Goal: Transaction & Acquisition: Book appointment/travel/reservation

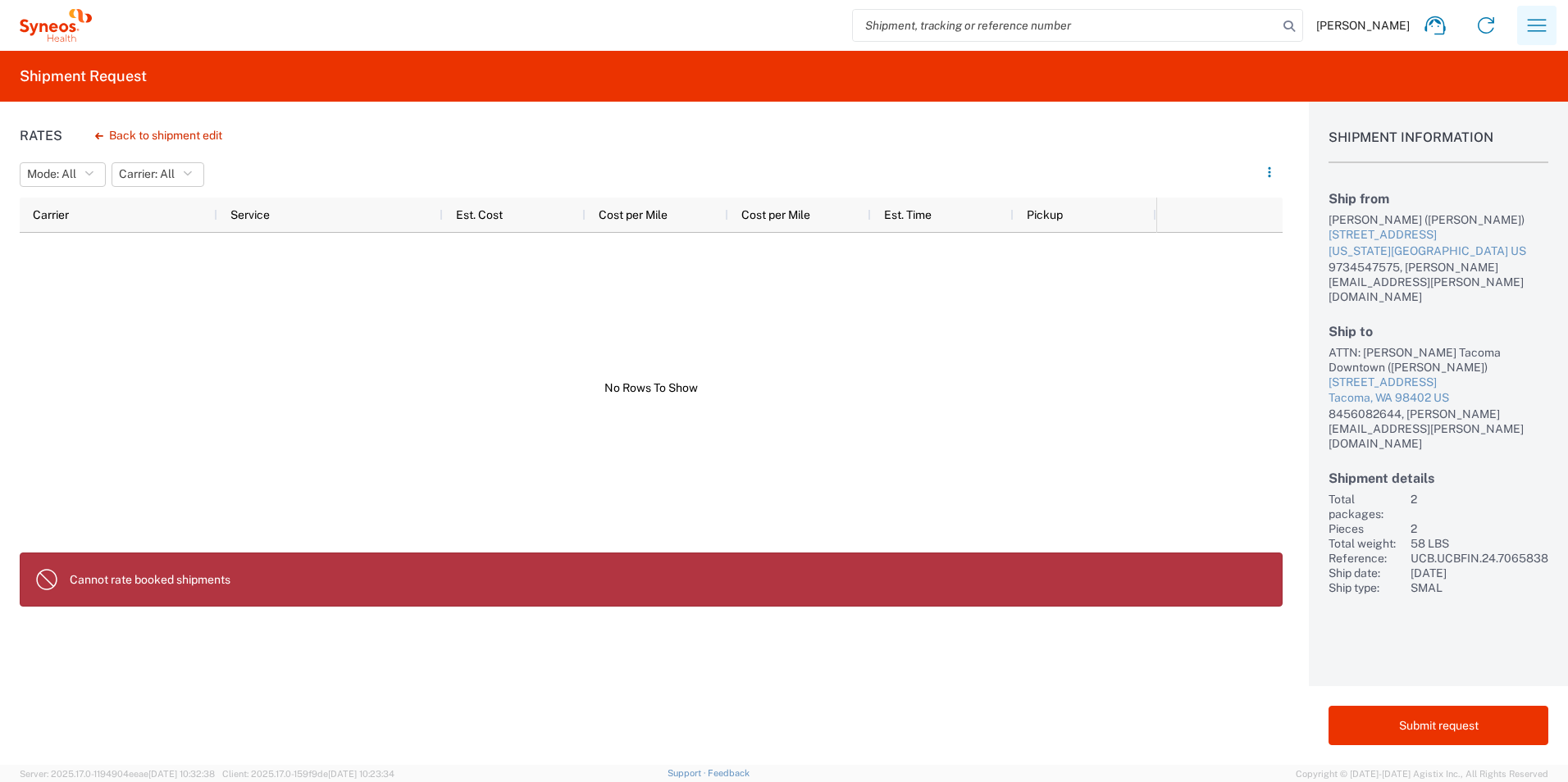
click at [1540, 30] on icon "button" at bounding box center [1536, 25] width 26 height 26
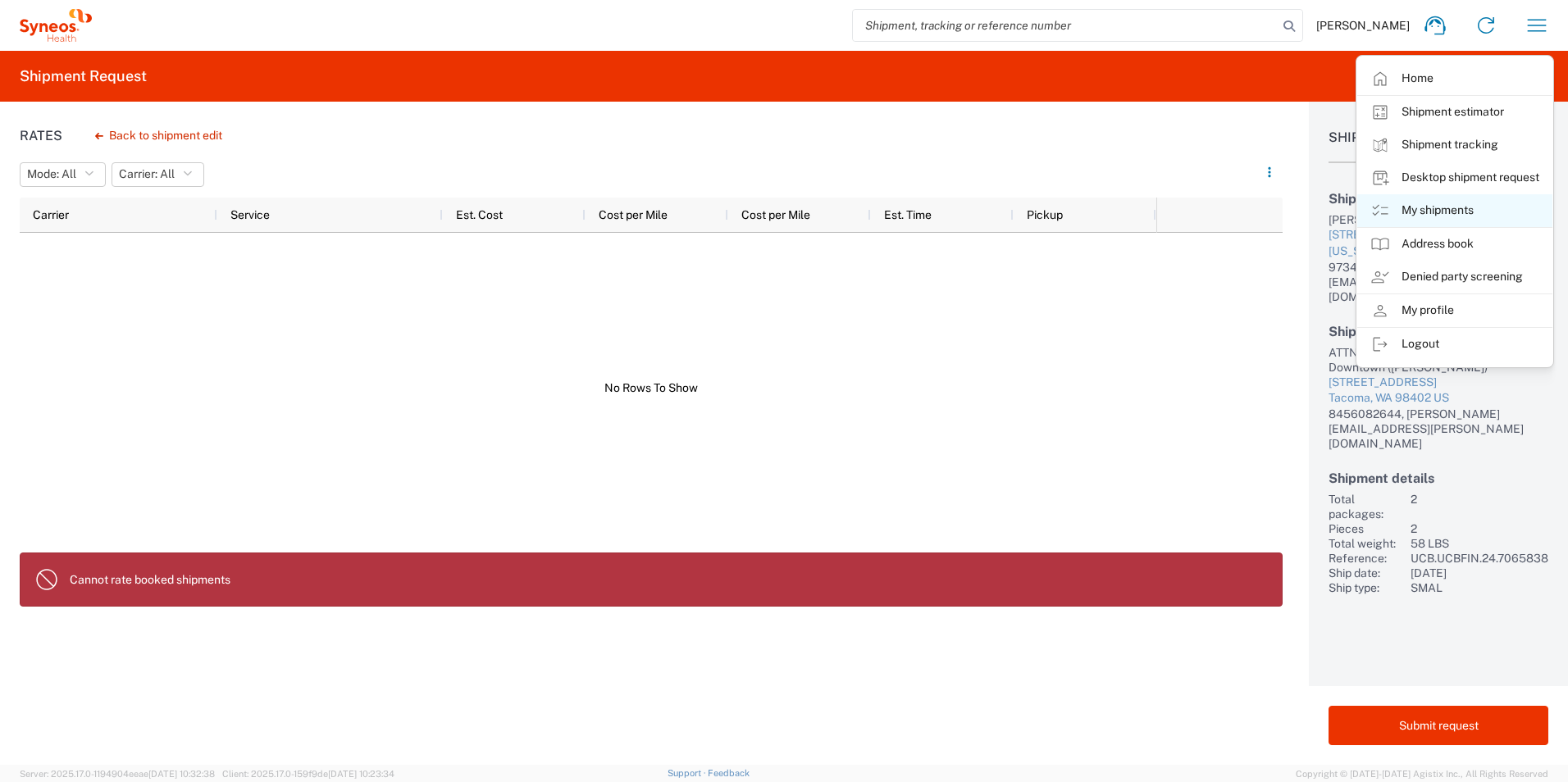
click at [1417, 209] on link "My shipments" at bounding box center [1454, 211] width 195 height 32
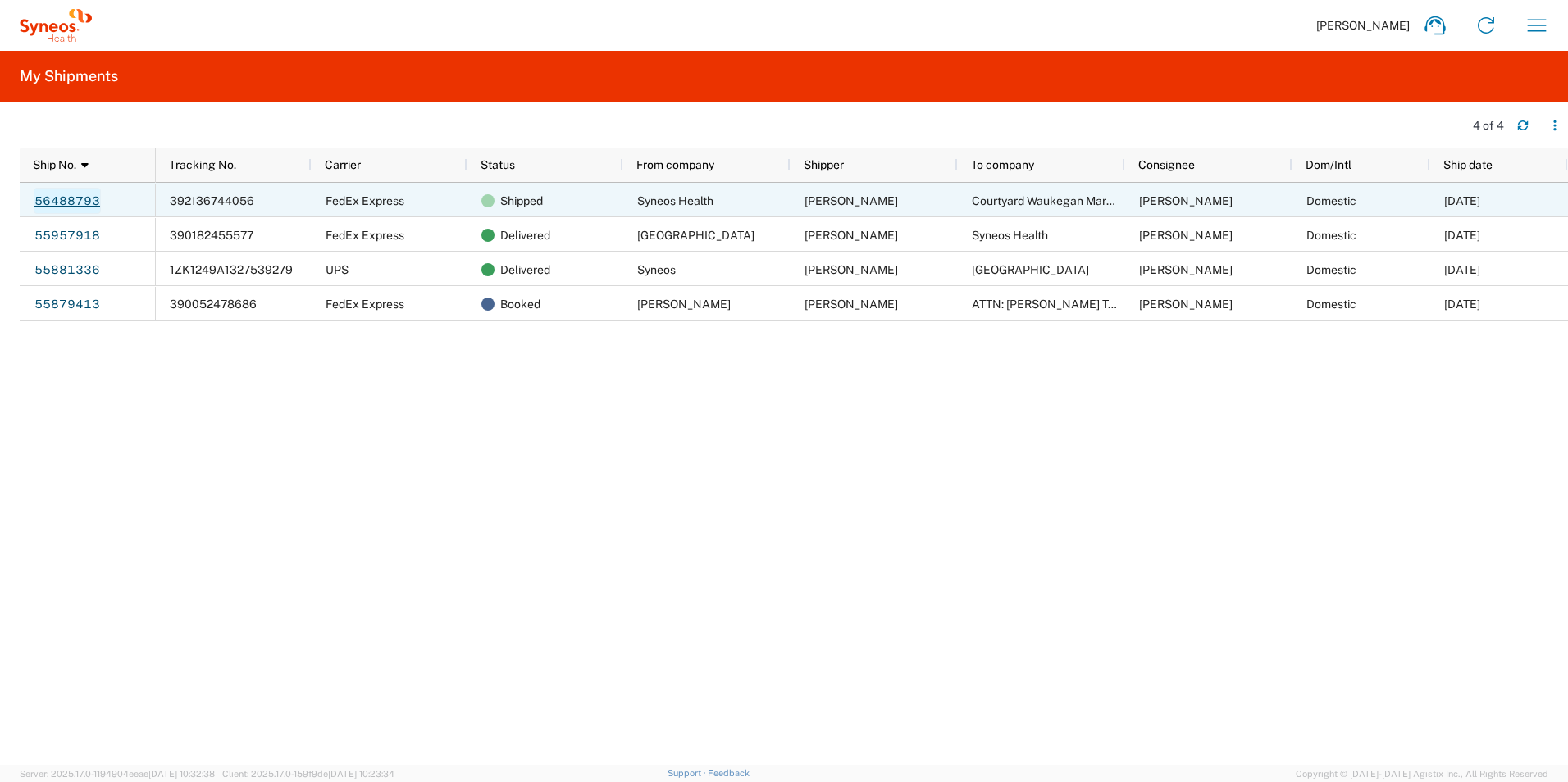
click at [81, 204] on link "56488793" at bounding box center [67, 201] width 67 height 26
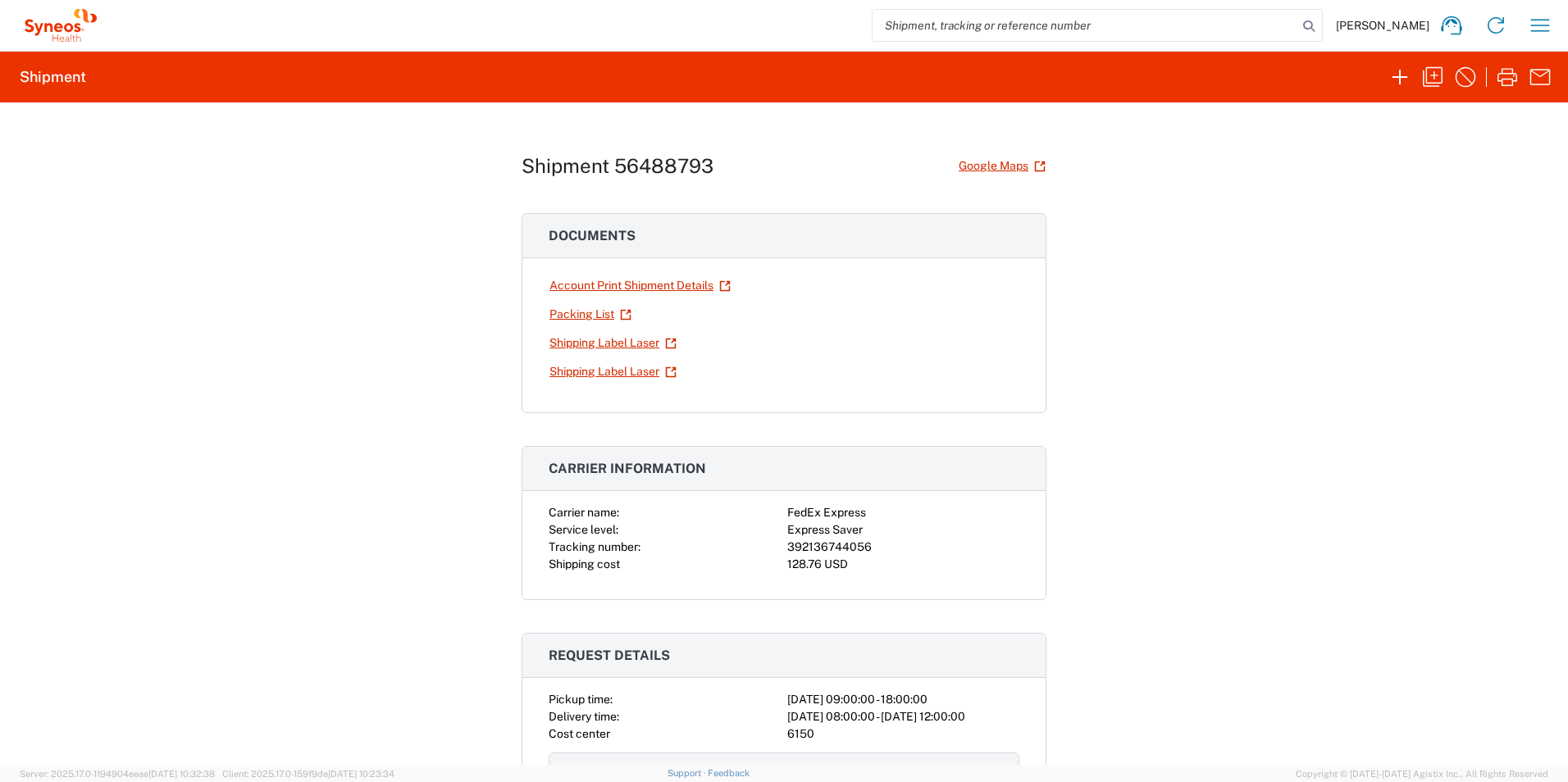
click at [799, 532] on div "Express Saver" at bounding box center [903, 530] width 232 height 17
drag, startPoint x: 799, startPoint y: 532, endPoint x: 797, endPoint y: 545, distance: 13.2
click at [797, 545] on div "392136744056" at bounding box center [903, 547] width 232 height 17
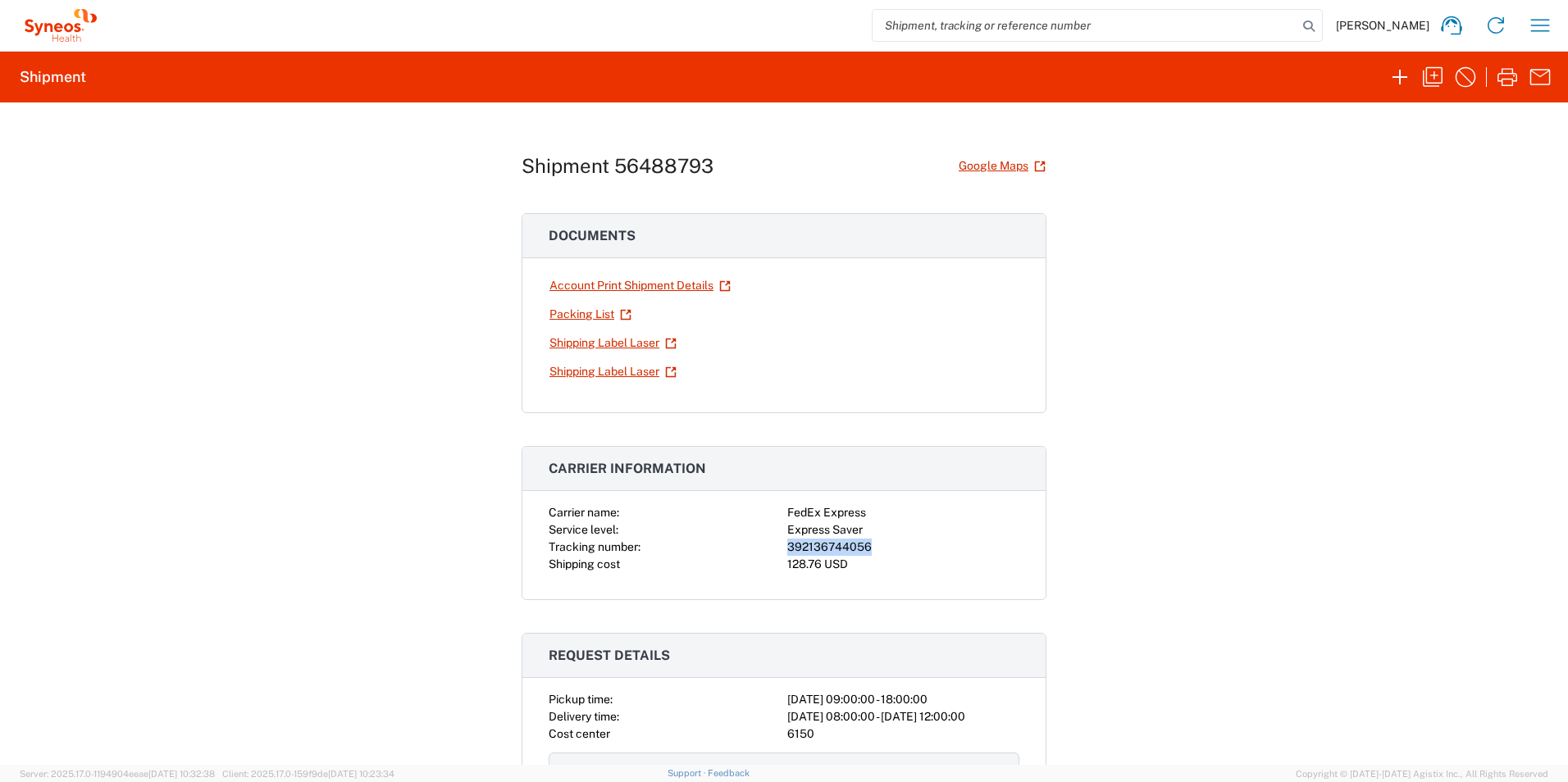
copy div "392136744056"
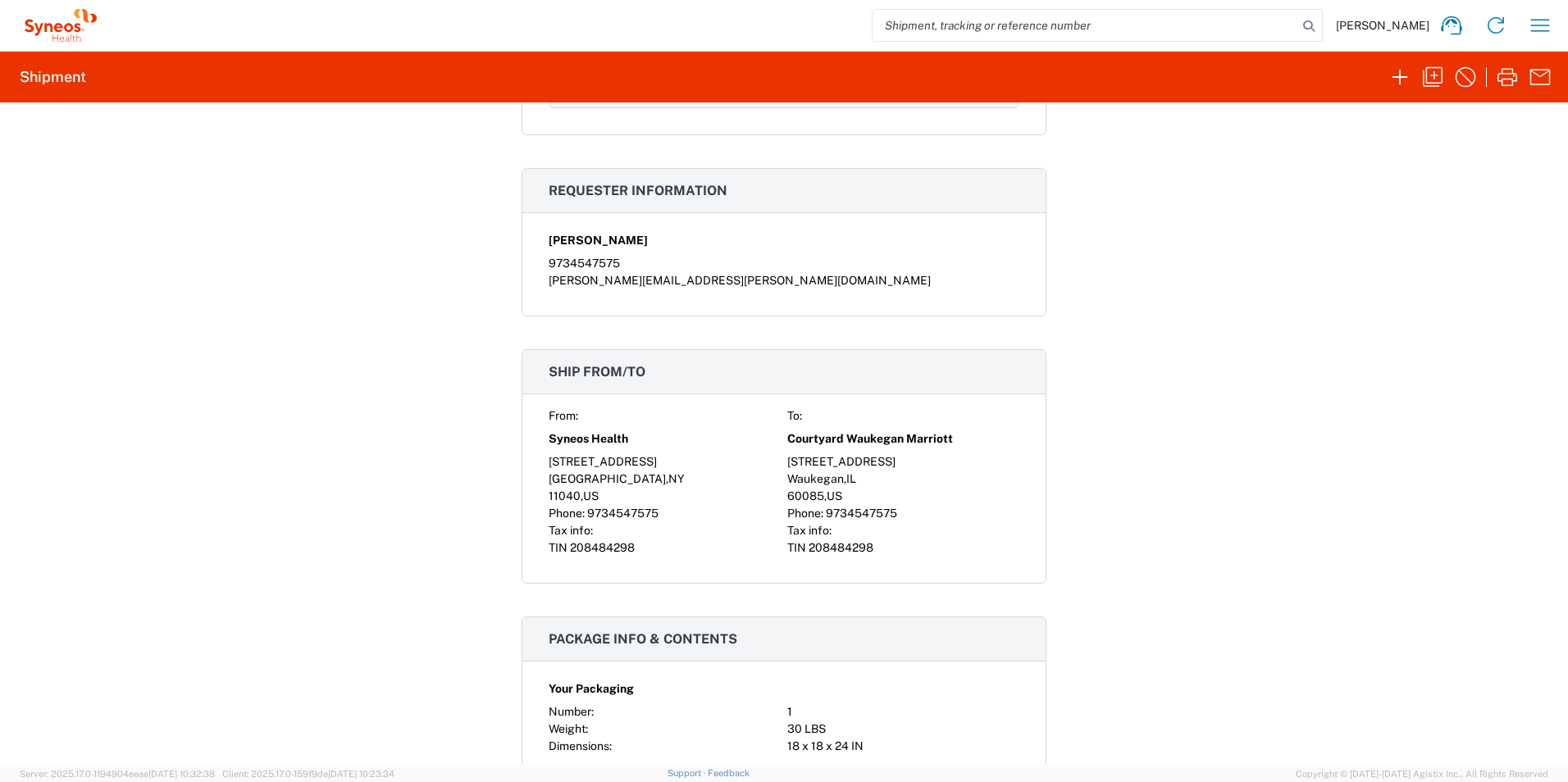
scroll to position [866, 0]
click at [829, 550] on span "208484298" at bounding box center [841, 547] width 65 height 13
copy span "208484298"
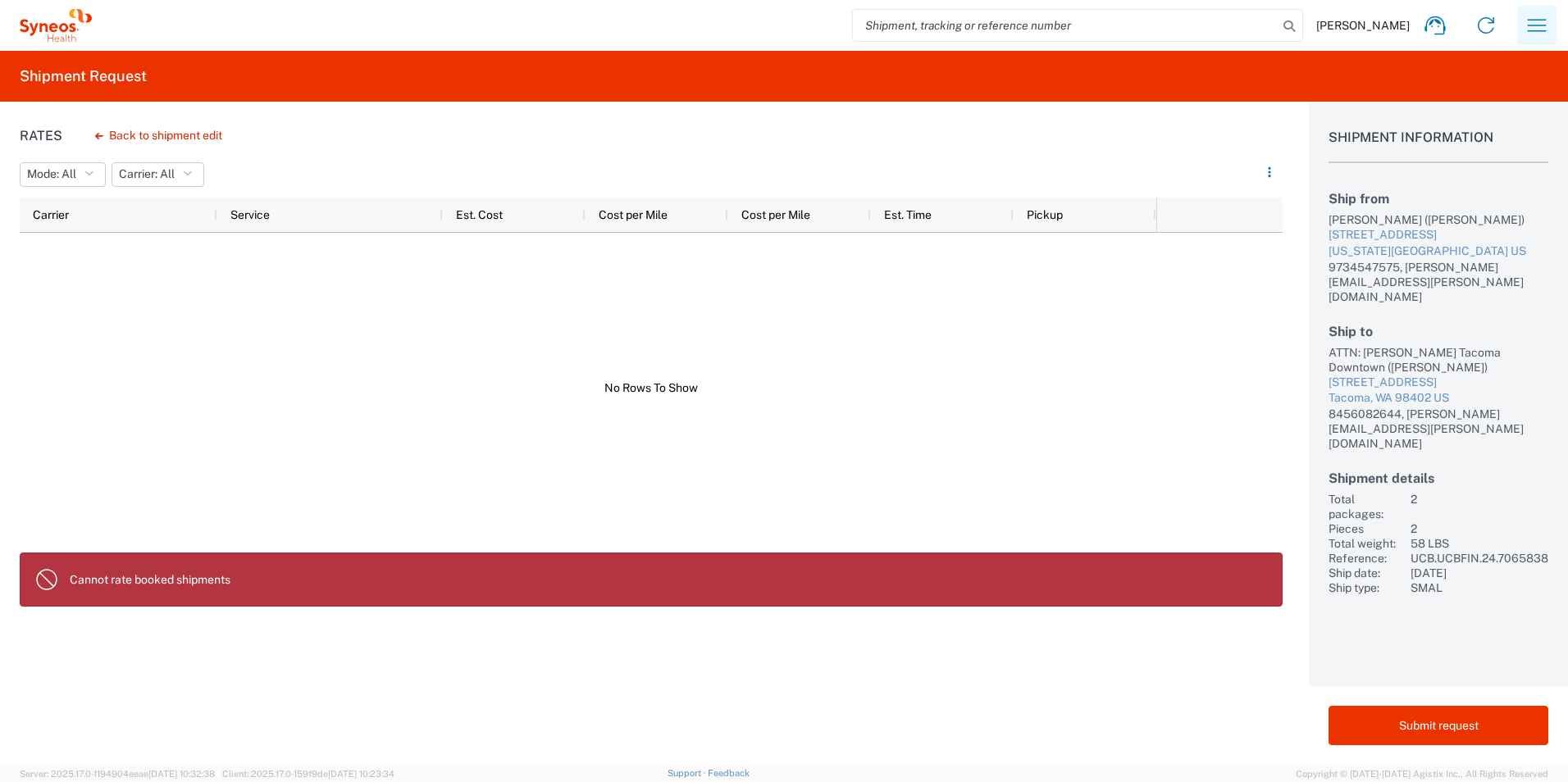
click at [1537, 21] on icon "button" at bounding box center [1537, 25] width 19 height 13
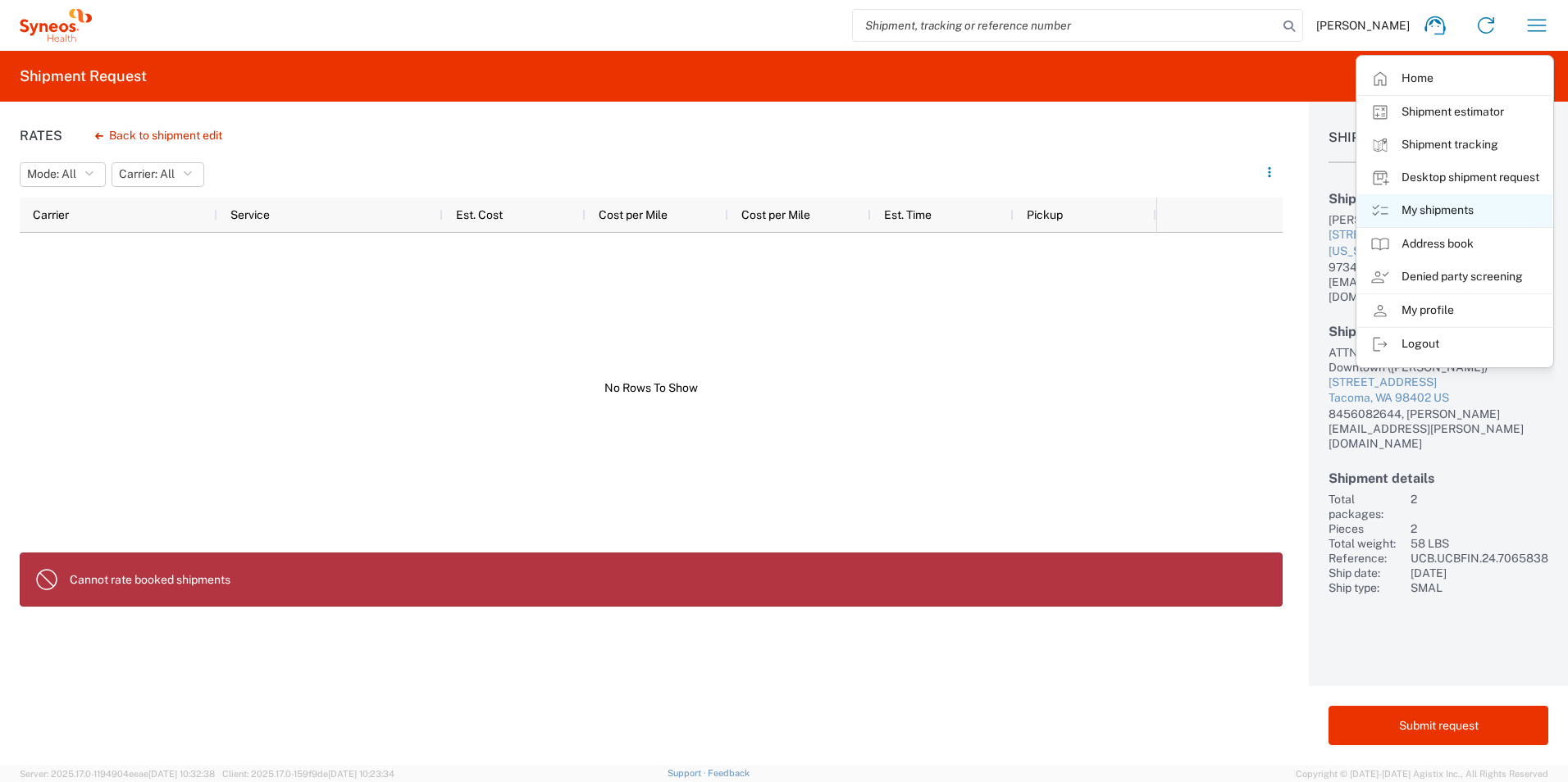
click at [1416, 209] on link "My shipments" at bounding box center [1454, 211] width 195 height 32
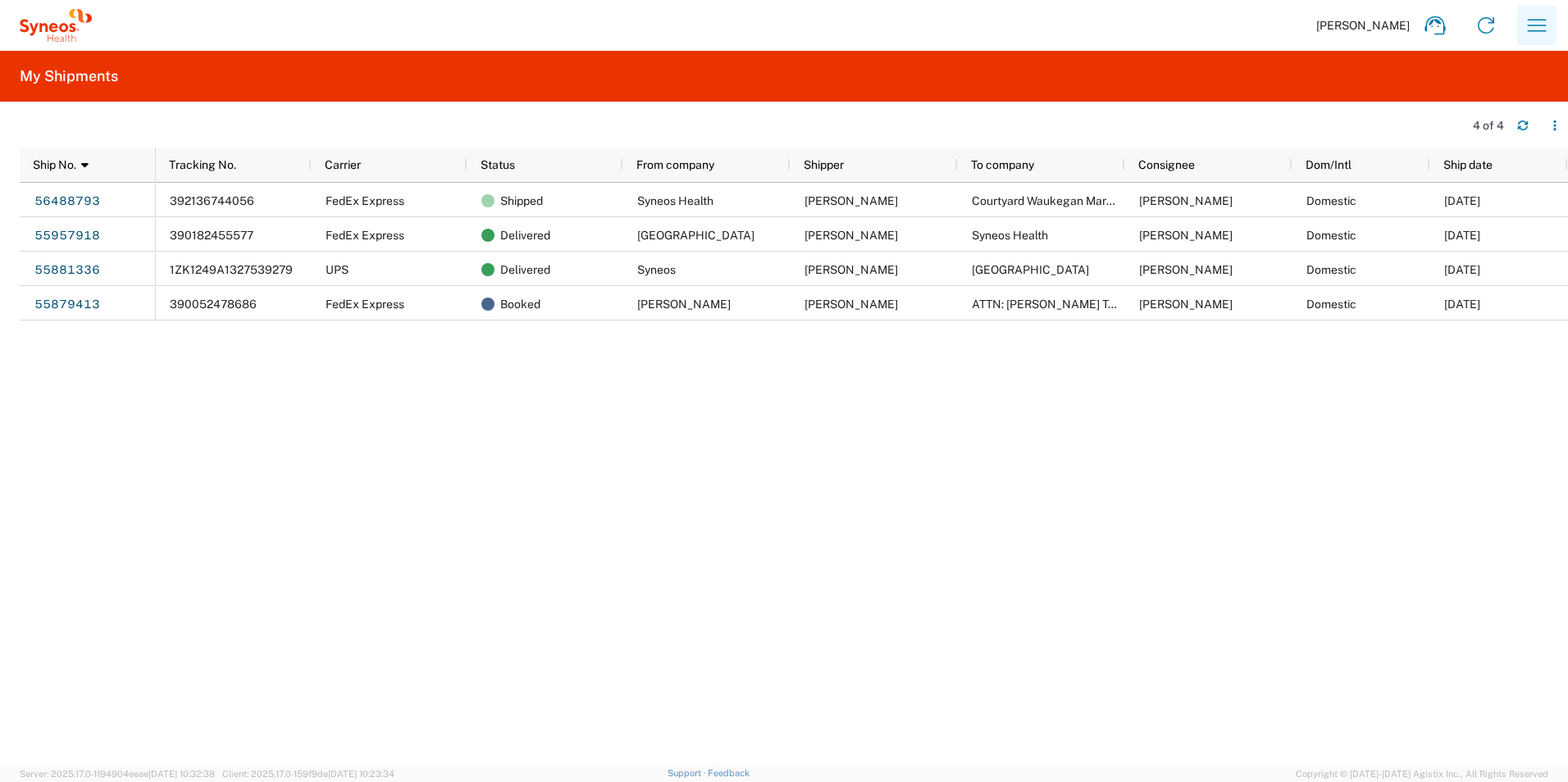
click at [1540, 41] on button "button" at bounding box center [1537, 25] width 40 height 40
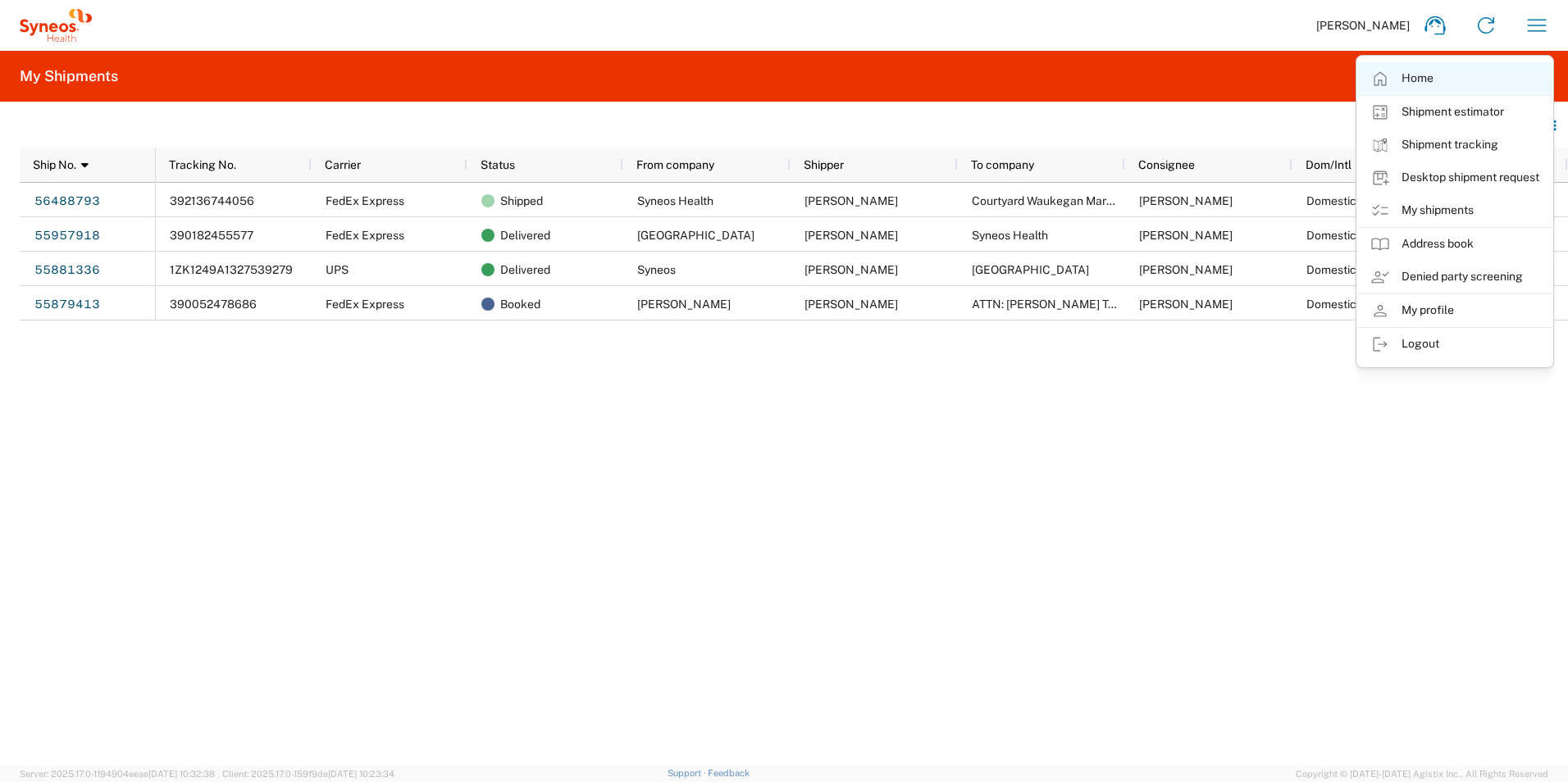
click at [1419, 84] on link "Home" at bounding box center [1454, 78] width 195 height 32
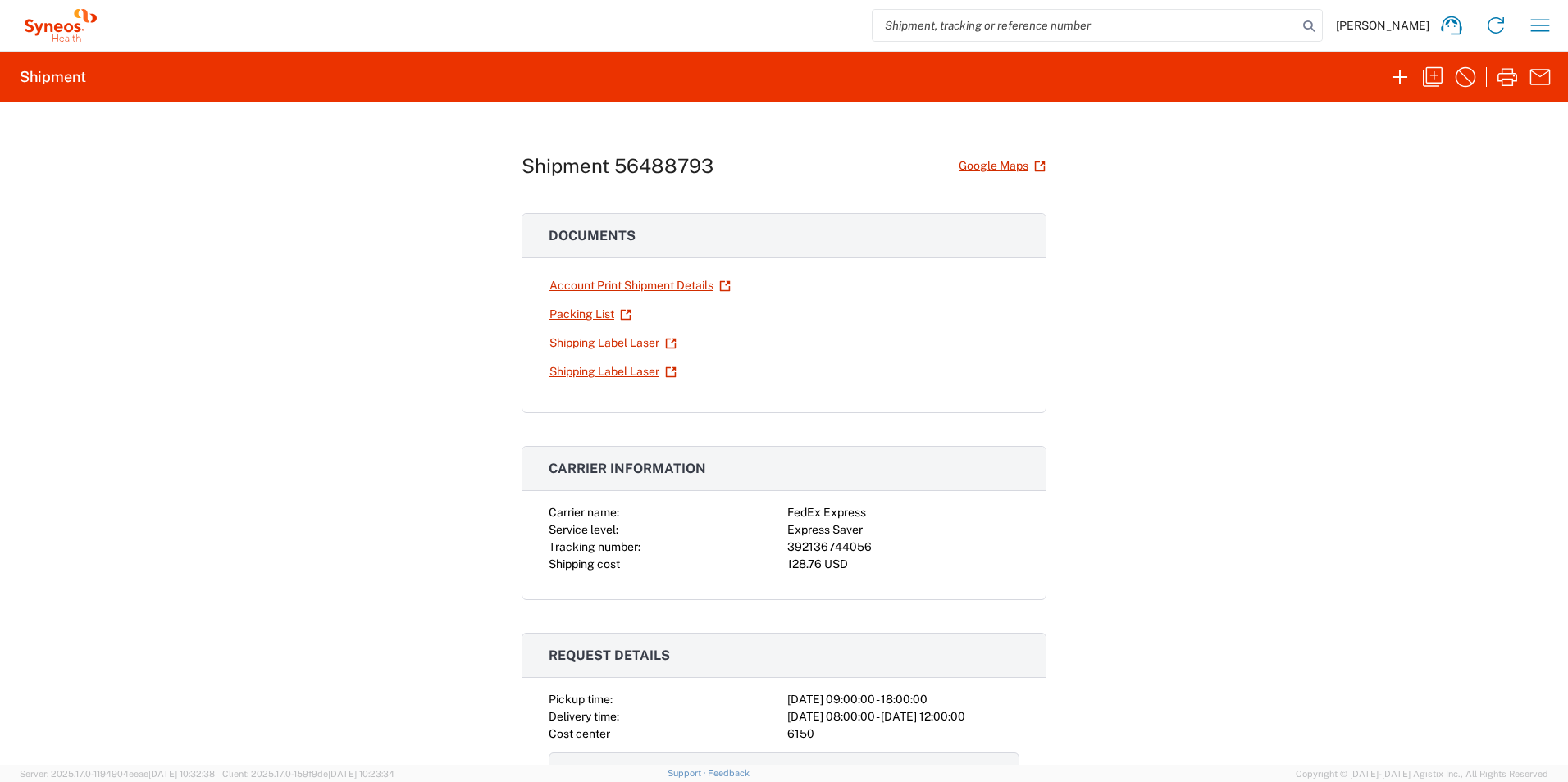
scroll to position [866, 0]
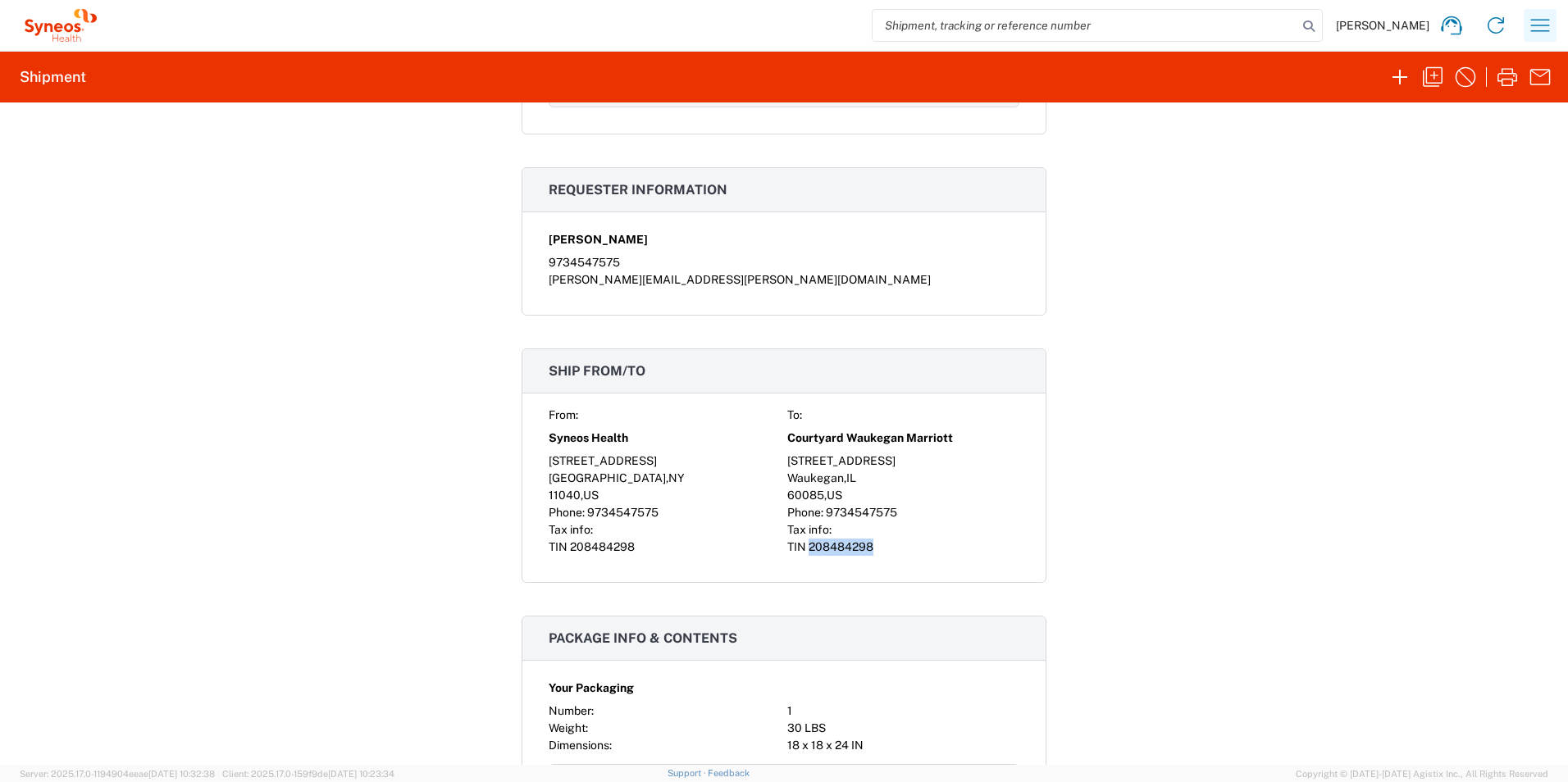
click at [1526, 31] on button "button" at bounding box center [1539, 25] width 32 height 32
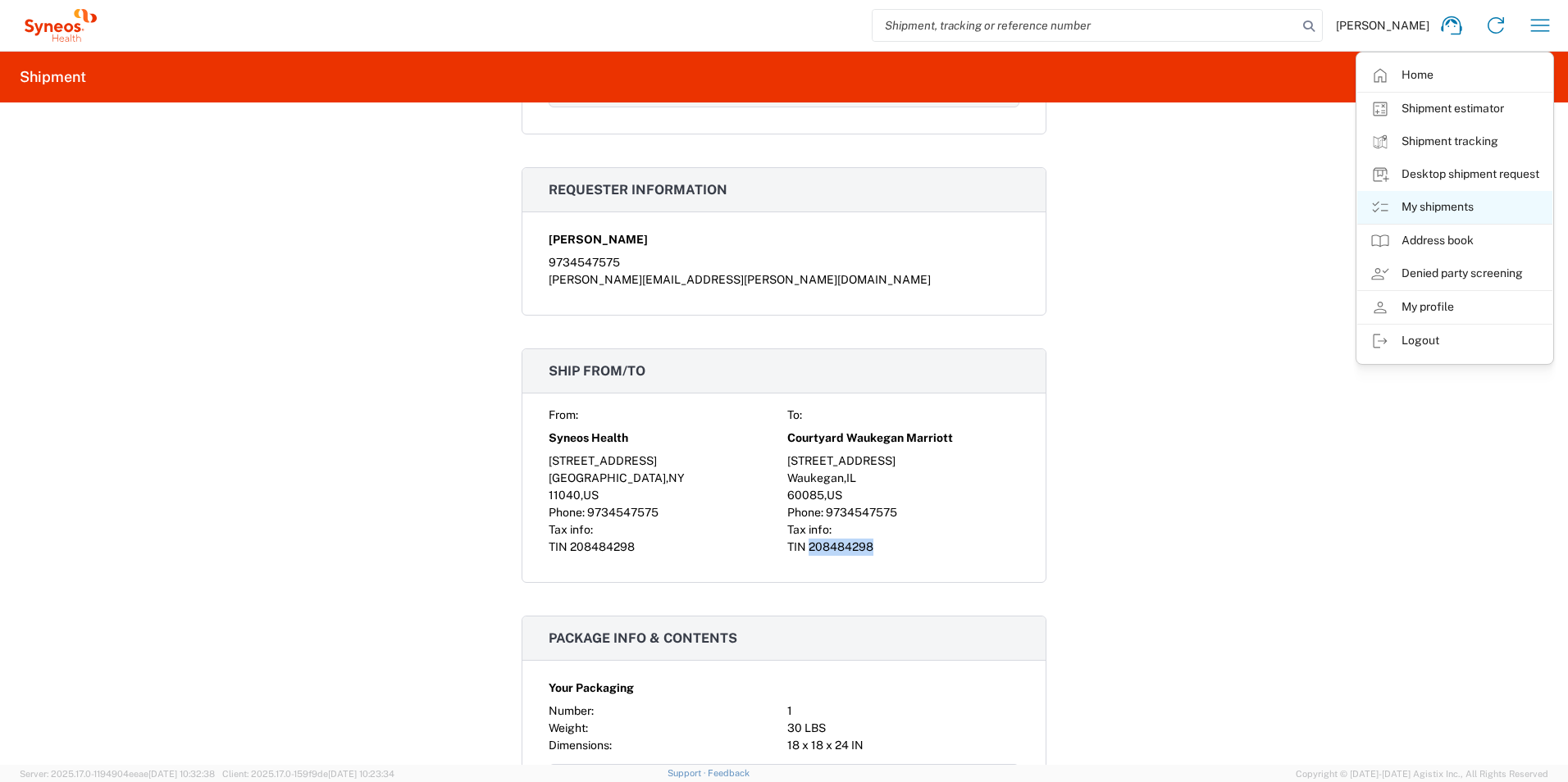
click at [1436, 199] on link "My shipments" at bounding box center [1454, 207] width 195 height 32
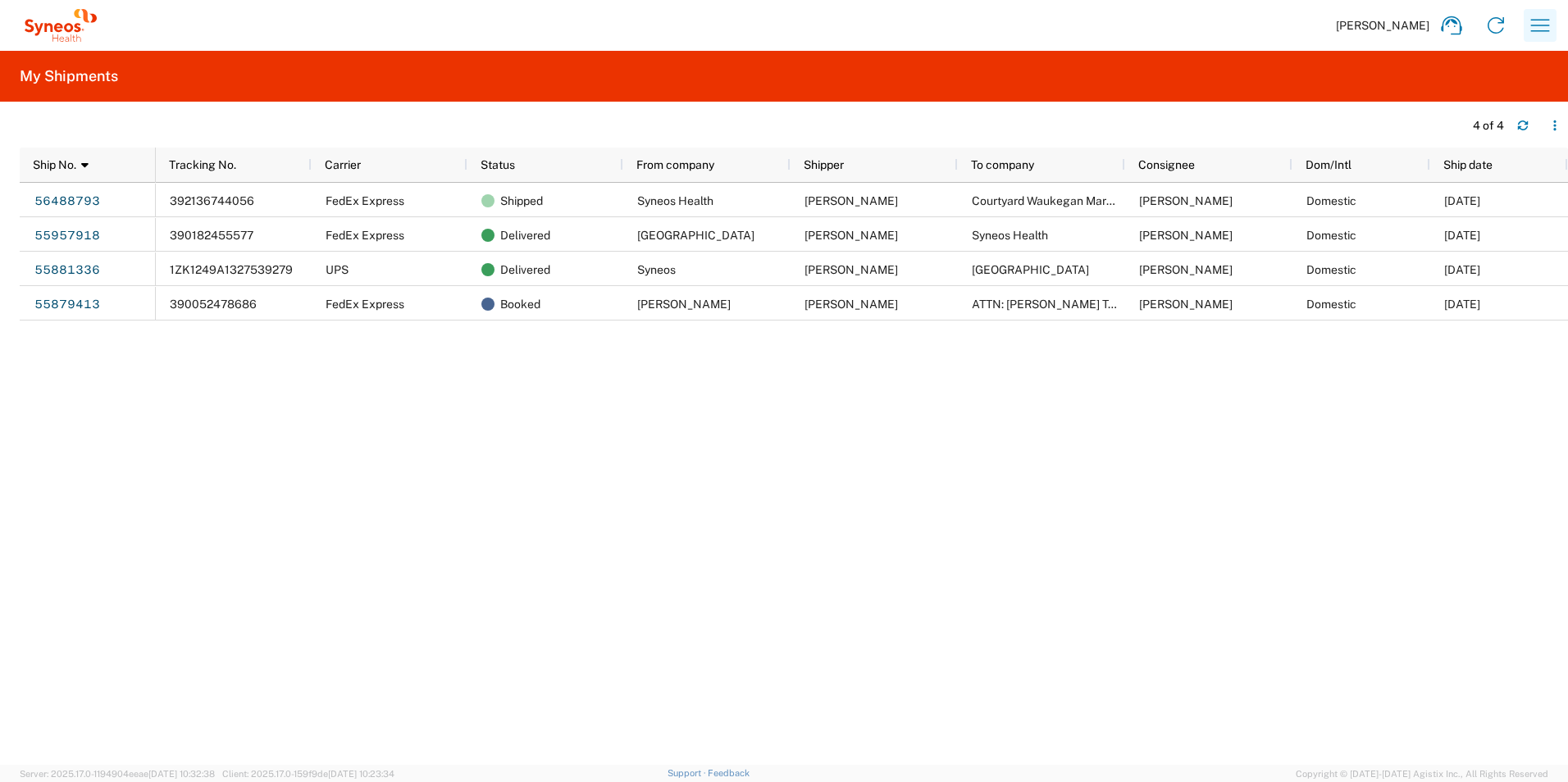
click at [1528, 18] on icon "button" at bounding box center [1539, 25] width 26 height 26
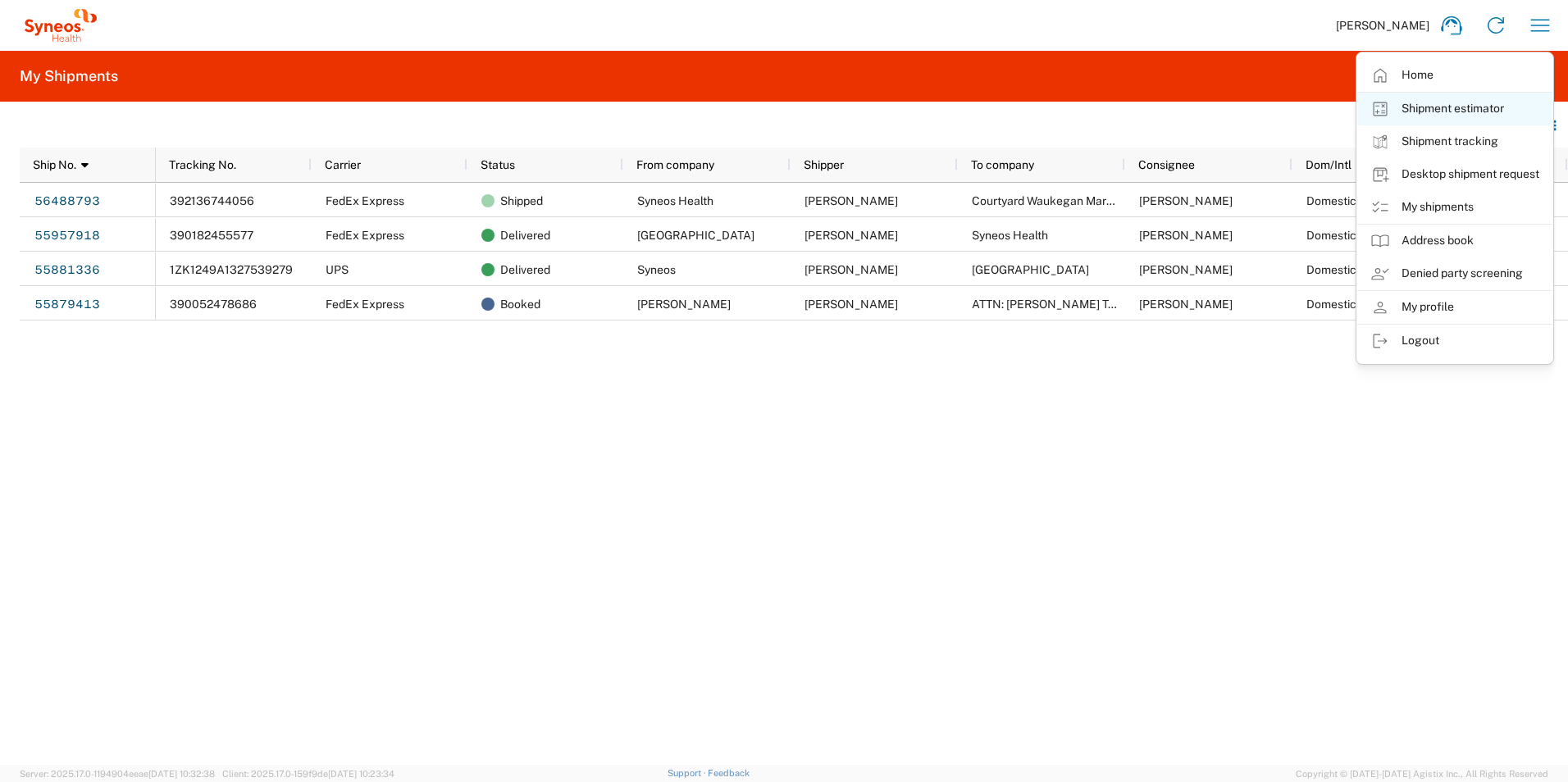
click at [1458, 110] on link "Shipment estimator" at bounding box center [1454, 109] width 195 height 32
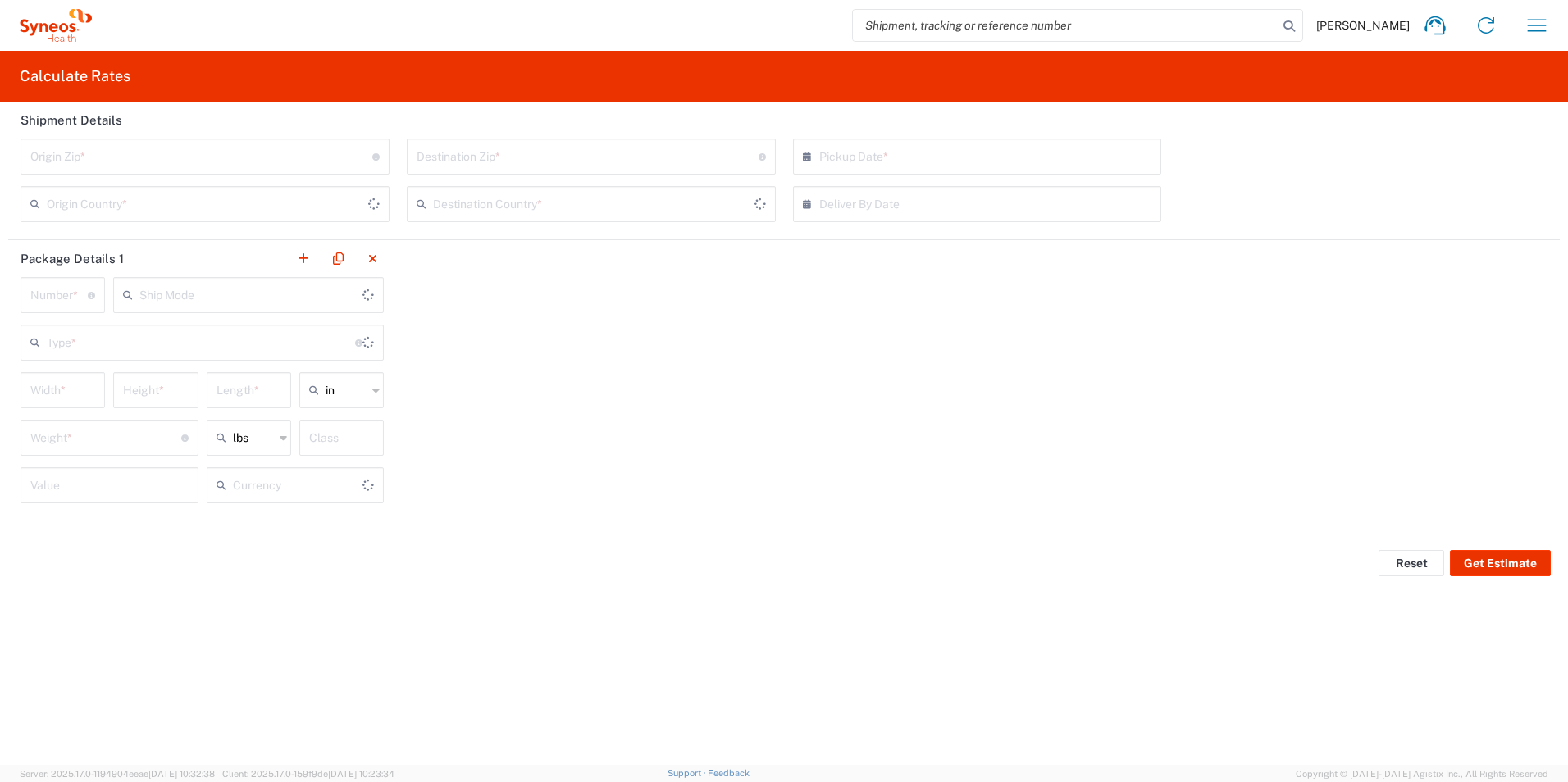
type input "[GEOGRAPHIC_DATA]"
type input "US Dollar"
type input "[GEOGRAPHIC_DATA]"
click at [194, 153] on input "undefined" at bounding box center [202, 156] width 342 height 29
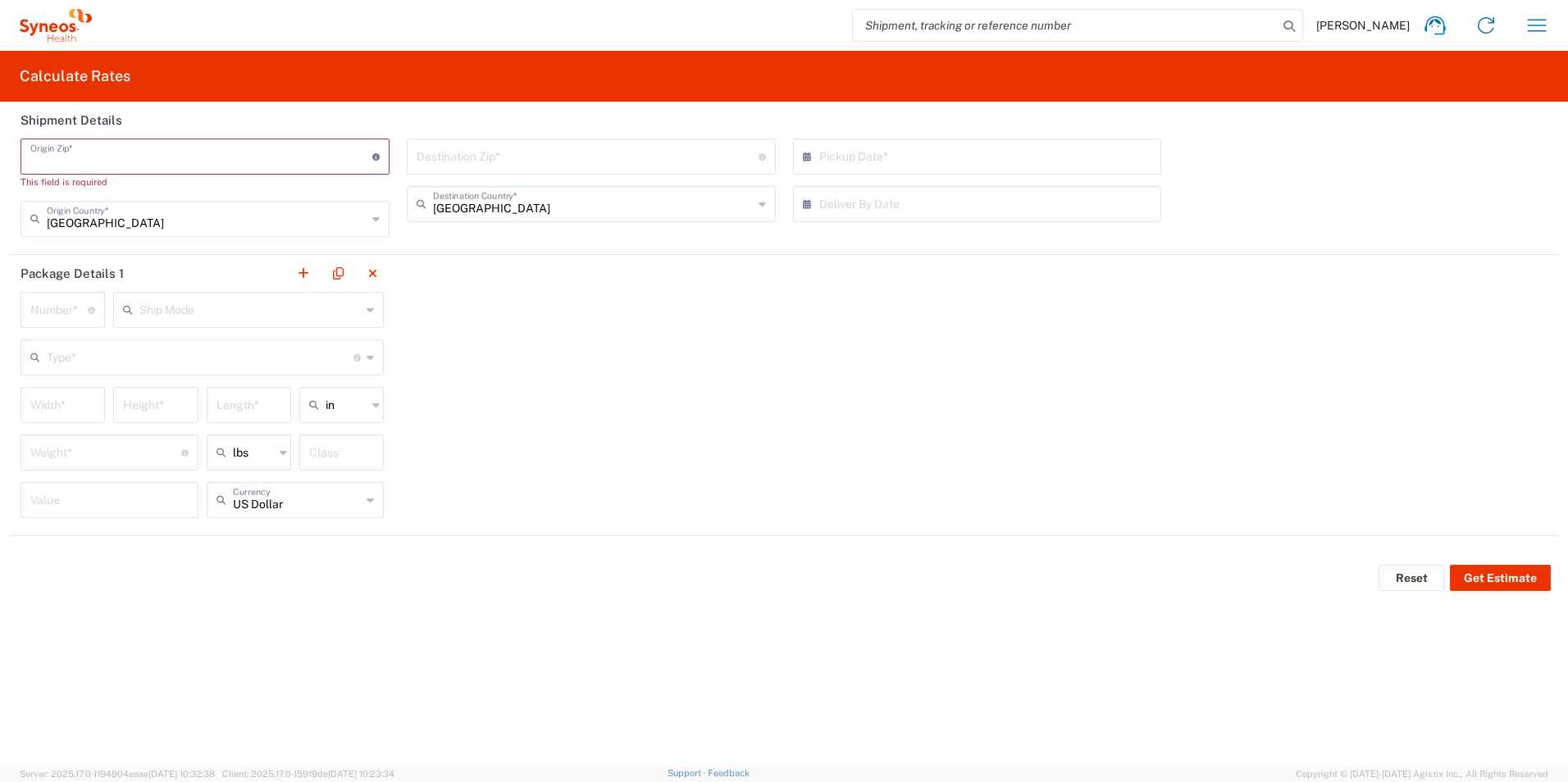
click at [579, 346] on div "Package Details 1 Number * Number of packages of specified package type and dim…" at bounding box center [784, 395] width 1551 height 282
click at [99, 566] on div "Reset Get Estimate" at bounding box center [784, 578] width 1568 height 49
click at [86, 168] on input "undefined" at bounding box center [202, 156] width 342 height 29
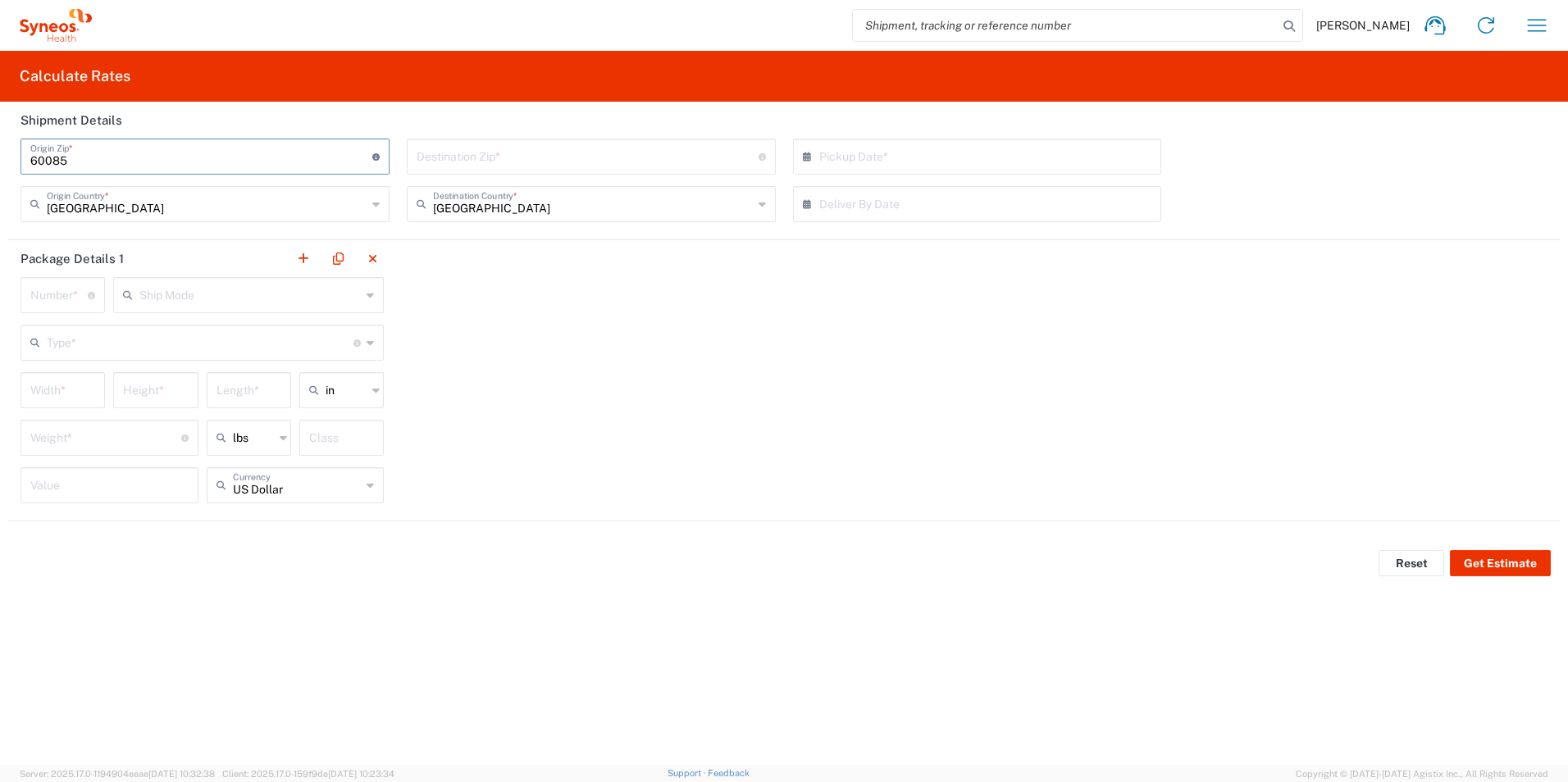
type input "60085"
click at [435, 154] on input "undefined" at bounding box center [587, 156] width 342 height 29
type input "10024"
click at [833, 147] on input "text" at bounding box center [981, 156] width 324 height 29
click at [665, 446] on div "Package Details 1 Number * Number of packages of specified package type and dim…" at bounding box center [784, 381] width 1551 height 282
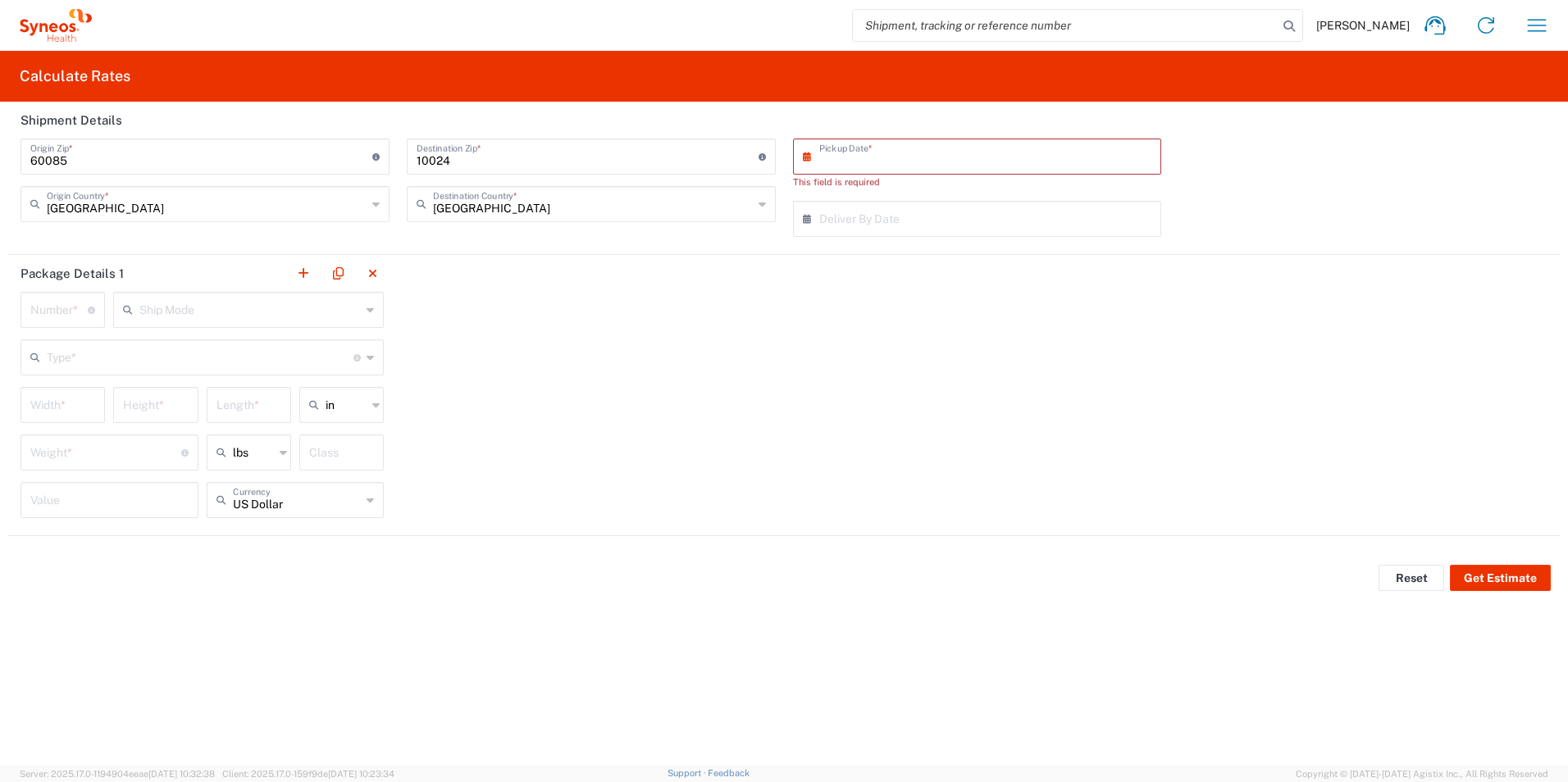
click at [836, 163] on input "text" at bounding box center [981, 156] width 324 height 29
click at [1050, 306] on span "23" at bounding box center [1051, 305] width 23 height 23
type input "[DATE]"
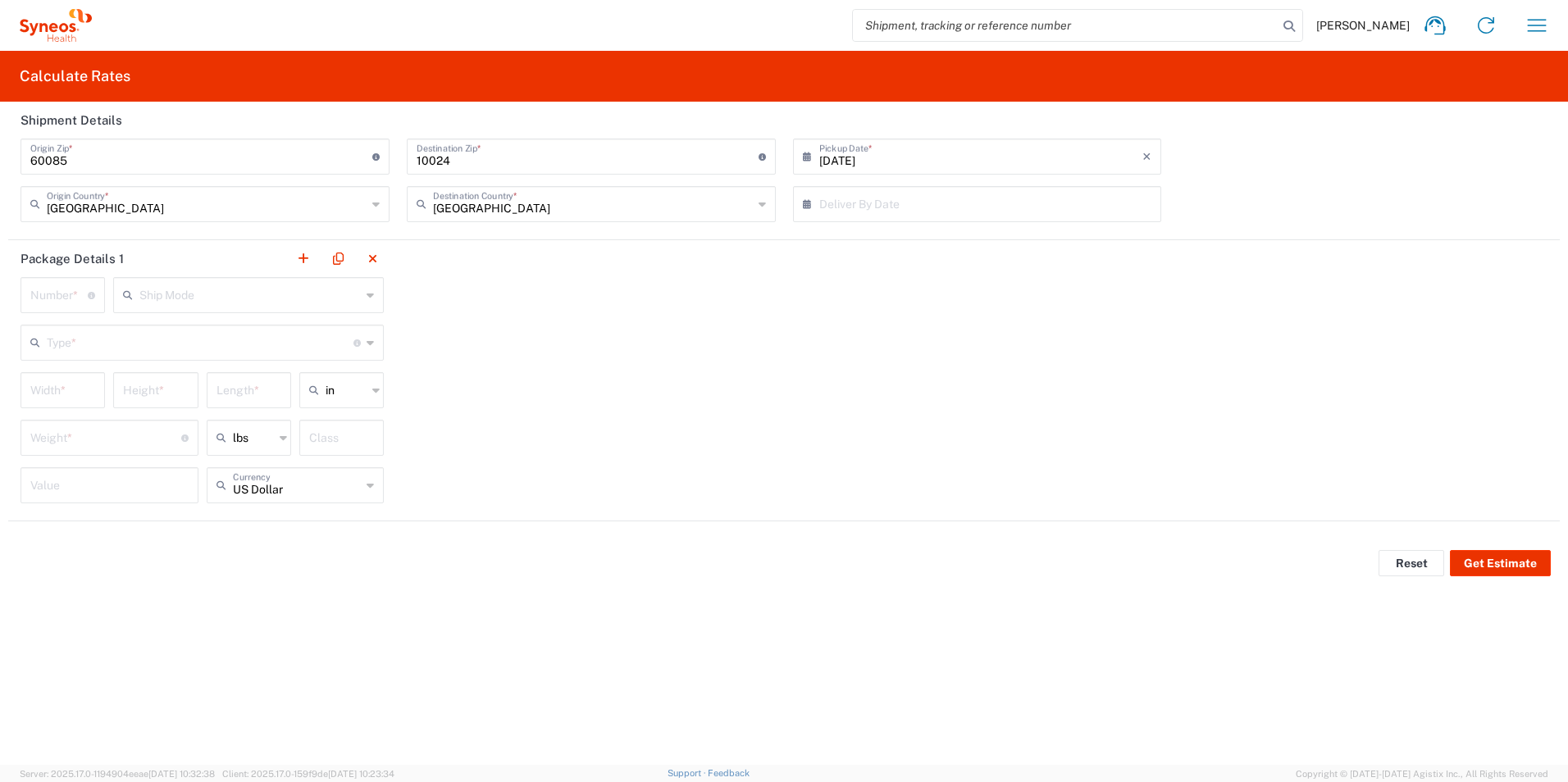
click at [847, 225] on div "× Deliver By Date Cancel Apply" at bounding box center [977, 210] width 377 height 48
click at [847, 219] on div "× Deliver By Date" at bounding box center [977, 204] width 369 height 36
click at [1020, 211] on input "text" at bounding box center [981, 203] width 324 height 29
click at [1041, 375] on span "30" at bounding box center [1051, 376] width 23 height 23
click at [973, 211] on input "08/30/2025" at bounding box center [981, 203] width 324 height 29
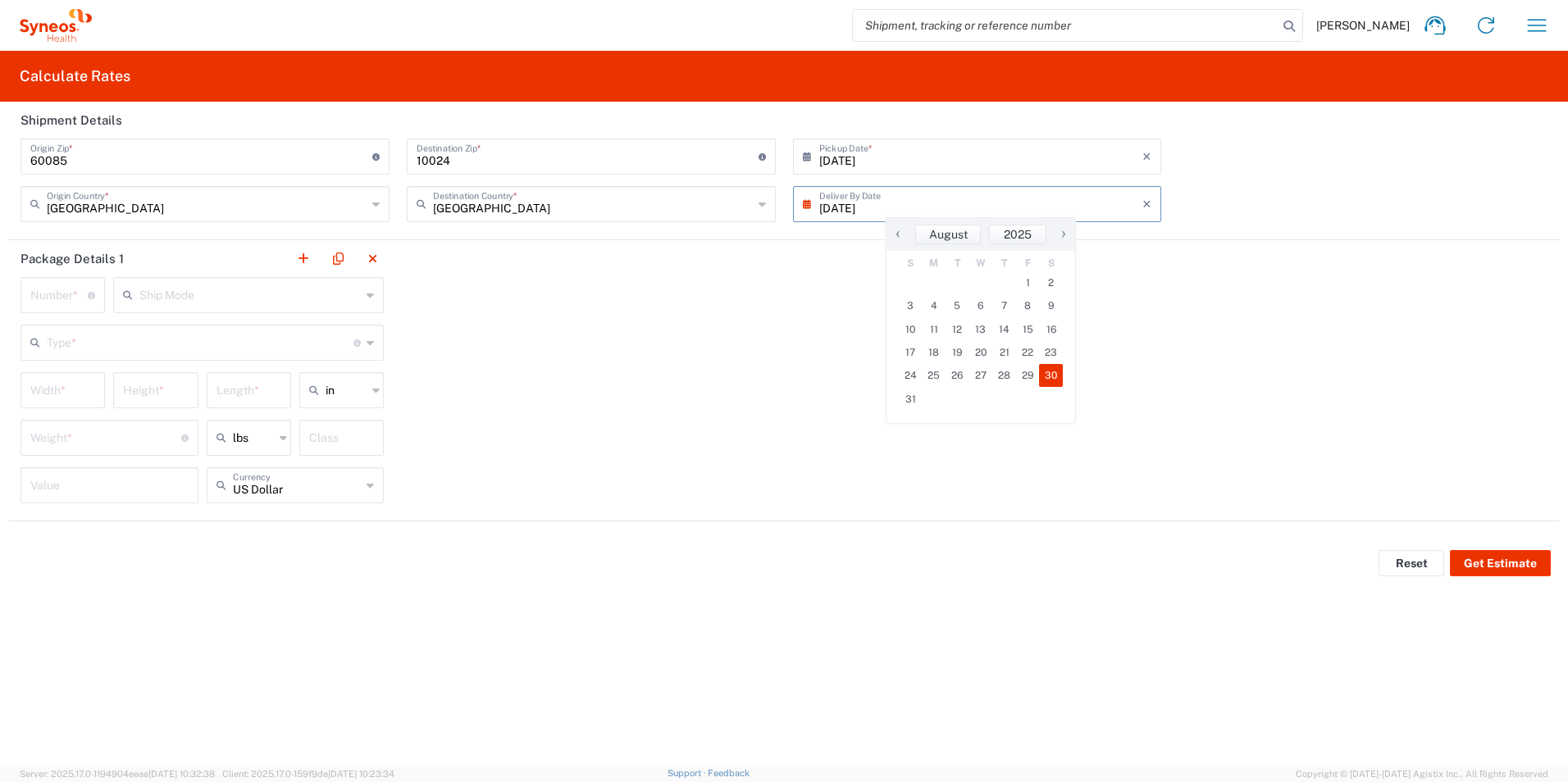
click at [1062, 232] on span "›" at bounding box center [1062, 234] width 24 height 20
click at [1051, 278] on span "6" at bounding box center [1053, 283] width 23 height 23
type input "09/06/2025"
click at [683, 409] on div "Package Details 1 Number * Number of packages of specified package type and dim…" at bounding box center [784, 381] width 1551 height 282
click at [64, 291] on input "number" at bounding box center [59, 294] width 58 height 29
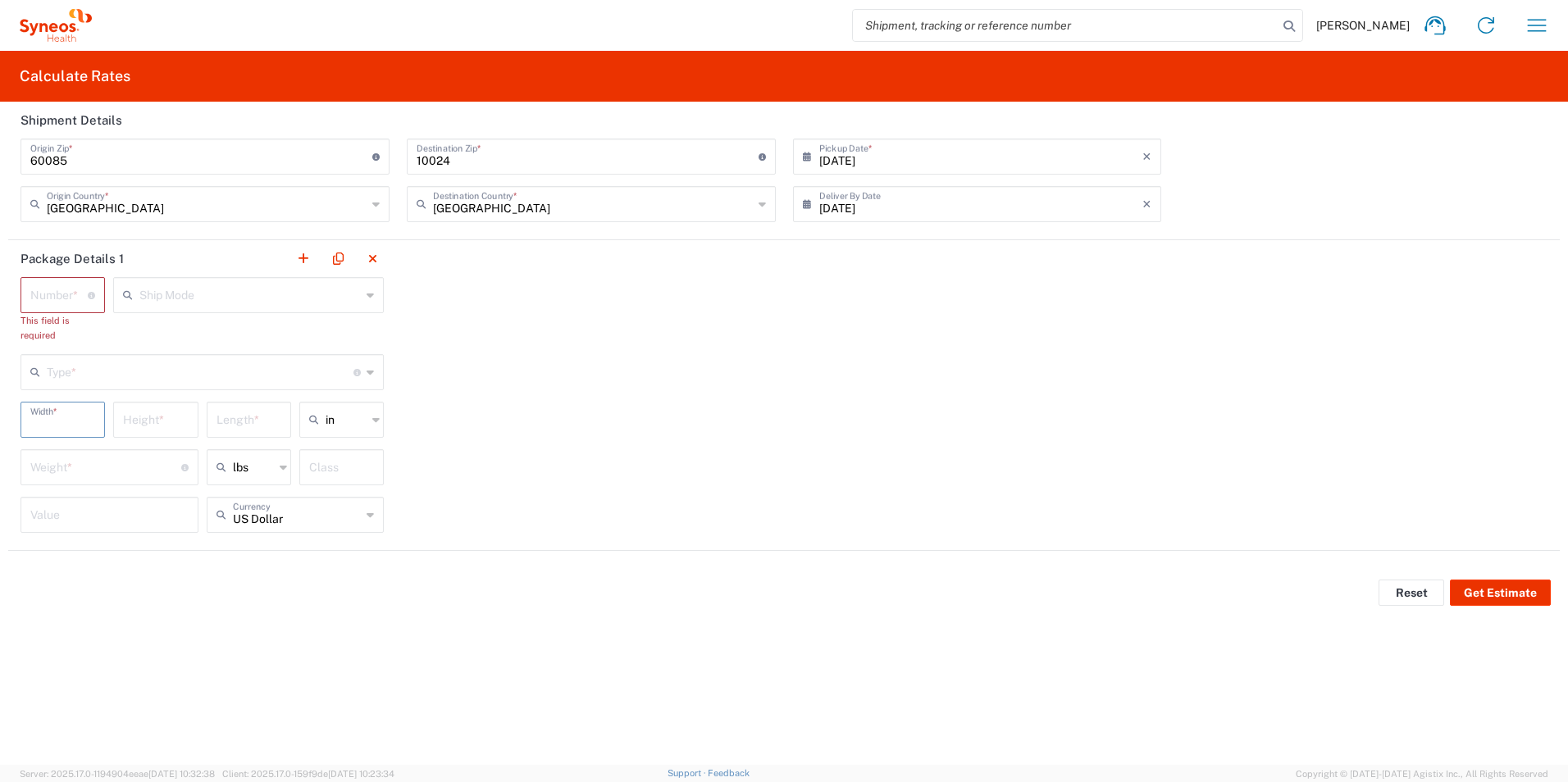
click at [56, 382] on main "Number * Number of packages of specified package type and dimensions This field…" at bounding box center [202, 410] width 388 height 267
type input "18"
click at [142, 419] on input "number" at bounding box center [156, 418] width 65 height 29
type input "18"
click at [236, 418] on input "number" at bounding box center [249, 418] width 65 height 29
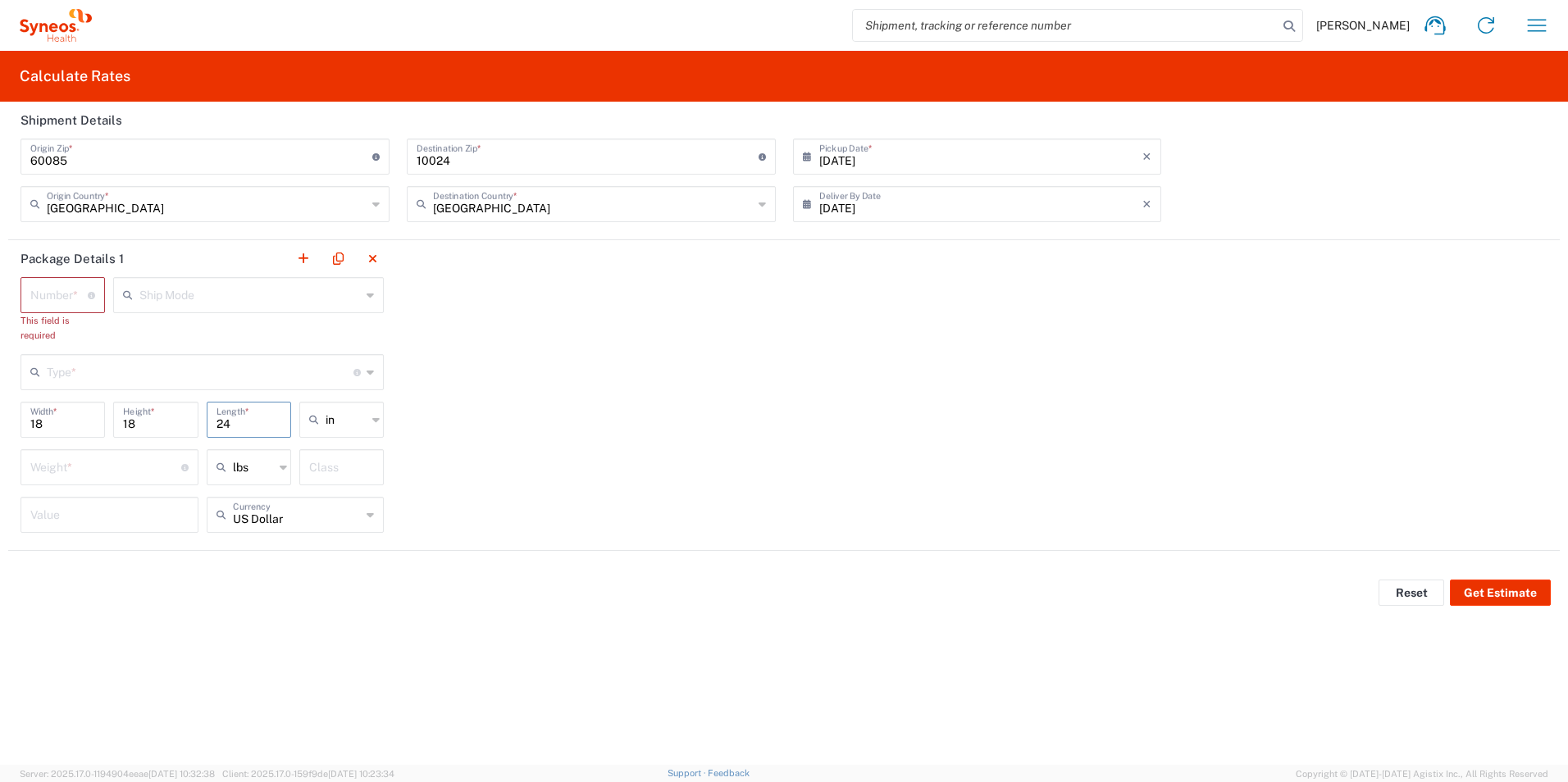
type input "24"
click at [112, 468] on input "number" at bounding box center [106, 466] width 151 height 29
type input "30"
click at [75, 517] on input "number" at bounding box center [110, 514] width 158 height 29
type input "1000"
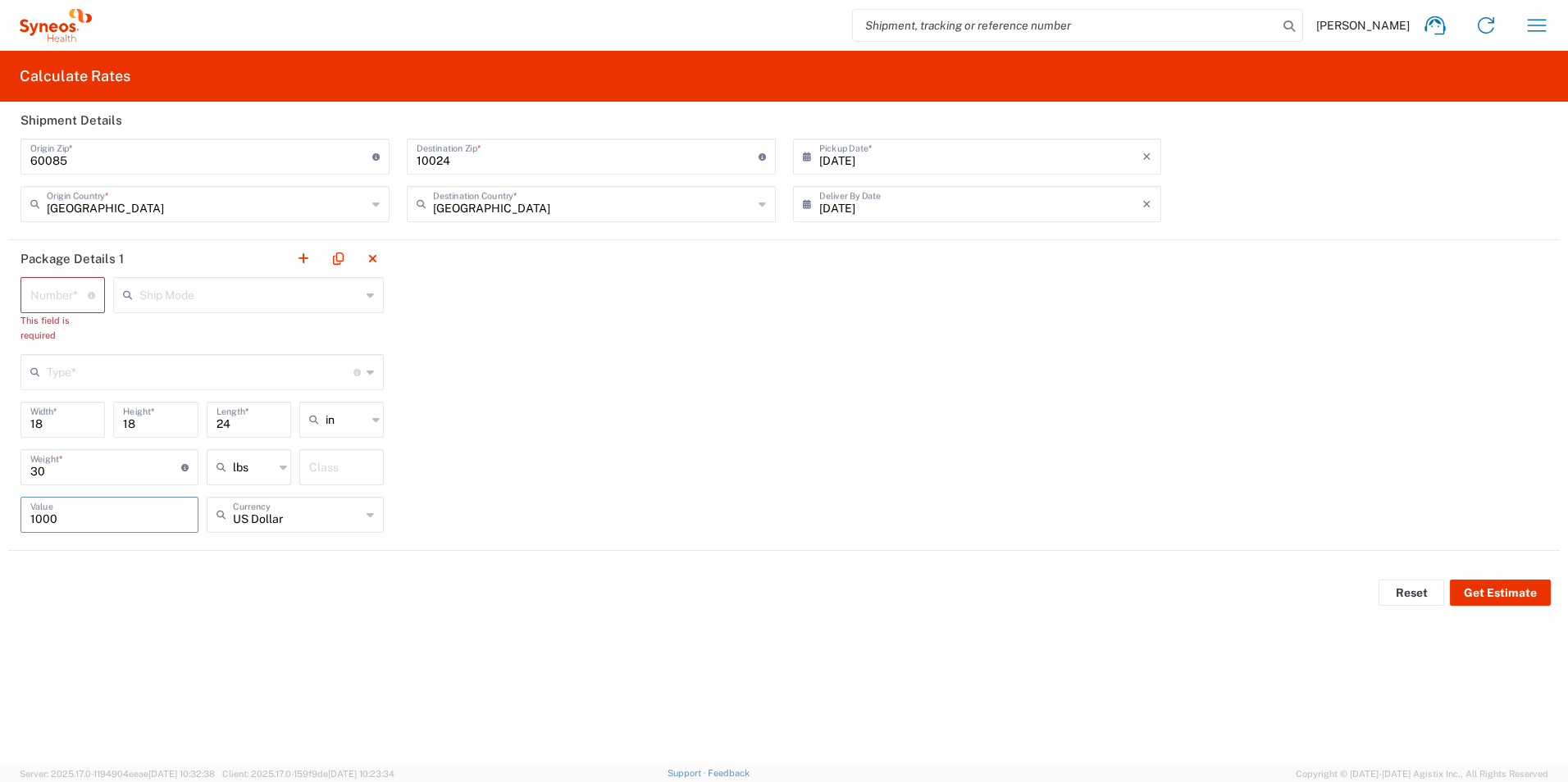
click at [55, 285] on input "number" at bounding box center [59, 294] width 58 height 29
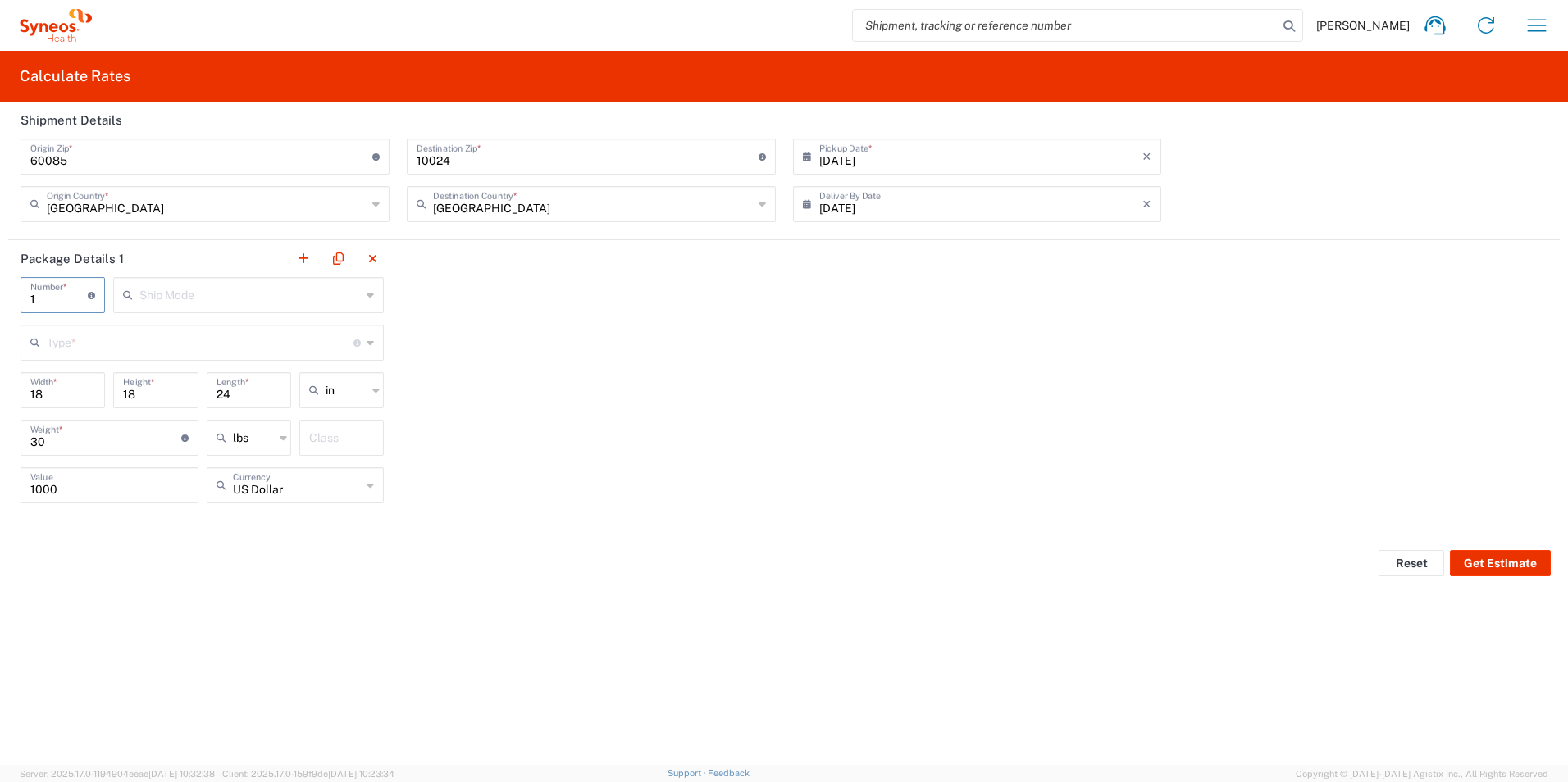
type input "1"
click at [256, 351] on input "text" at bounding box center [200, 342] width 307 height 29
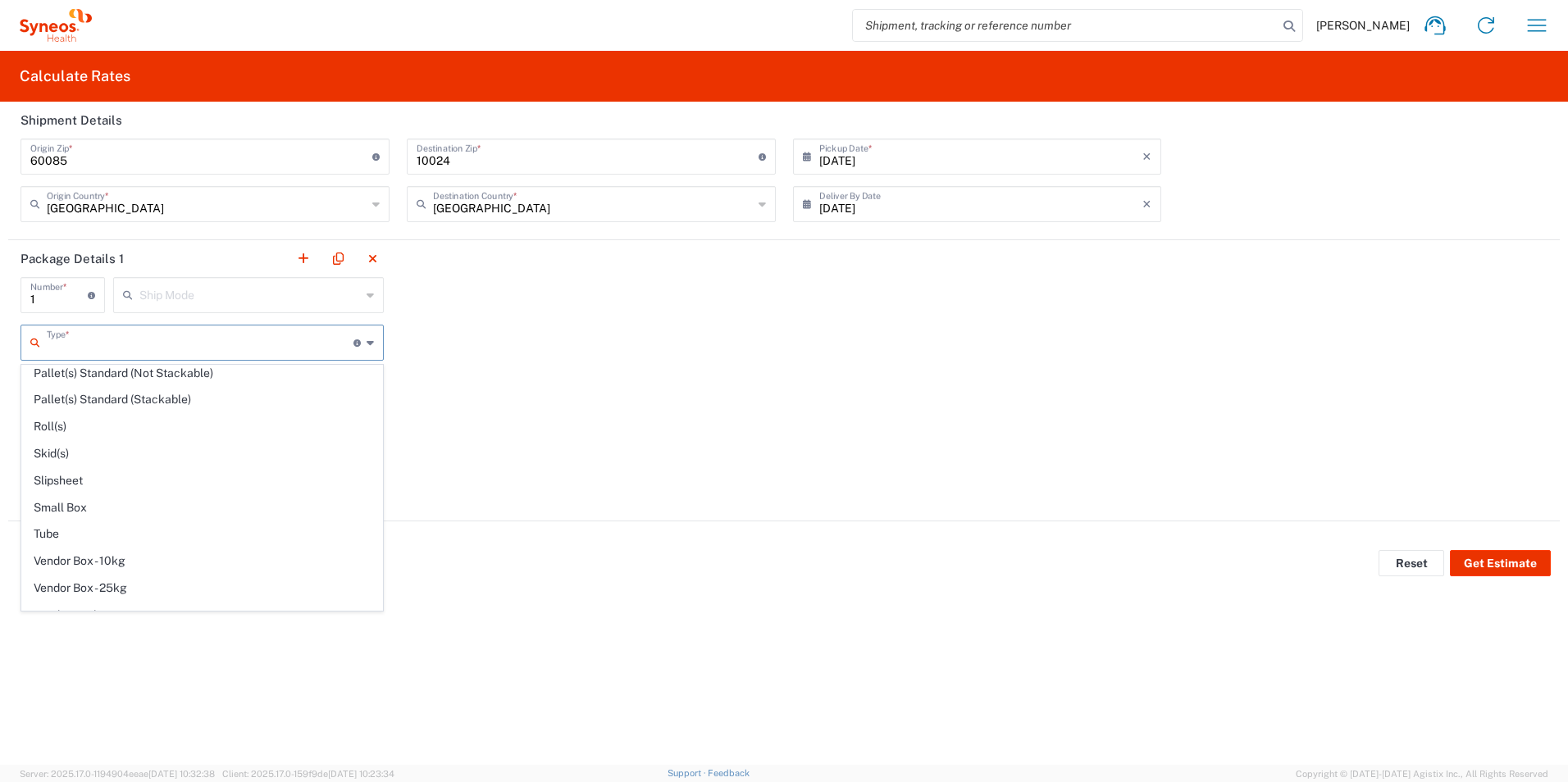
scroll to position [803, 0]
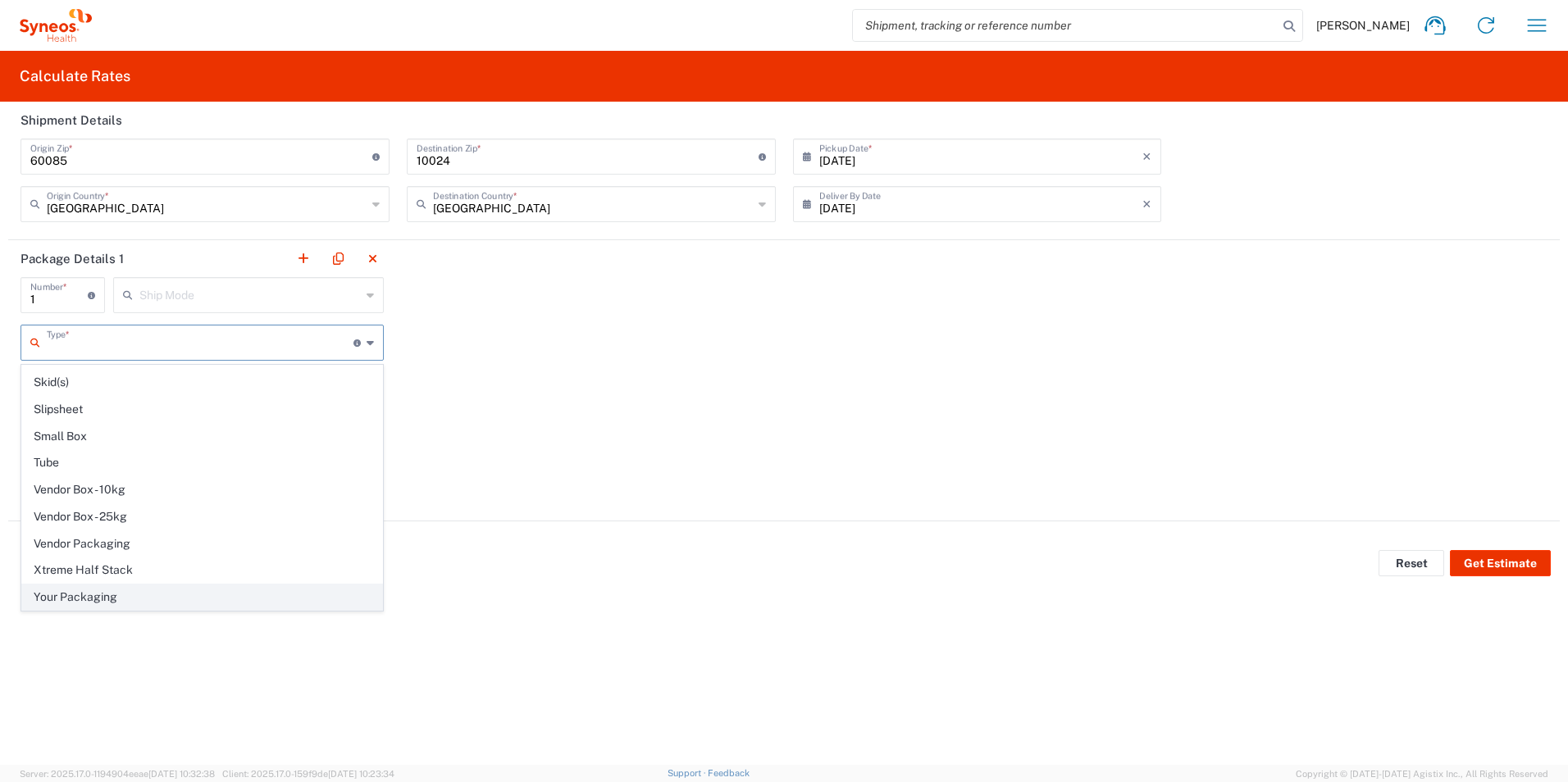
click at [177, 594] on span "Your Packaging" at bounding box center [202, 598] width 360 height 25
type input "Your Packaging"
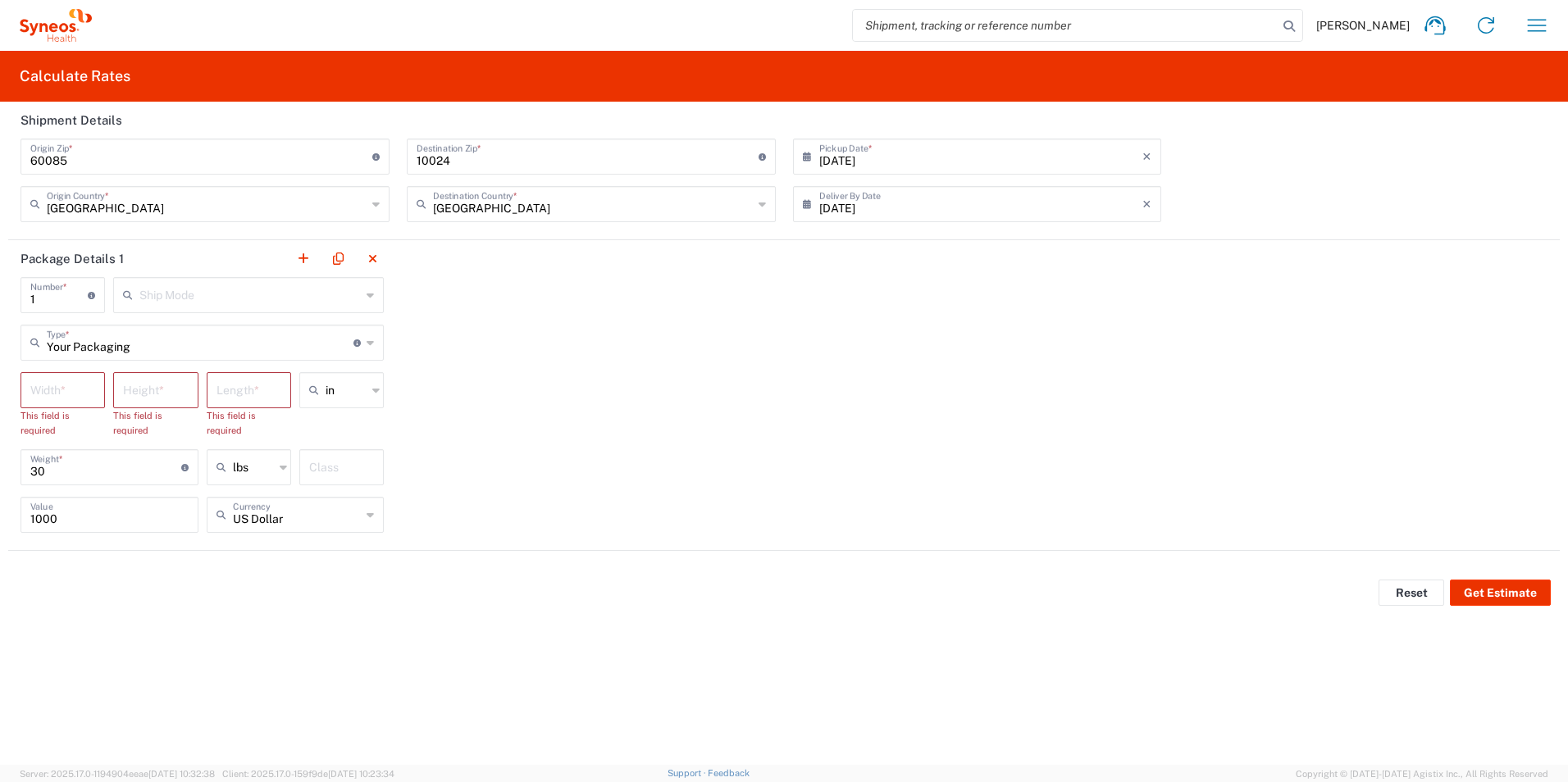
click at [75, 382] on input "number" at bounding box center [63, 390] width 65 height 29
type input "18"
click at [173, 381] on input "number" at bounding box center [156, 390] width 65 height 29
type input "18"
click at [248, 387] on input "number" at bounding box center [249, 390] width 65 height 29
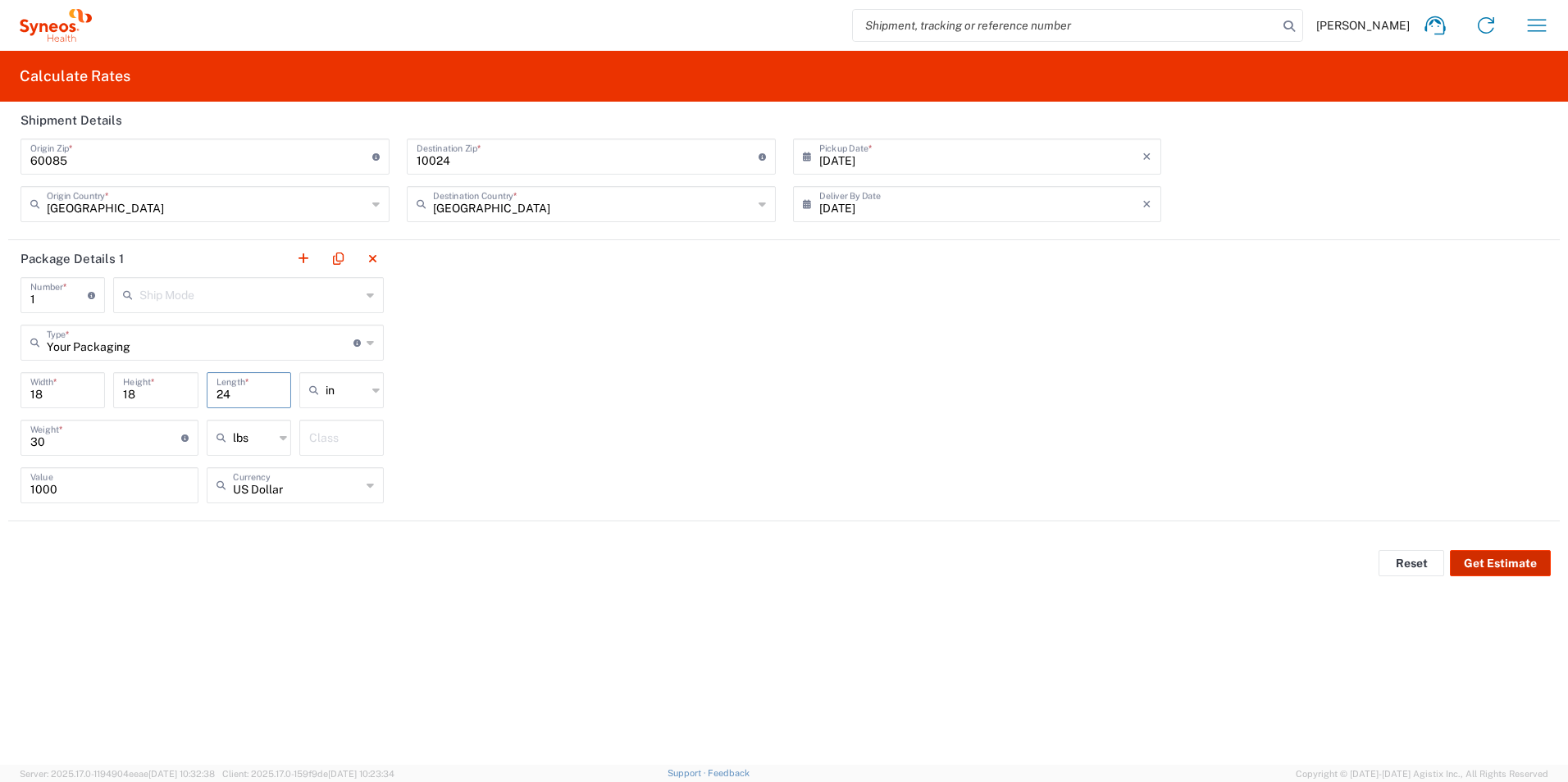
type input "24"
click at [1476, 567] on button "Get Estimate" at bounding box center [1500, 563] width 101 height 26
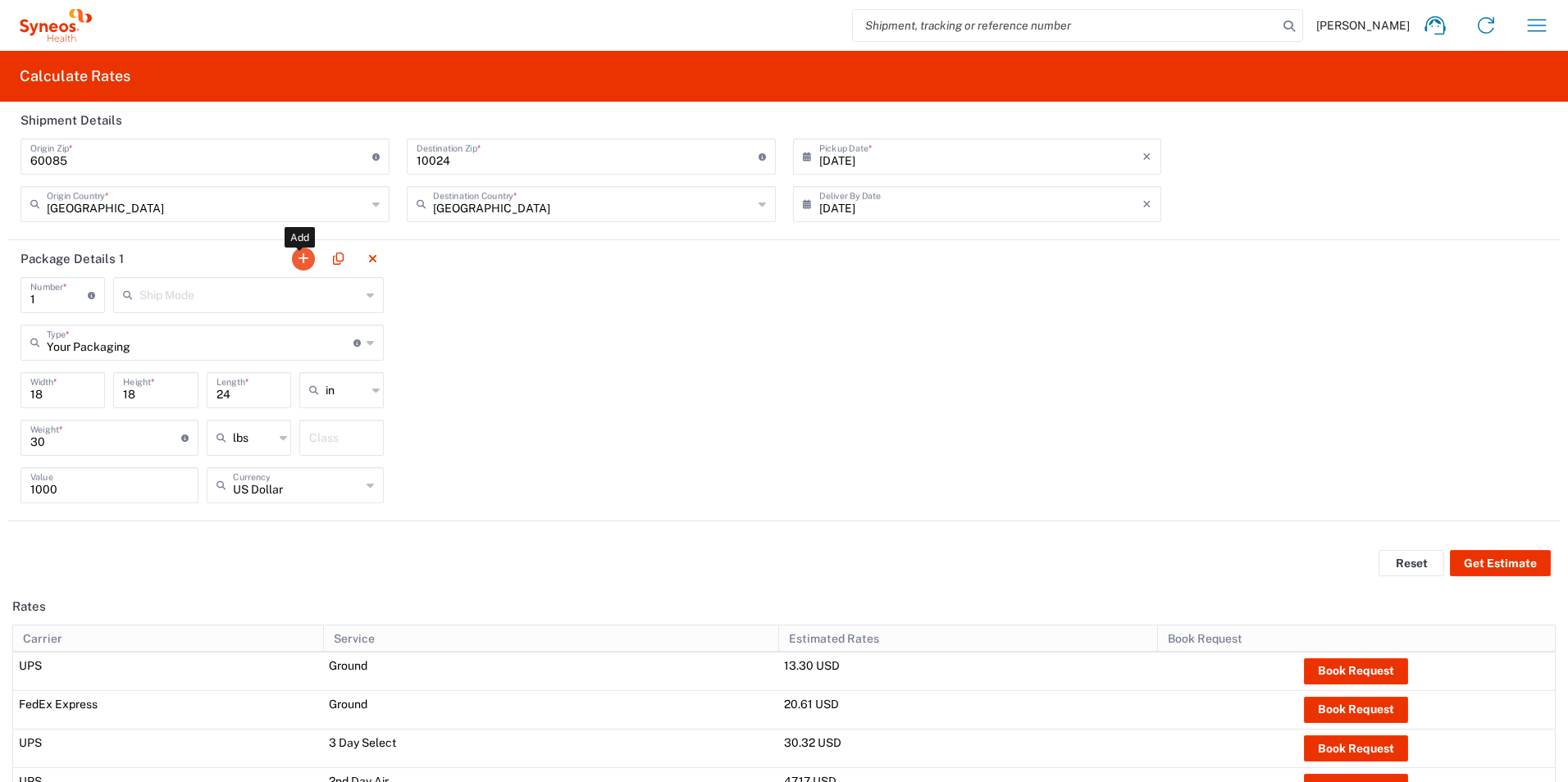
click at [309, 254] on button "button" at bounding box center [303, 259] width 23 height 23
click at [812, 318] on div "Number * Number of packages of specified package type and dimensions" at bounding box center [838, 301] width 93 height 48
click at [819, 315] on div "Number * Number of packages of specified package type and dimensions" at bounding box center [838, 301] width 93 height 48
click at [813, 292] on input "number" at bounding box center [835, 294] width 58 height 29
type input "1"
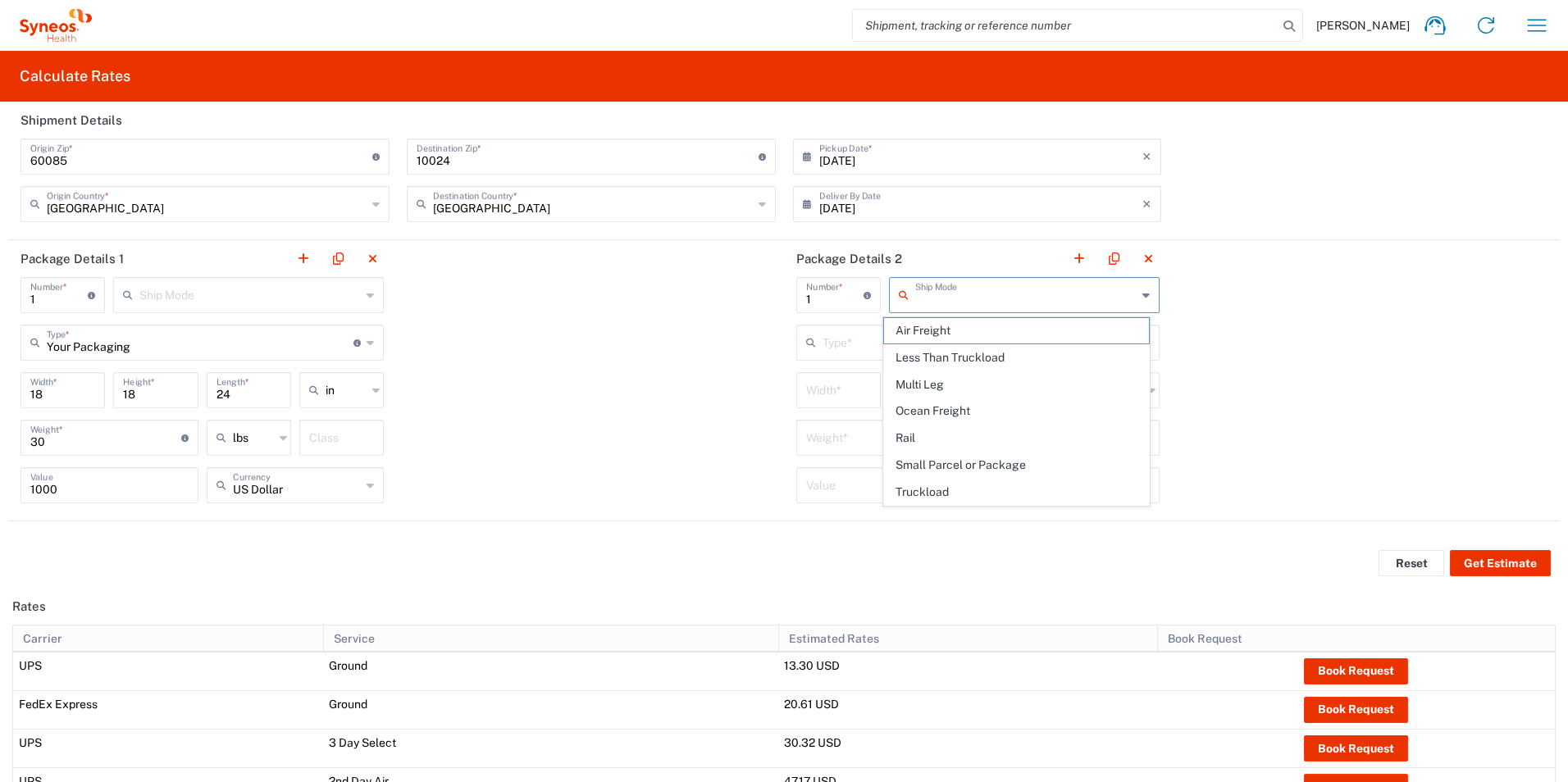
click at [918, 297] on input "text" at bounding box center [1026, 294] width 221 height 29
click at [1245, 379] on div "Package Details 1 1 Number * Number of packages of specified package type and d…" at bounding box center [784, 381] width 1551 height 282
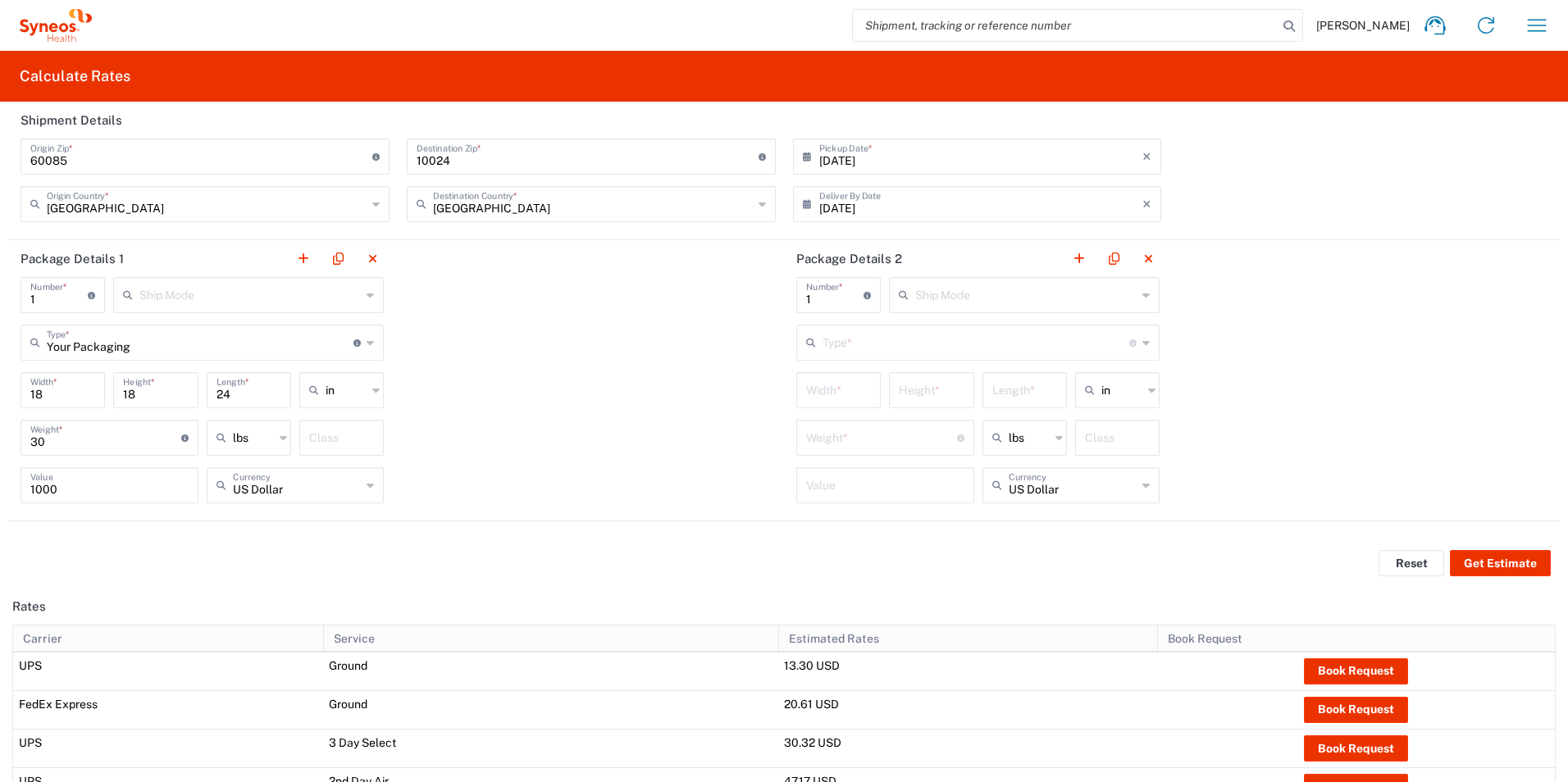
click at [902, 337] on input "text" at bounding box center [975, 342] width 307 height 29
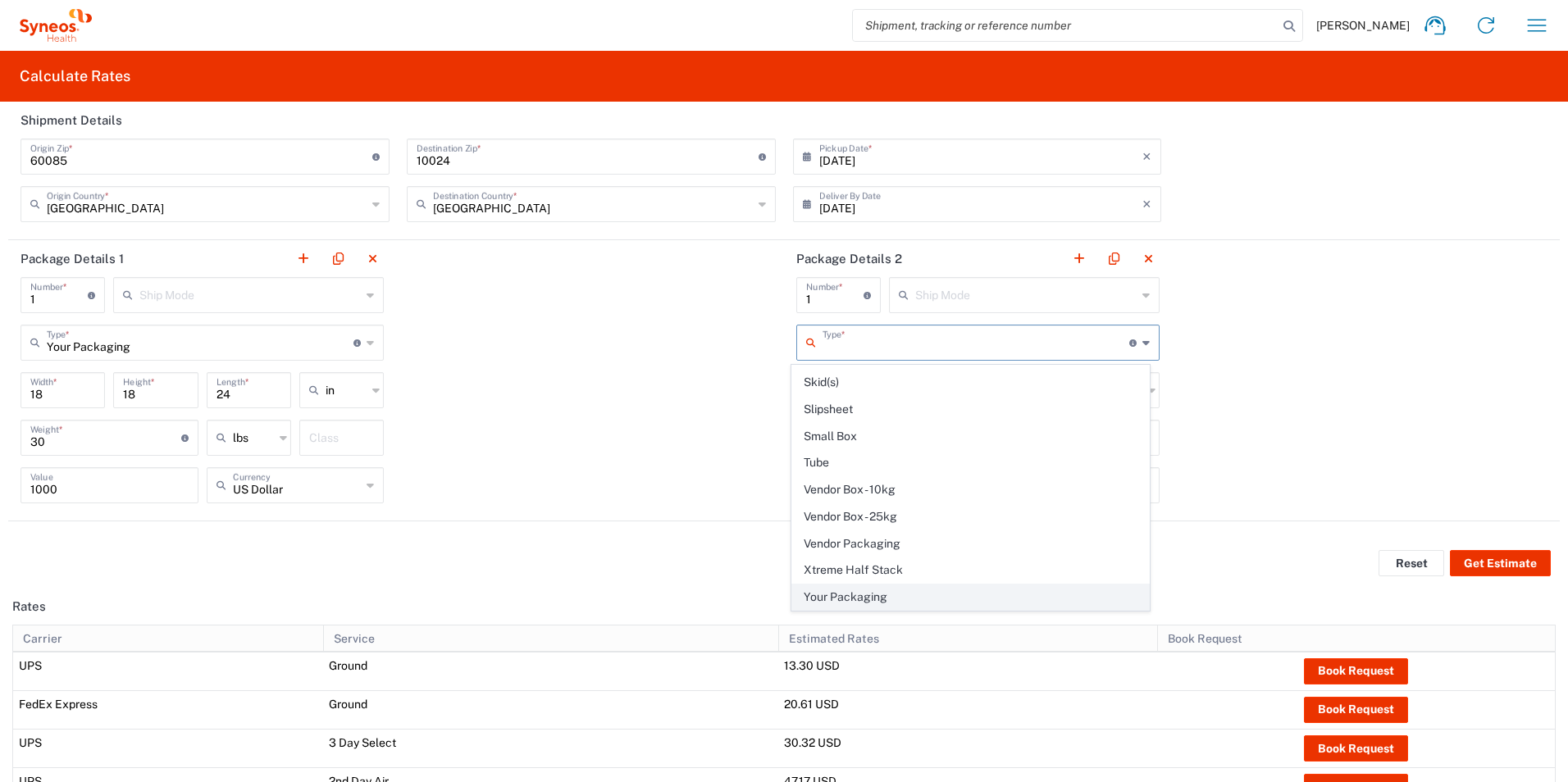
click at [848, 588] on span "Your Packaging" at bounding box center [970, 598] width 356 height 25
type input "Your Packaging"
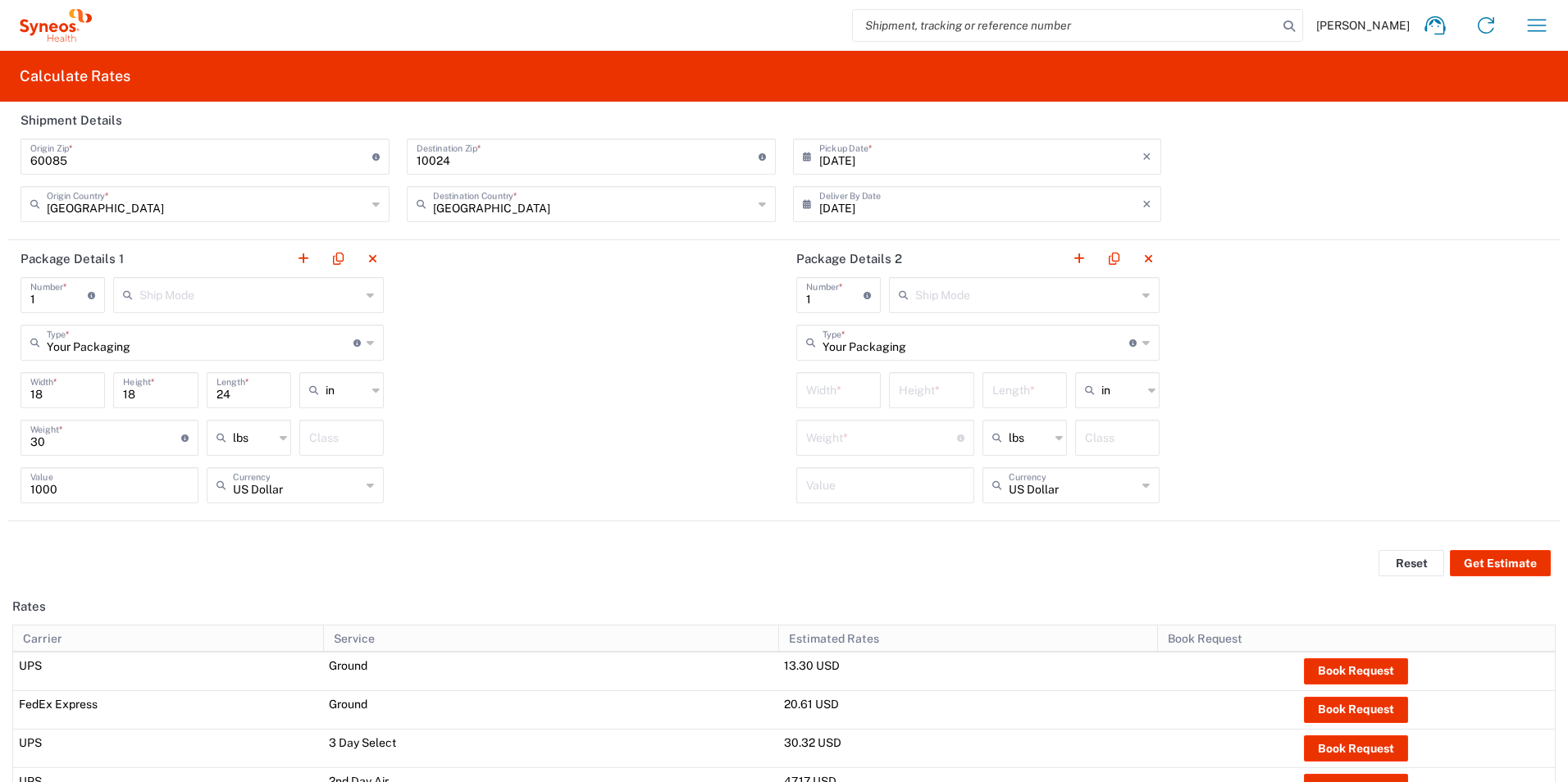
click at [820, 382] on input "number" at bounding box center [838, 390] width 65 height 29
type input "6"
click at [922, 396] on input "number" at bounding box center [931, 390] width 65 height 29
type input "6"
click at [993, 393] on input "number" at bounding box center [1025, 390] width 65 height 29
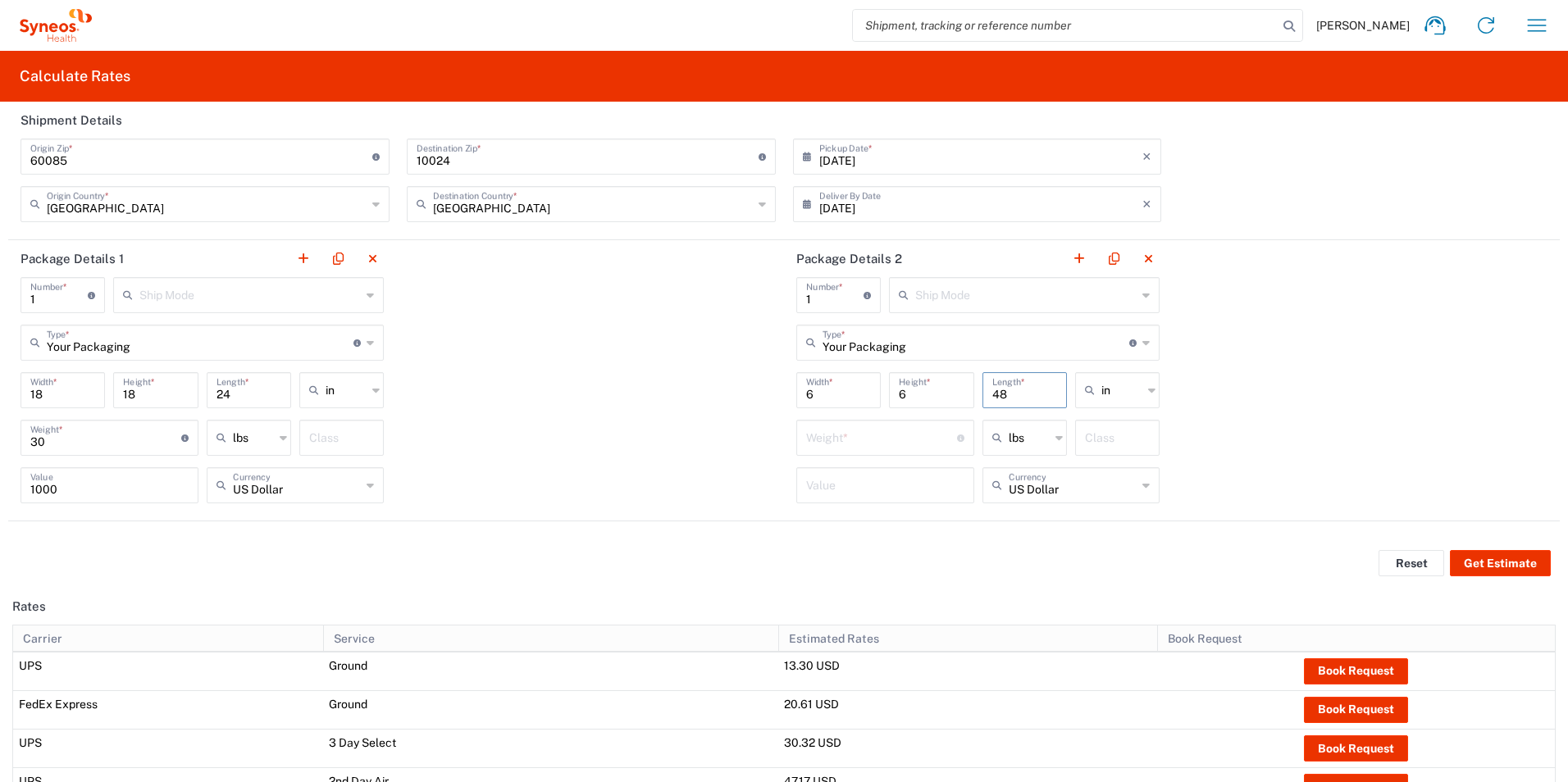
type input "48"
click at [900, 431] on input "number" at bounding box center [882, 436] width 151 height 29
type input "15"
click at [893, 504] on div "Value" at bounding box center [884, 491] width 186 height 48
click at [890, 486] on input "number" at bounding box center [885, 484] width 158 height 29
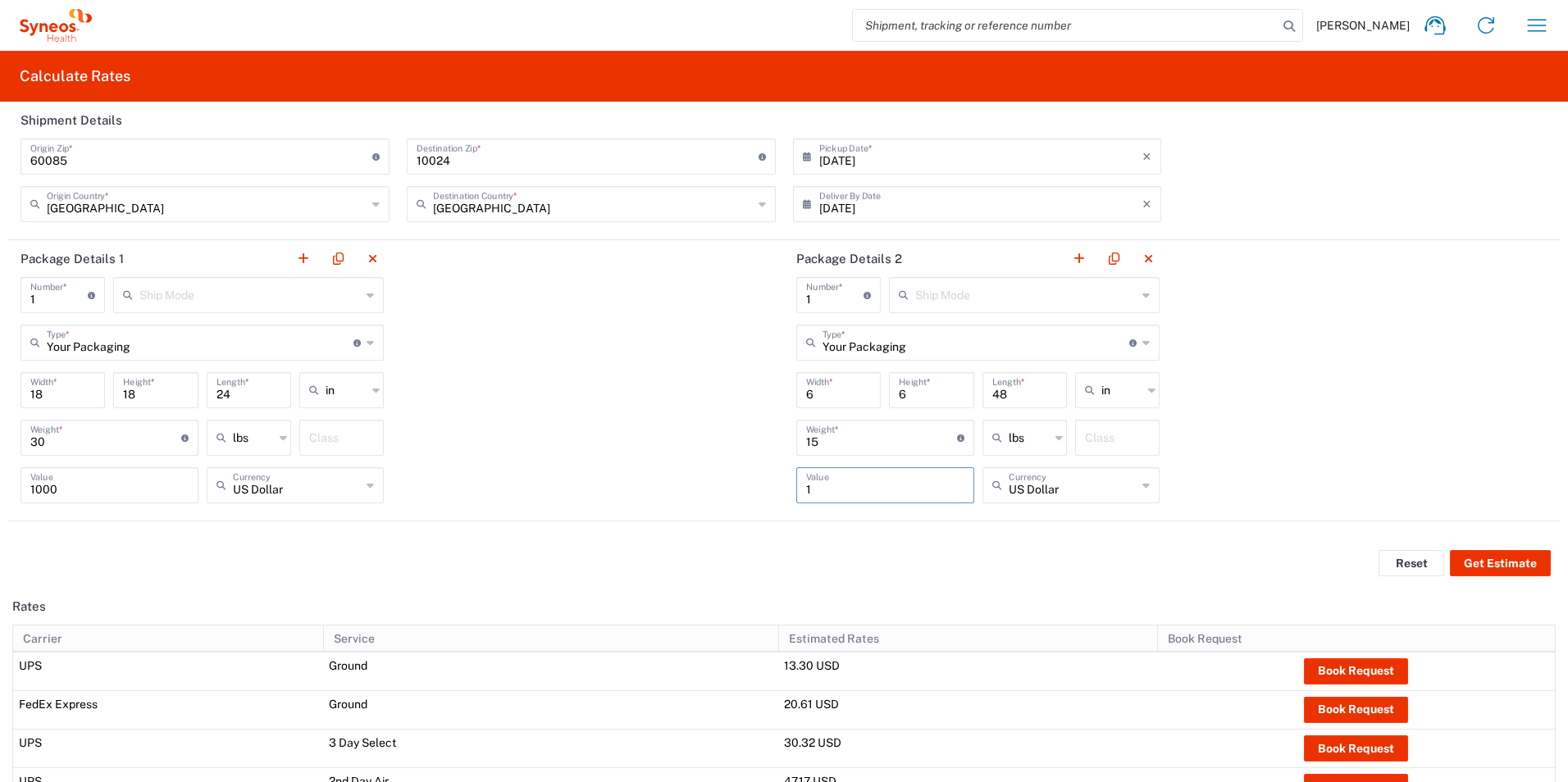
type input "1"
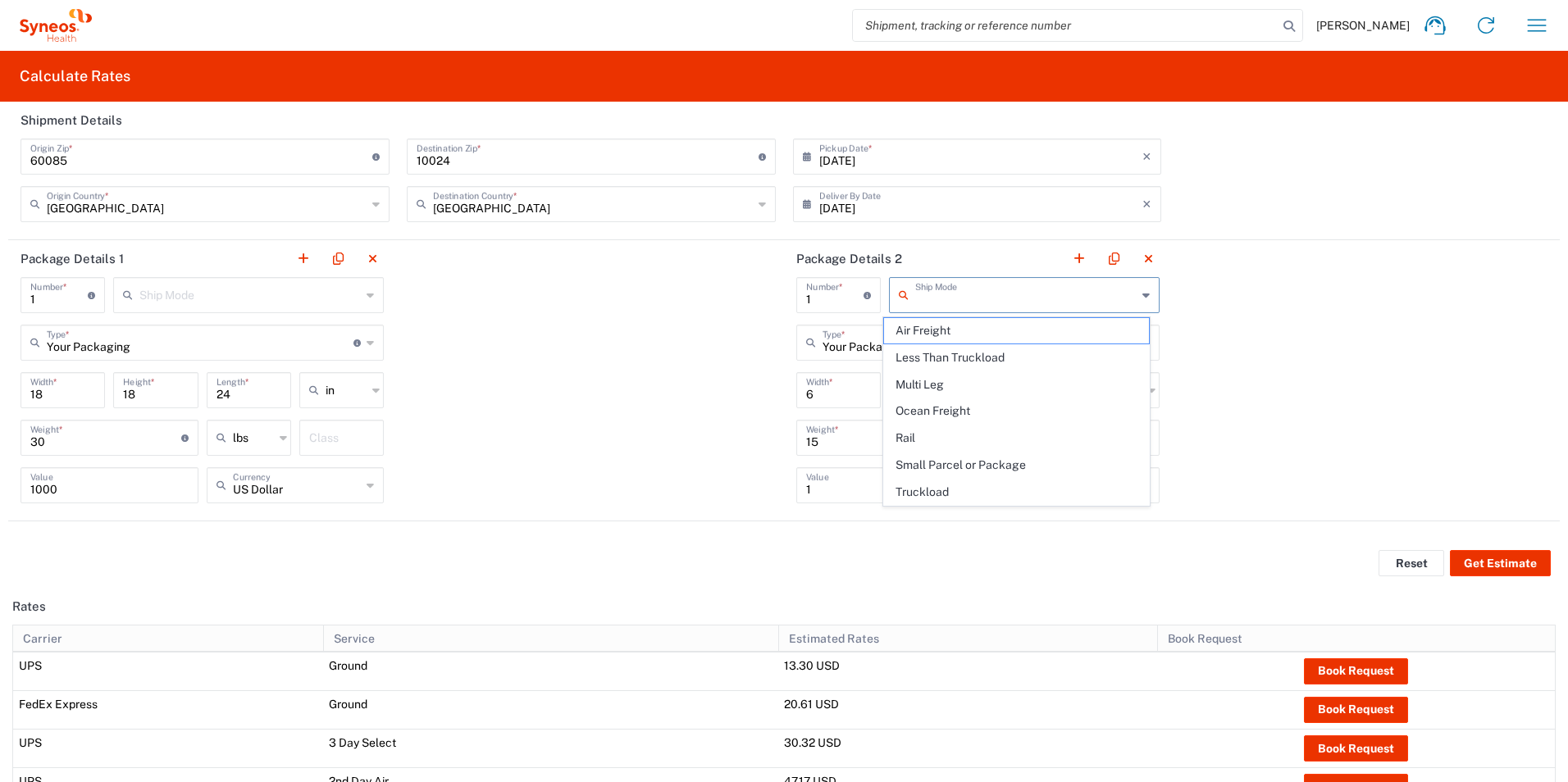
click at [972, 287] on input "text" at bounding box center [1026, 294] width 221 height 29
click at [1280, 315] on div "Package Details 1 1 Number * Number of packages of specified package type and d…" at bounding box center [784, 381] width 1551 height 282
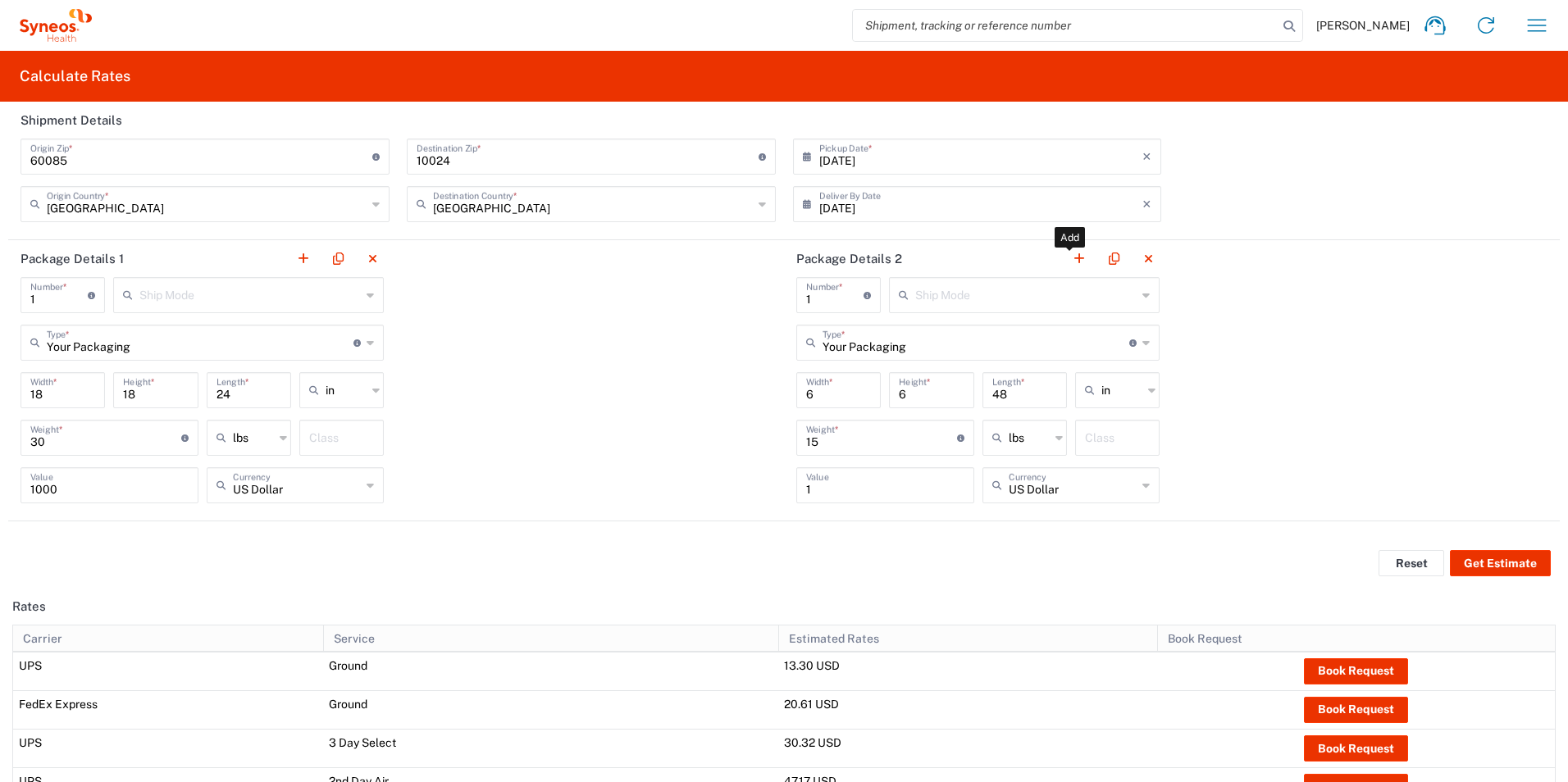
click at [1080, 248] on li at bounding box center [1080, 259] width 23 height 23
click at [1071, 254] on button "button" at bounding box center [1080, 259] width 23 height 23
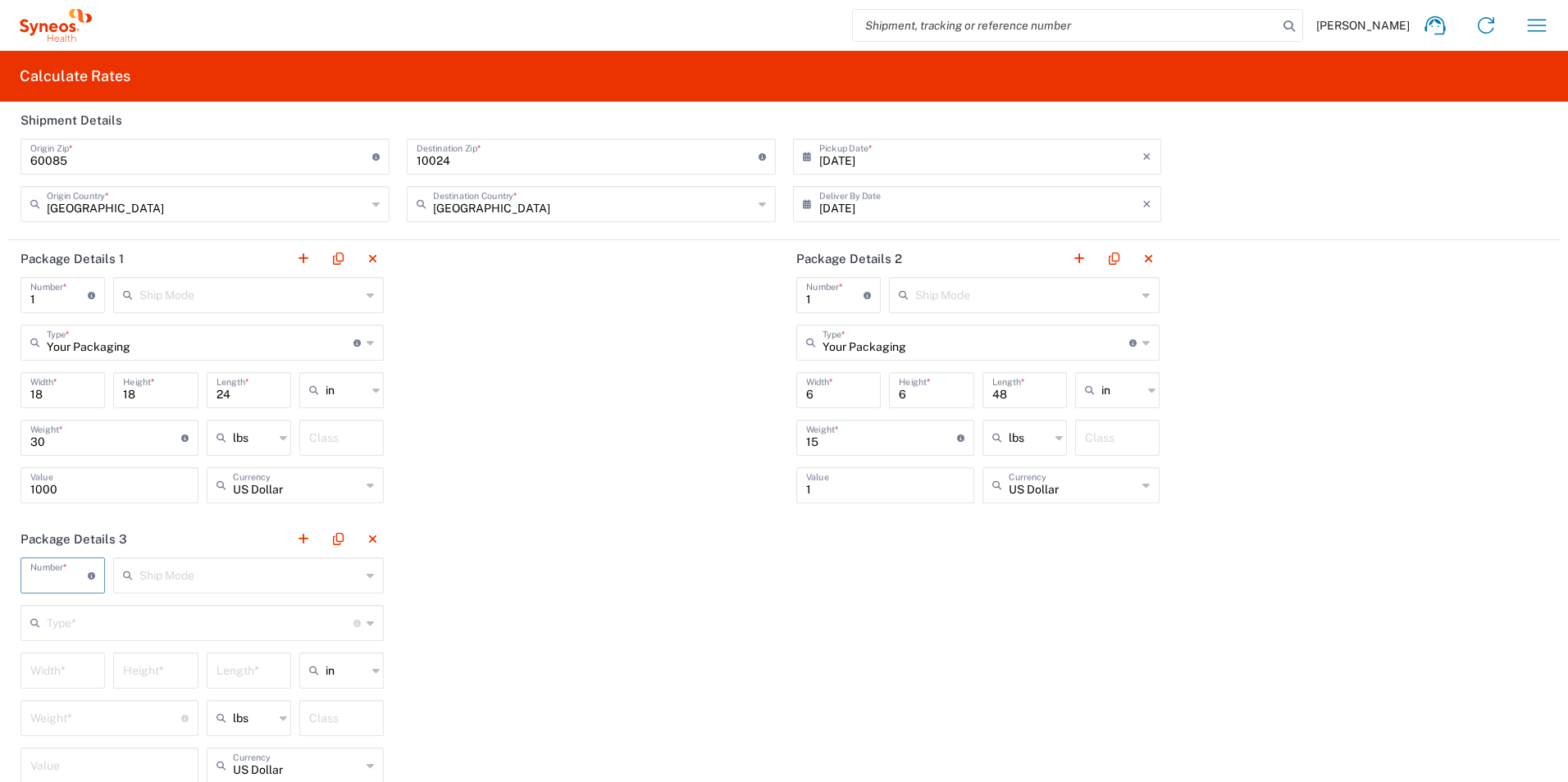
click at [41, 587] on input "number" at bounding box center [59, 575] width 58 height 29
type input "6"
click at [67, 681] on main "Number * Number of packages of specified package type and dimensions Ship Mode …" at bounding box center [202, 677] width 388 height 238
type input "6"
click at [157, 699] on input "number" at bounding box center [156, 699] width 65 height 29
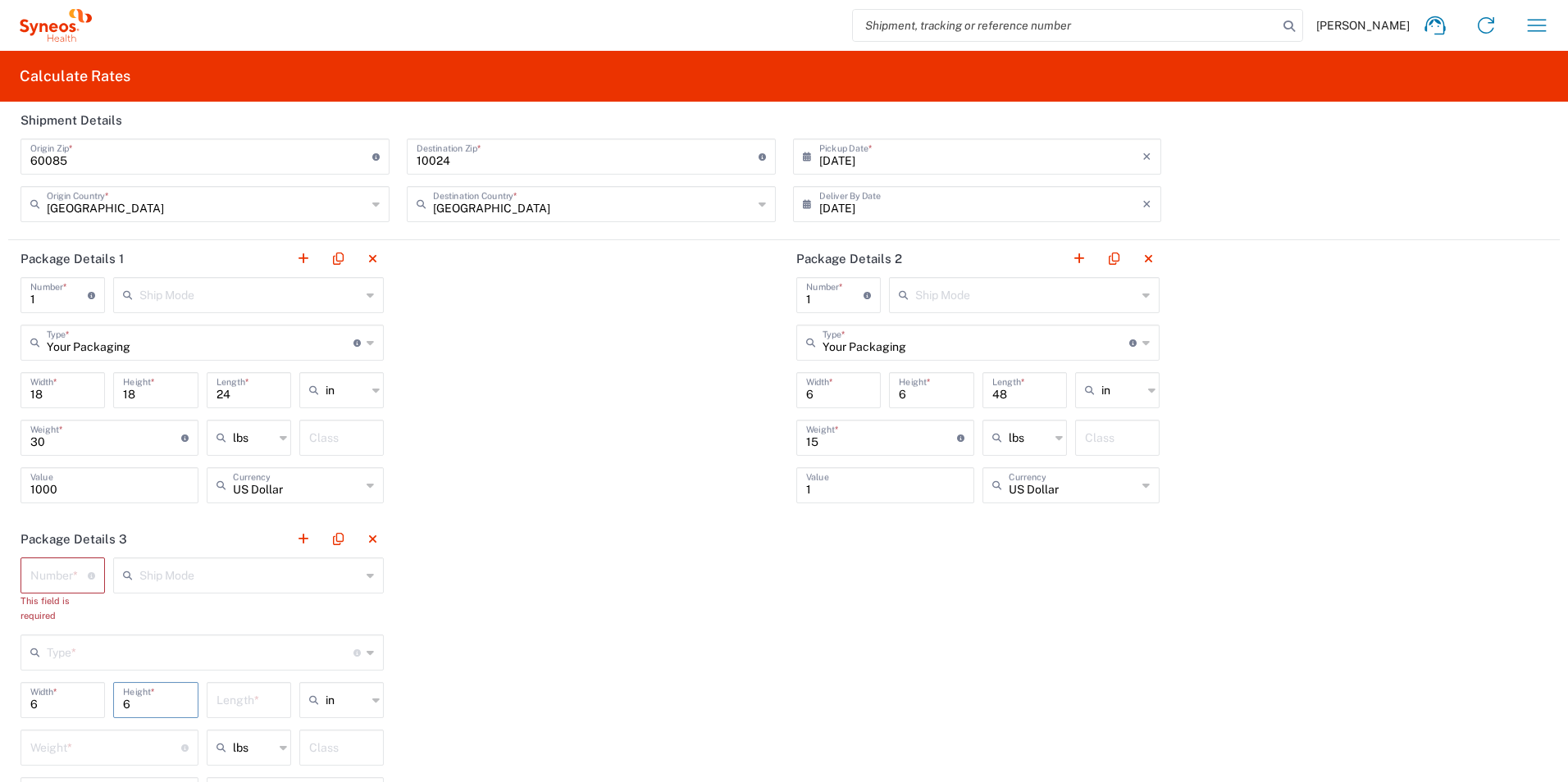
type input "6"
click at [229, 706] on input "number" at bounding box center [249, 699] width 65 height 29
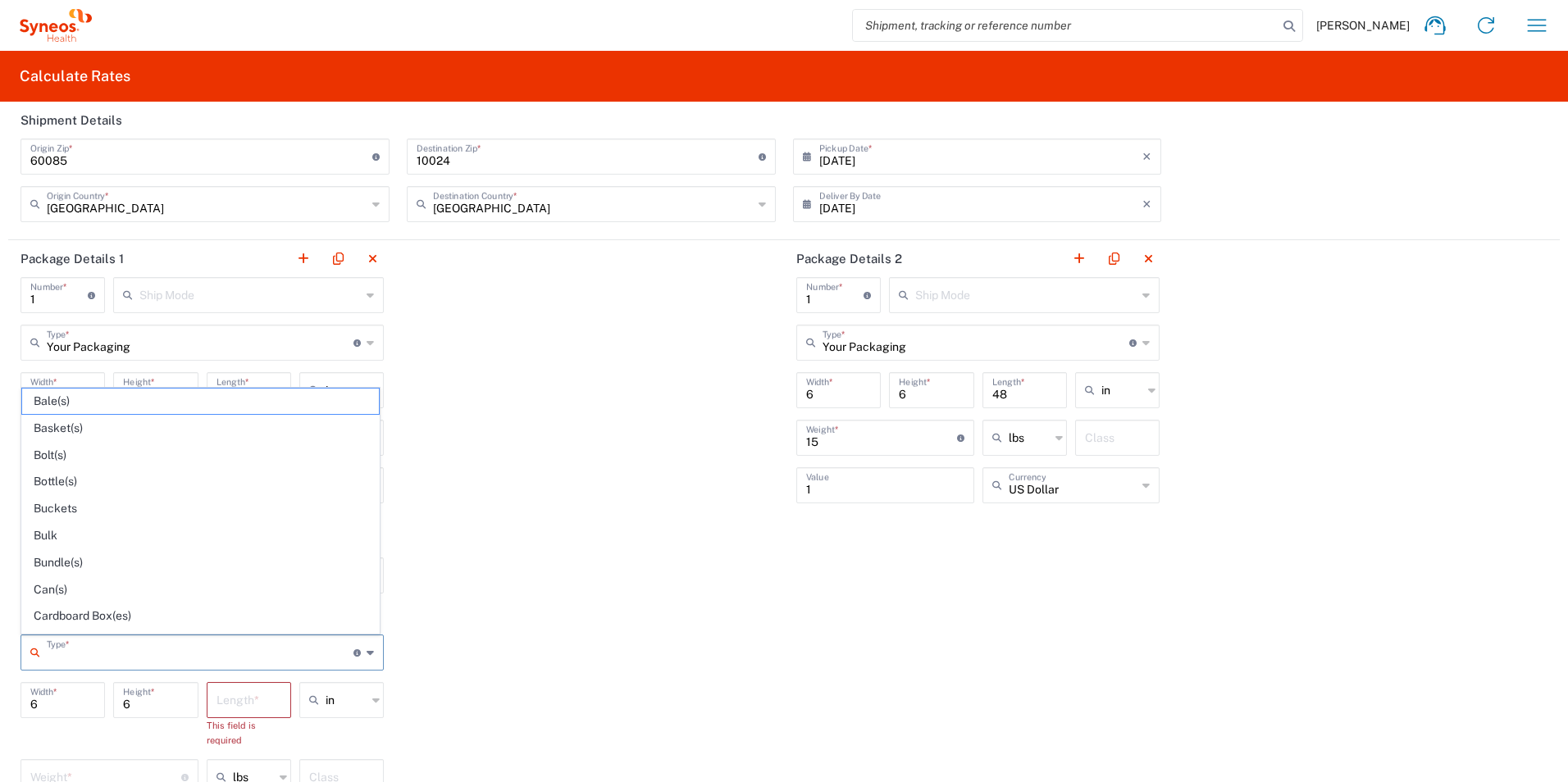
click at [171, 652] on input "text" at bounding box center [200, 652] width 307 height 29
click at [111, 611] on span "Your Packaging" at bounding box center [201, 620] width 356 height 25
type input "Your Packaging"
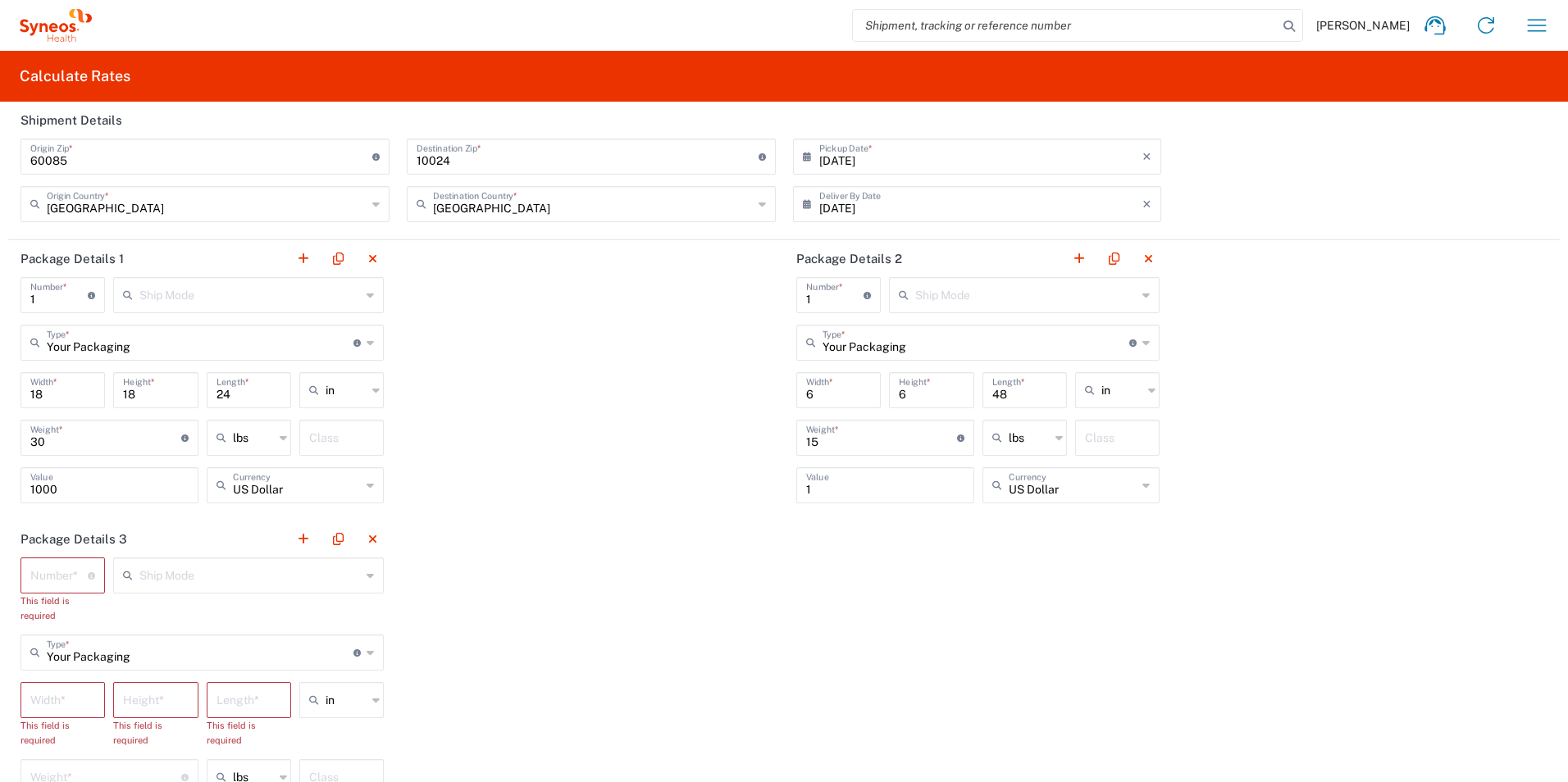
click at [59, 695] on input "number" at bounding box center [63, 699] width 65 height 29
type input "6"
click at [157, 699] on input "number" at bounding box center [156, 699] width 65 height 29
type input "6"
click at [217, 706] on input "number" at bounding box center [249, 699] width 65 height 29
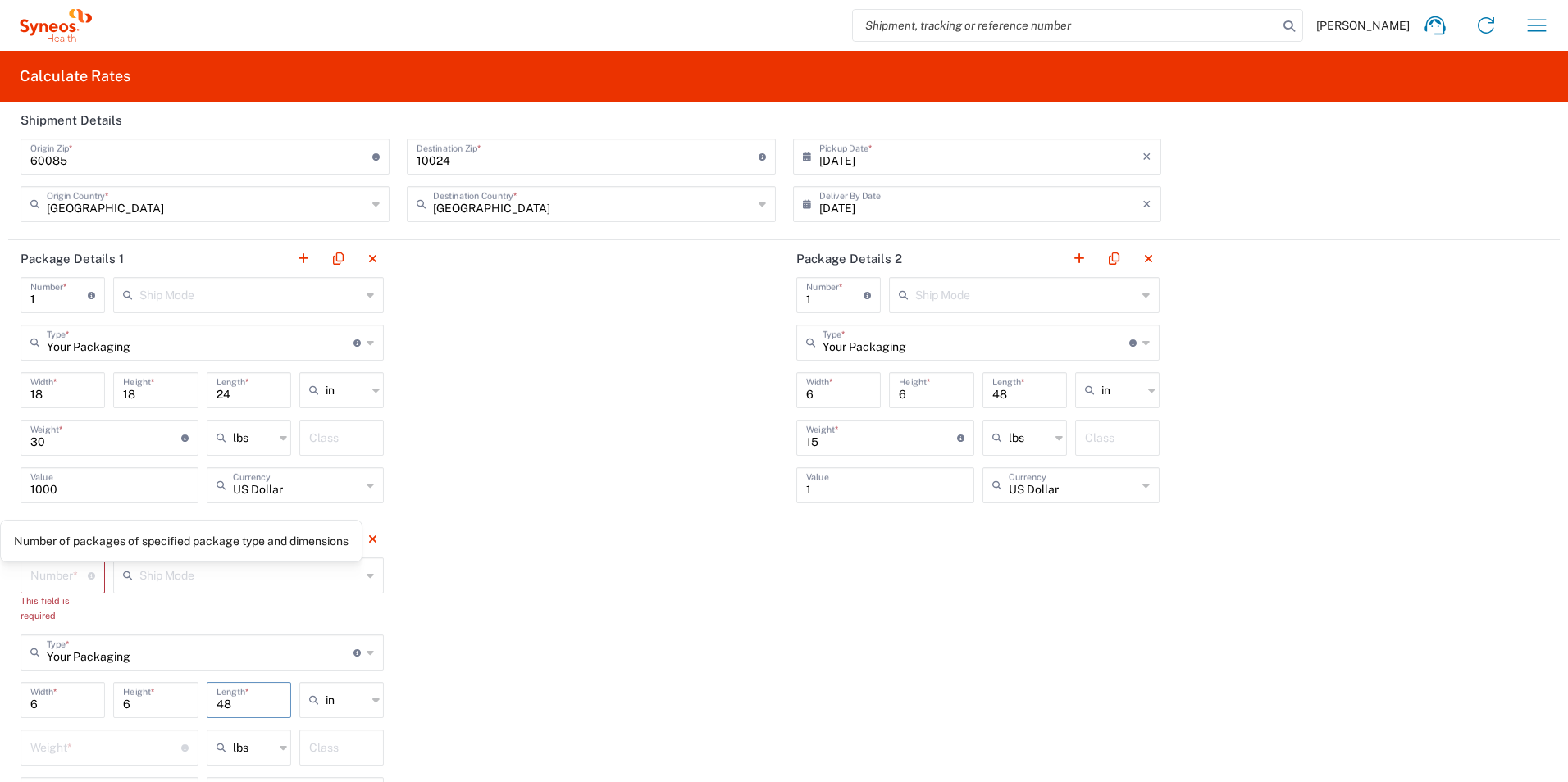
type input "48"
click at [46, 578] on input "number" at bounding box center [59, 575] width 58 height 29
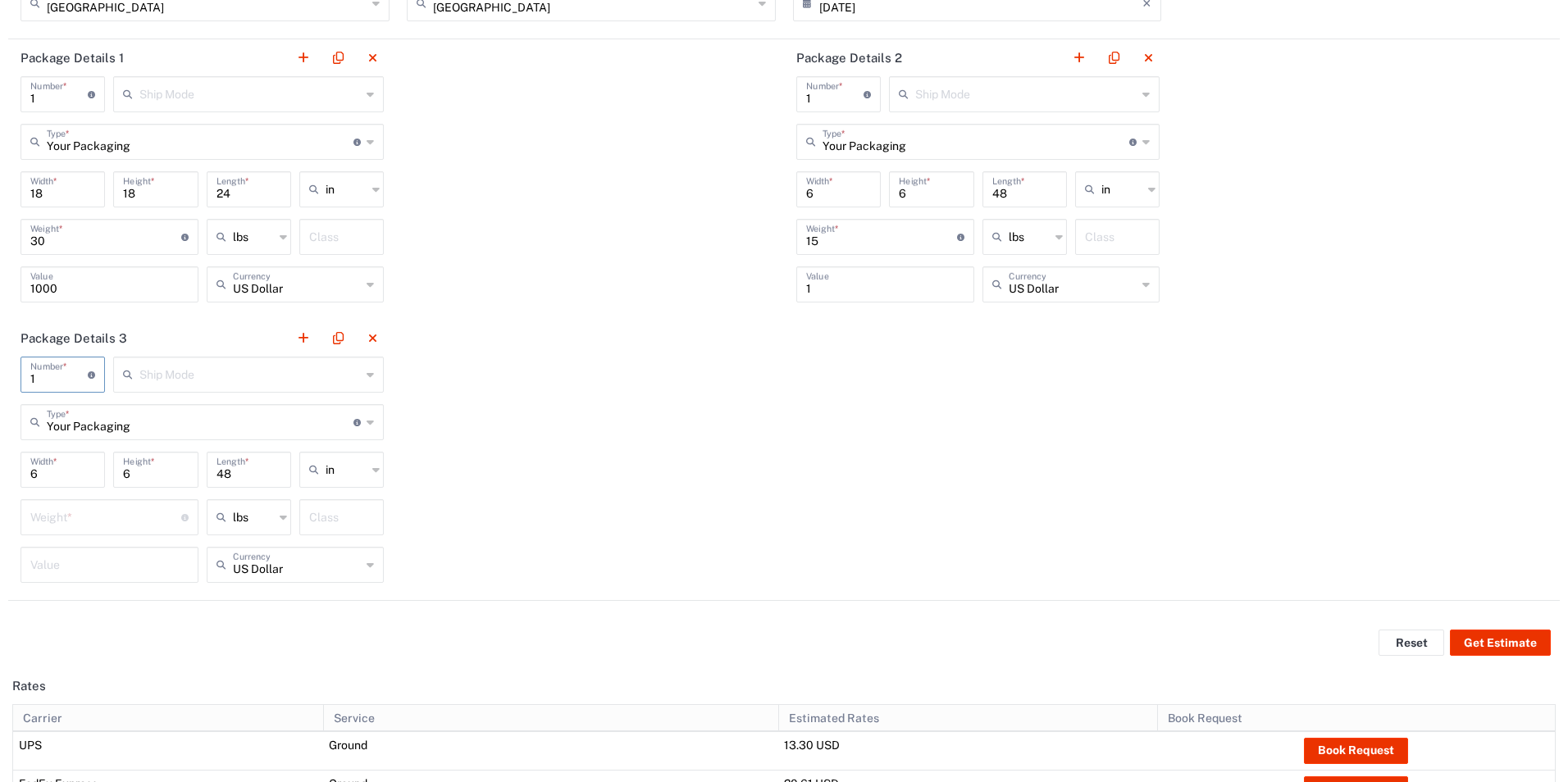
type input "1"
click at [146, 533] on div "Weight * Total weight of package(s) in pounds or kilograms" at bounding box center [110, 517] width 178 height 36
type input "15"
click at [106, 587] on div "Value" at bounding box center [109, 571] width 186 height 48
click at [110, 580] on div "Value" at bounding box center [110, 565] width 178 height 36
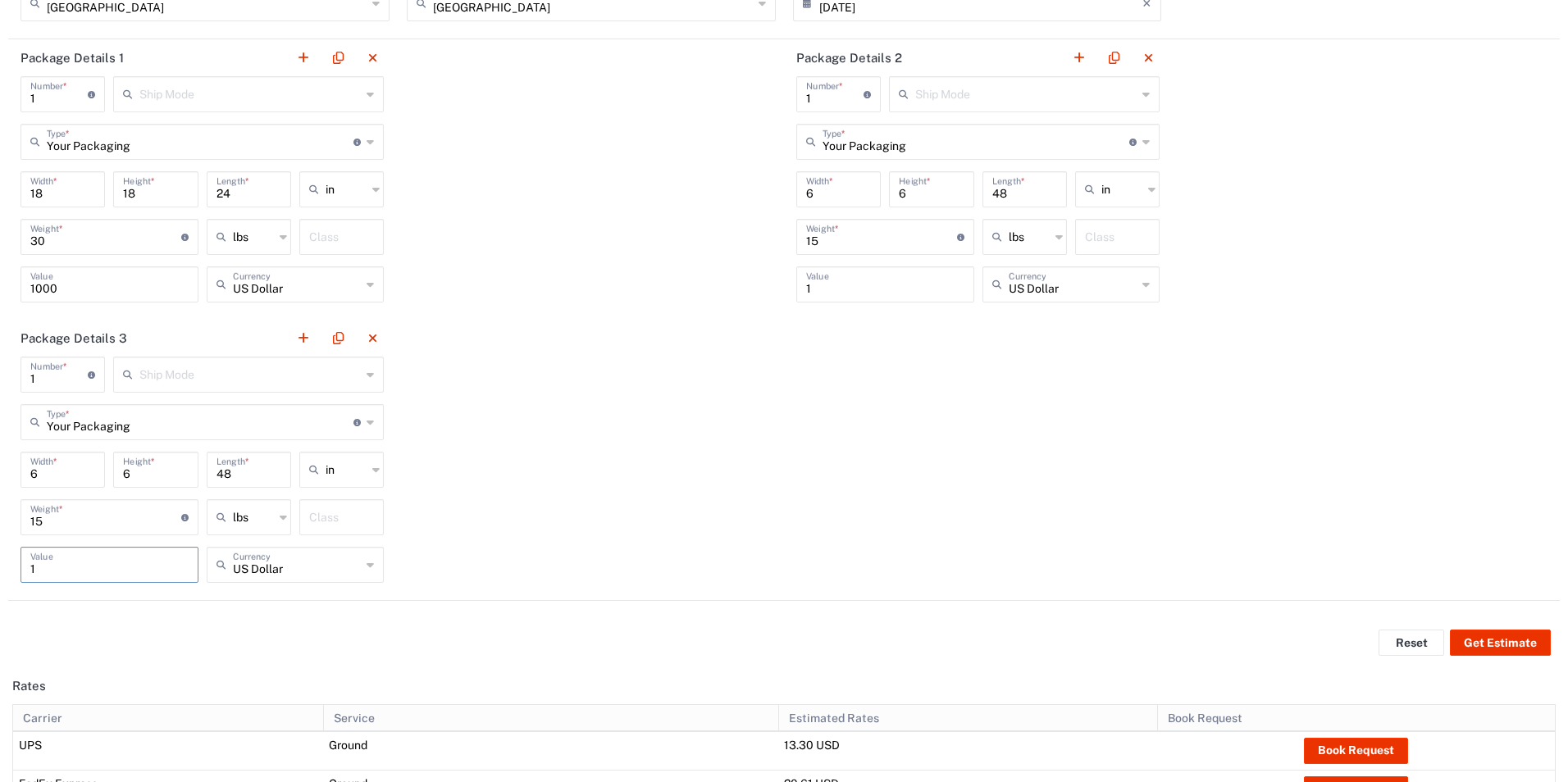
type input "1"
click at [565, 402] on div "Package Details 1 1 Number * Number of packages of specified package type and d…" at bounding box center [784, 320] width 1551 height 562
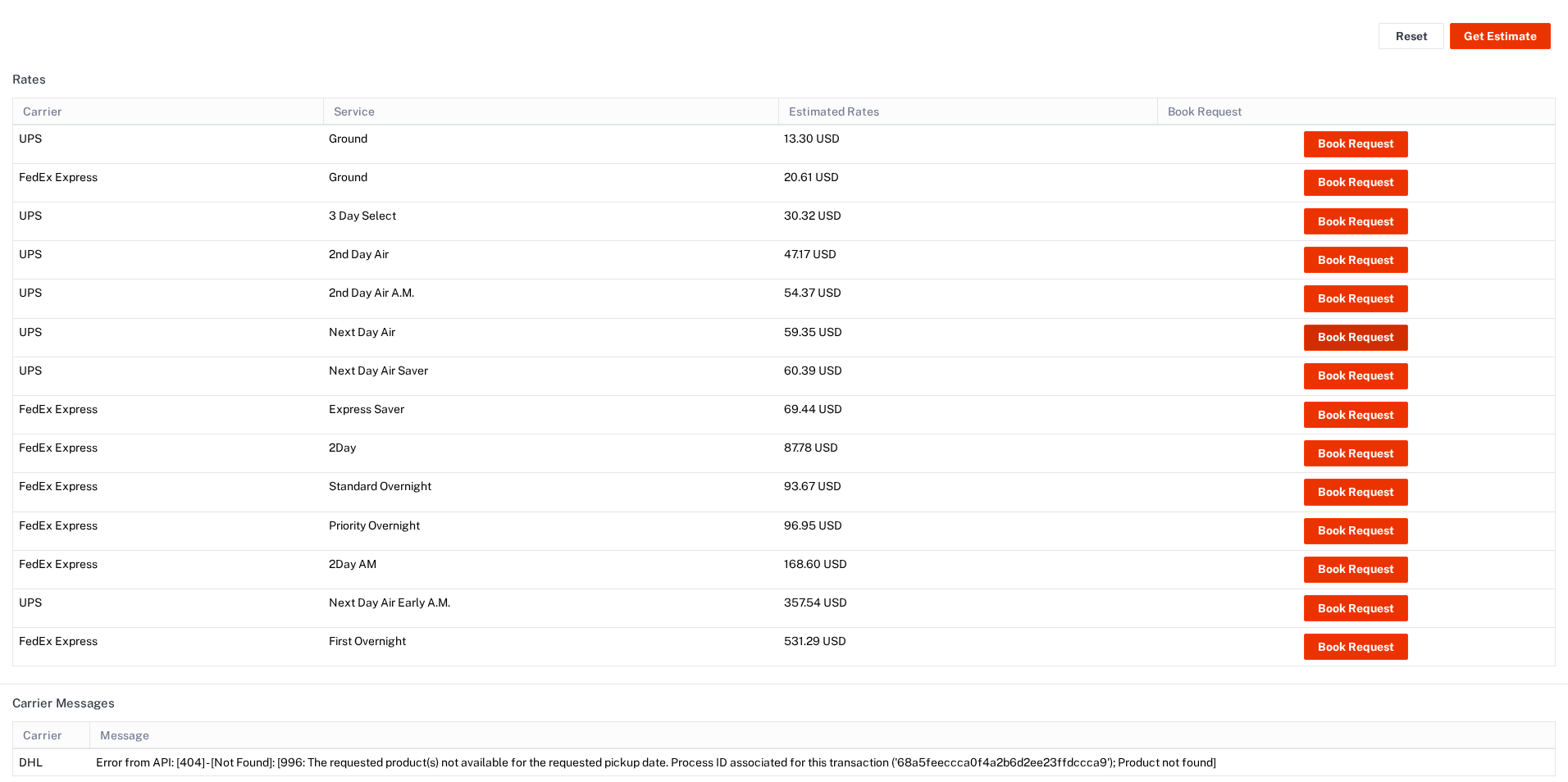
scroll to position [448, 0]
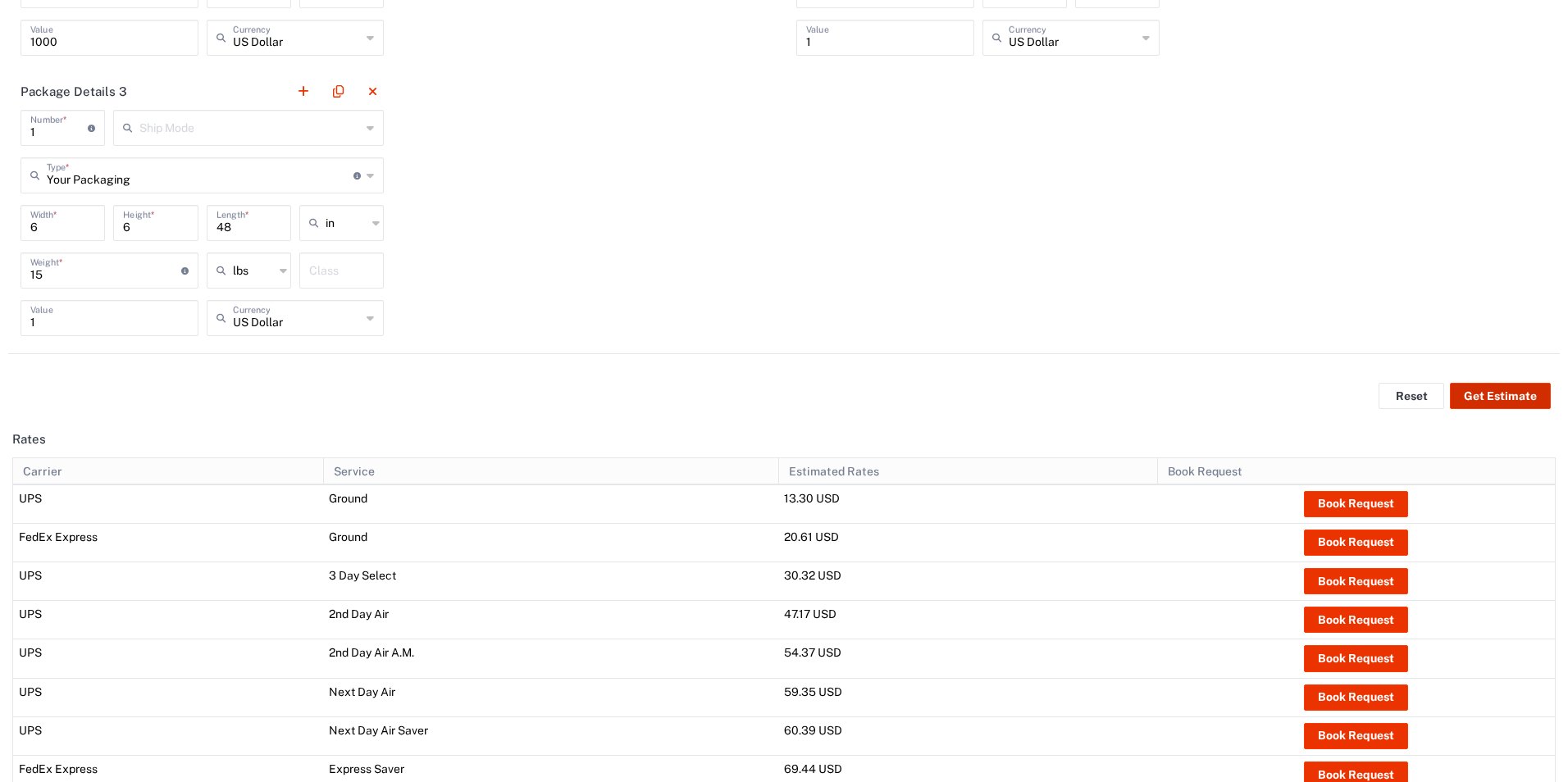
click at [1490, 393] on button "Get Estimate" at bounding box center [1500, 396] width 101 height 26
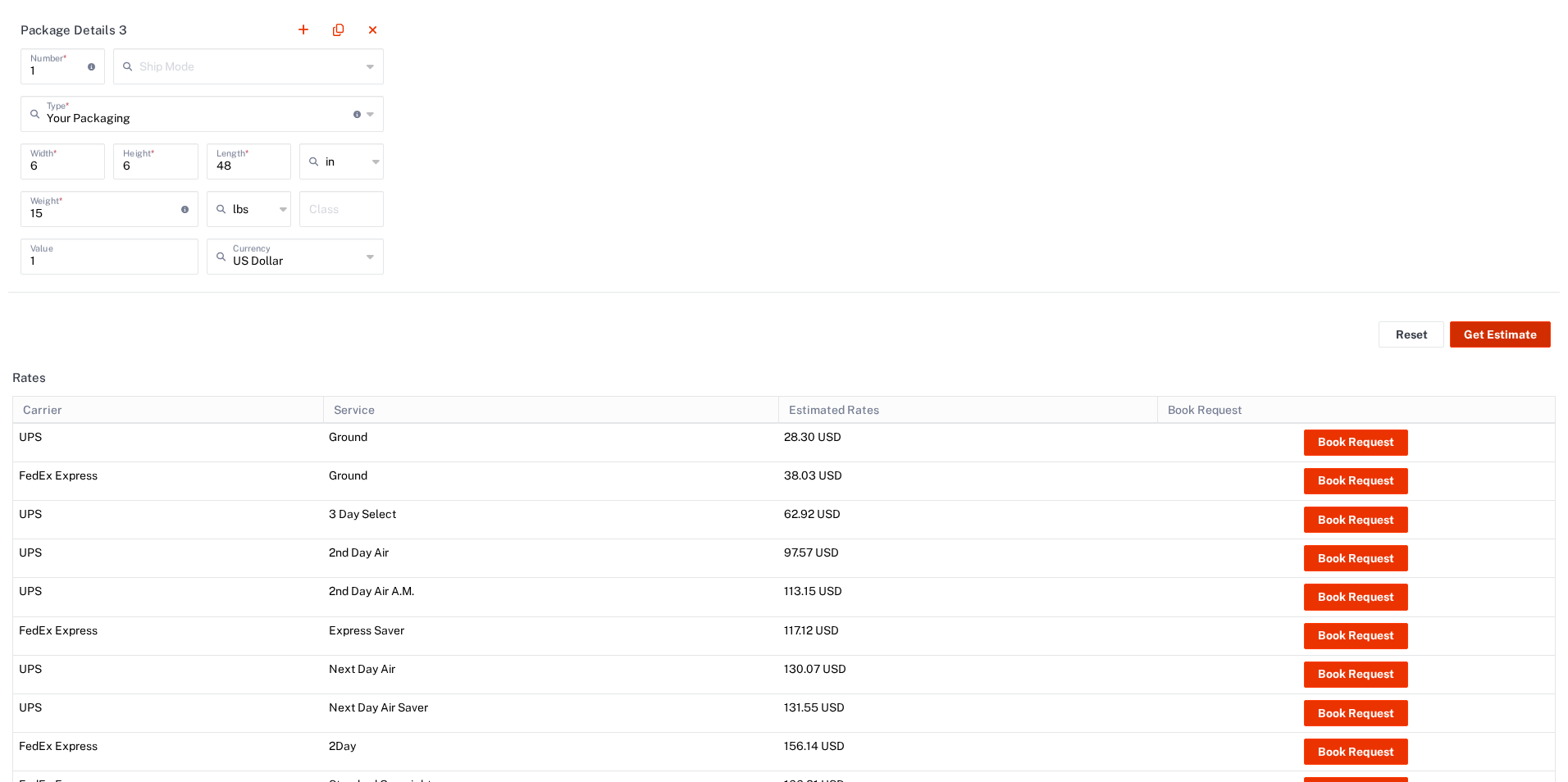
scroll to position [508, 0]
click at [1347, 478] on button "Book Request" at bounding box center [1356, 481] width 104 height 26
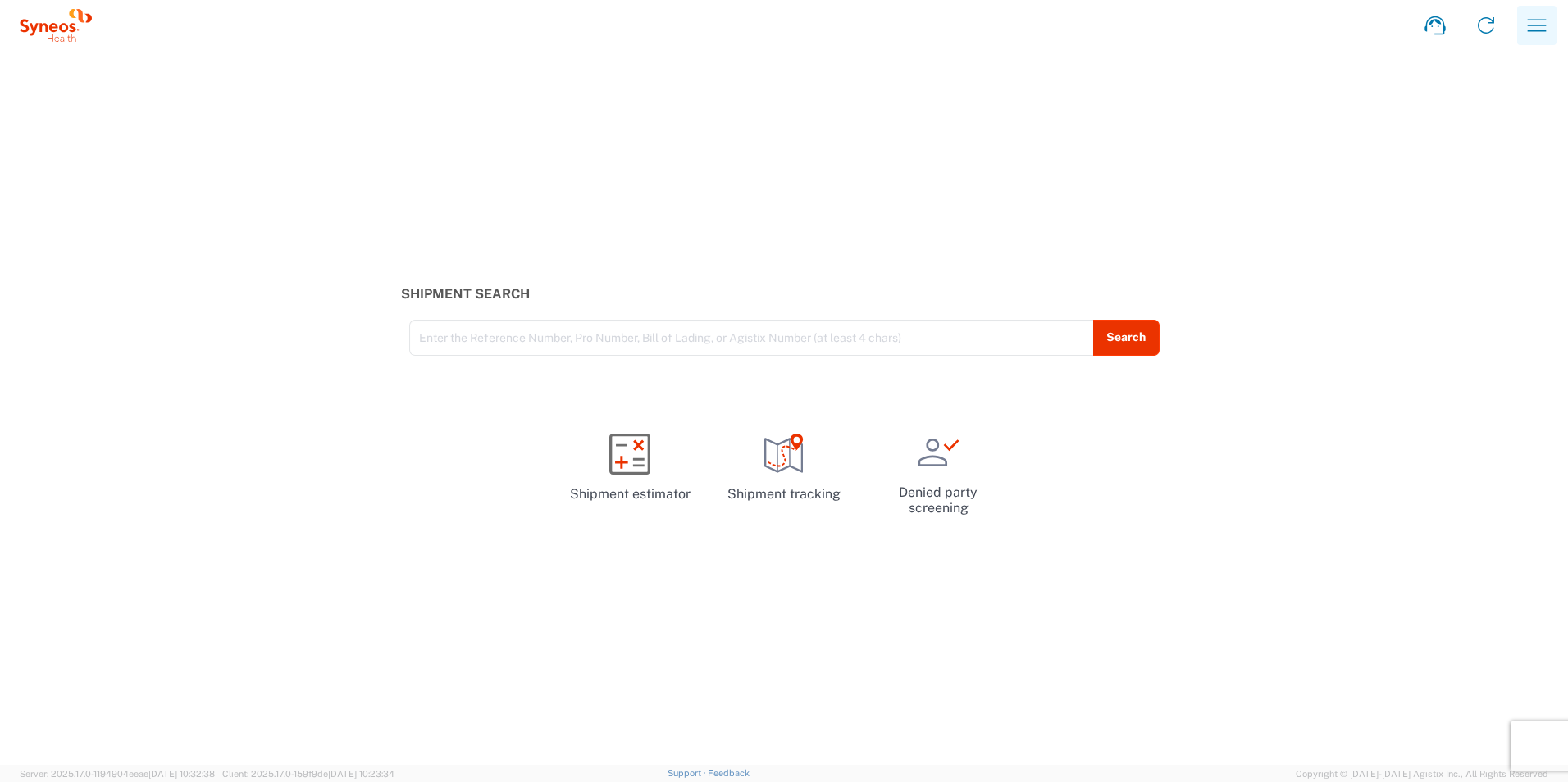
click at [1551, 13] on button "button" at bounding box center [1537, 25] width 40 height 40
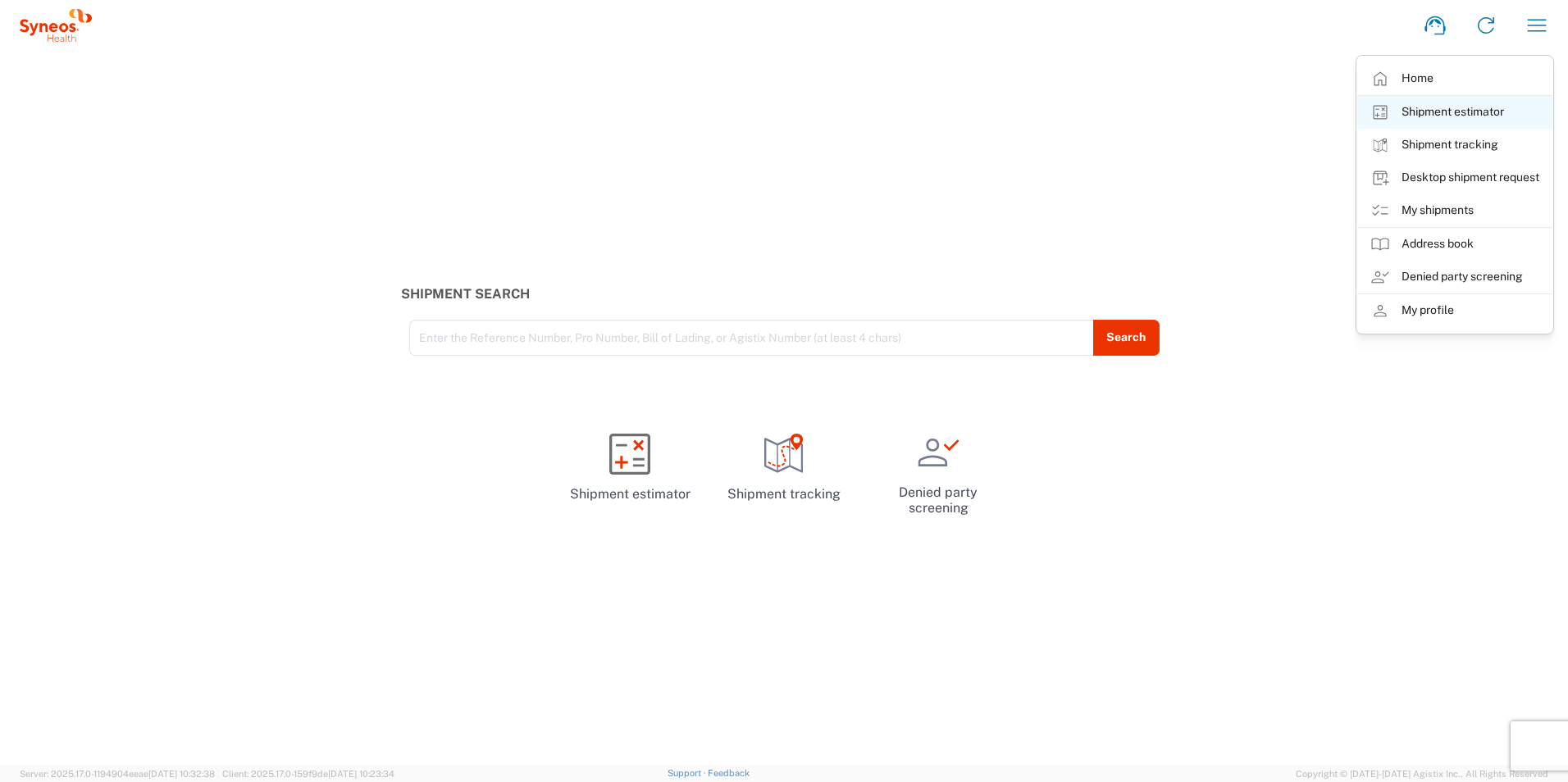
click at [1453, 121] on link "Shipment estimator" at bounding box center [1454, 112] width 195 height 32
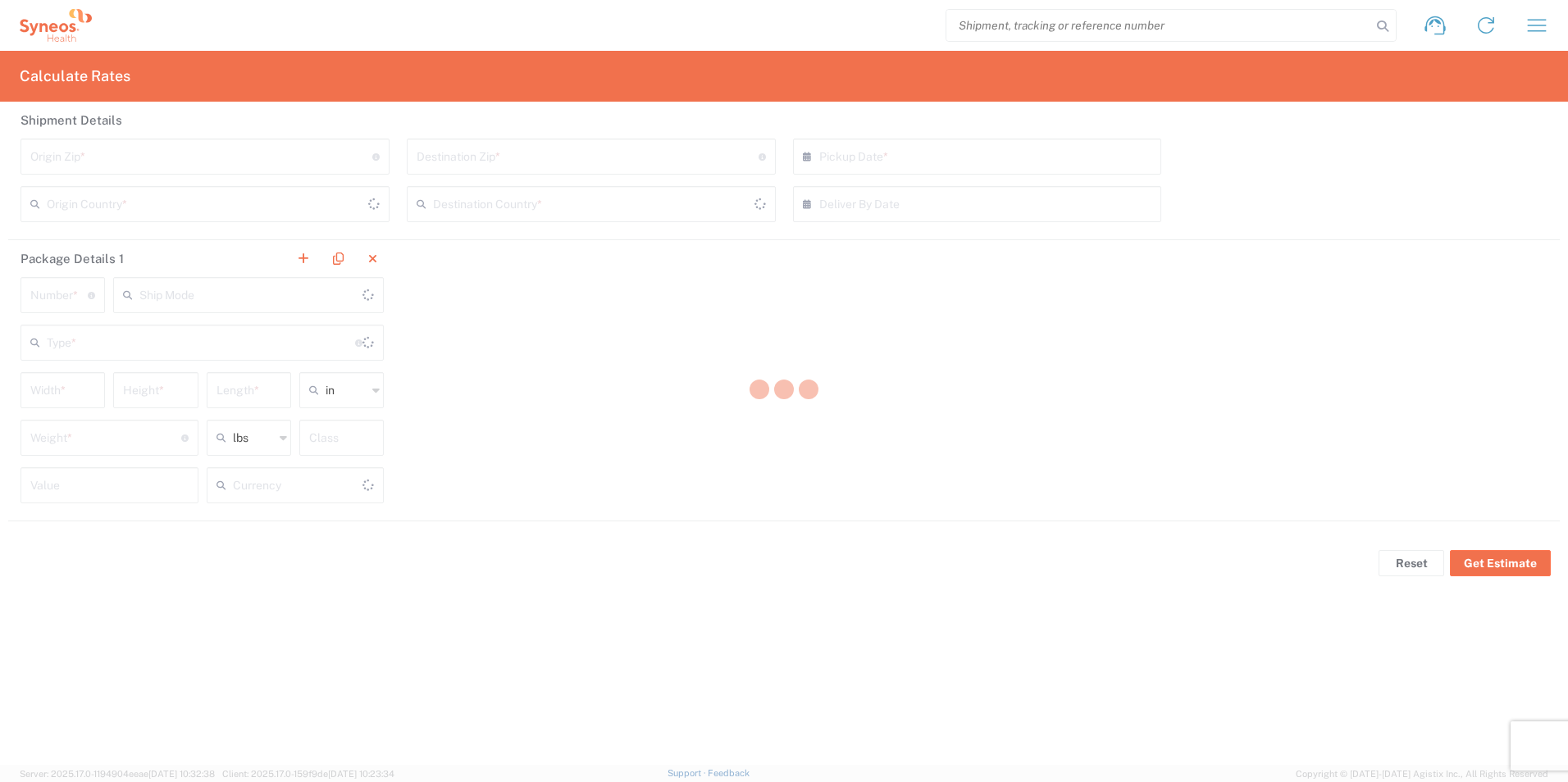
type input "[GEOGRAPHIC_DATA]"
type input "US Dollar"
type input "[GEOGRAPHIC_DATA]"
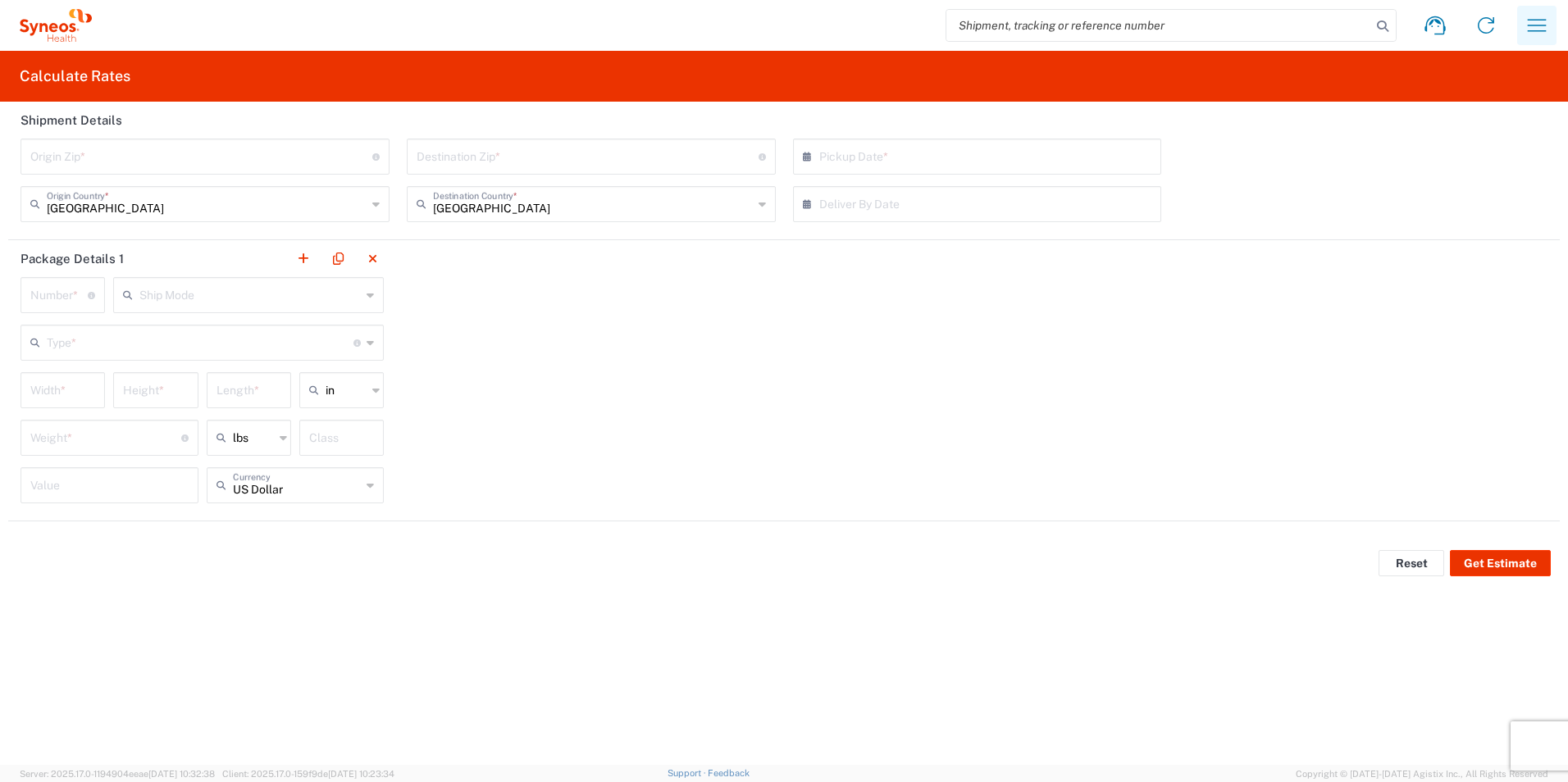
click at [1532, 23] on icon "button" at bounding box center [1536, 25] width 26 height 26
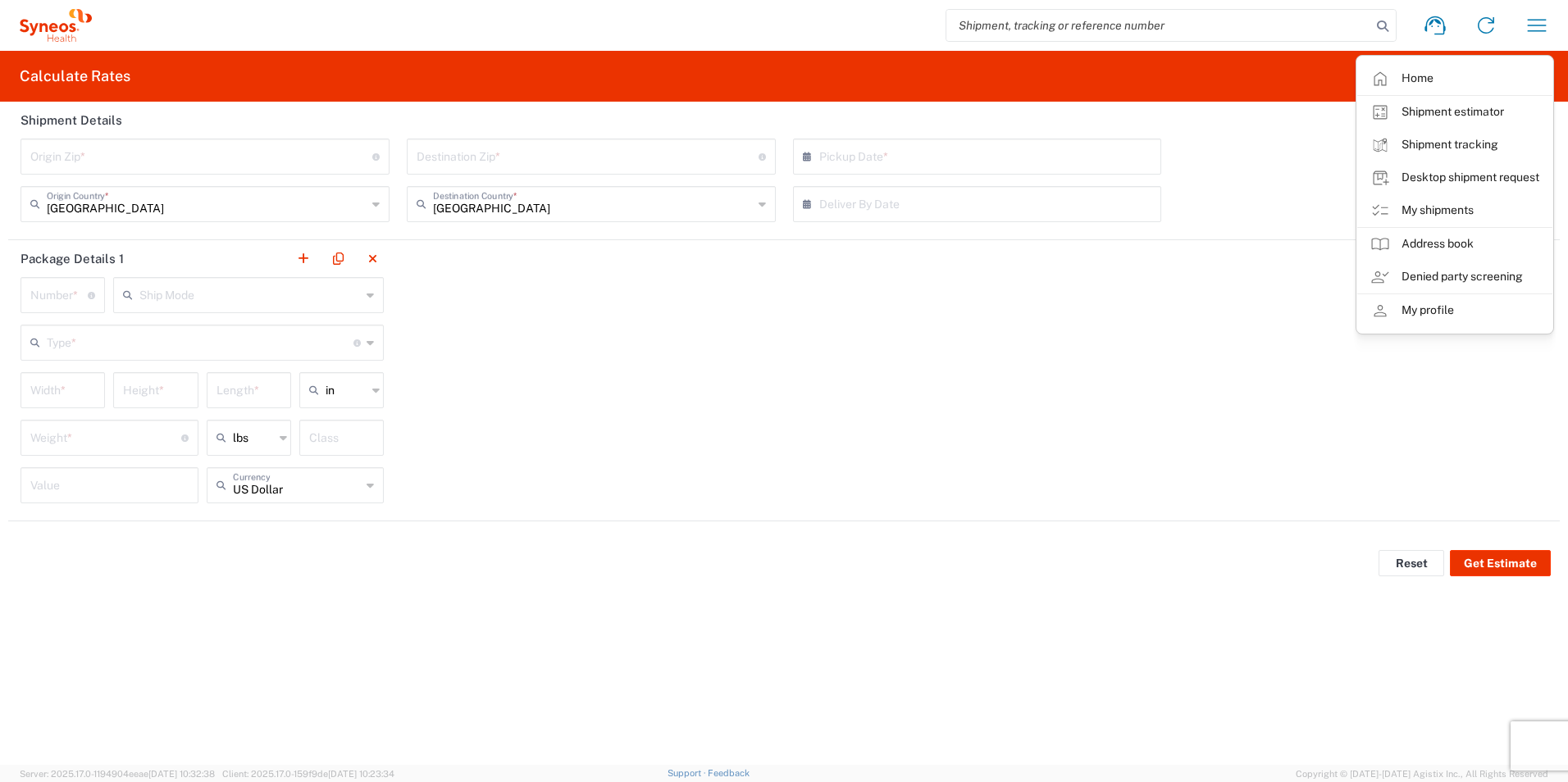
click at [1133, 393] on div "Package Details 1 Number * Number of packages of specified package type and dim…" at bounding box center [784, 381] width 1551 height 282
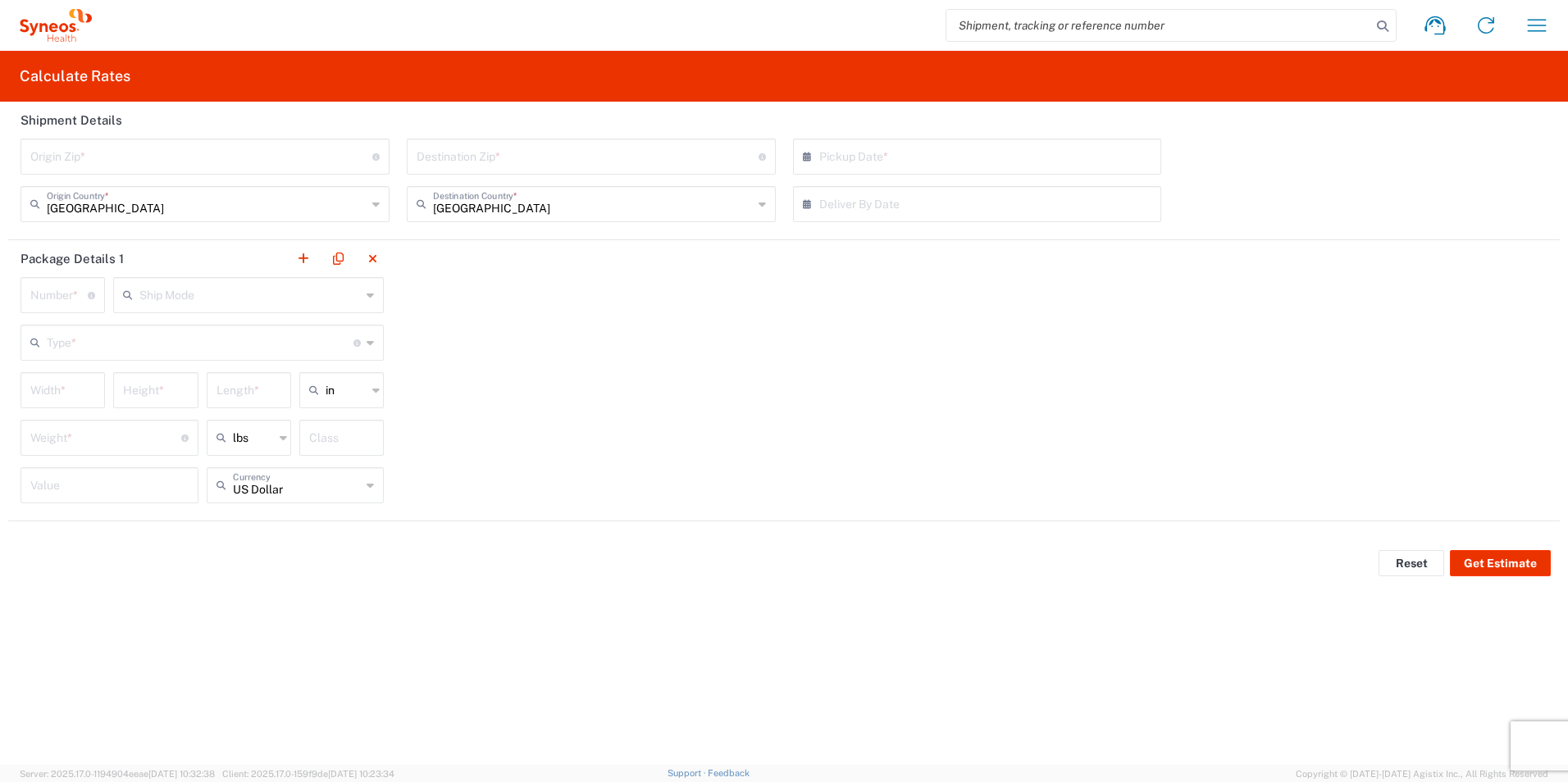
click at [168, 162] on input "undefined" at bounding box center [202, 156] width 342 height 29
click at [263, 150] on input "undefined" at bounding box center [202, 156] width 342 height 29
type input "60085"
click at [435, 148] on input "undefined" at bounding box center [587, 156] width 342 height 29
type input "10024"
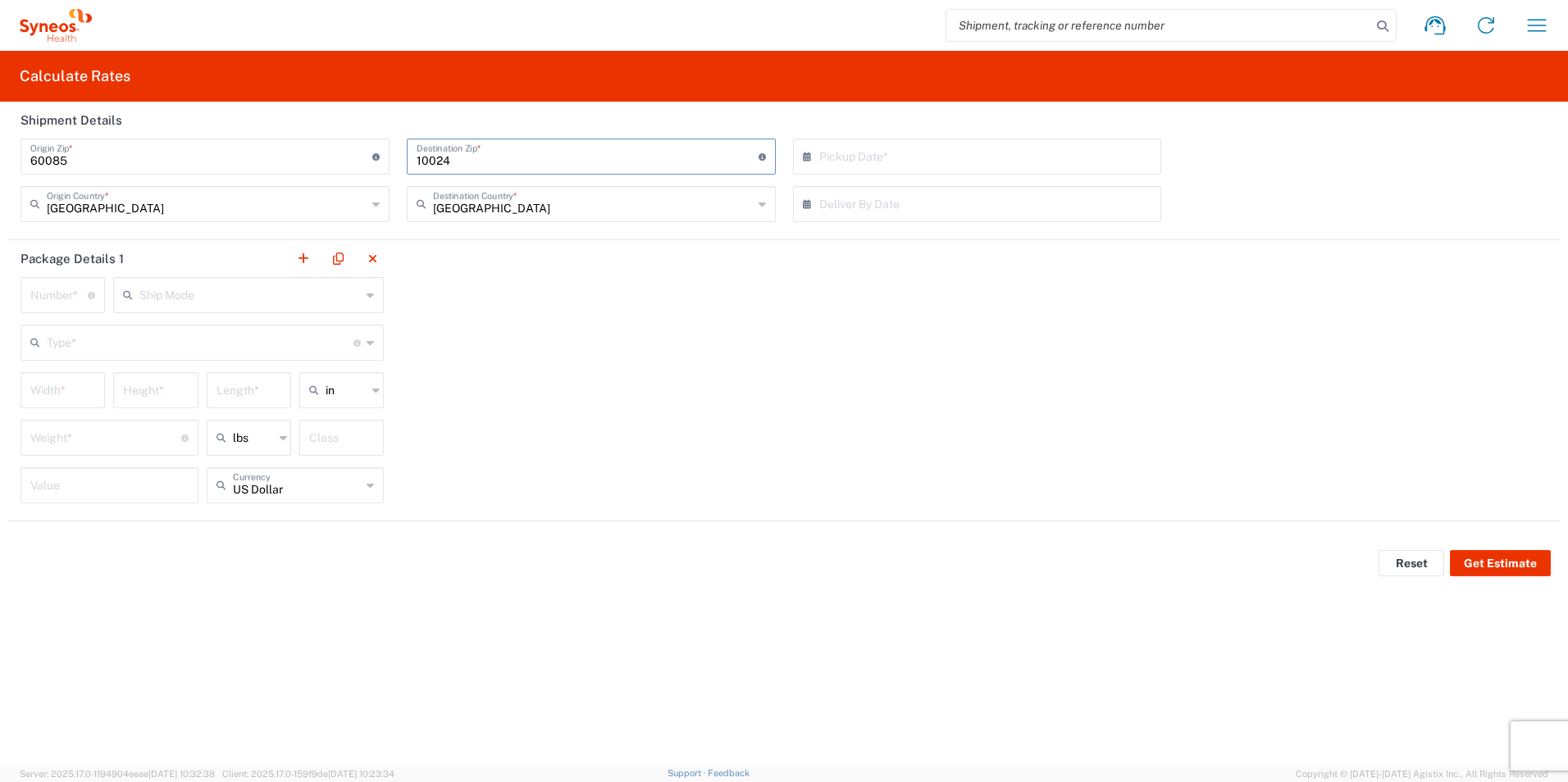
click at [918, 154] on input "text" at bounding box center [981, 156] width 324 height 29
click at [1064, 193] on span "›" at bounding box center [1062, 186] width 24 height 20
click at [892, 186] on span "‹" at bounding box center [896, 186] width 24 height 20
click at [909, 323] on span "24" at bounding box center [910, 328] width 23 height 23
type input "[DATE]"
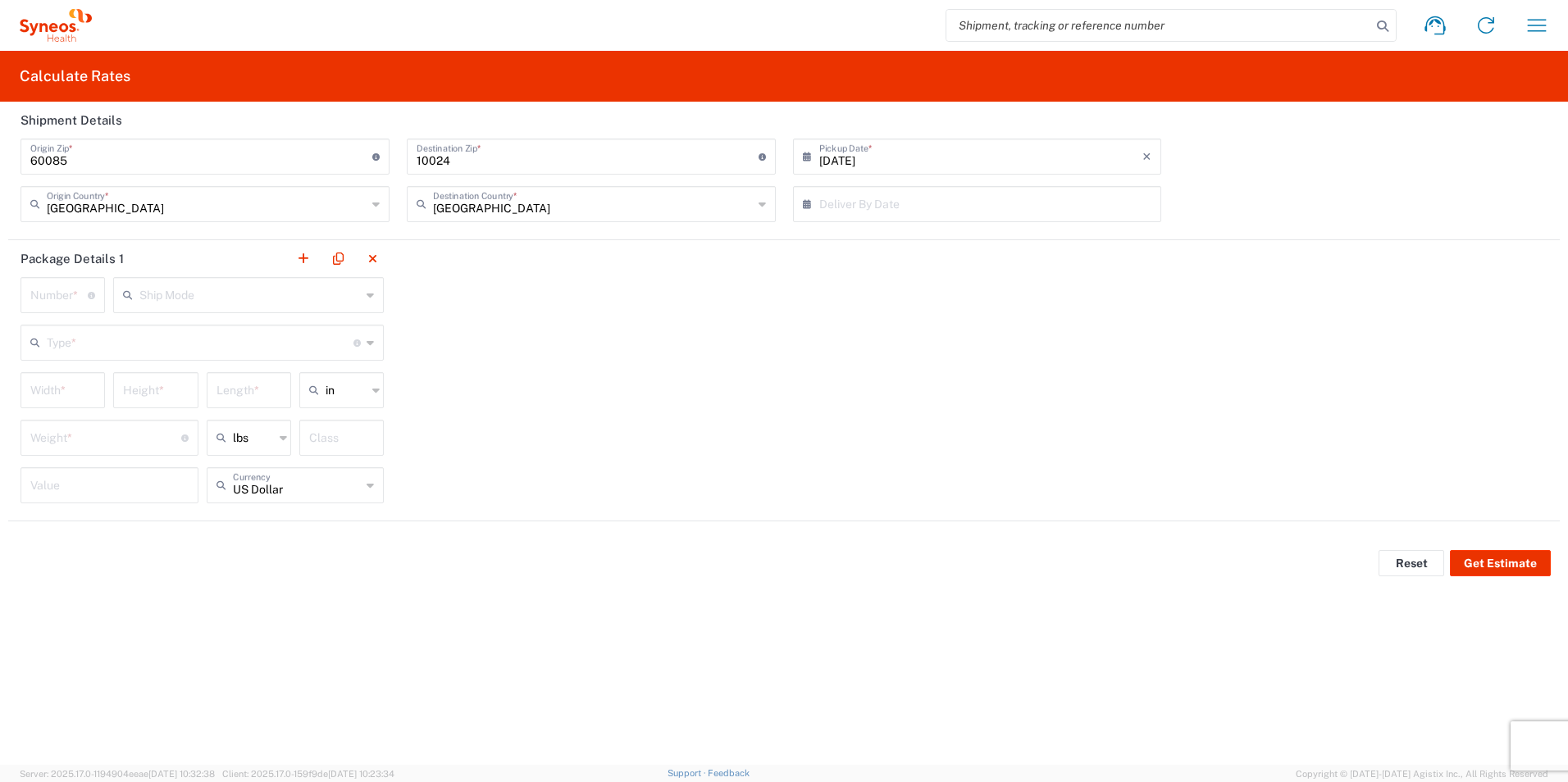
click at [954, 206] on input "text" at bounding box center [981, 203] width 324 height 29
click at [1067, 238] on span "›" at bounding box center [1062, 234] width 24 height 20
click at [909, 304] on span "7" at bounding box center [909, 306] width 24 height 23
type input "09/07/2025"
click at [309, 263] on button "button" at bounding box center [303, 259] width 23 height 23
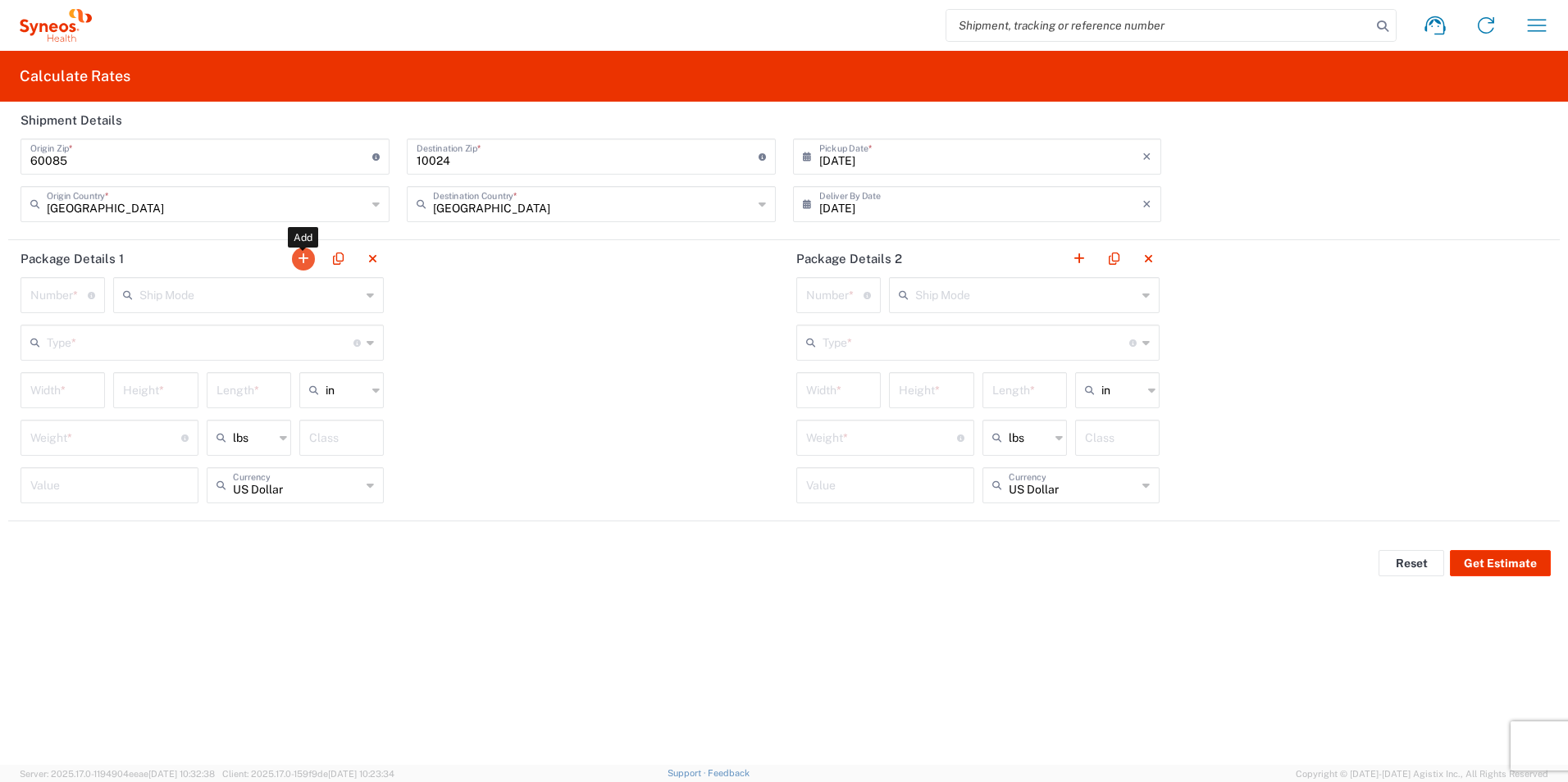
click at [307, 263] on button "button" at bounding box center [303, 259] width 23 height 23
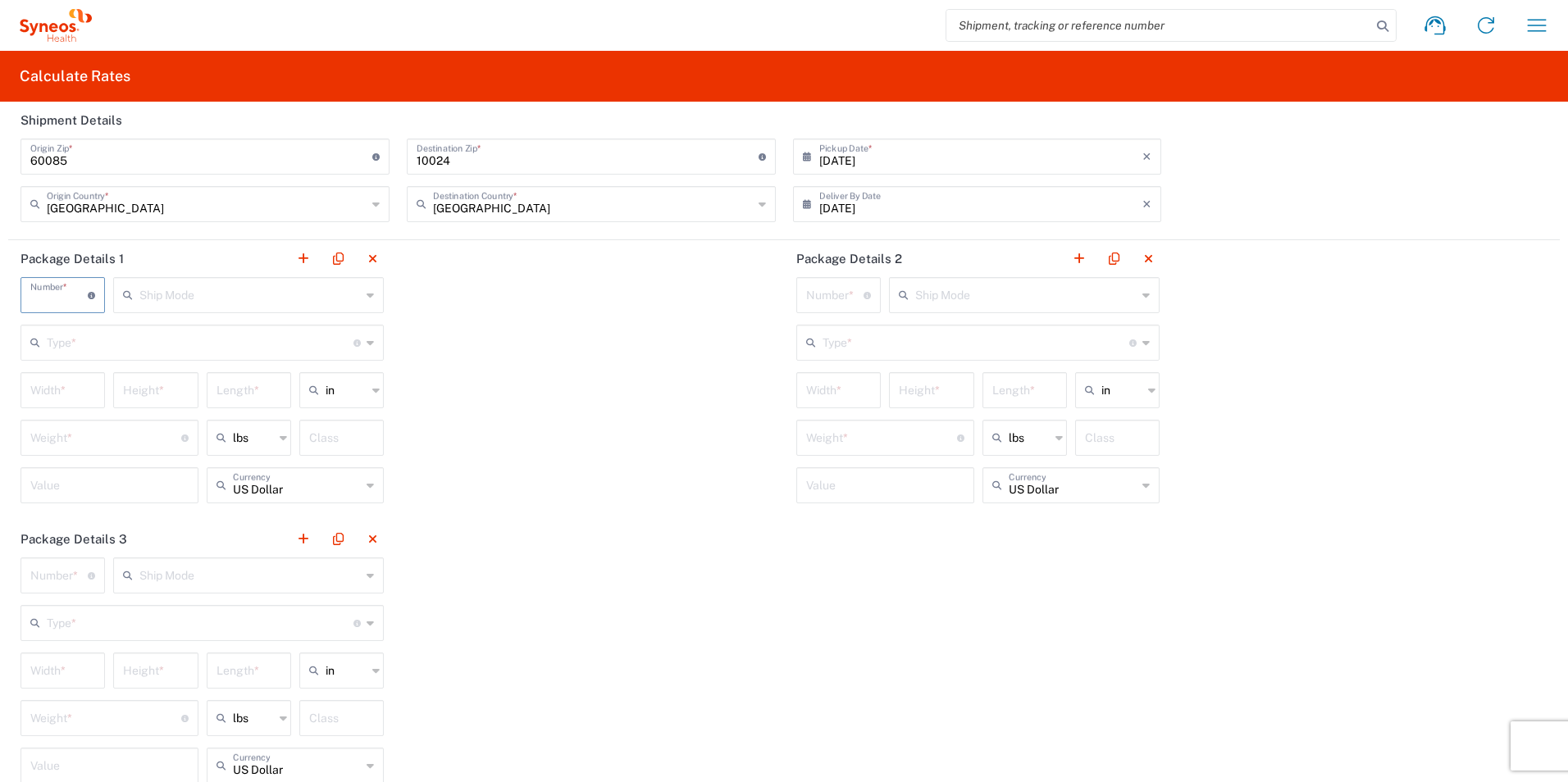
click at [64, 292] on input "number" at bounding box center [59, 294] width 58 height 29
type input "1"
click at [54, 574] on input "number" at bounding box center [59, 575] width 58 height 29
type input "1"
click at [828, 293] on input "number" at bounding box center [835, 294] width 58 height 29
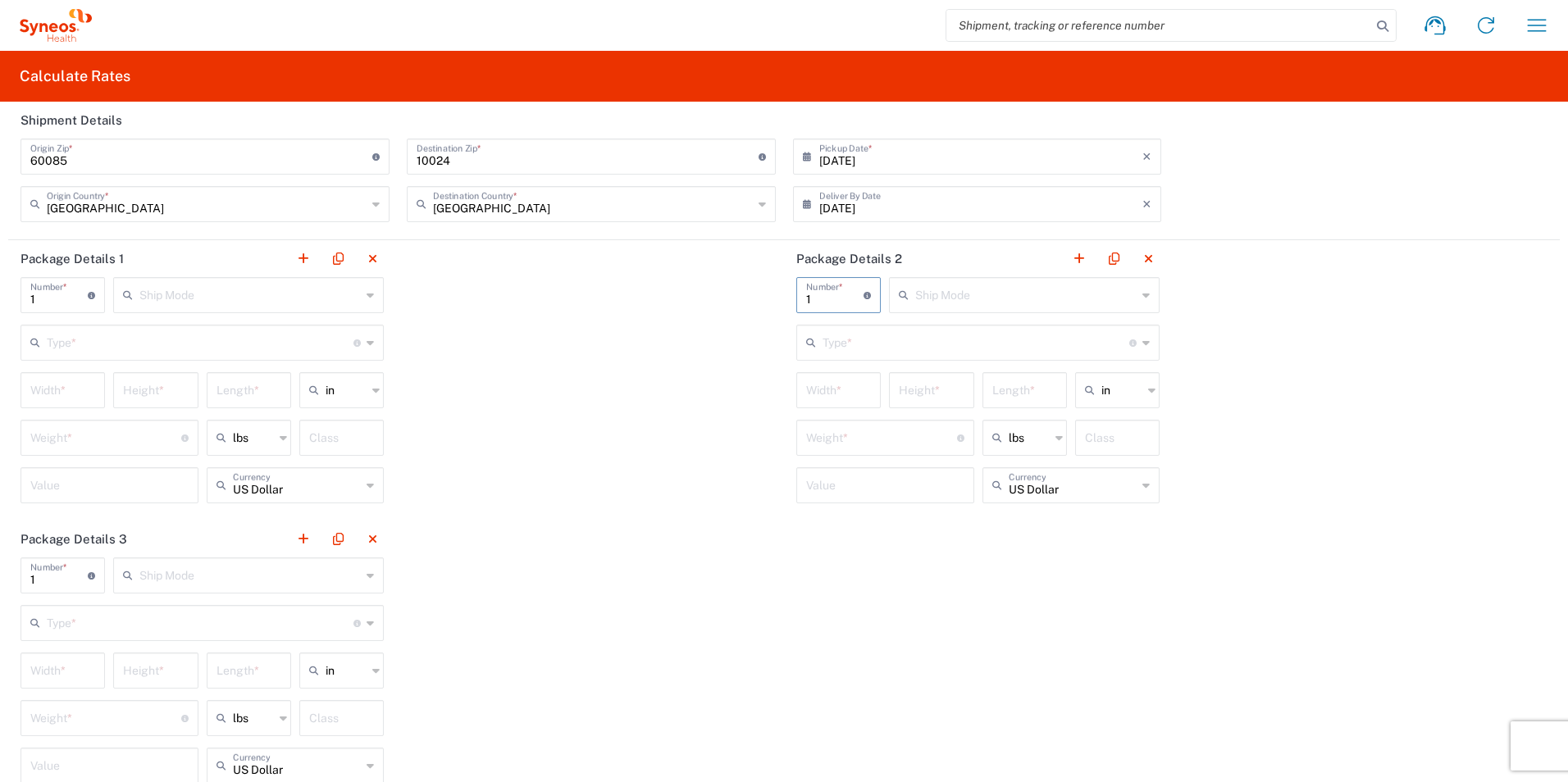
type input "1"
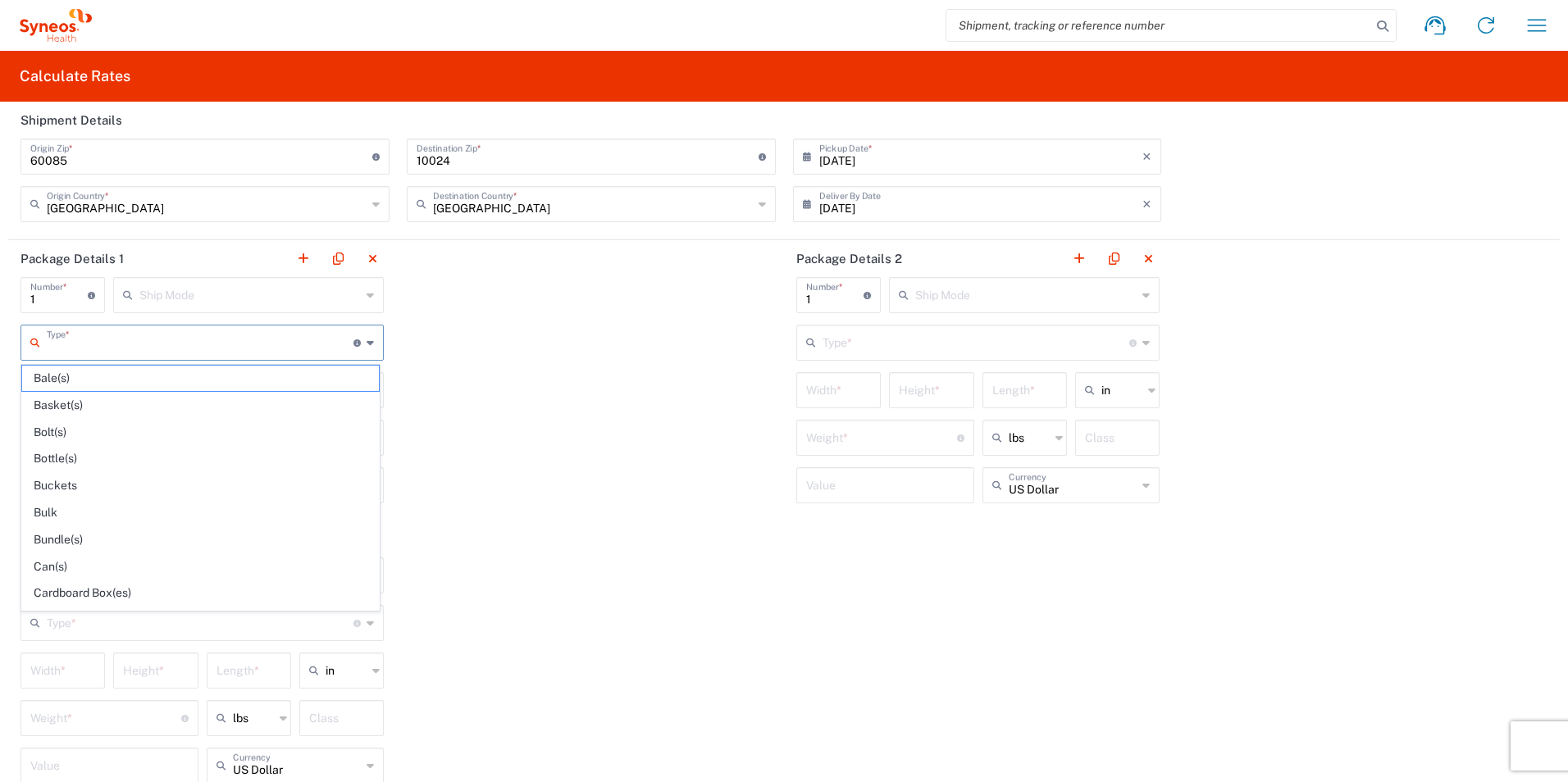
click at [205, 354] on input "text" at bounding box center [200, 342] width 307 height 29
click at [138, 594] on span "Your Packaging" at bounding box center [201, 598] width 356 height 25
type input "Your Packaging"
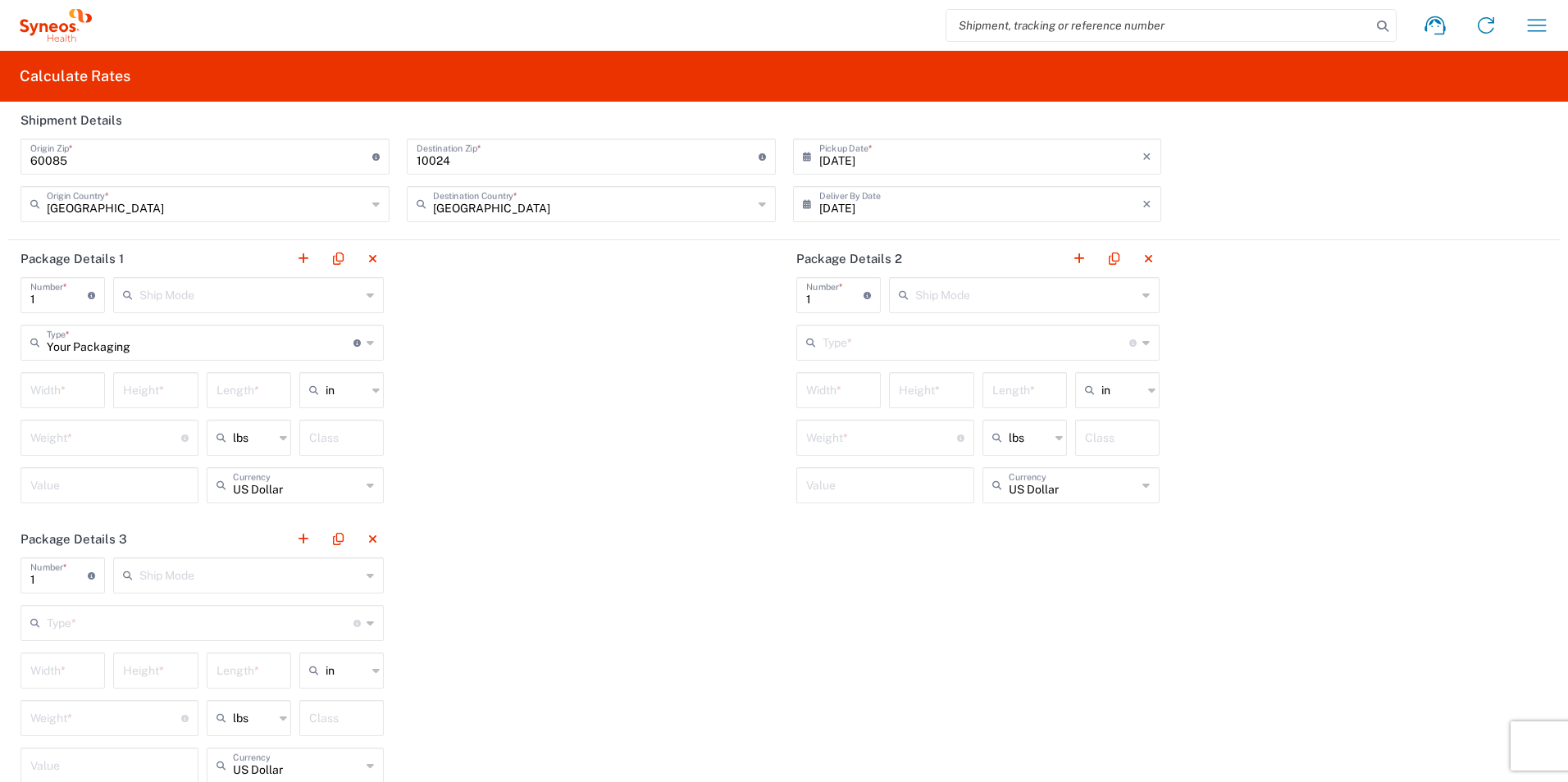
click at [67, 402] on input "number" at bounding box center [63, 390] width 65 height 29
type input "18"
click at [129, 384] on input "number" at bounding box center [156, 390] width 65 height 29
type input "18"
click at [228, 391] on input "number" at bounding box center [249, 390] width 65 height 29
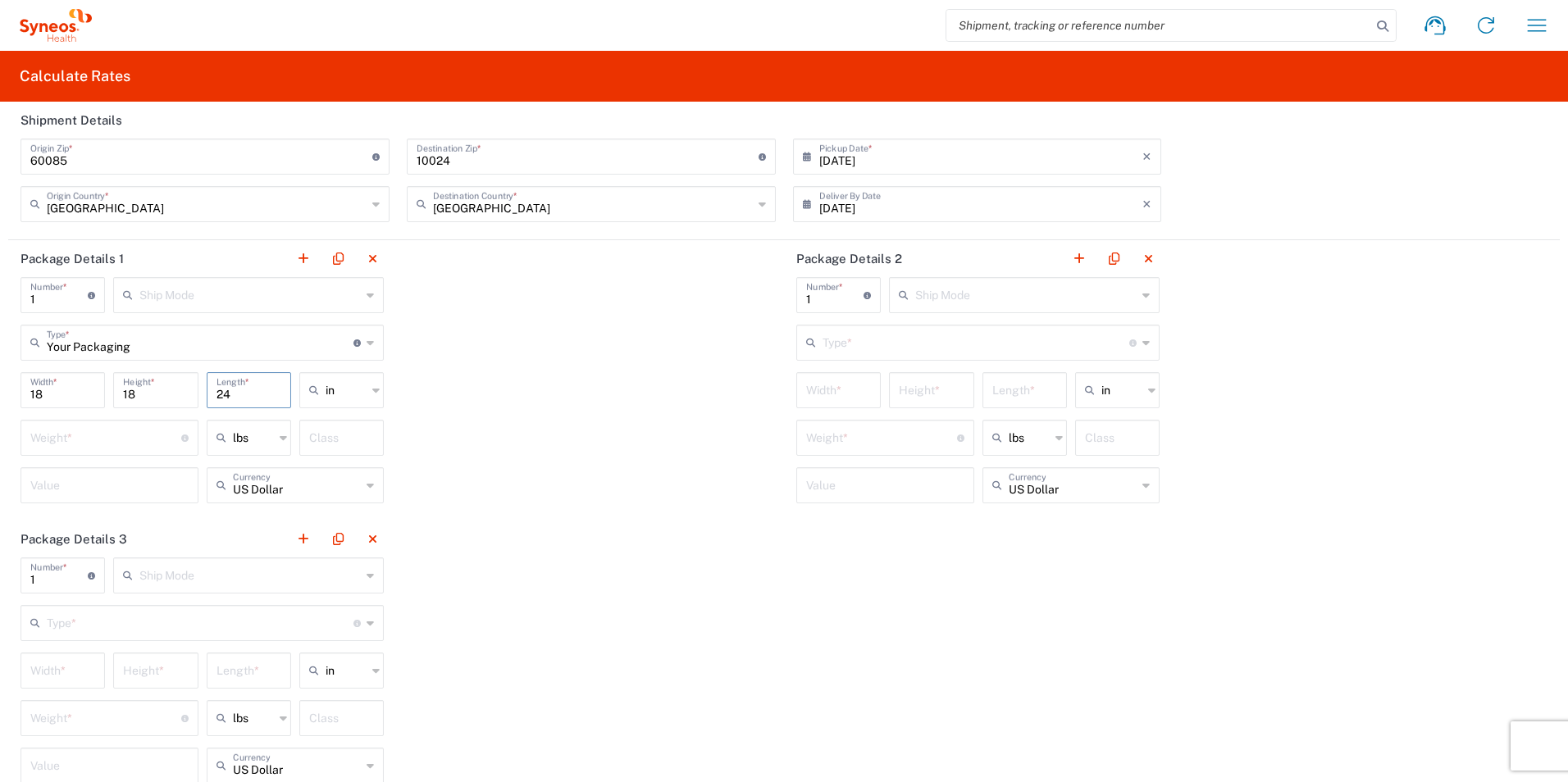
type input "24"
click at [89, 445] on input "number" at bounding box center [106, 436] width 151 height 29
type input "30"
click at [69, 492] on input "number" at bounding box center [110, 484] width 158 height 29
type input "1000"
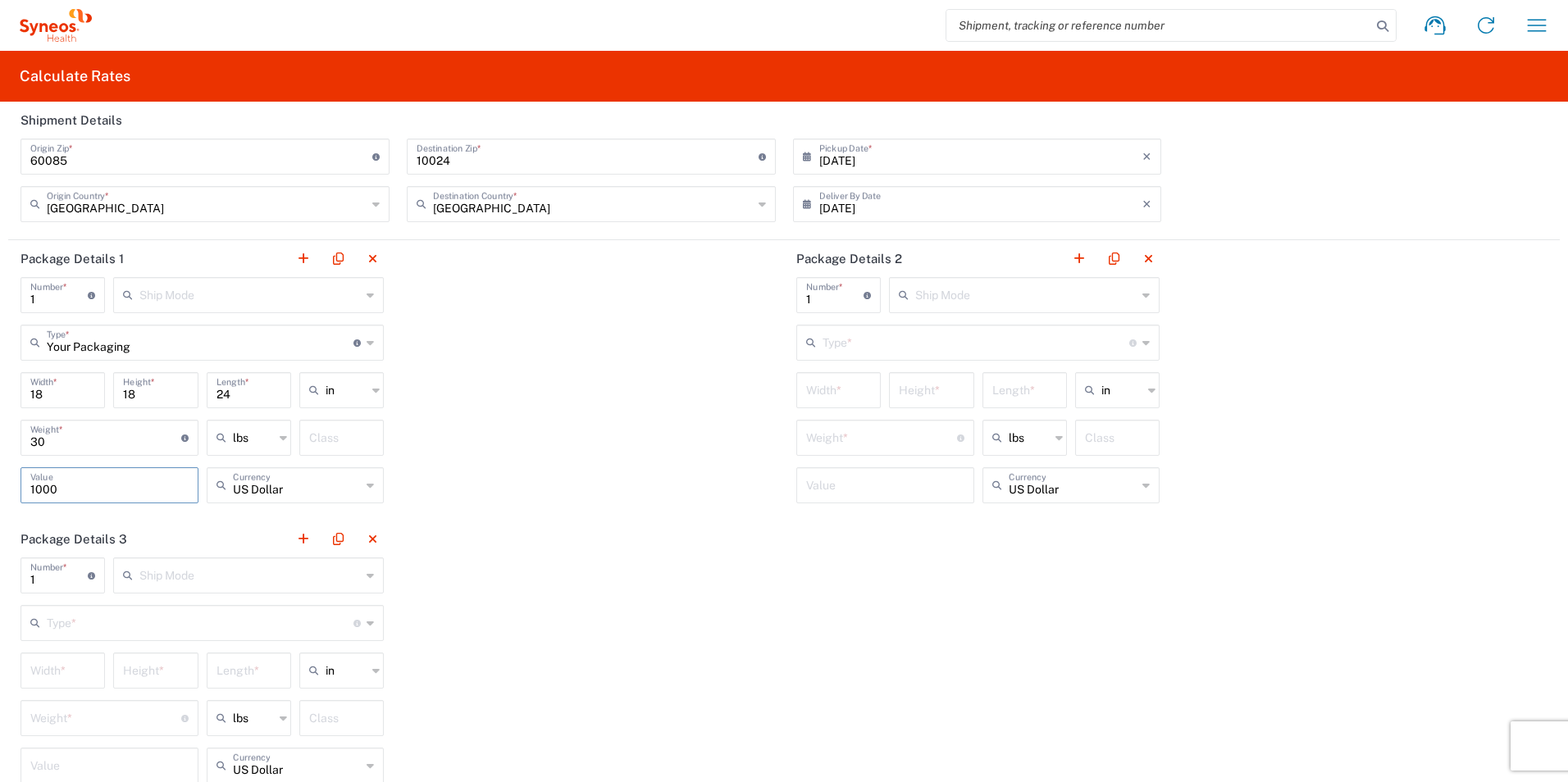
click at [361, 298] on input "text" at bounding box center [250, 294] width 221 height 29
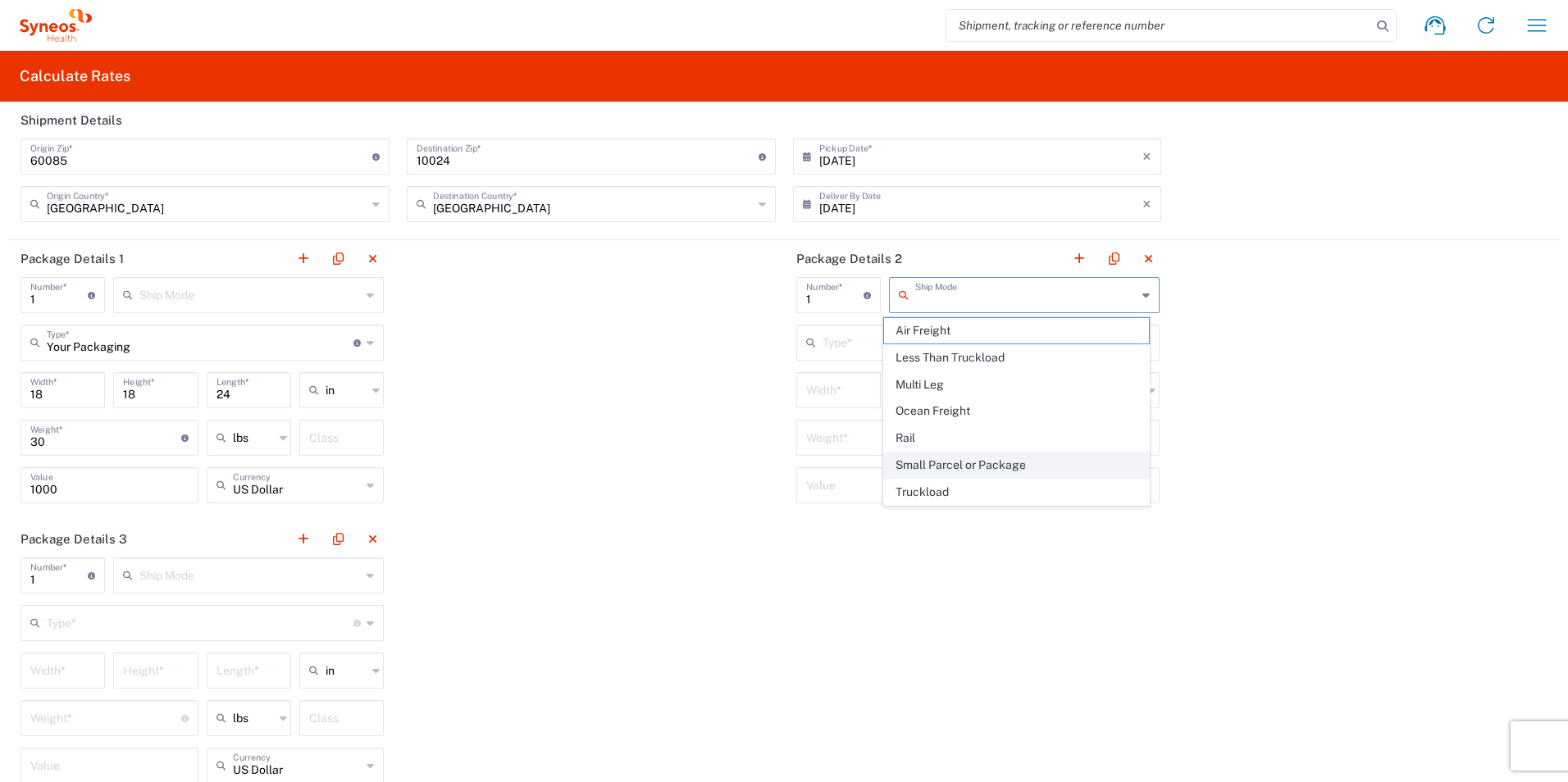
scroll to position [103, 0]
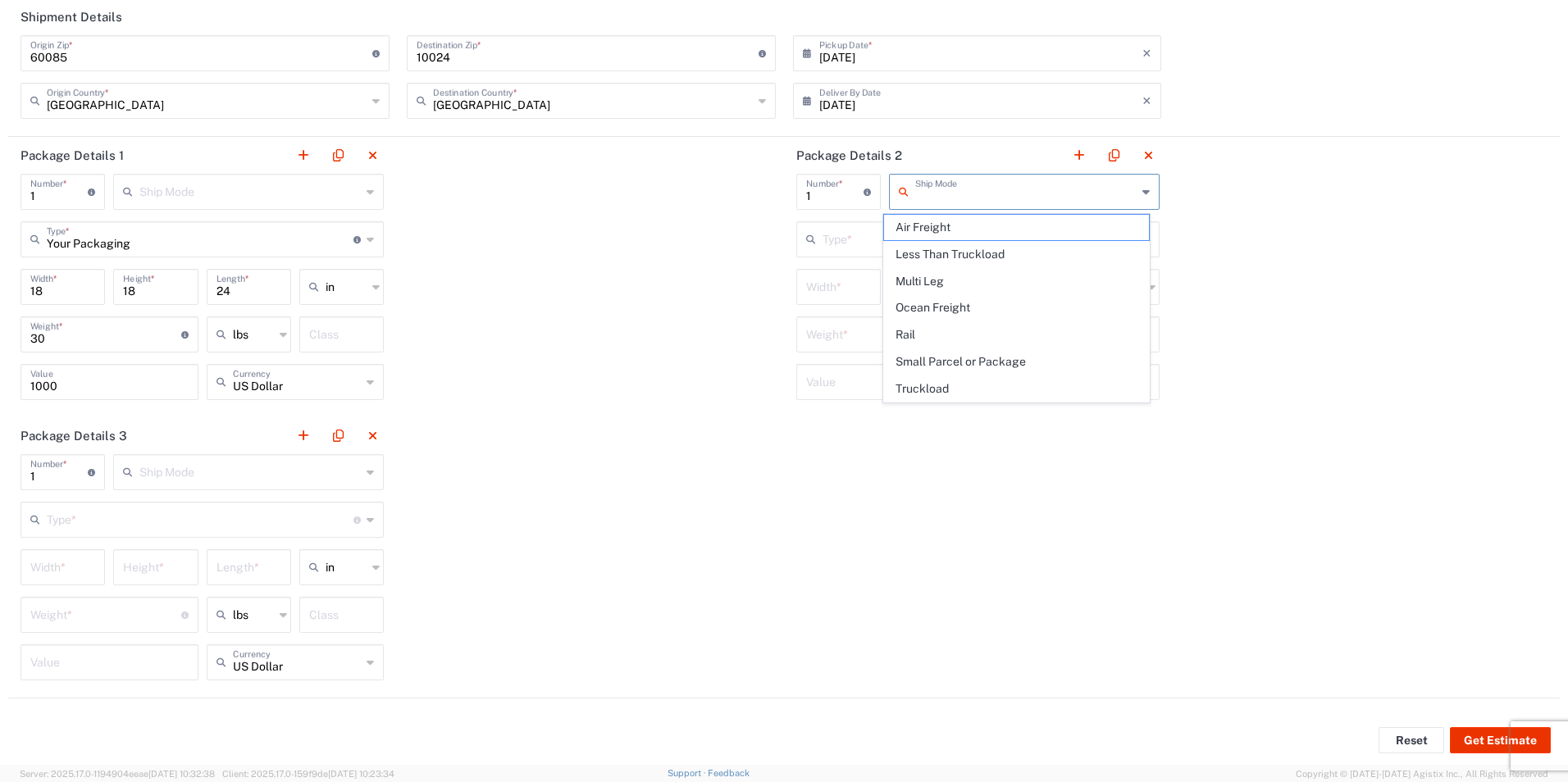
click at [1137, 459] on div "Package Details 1 1 Number * Number of packages of specified package type and d…" at bounding box center [784, 418] width 1551 height 562
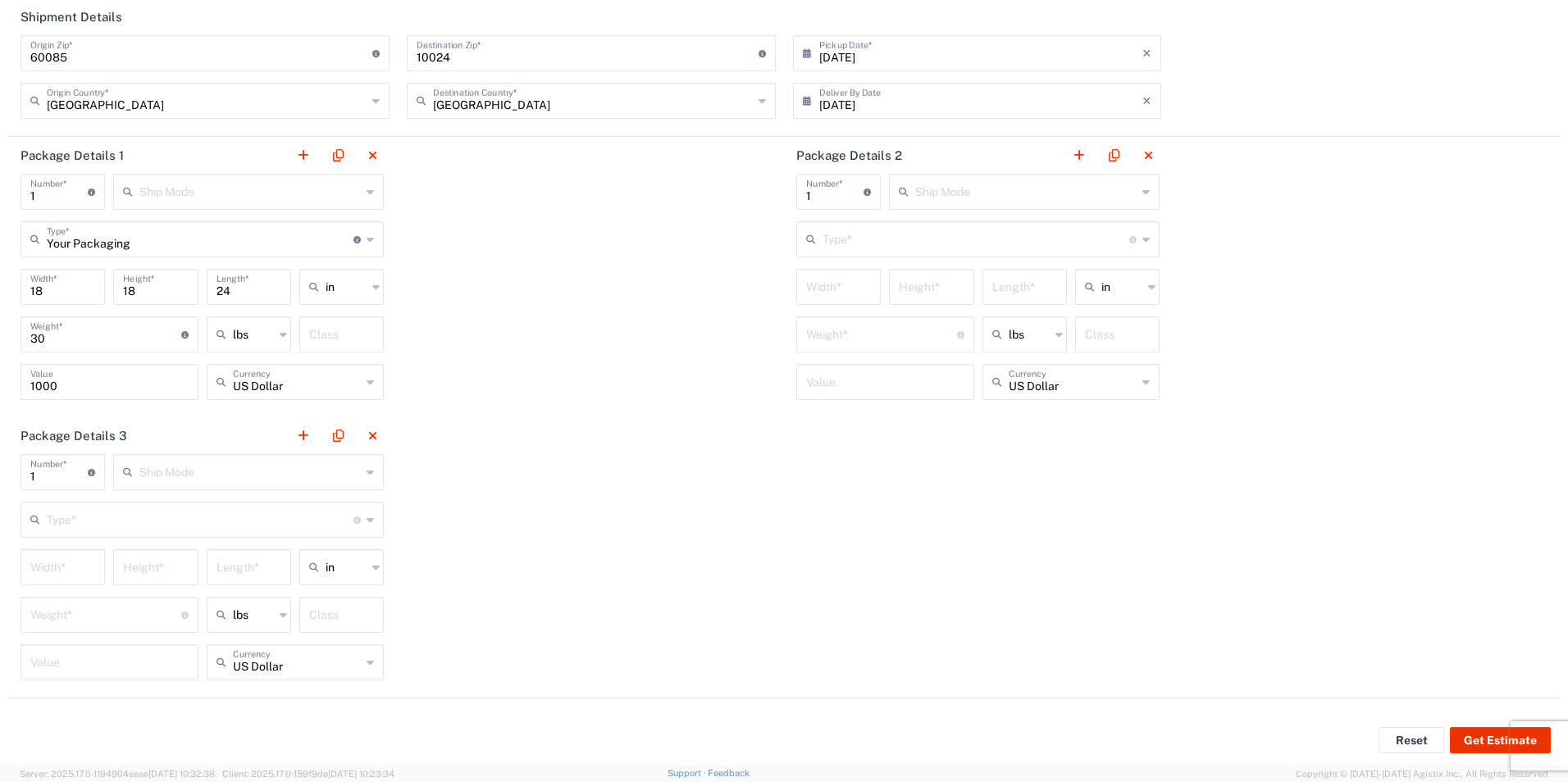
click at [231, 184] on input "text" at bounding box center [250, 191] width 221 height 29
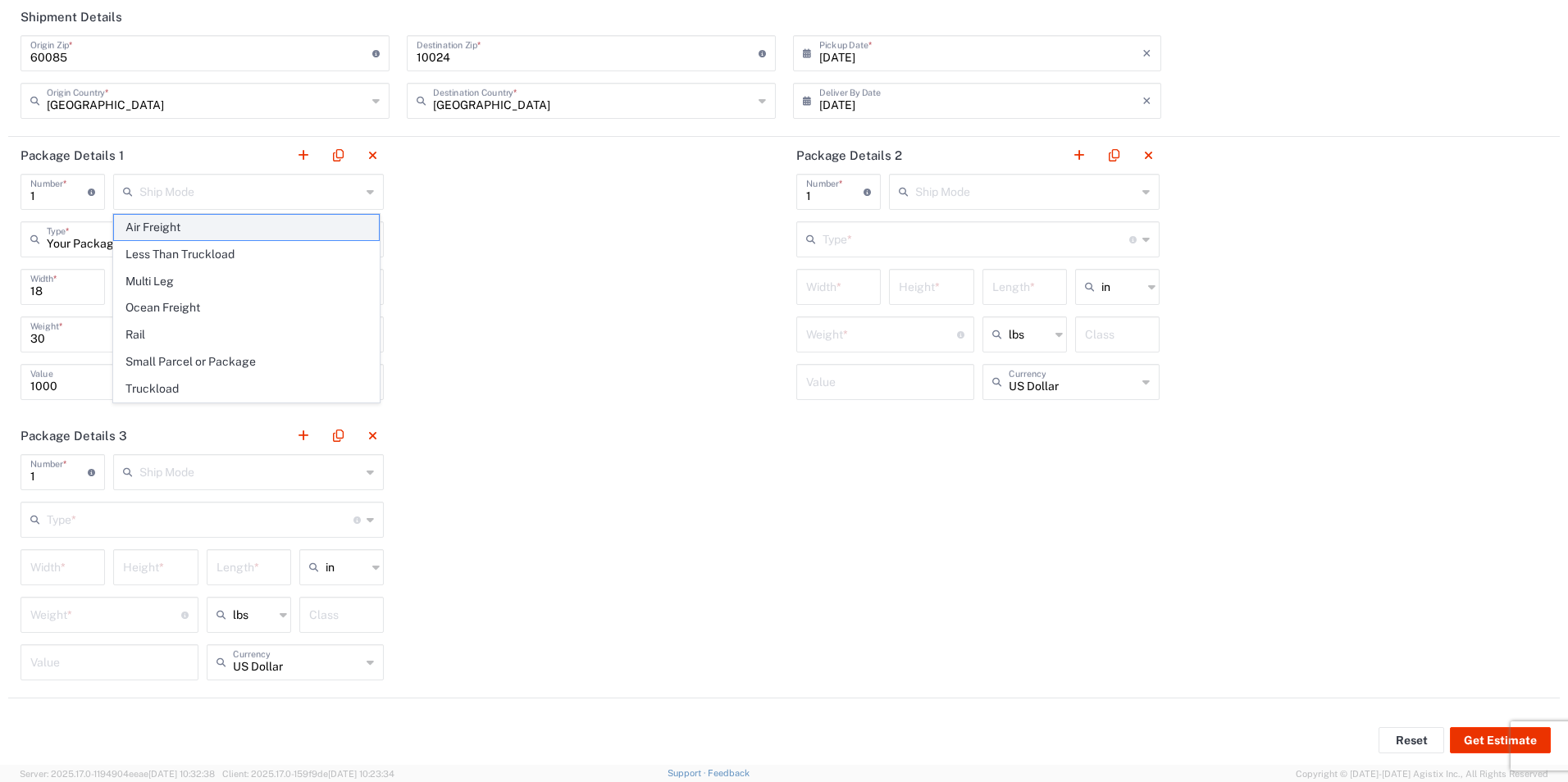
click at [198, 223] on span "Air Freight" at bounding box center [246, 228] width 264 height 25
type input "Air Freight"
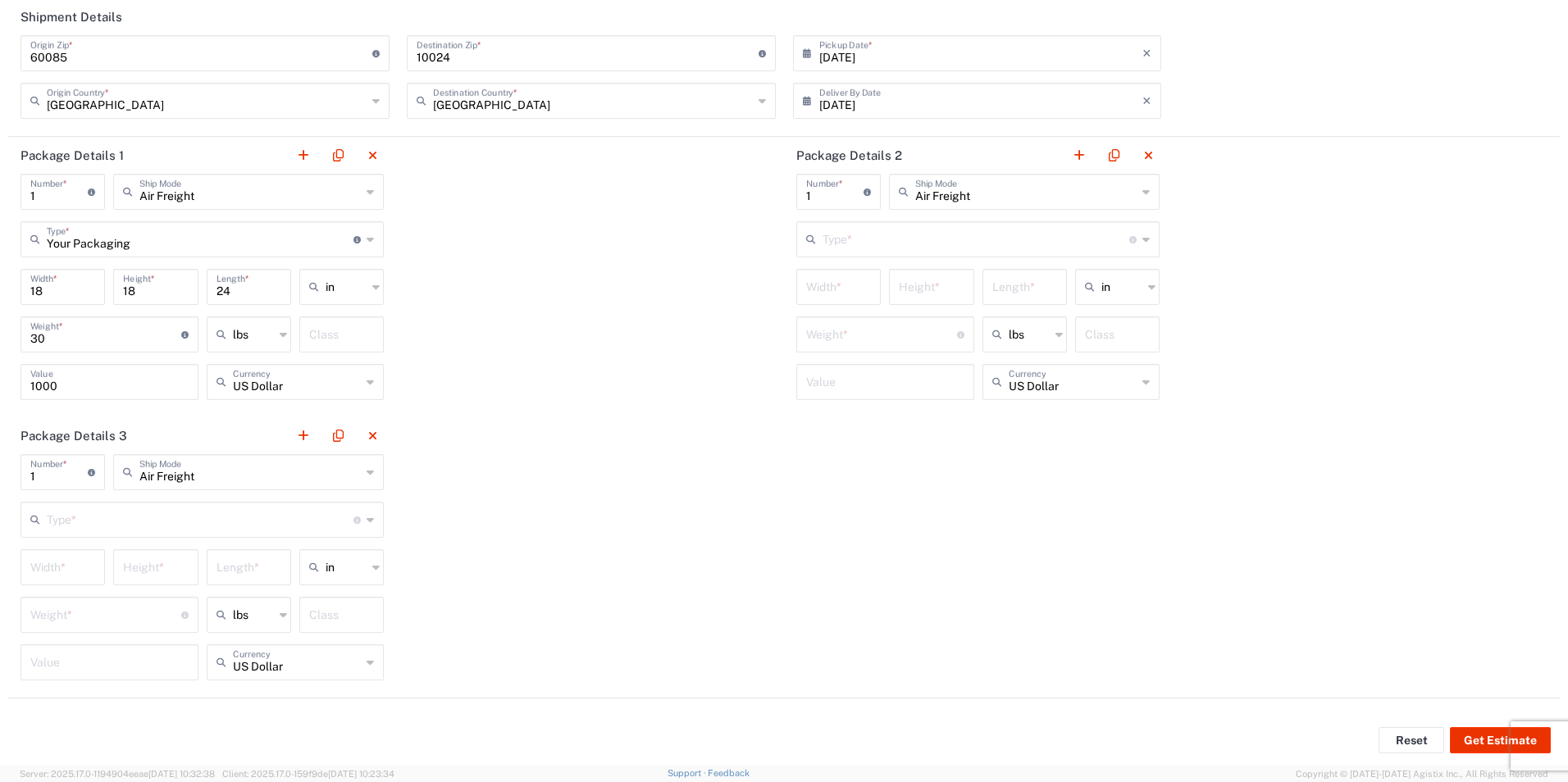
click at [981, 245] on input "text" at bounding box center [975, 238] width 307 height 29
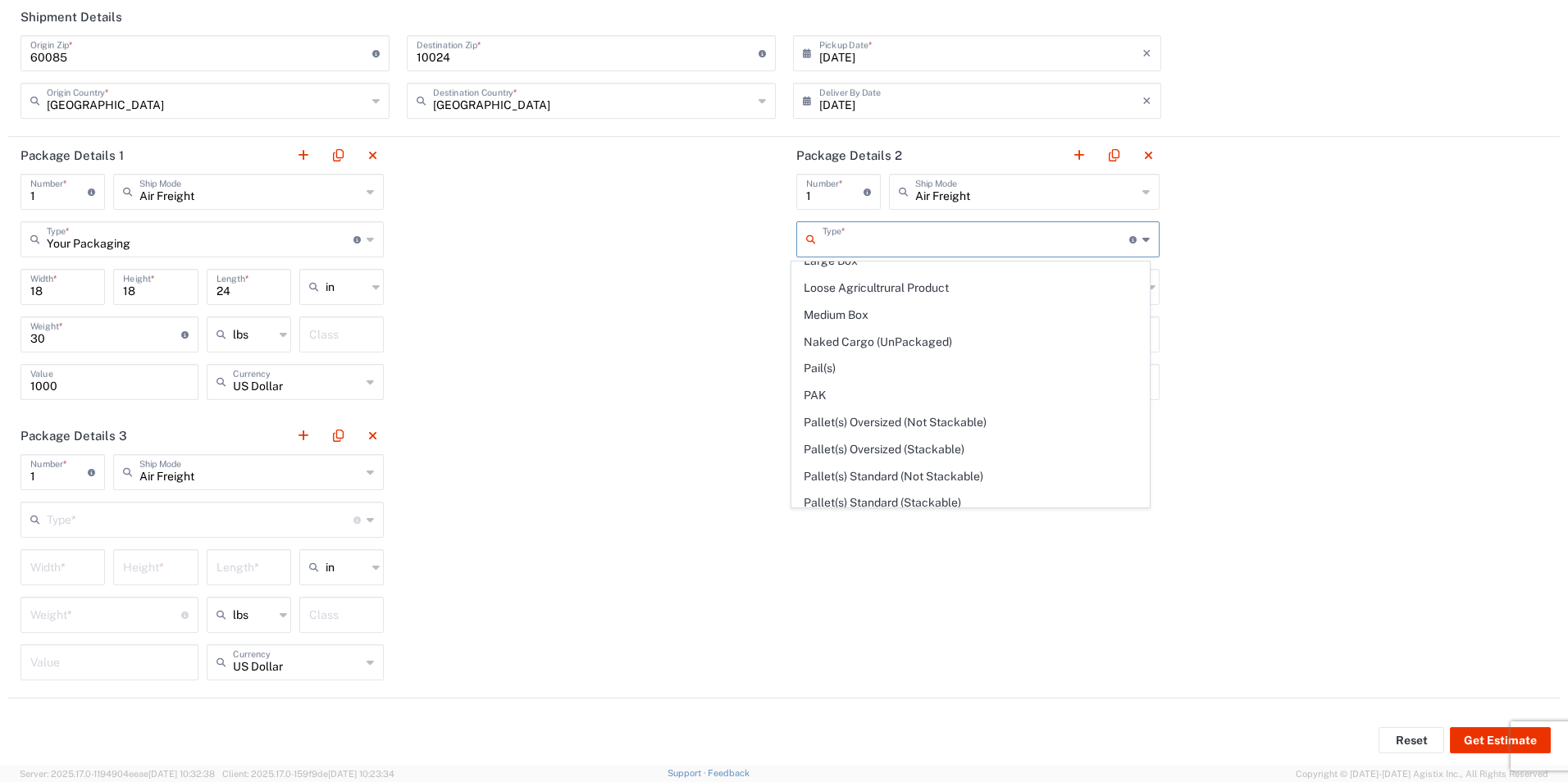
scroll to position [803, 0]
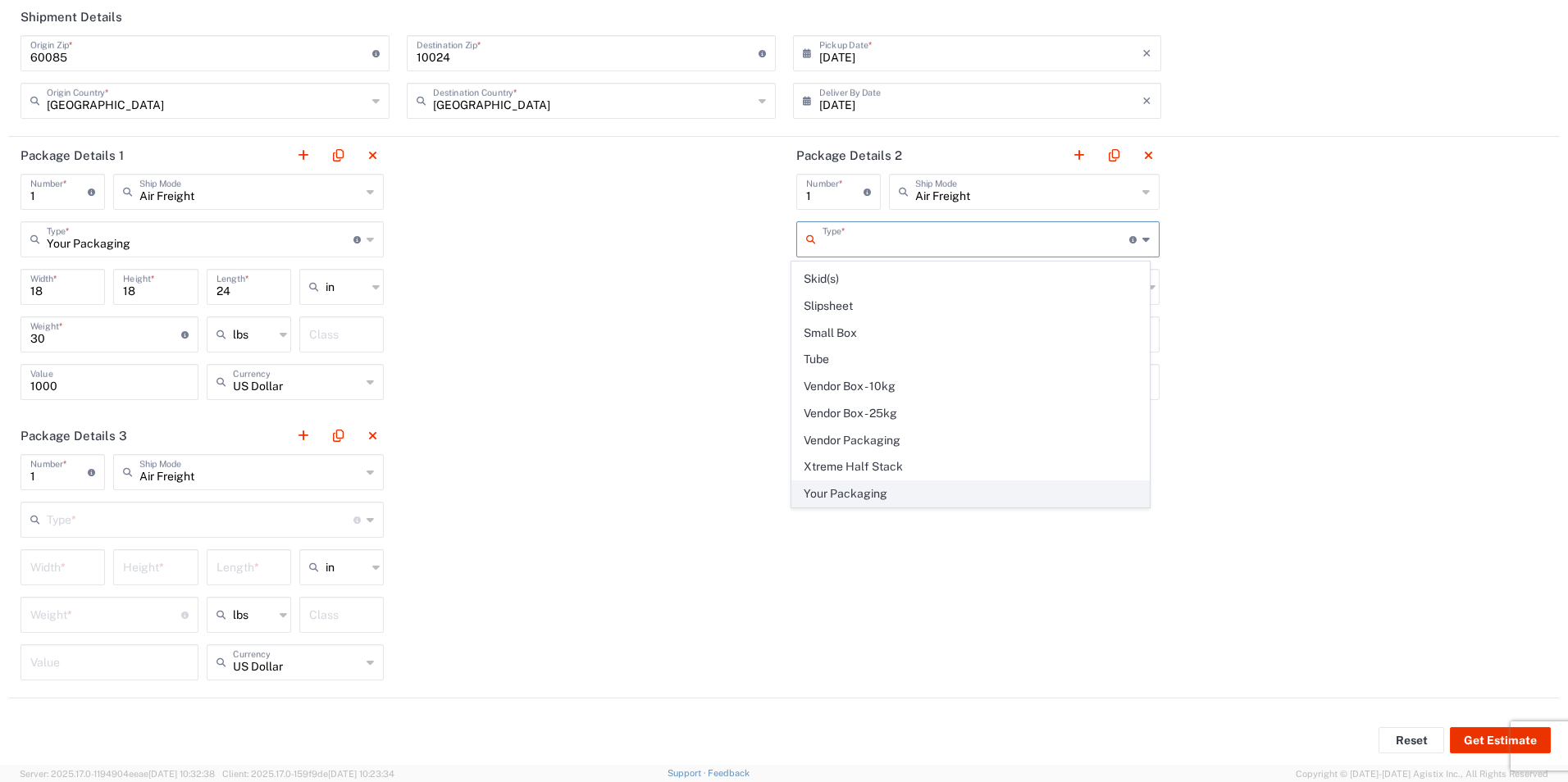
click at [842, 489] on span "Your Packaging" at bounding box center [970, 494] width 356 height 25
type input "Your Packaging"
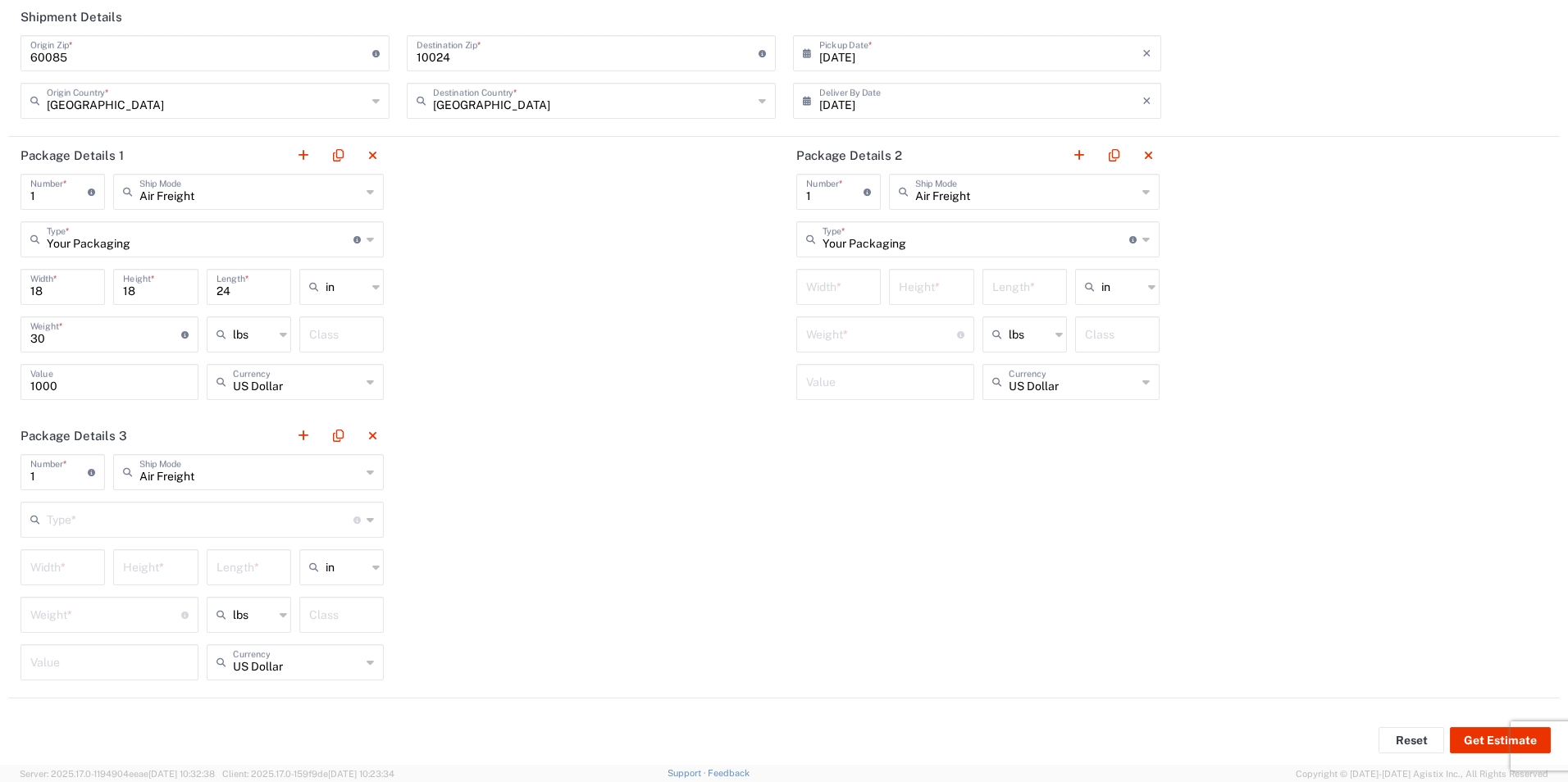
click at [842, 287] on input "number" at bounding box center [838, 286] width 65 height 29
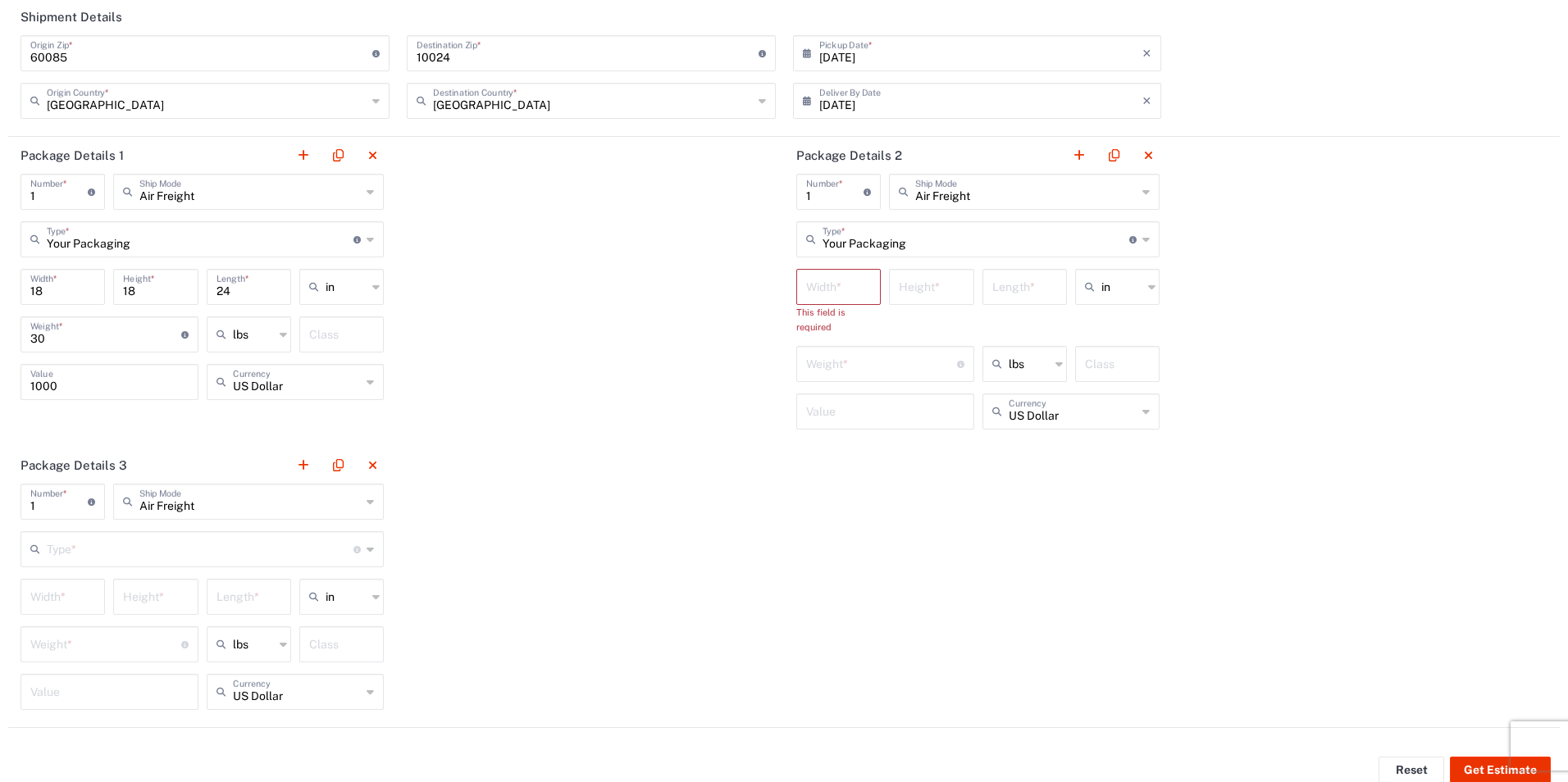
click at [838, 280] on input "number" at bounding box center [838, 286] width 65 height 29
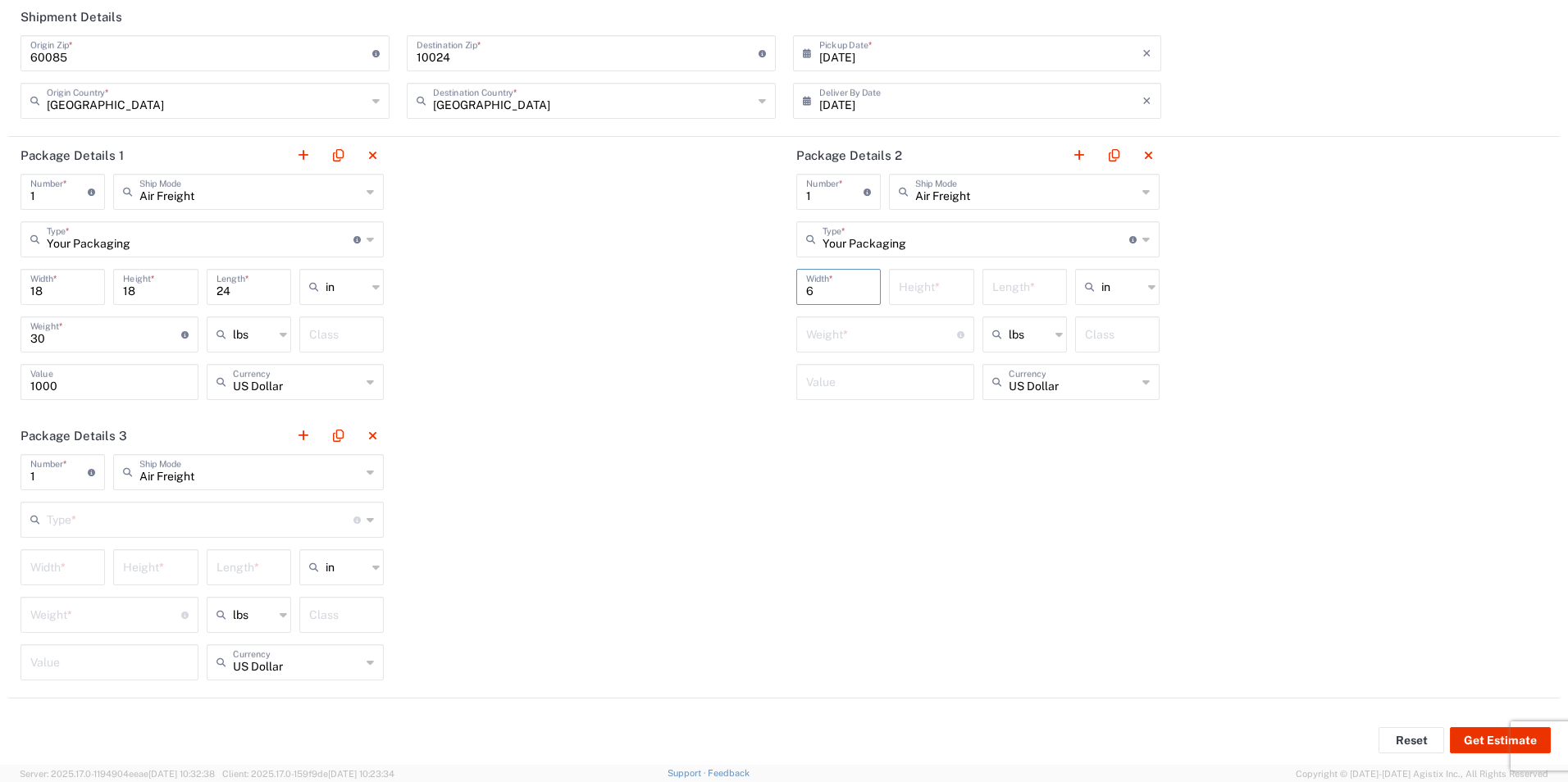
type input "6"
click at [899, 290] on input "number" at bounding box center [931, 286] width 65 height 29
type input "6"
click at [1008, 292] on input "number" at bounding box center [1025, 286] width 65 height 29
type input "48"
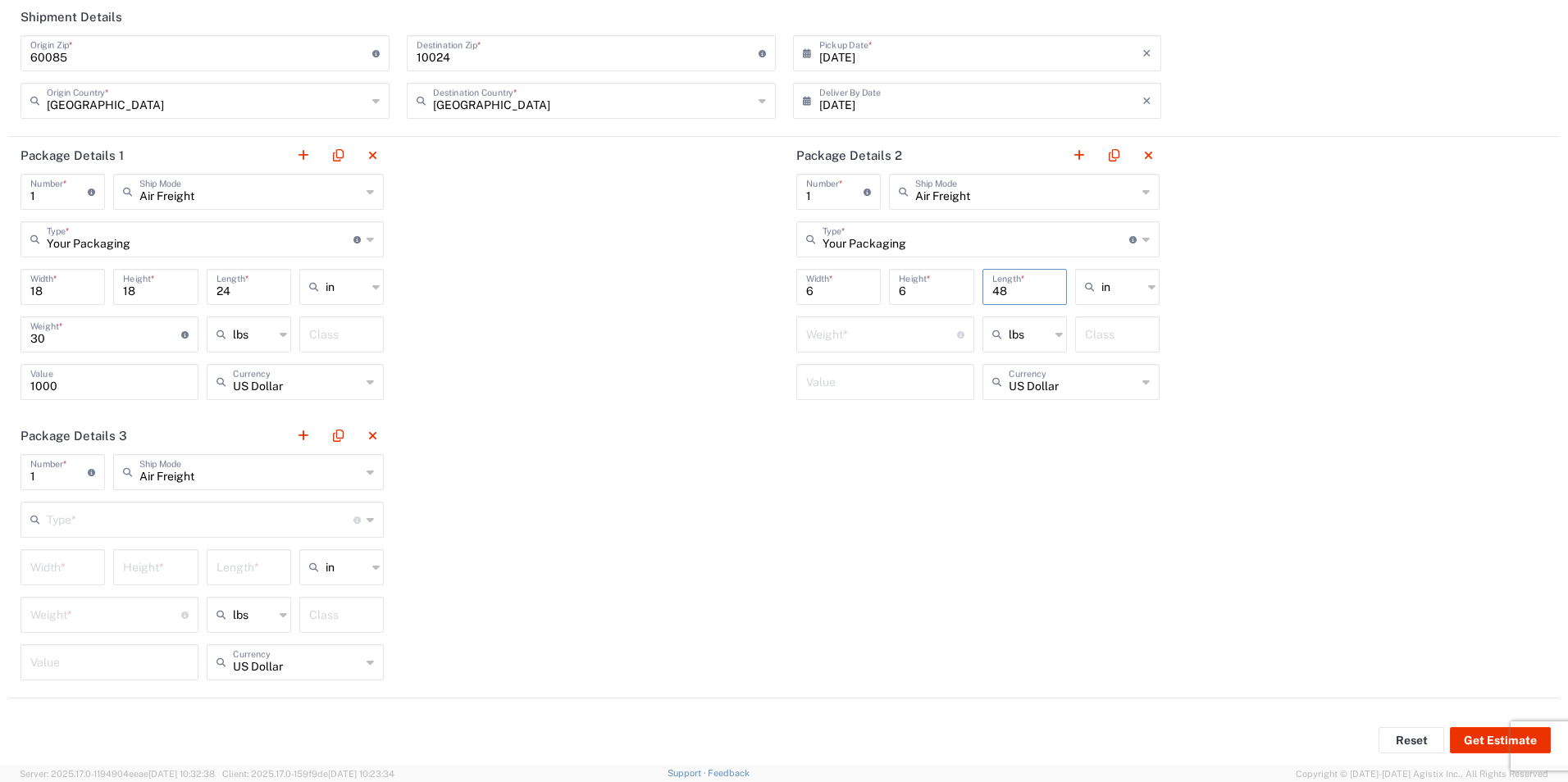
click at [866, 335] on input "number" at bounding box center [882, 334] width 151 height 29
type input "1"
click at [821, 396] on div "Value" at bounding box center [885, 382] width 178 height 36
type input "1"
click at [823, 346] on input "1" at bounding box center [882, 334] width 151 height 29
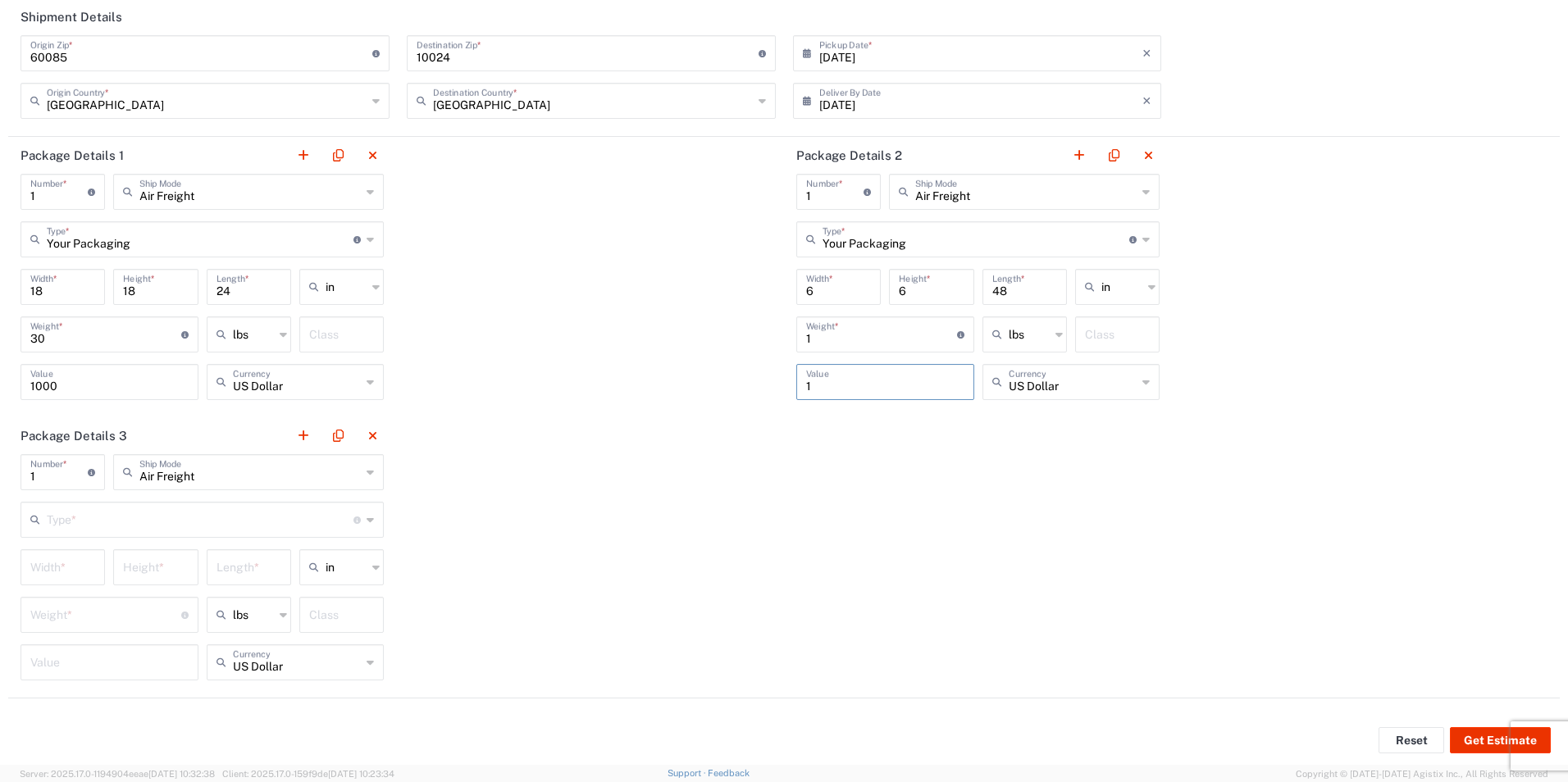
click at [823, 346] on input "1" at bounding box center [882, 334] width 151 height 29
type input "2"
type input "15"
click at [86, 519] on input "text" at bounding box center [200, 519] width 307 height 29
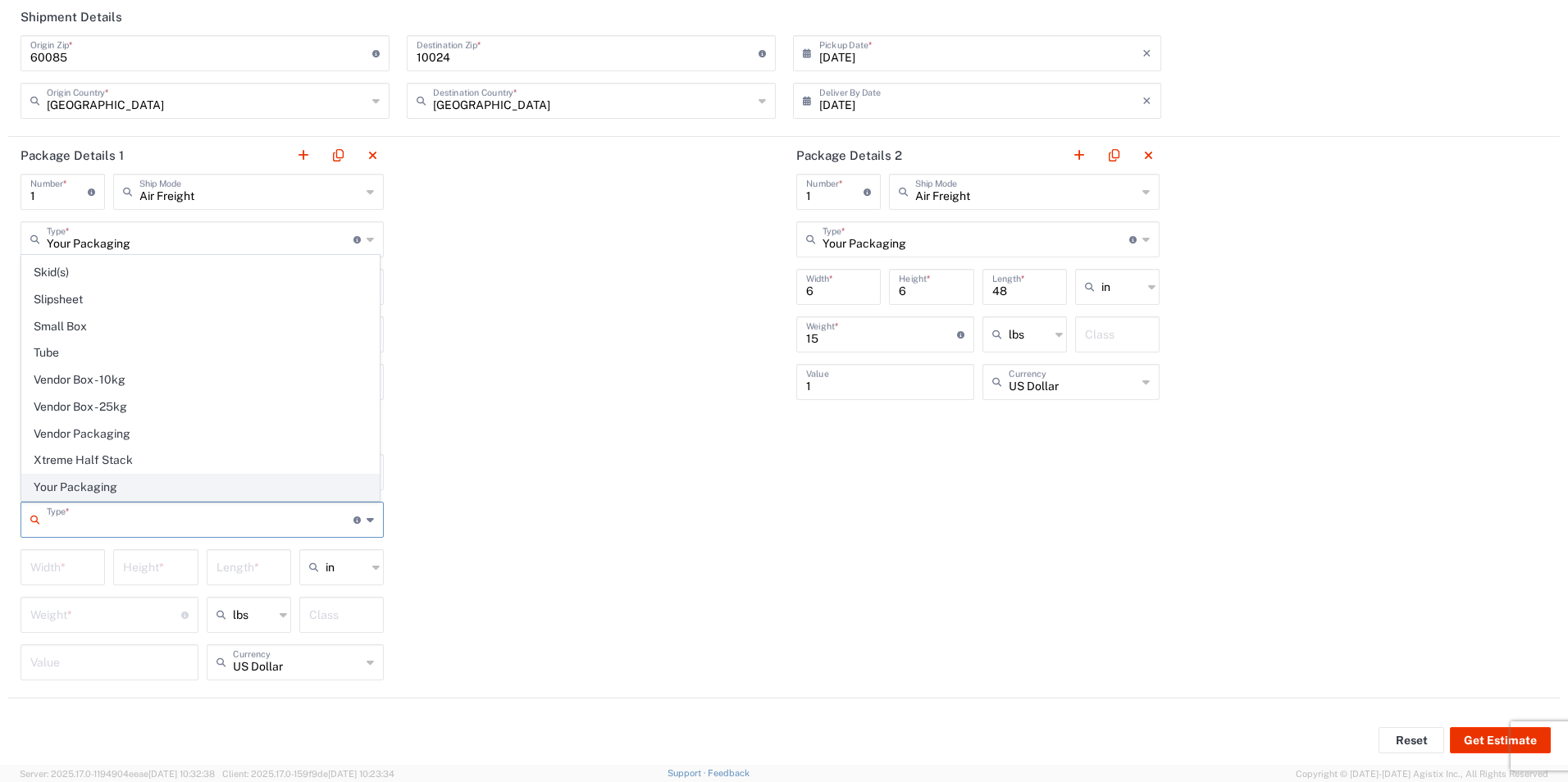
click at [70, 482] on span "Your Packaging" at bounding box center [201, 488] width 356 height 25
type input "Your Packaging"
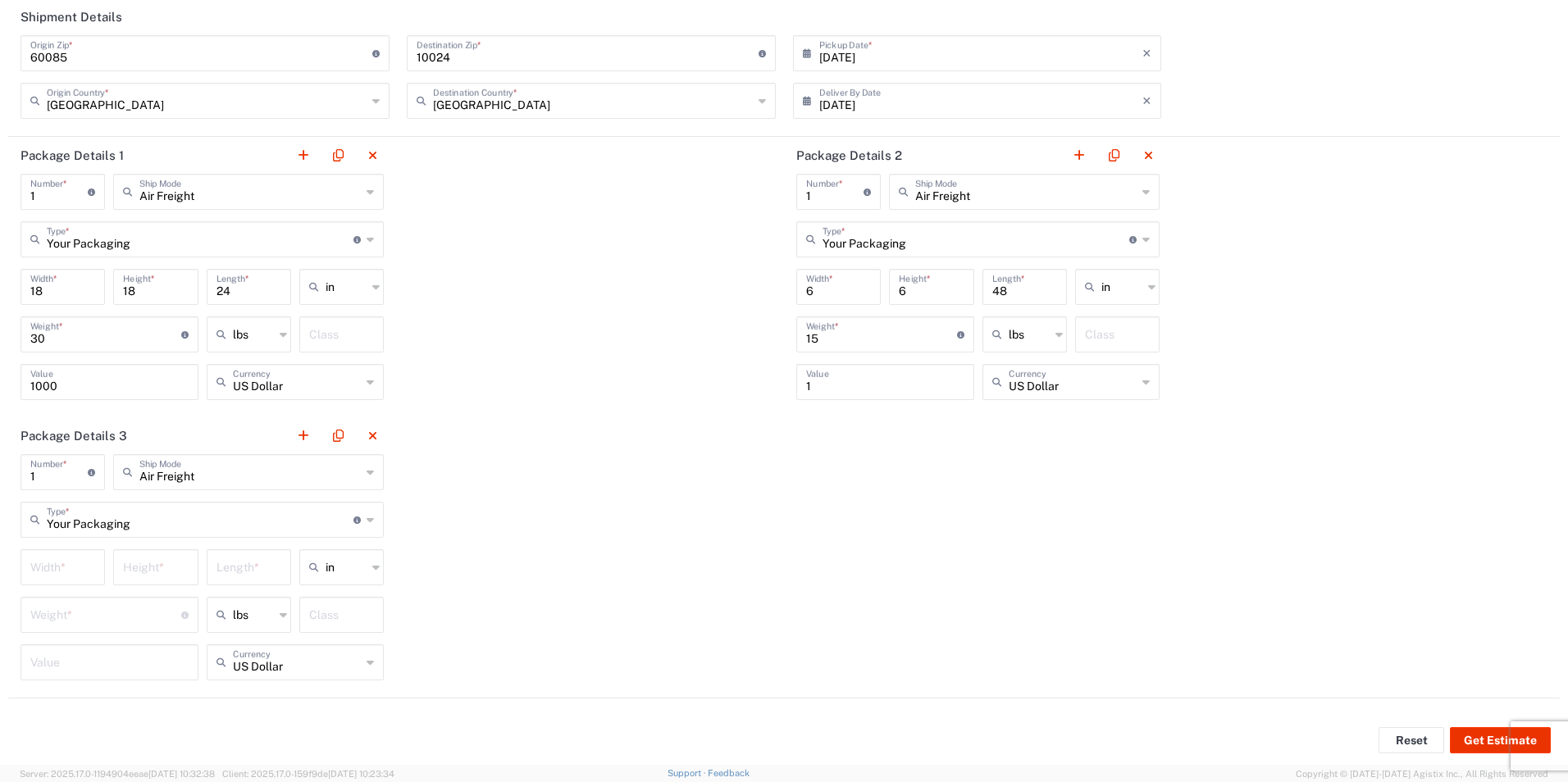
click at [77, 568] on input "number" at bounding box center [63, 566] width 65 height 29
type input "6"
click at [143, 568] on input "number" at bounding box center [156, 566] width 65 height 29
type input "6"
click at [226, 567] on input "number" at bounding box center [249, 566] width 65 height 29
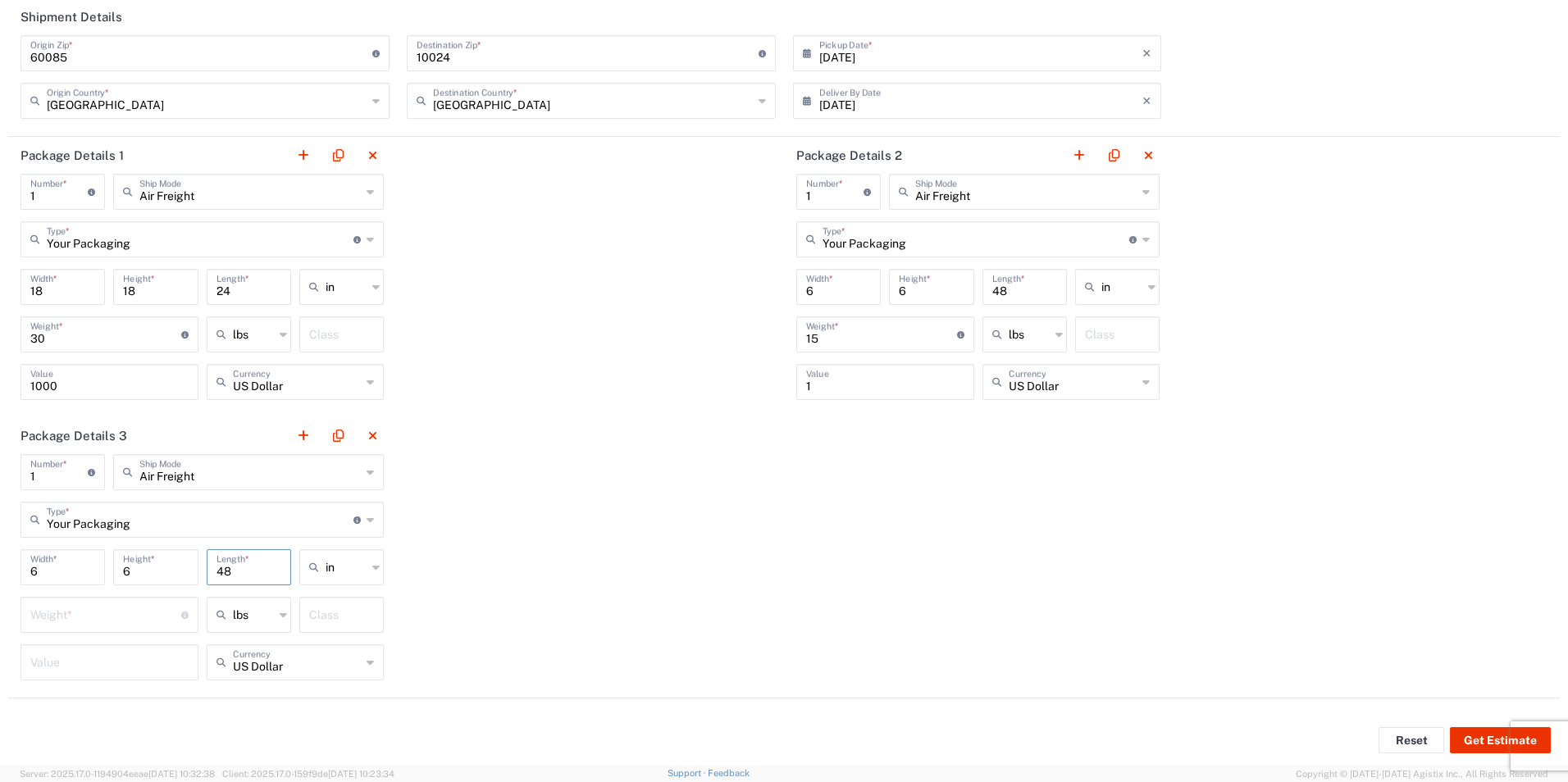
type input "48"
click at [127, 619] on input "number" at bounding box center [106, 614] width 151 height 29
type input "15"
click at [125, 671] on input "number" at bounding box center [110, 661] width 158 height 29
type input "1"
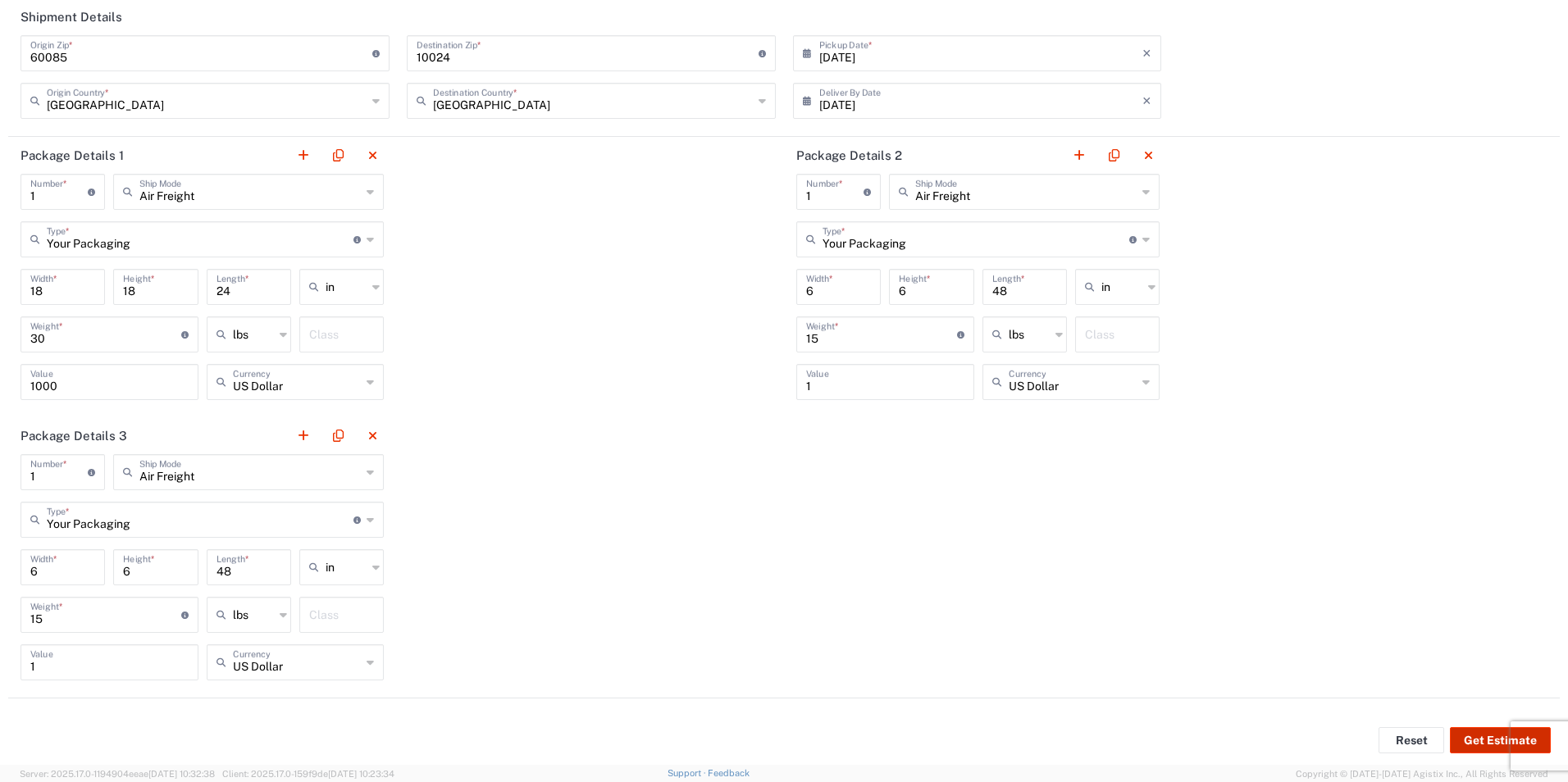
click at [1478, 739] on button "Get Estimate" at bounding box center [1500, 740] width 101 height 26
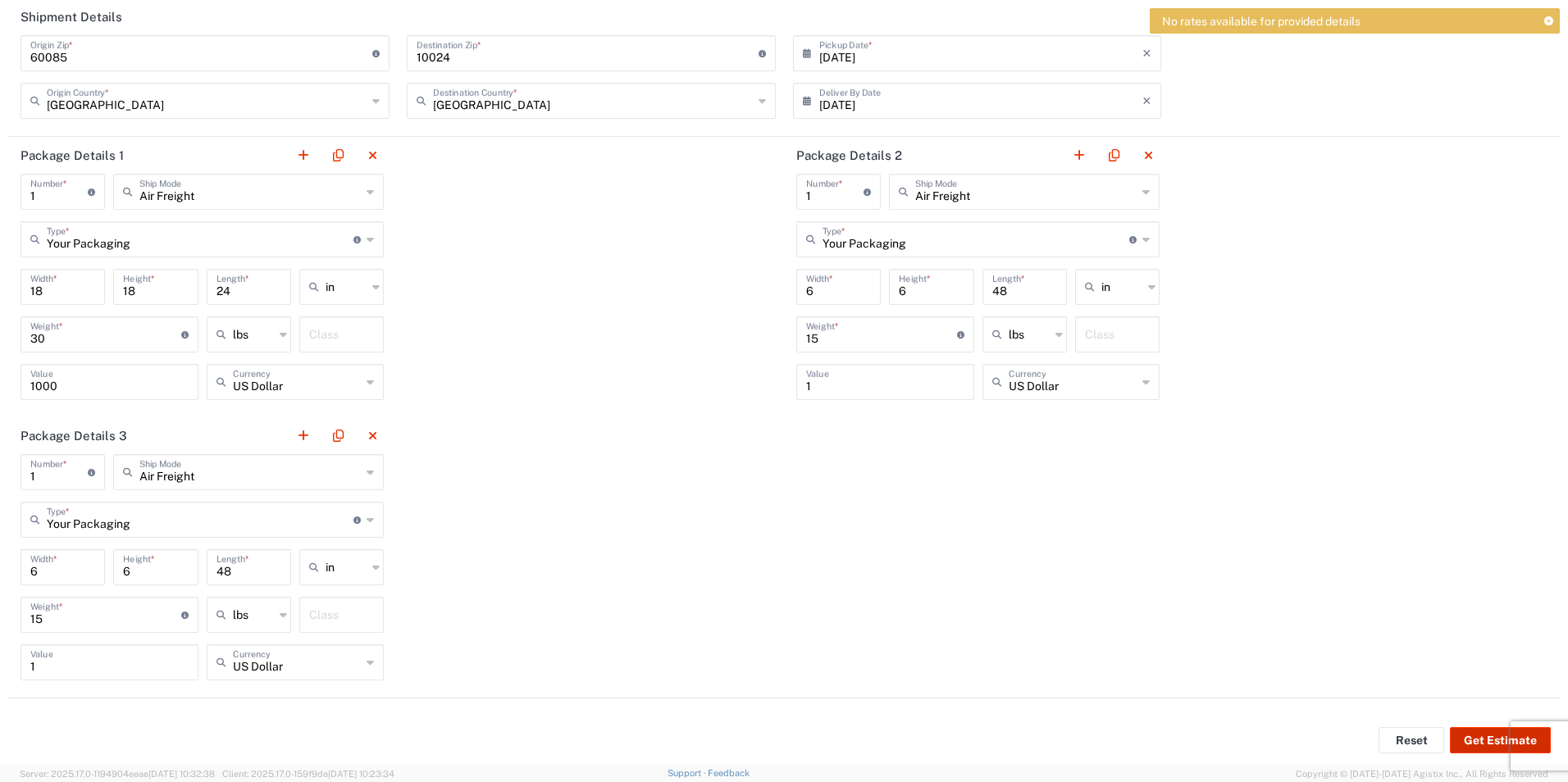
scroll to position [0, 0]
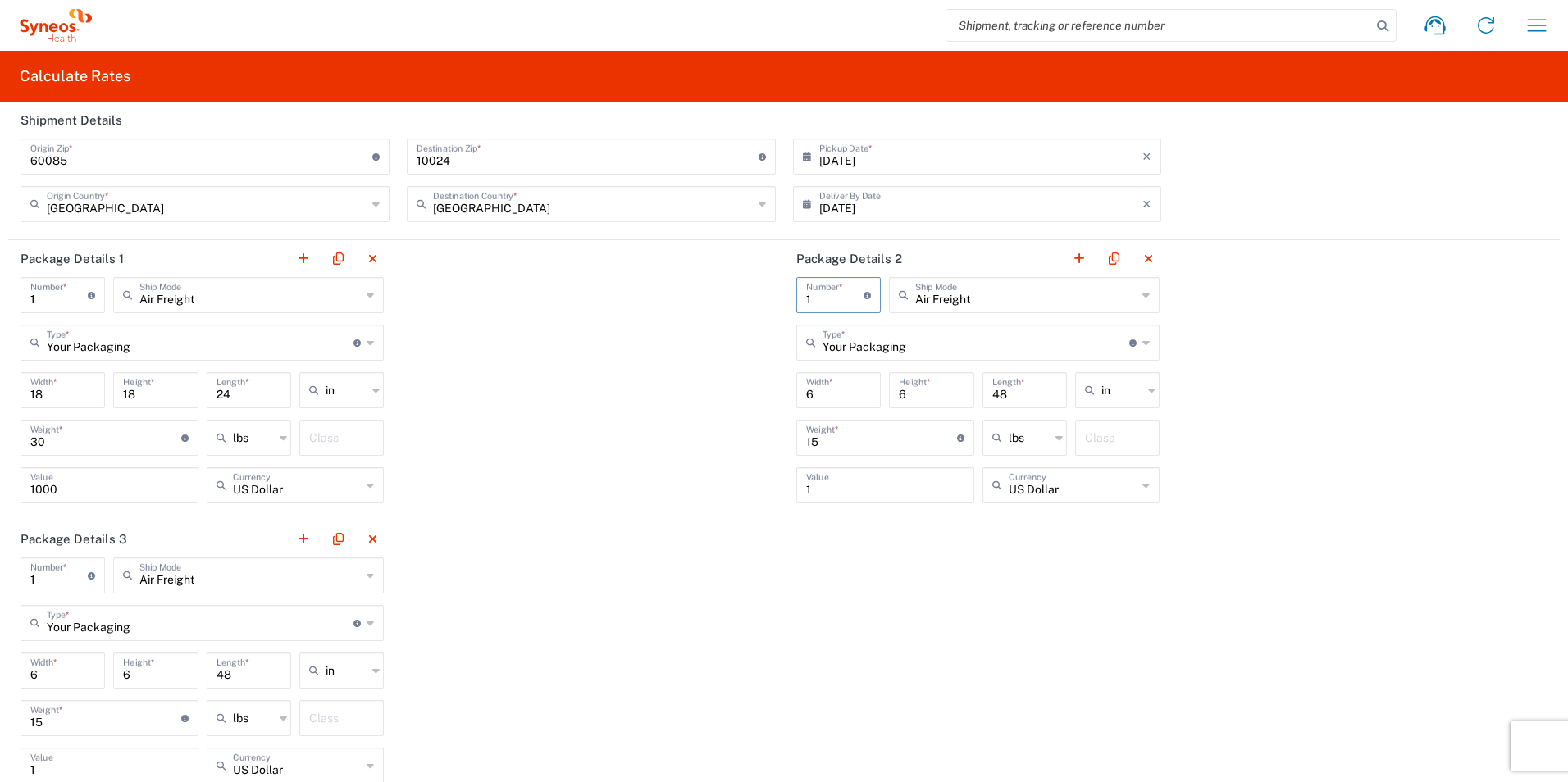
click at [826, 298] on input "1" at bounding box center [835, 294] width 58 height 29
type input "2"
click at [75, 587] on input "1" at bounding box center [59, 575] width 58 height 29
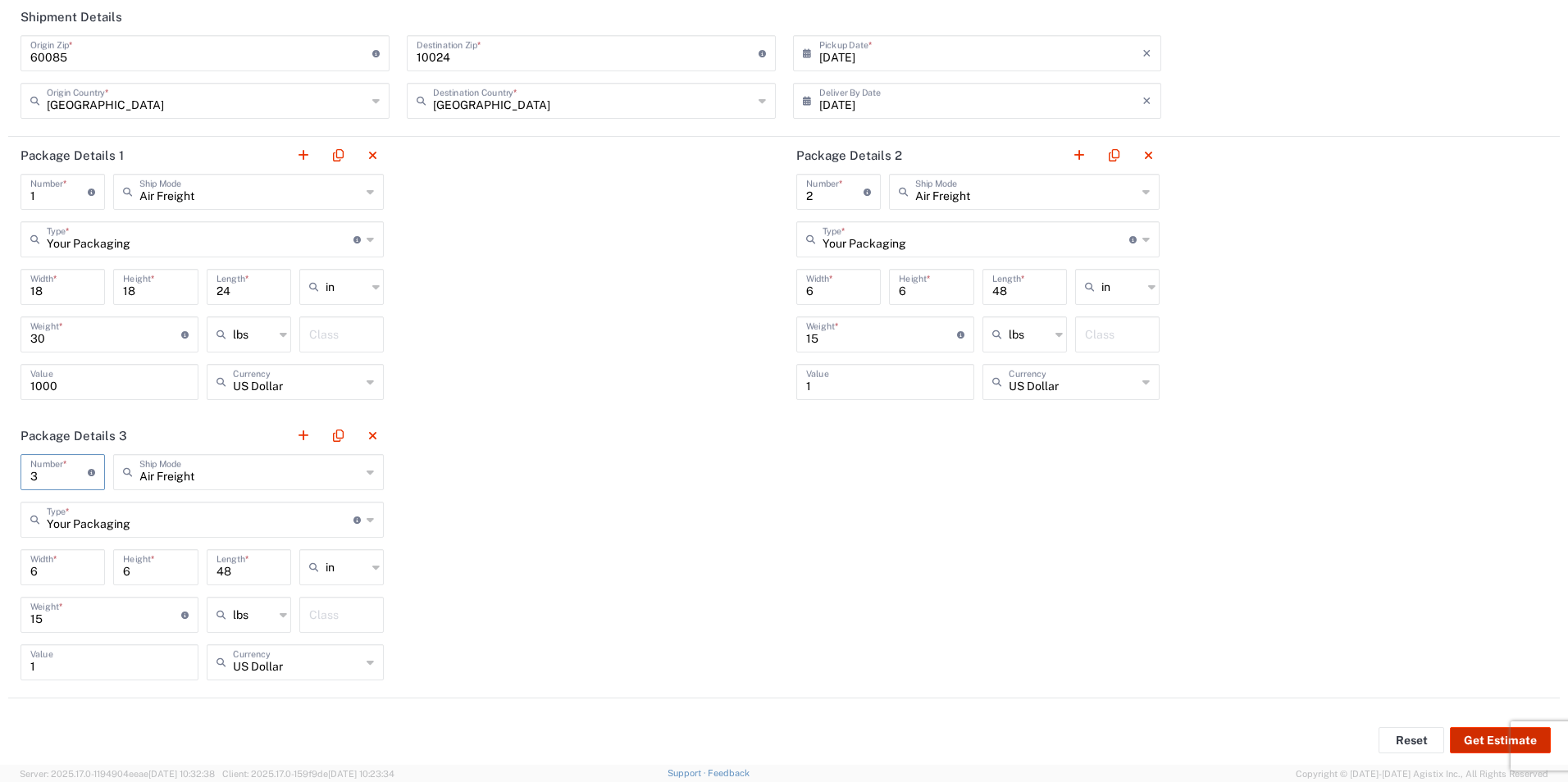
type input "3"
click at [1454, 748] on button "Get Estimate" at bounding box center [1500, 740] width 101 height 26
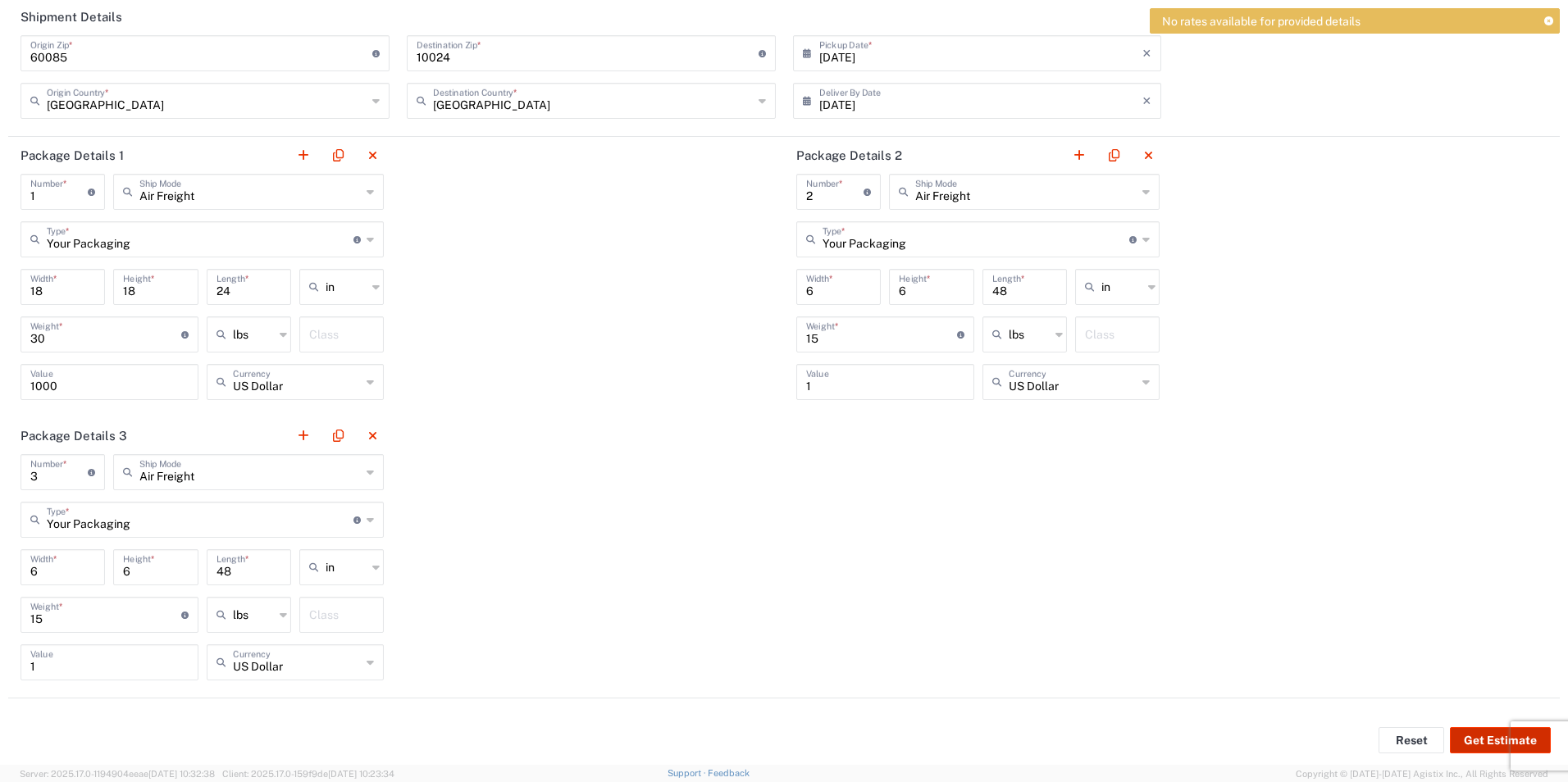
scroll to position [0, 0]
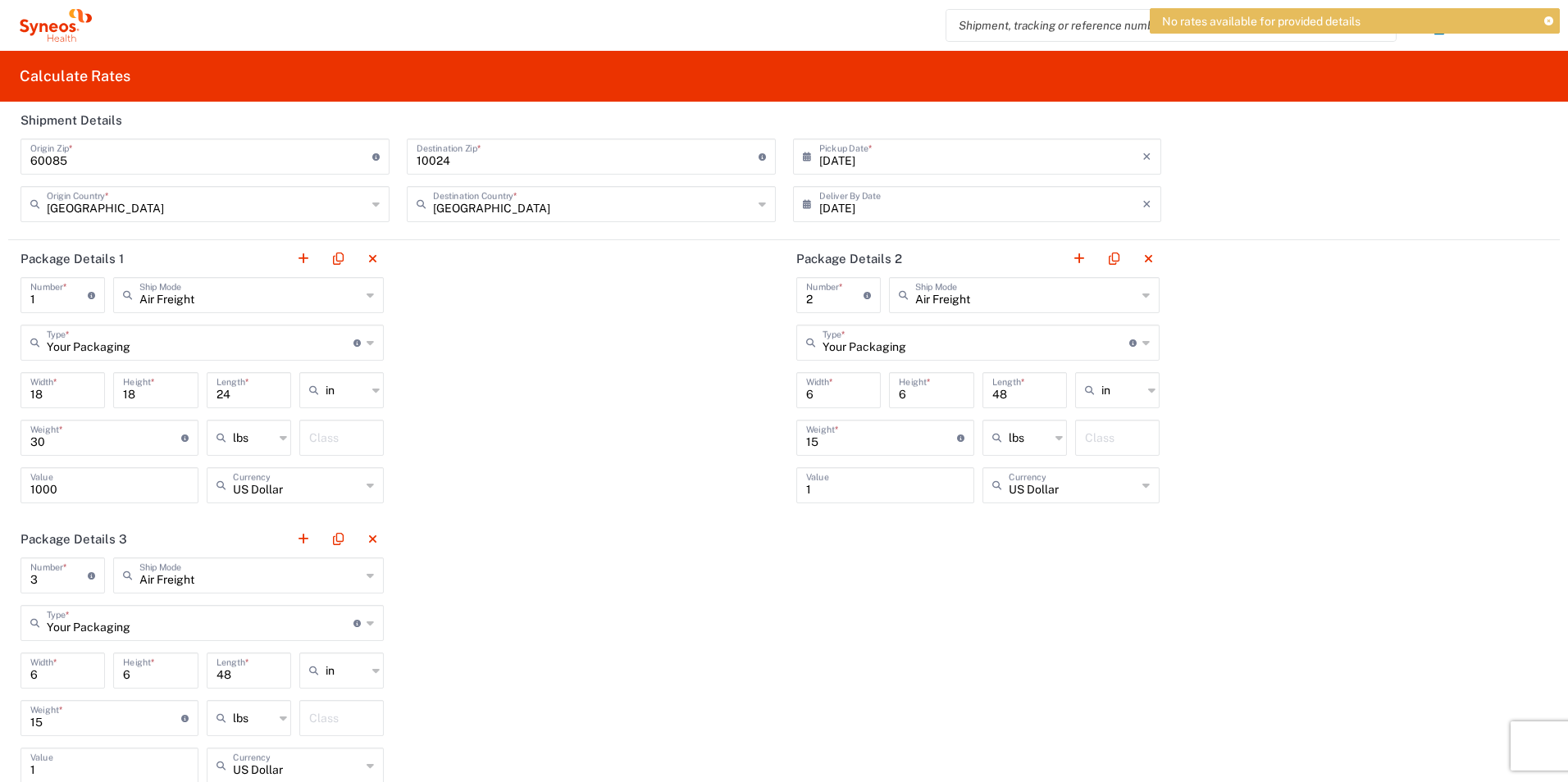
click at [1547, 23] on icon at bounding box center [1548, 22] width 9 height 9
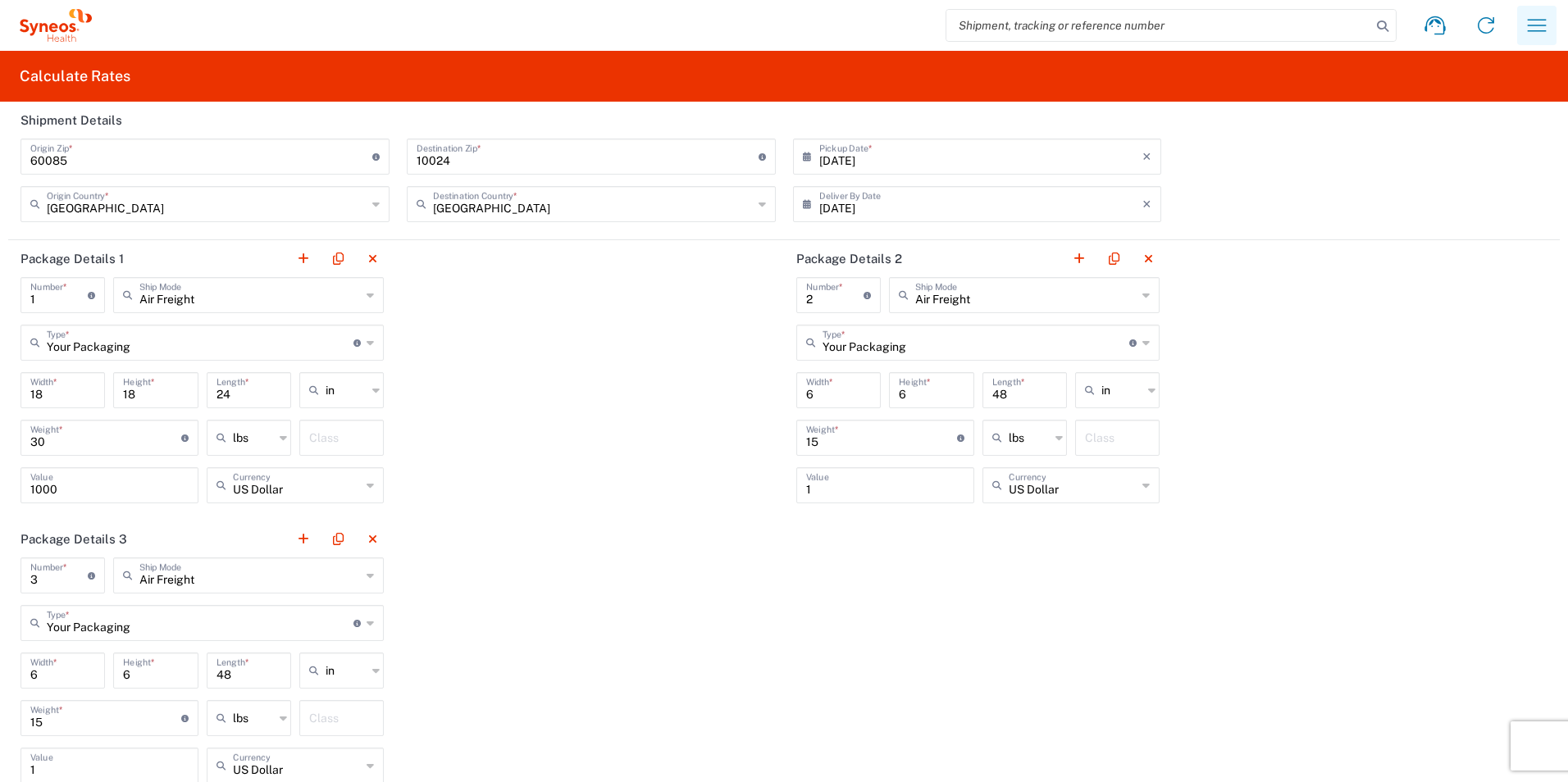
click at [1533, 29] on icon "button" at bounding box center [1536, 25] width 26 height 26
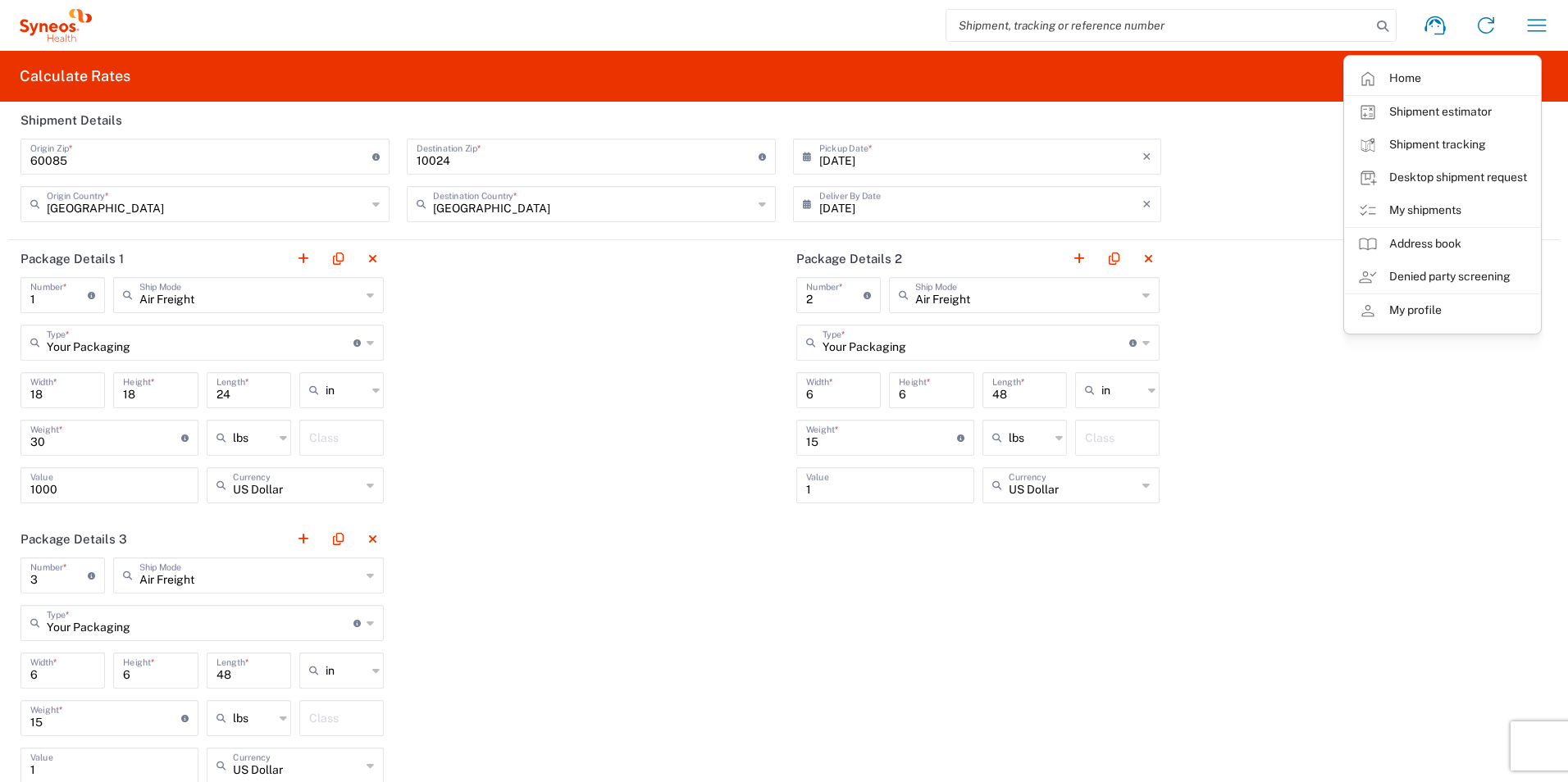
click at [1440, 575] on div "Package Details 1 1 Number * Number of packages of specified package type and d…" at bounding box center [784, 521] width 1551 height 562
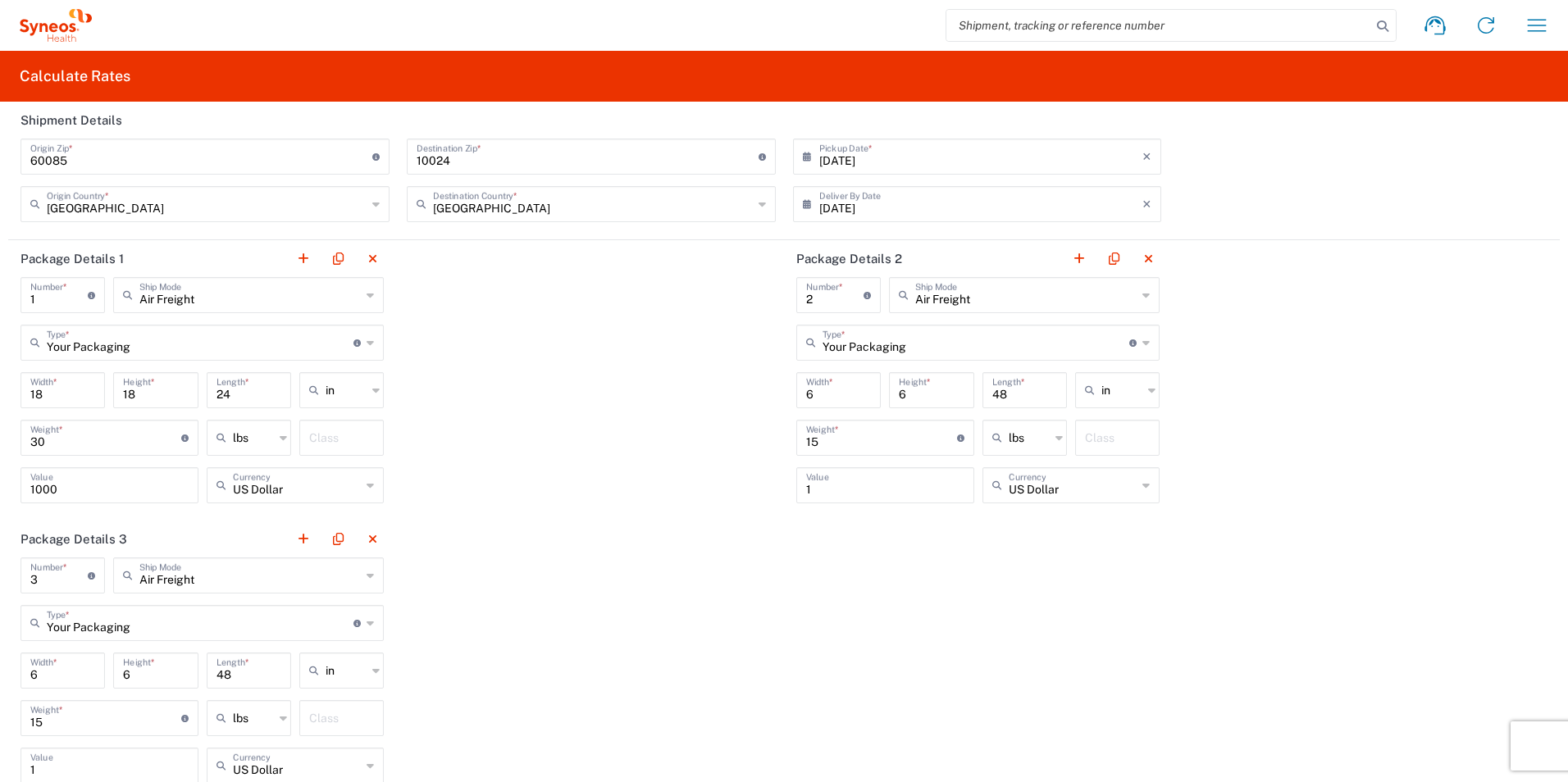
scroll to position [103, 0]
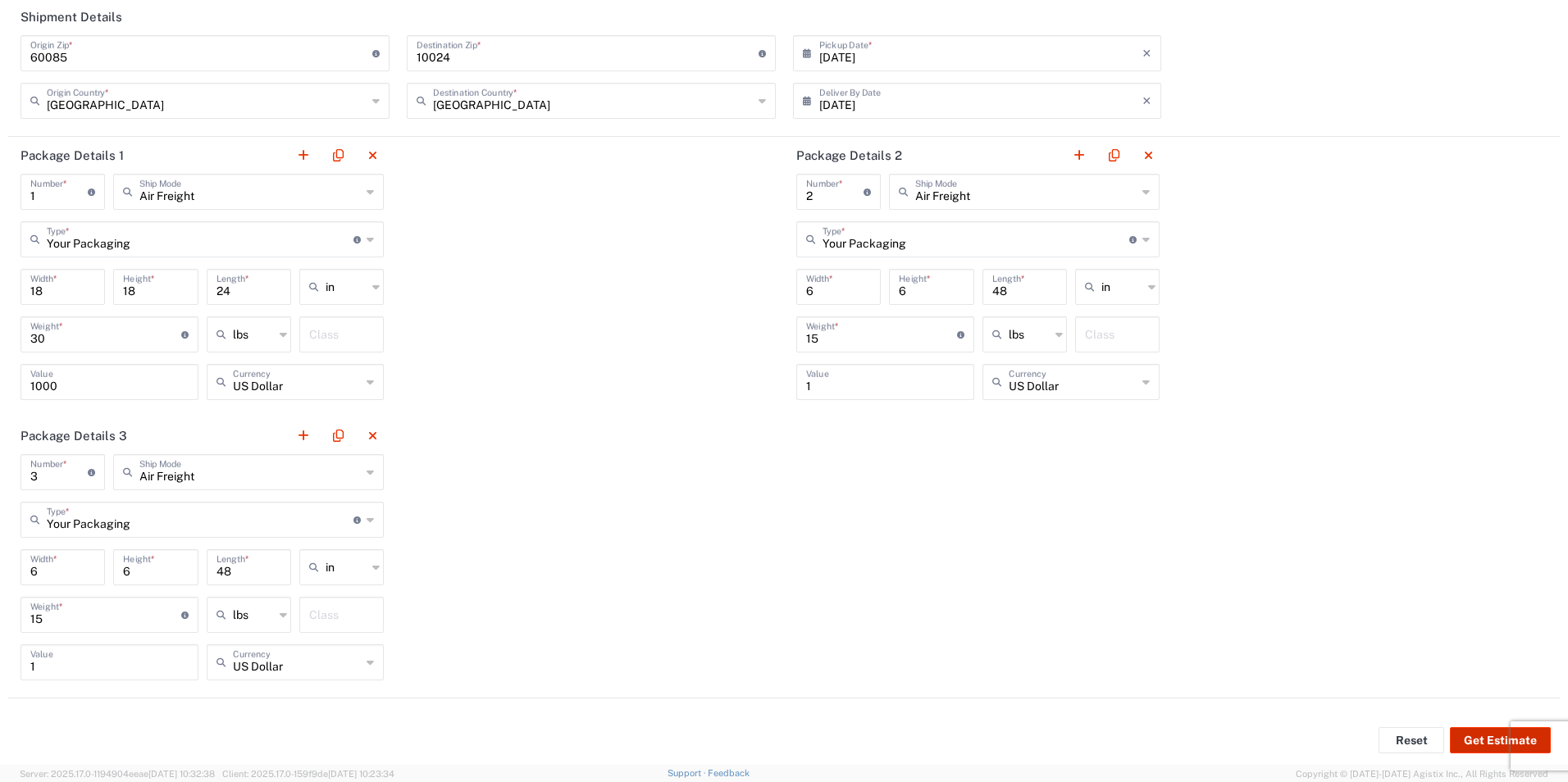
click at [1456, 742] on button "Get Estimate" at bounding box center [1500, 740] width 101 height 26
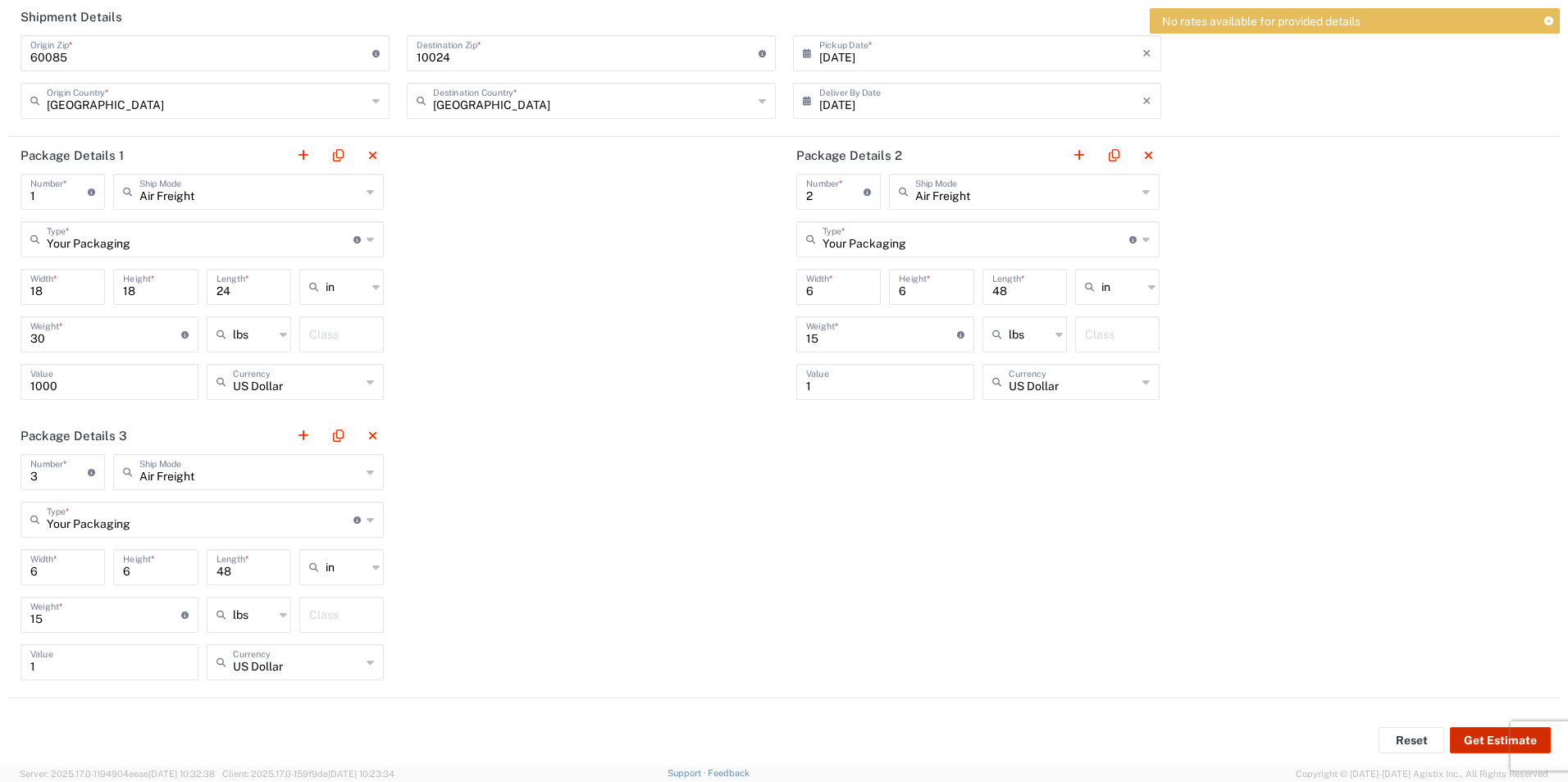
scroll to position [0, 0]
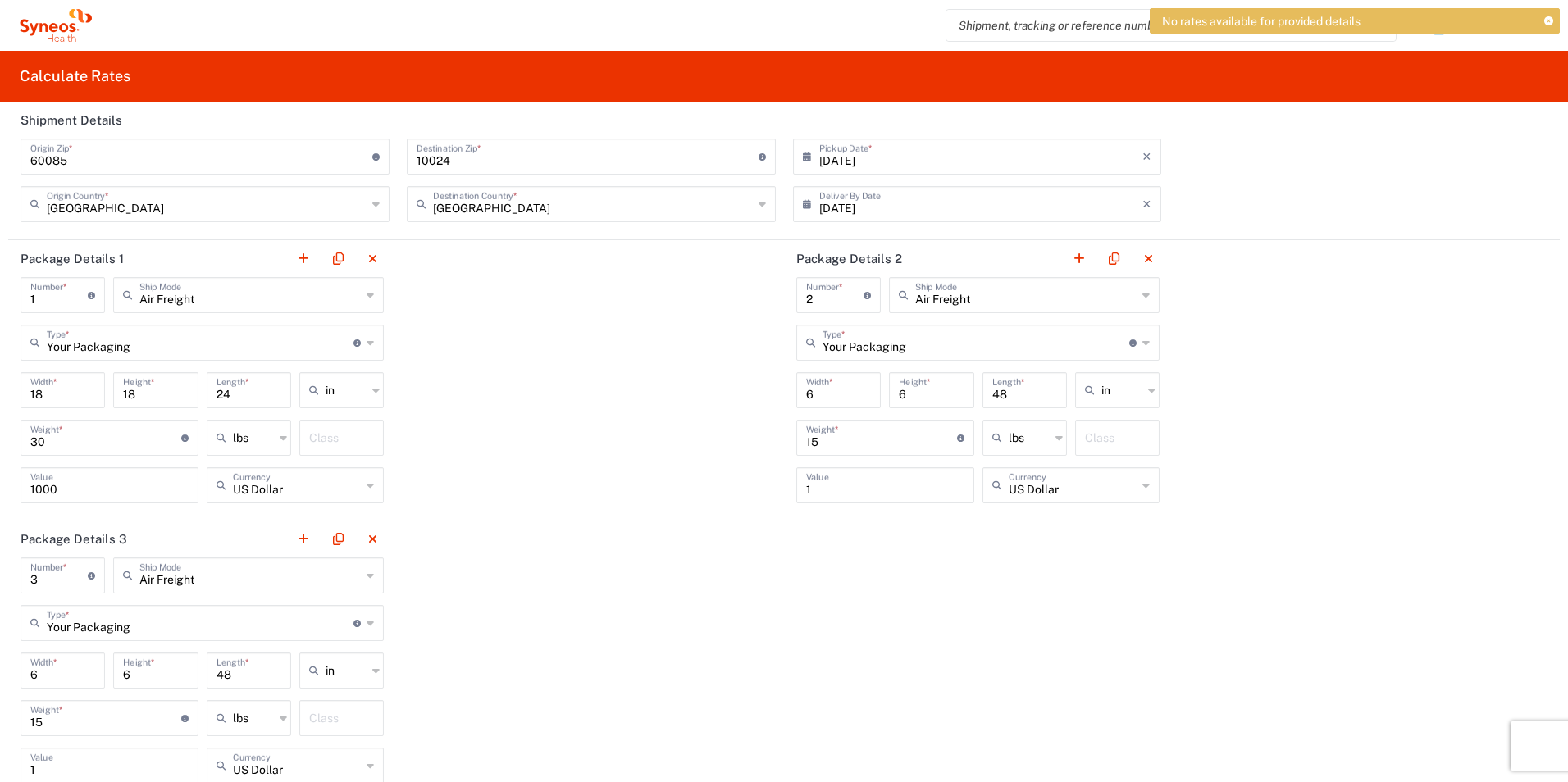
click at [1550, 22] on icon at bounding box center [1548, 22] width 9 height 9
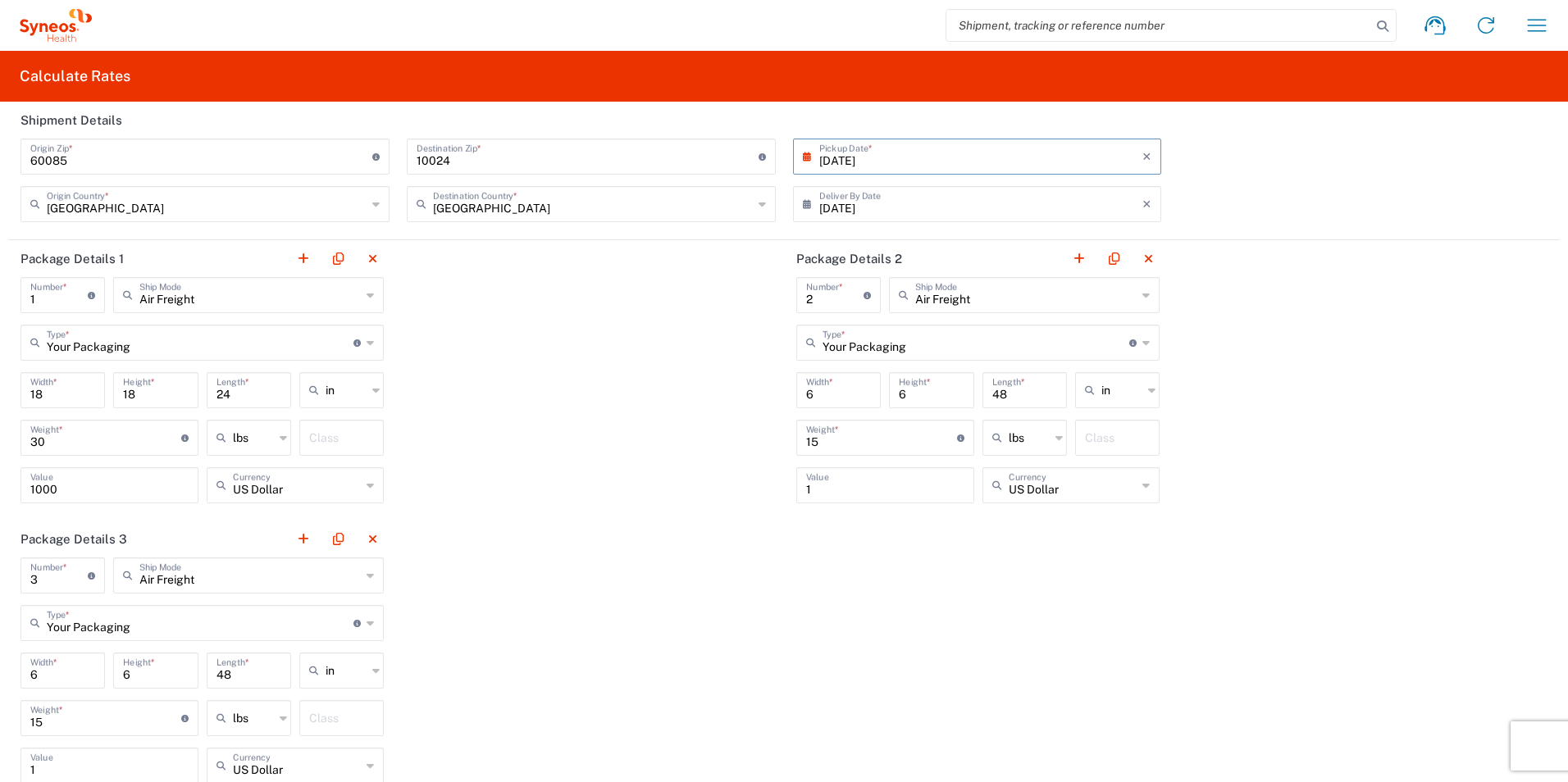
click at [849, 169] on input "[DATE]" at bounding box center [981, 156] width 324 height 29
click at [700, 330] on div "Package Details 1 1 Number * Number of packages of specified package type and d…" at bounding box center [784, 521] width 1551 height 562
click at [838, 205] on input "09/07/2025" at bounding box center [981, 203] width 324 height 29
click at [885, 234] on span "‹" at bounding box center [887, 234] width 24 height 20
click at [1043, 377] on span "30" at bounding box center [1043, 376] width 23 height 23
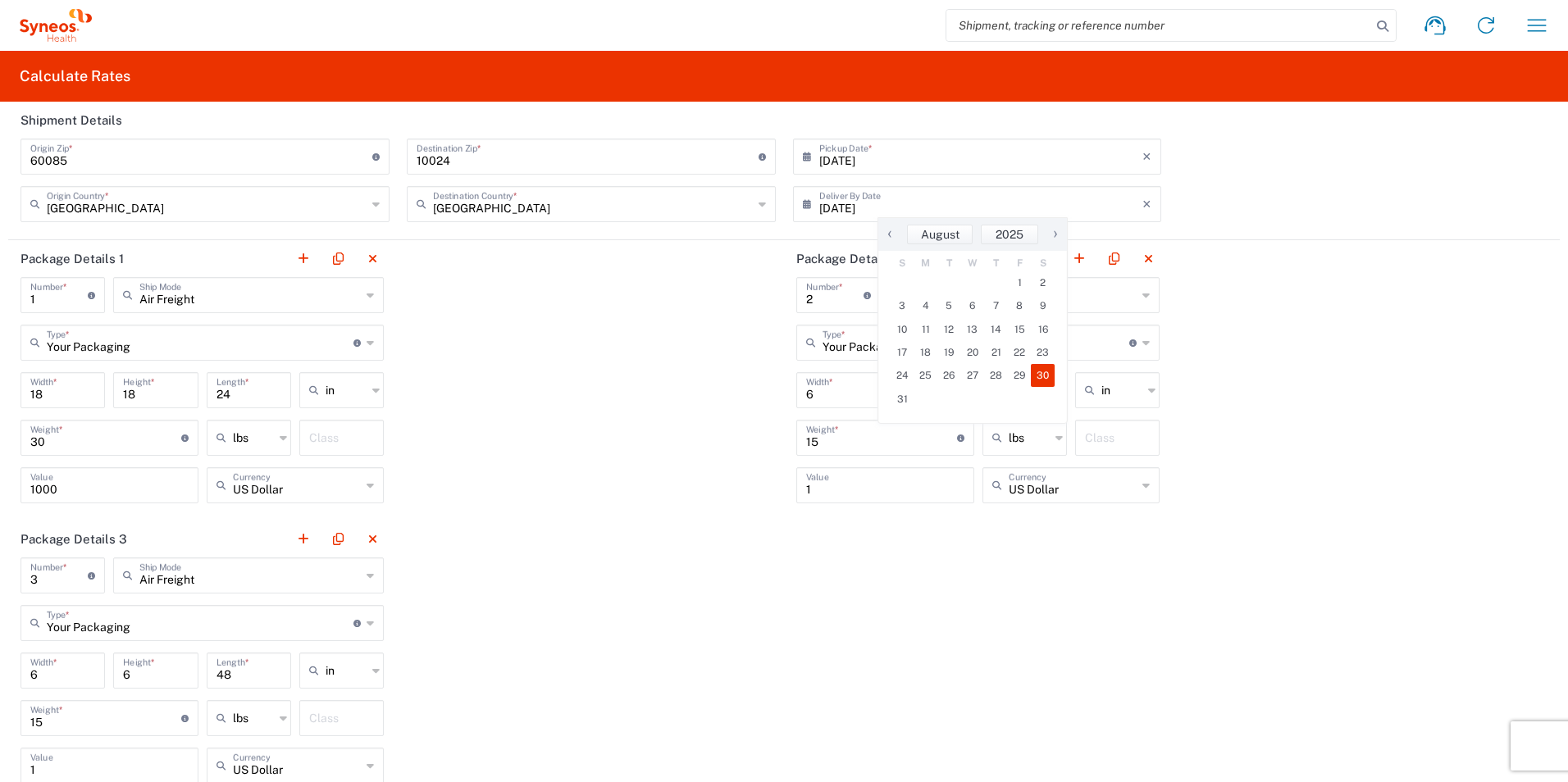
type input "08/30/2025"
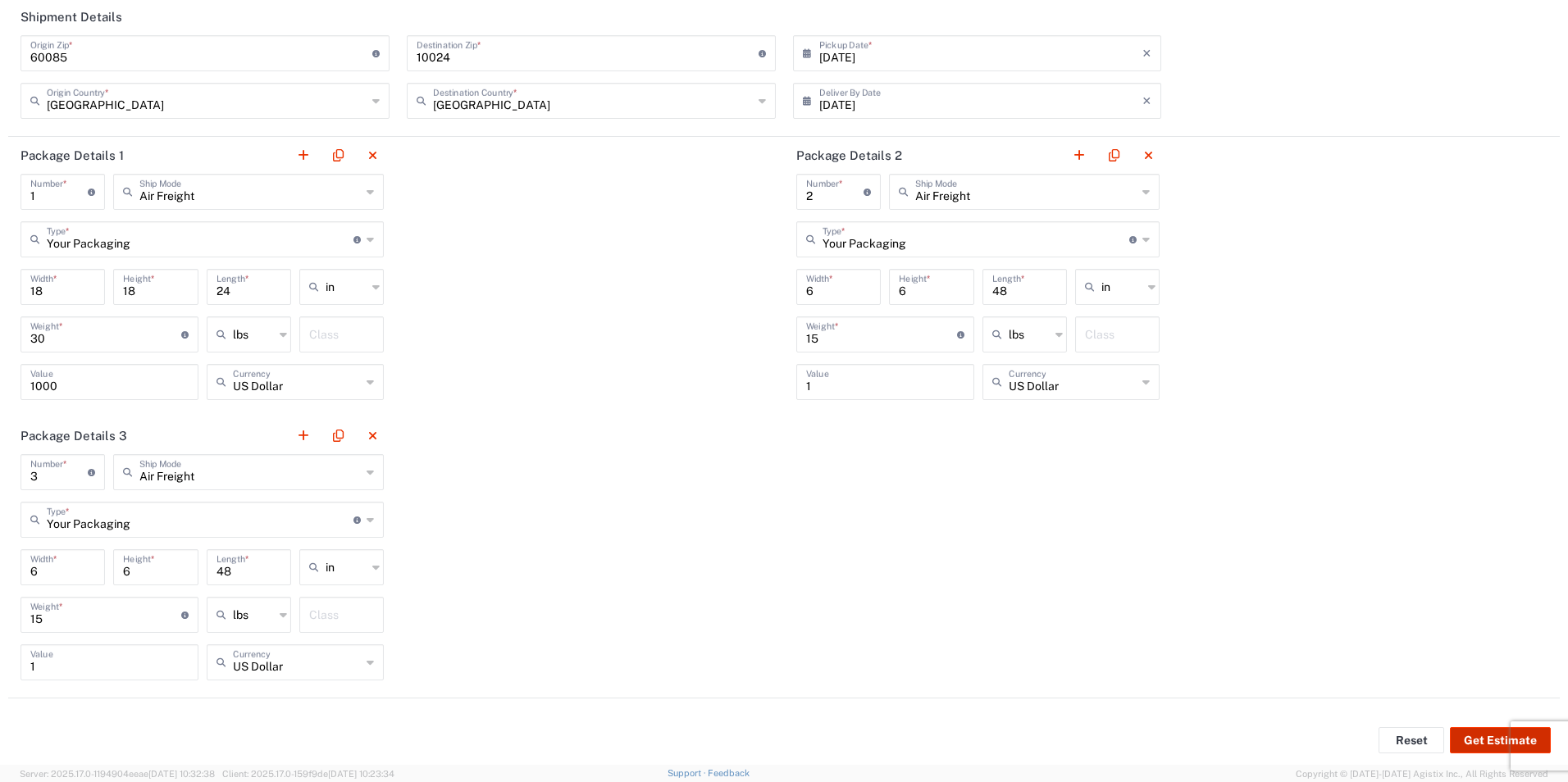
click at [1480, 745] on button "Get Estimate" at bounding box center [1500, 740] width 101 height 26
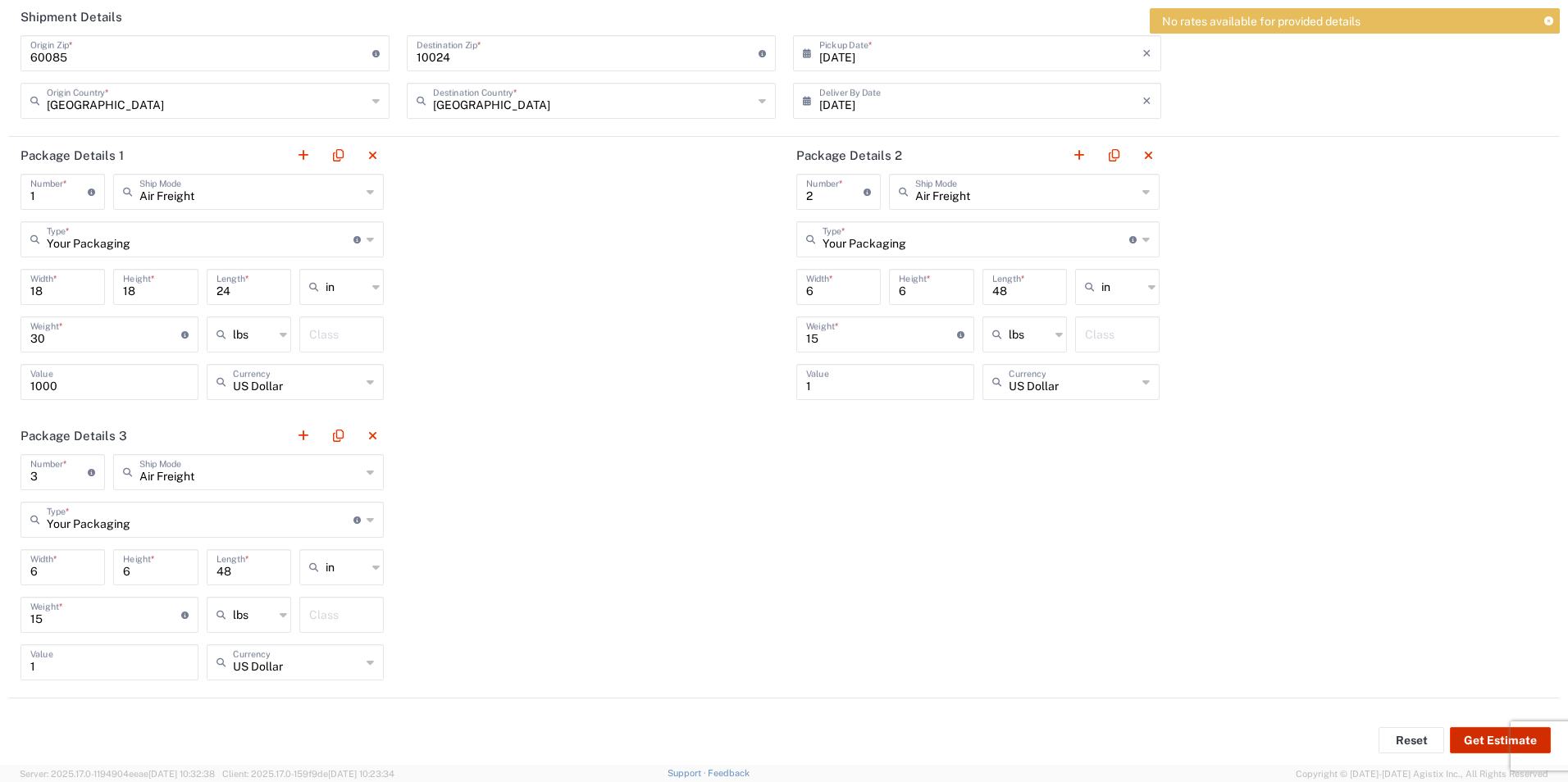
scroll to position [0, 0]
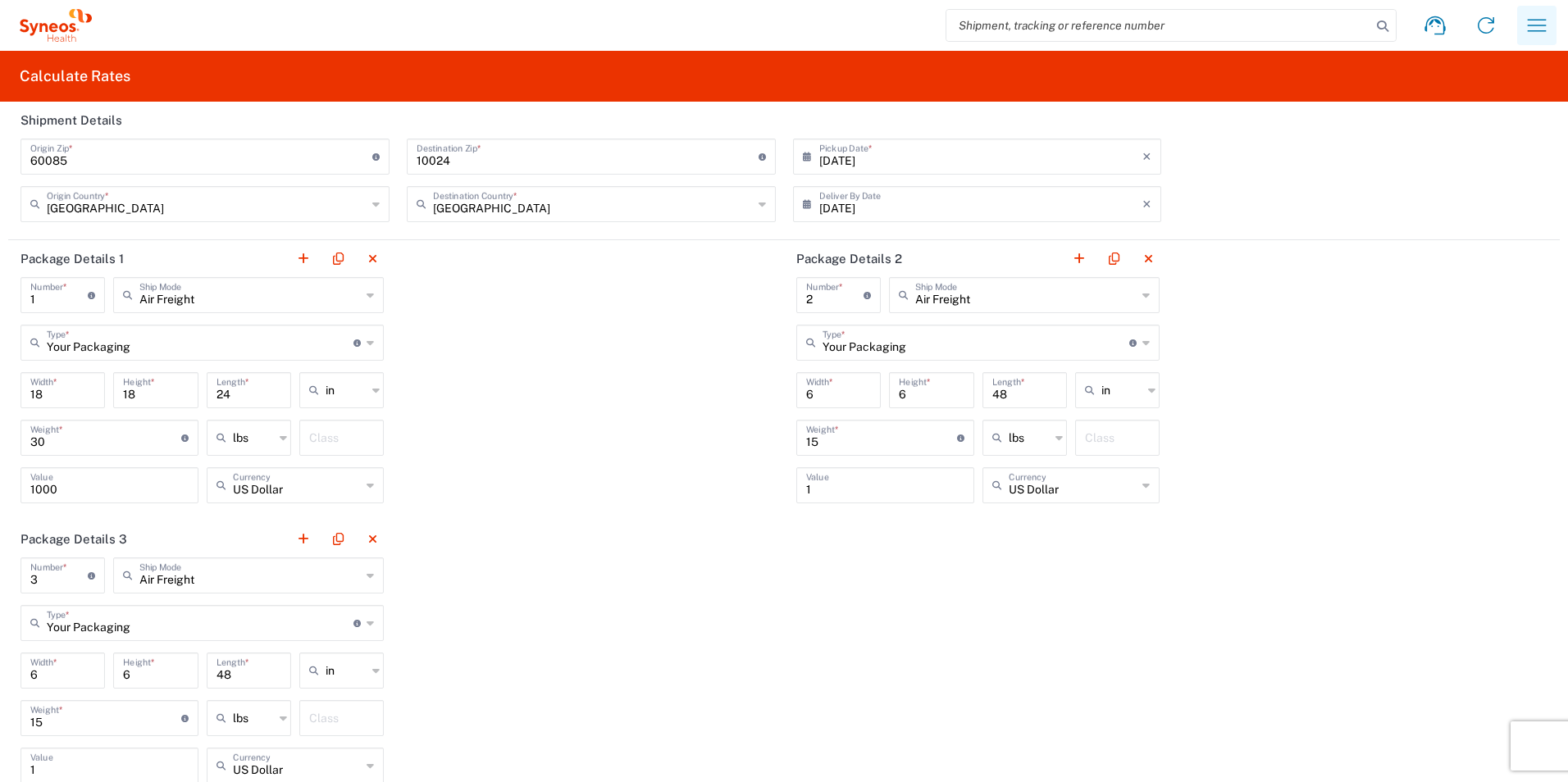
click at [1523, 26] on icon "button" at bounding box center [1536, 25] width 26 height 26
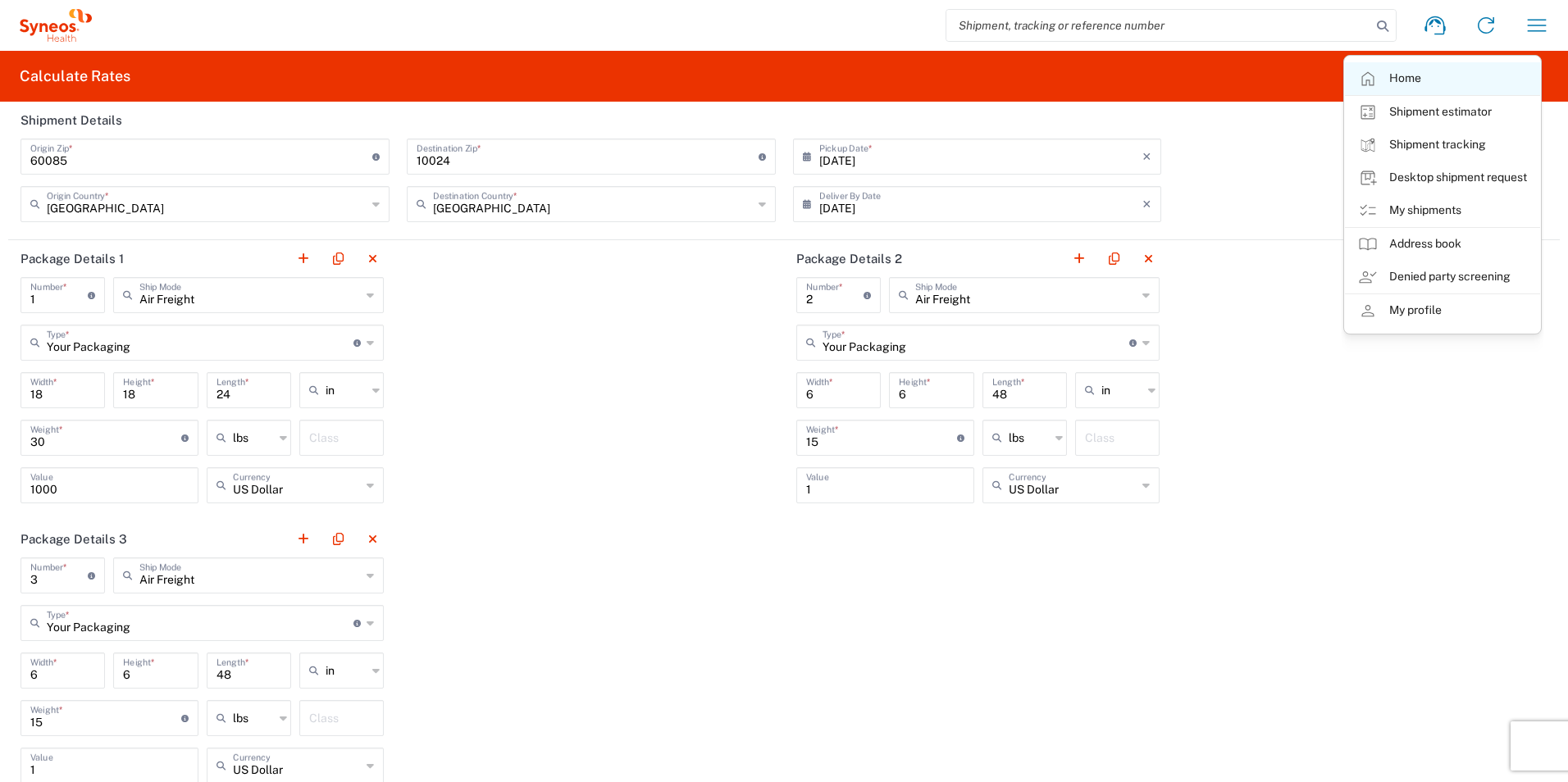
click at [1445, 79] on link "Home" at bounding box center [1442, 78] width 195 height 32
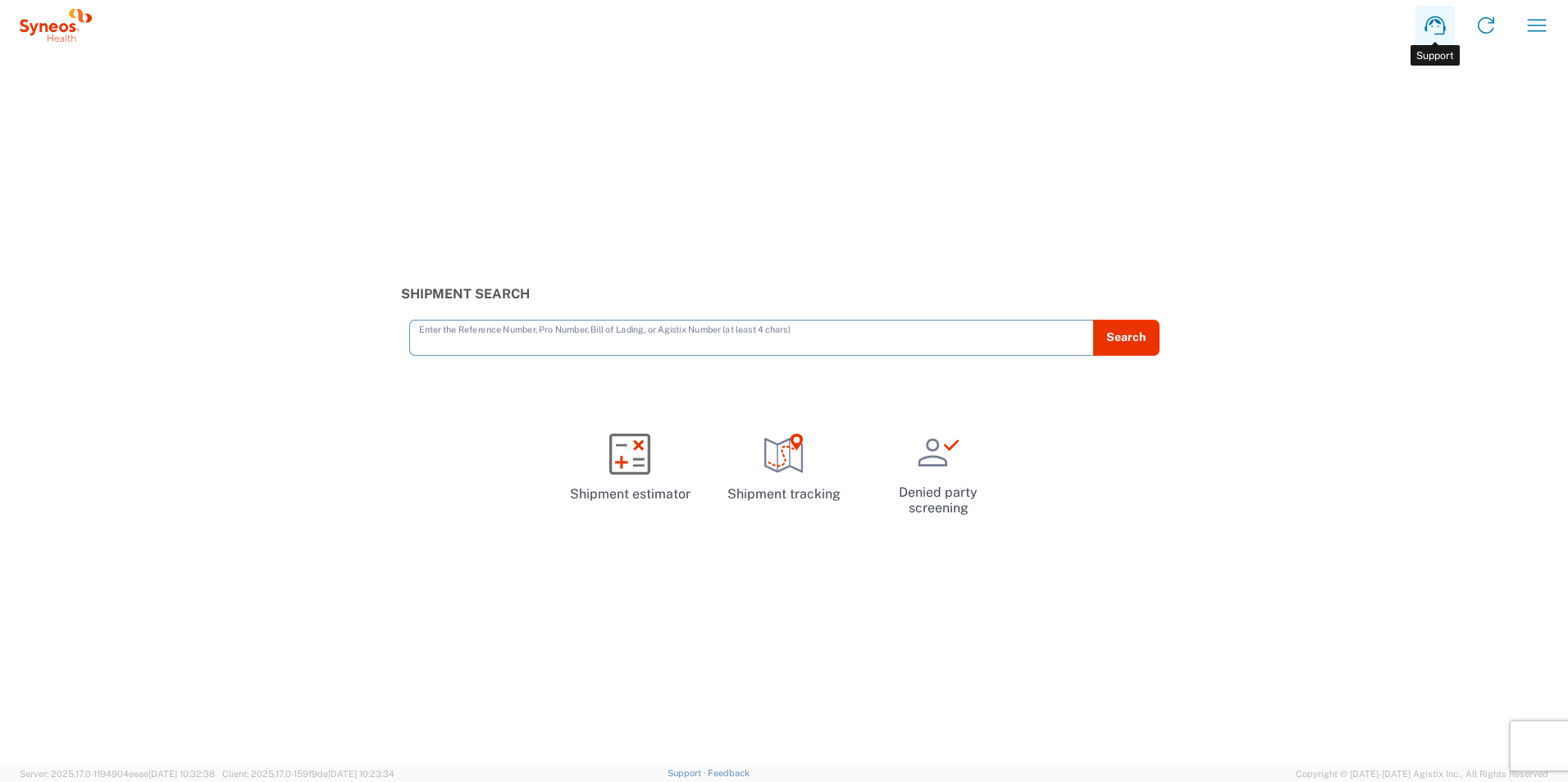
click at [1438, 17] on icon at bounding box center [1434, 25] width 21 height 19
click at [1523, 22] on icon "button" at bounding box center [1536, 25] width 26 height 26
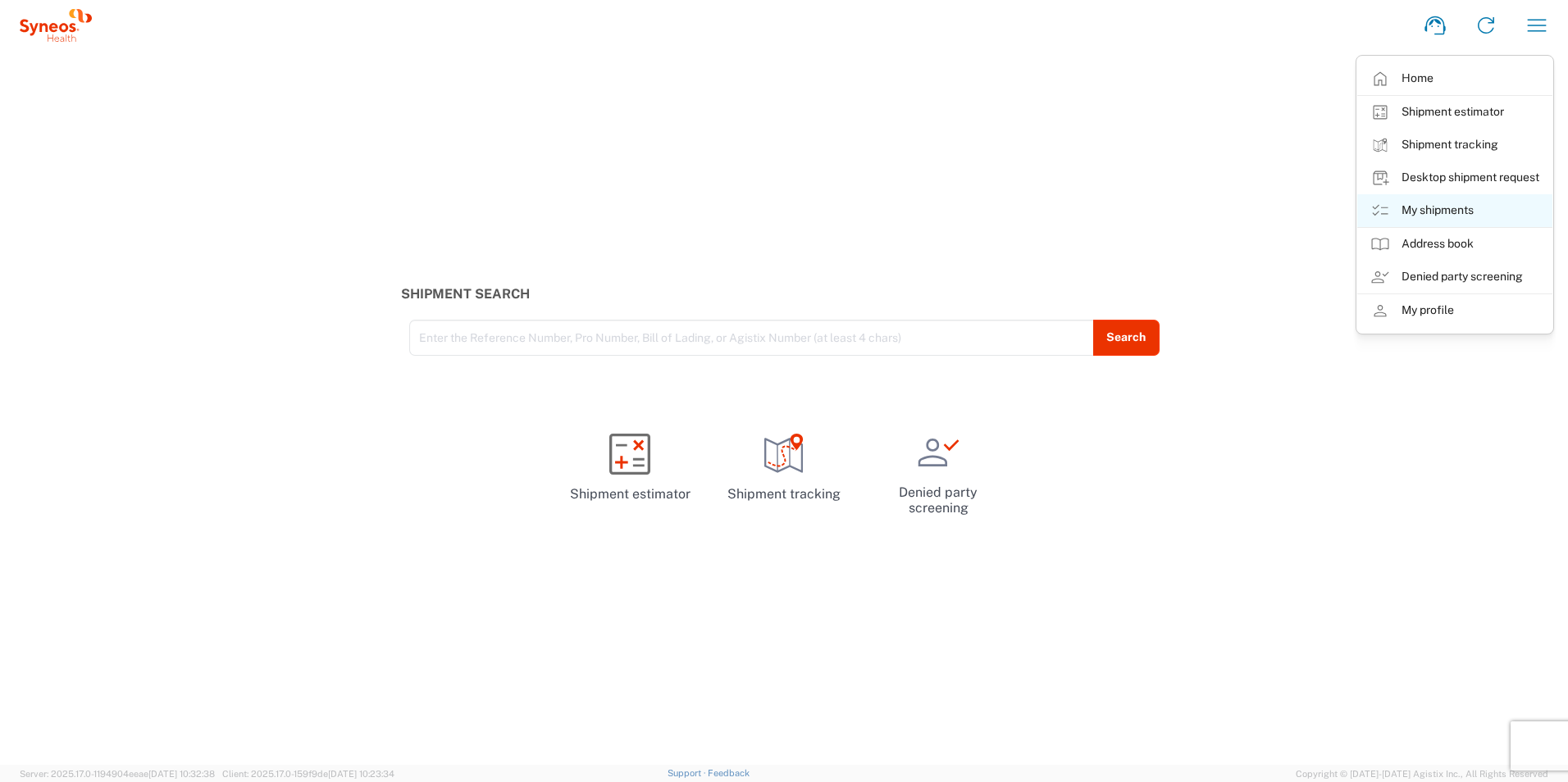
click at [1422, 211] on link "My shipments" at bounding box center [1454, 211] width 195 height 32
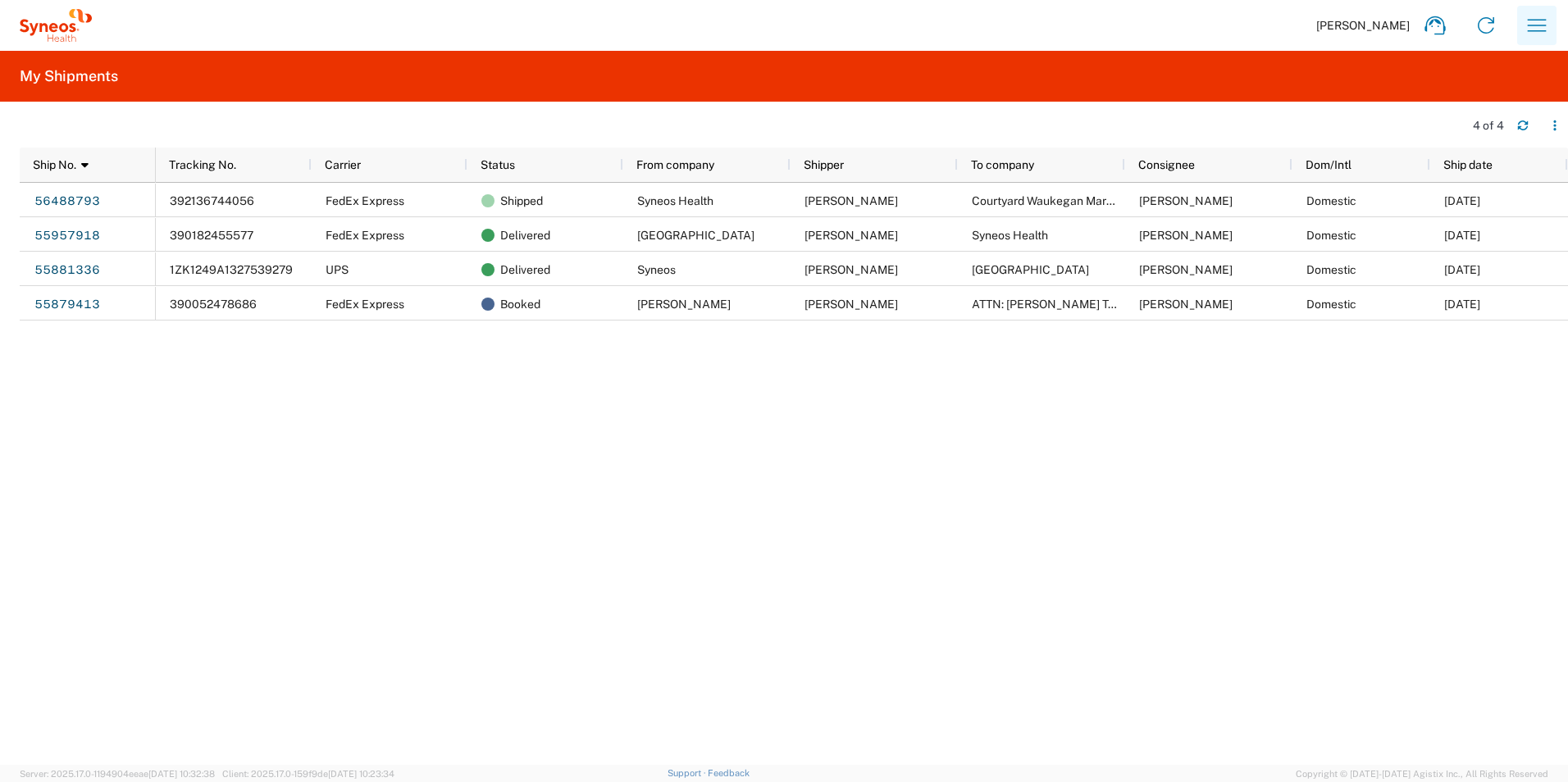
click at [1537, 23] on icon "button" at bounding box center [1536, 25] width 26 height 26
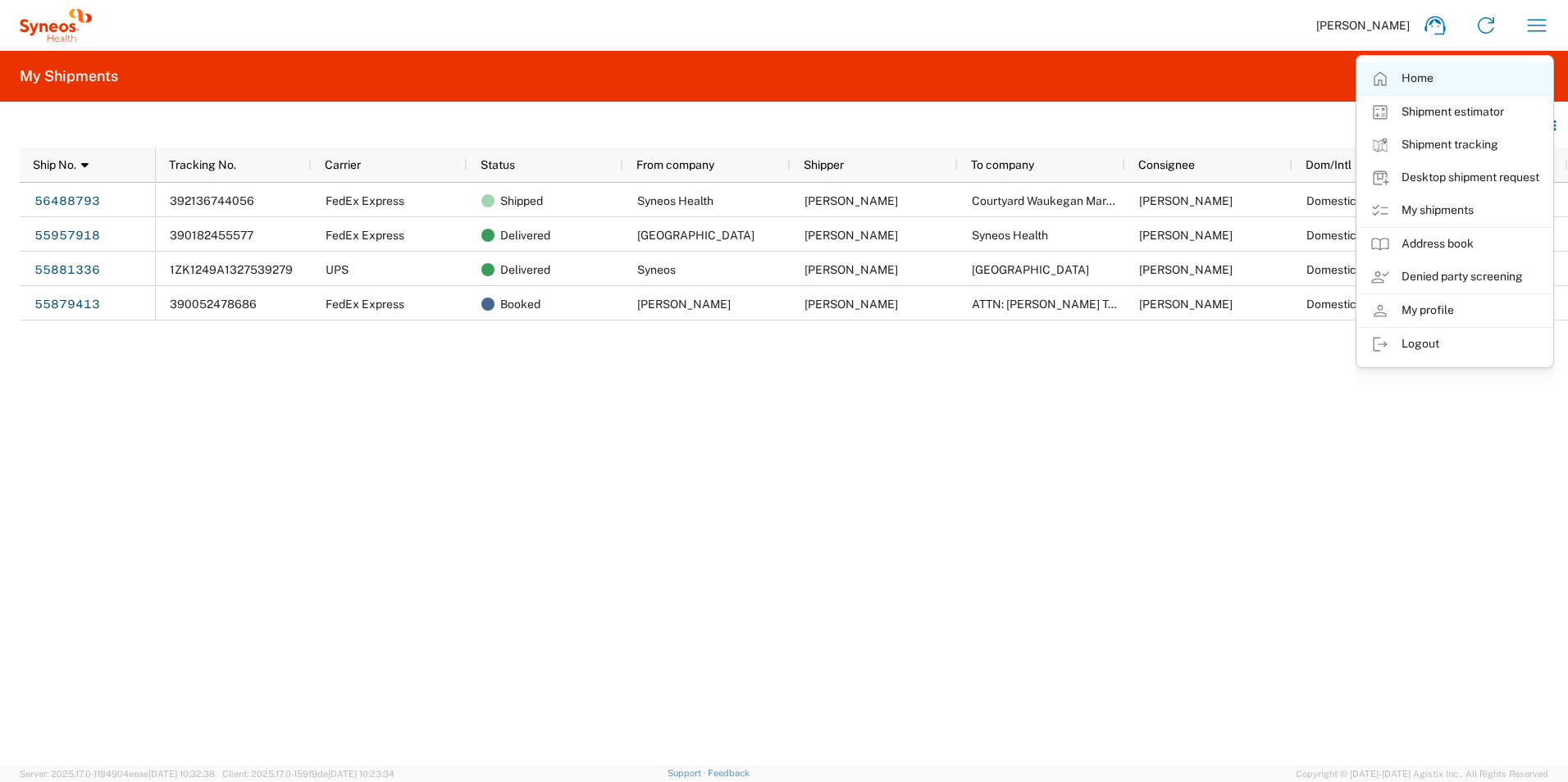
click at [1419, 85] on link "Home" at bounding box center [1454, 78] width 195 height 32
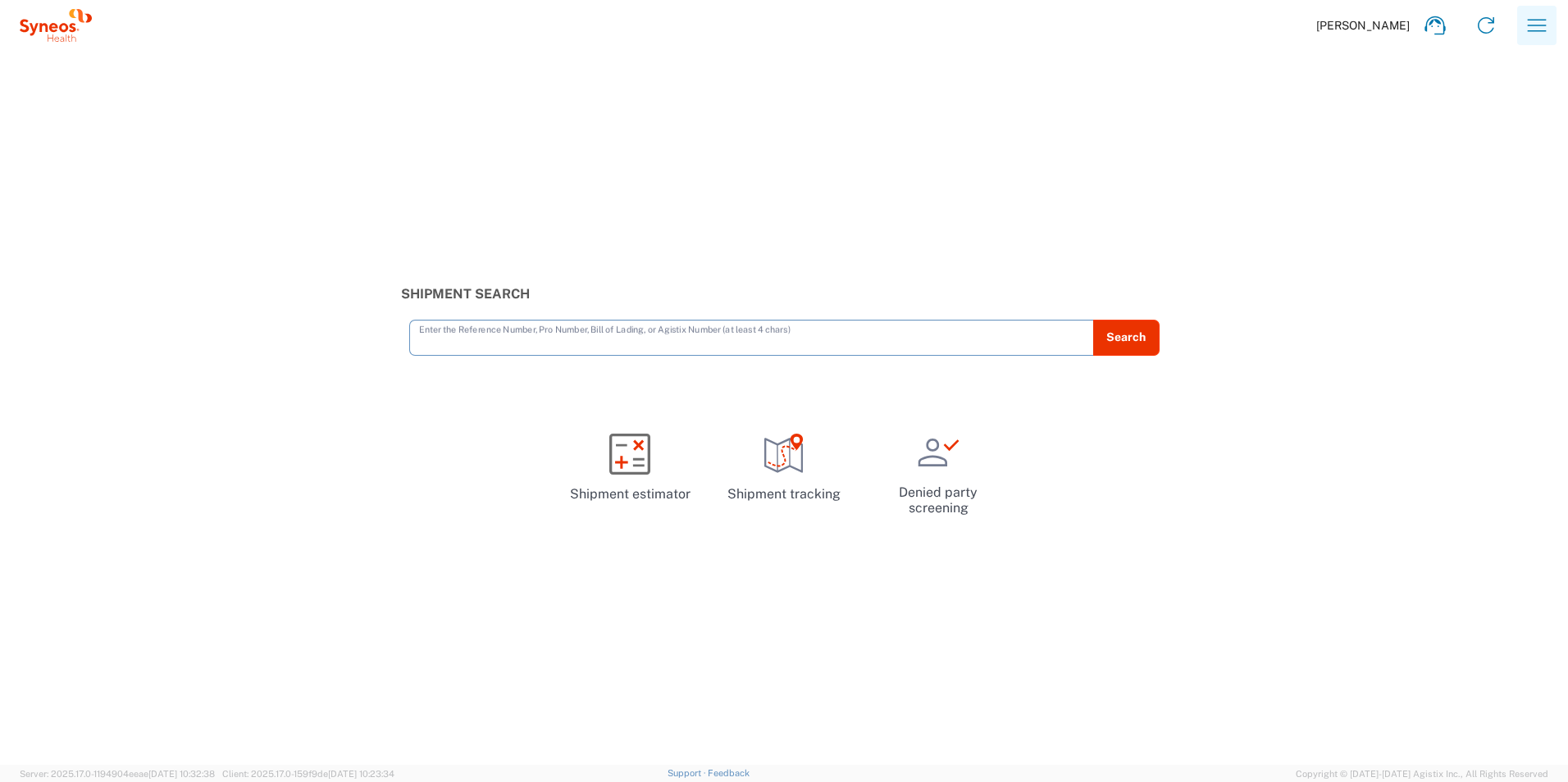
click at [1546, 35] on icon "button" at bounding box center [1536, 25] width 26 height 26
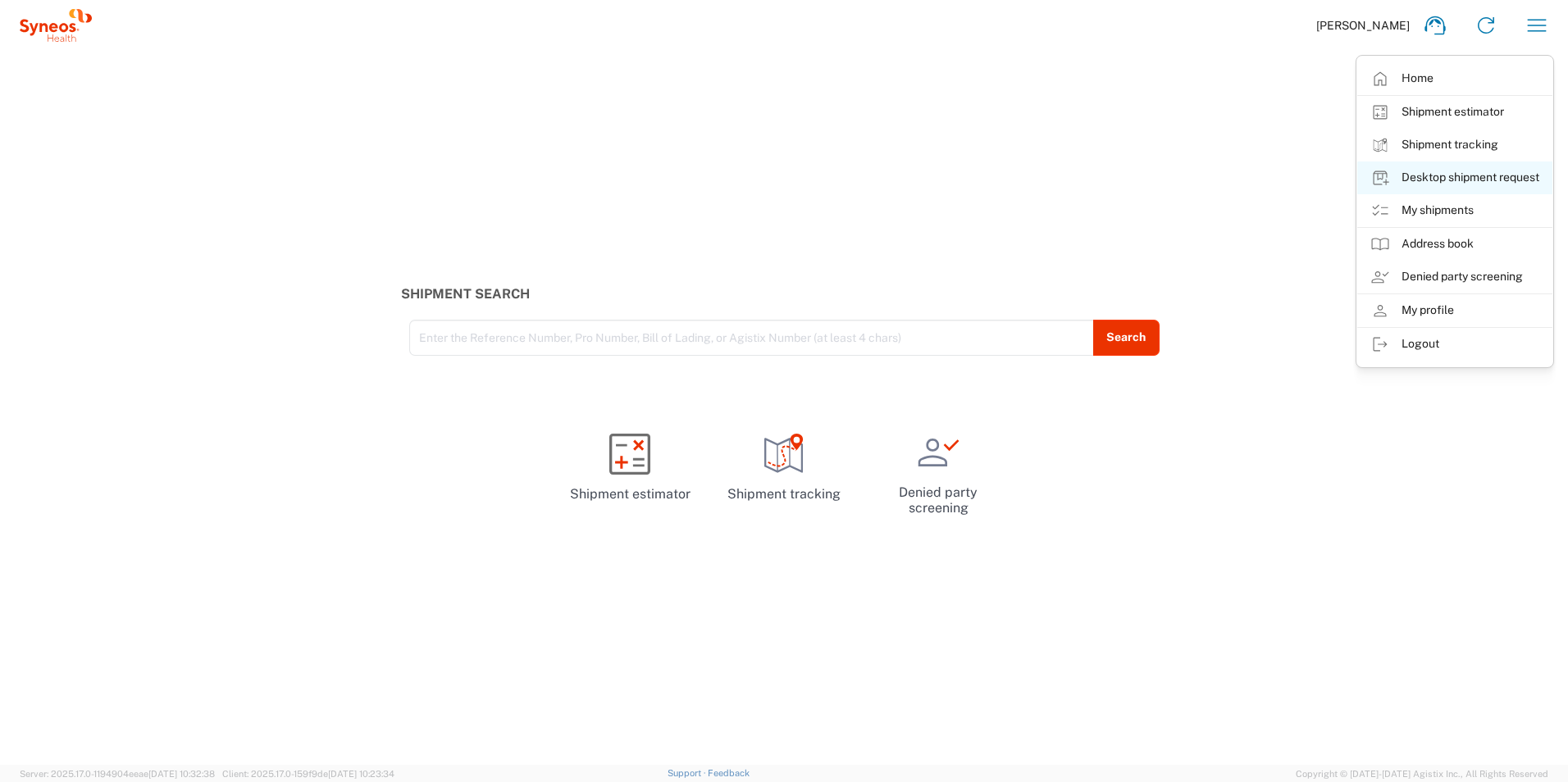
click at [1404, 172] on link "Desktop shipment request" at bounding box center [1454, 178] width 195 height 32
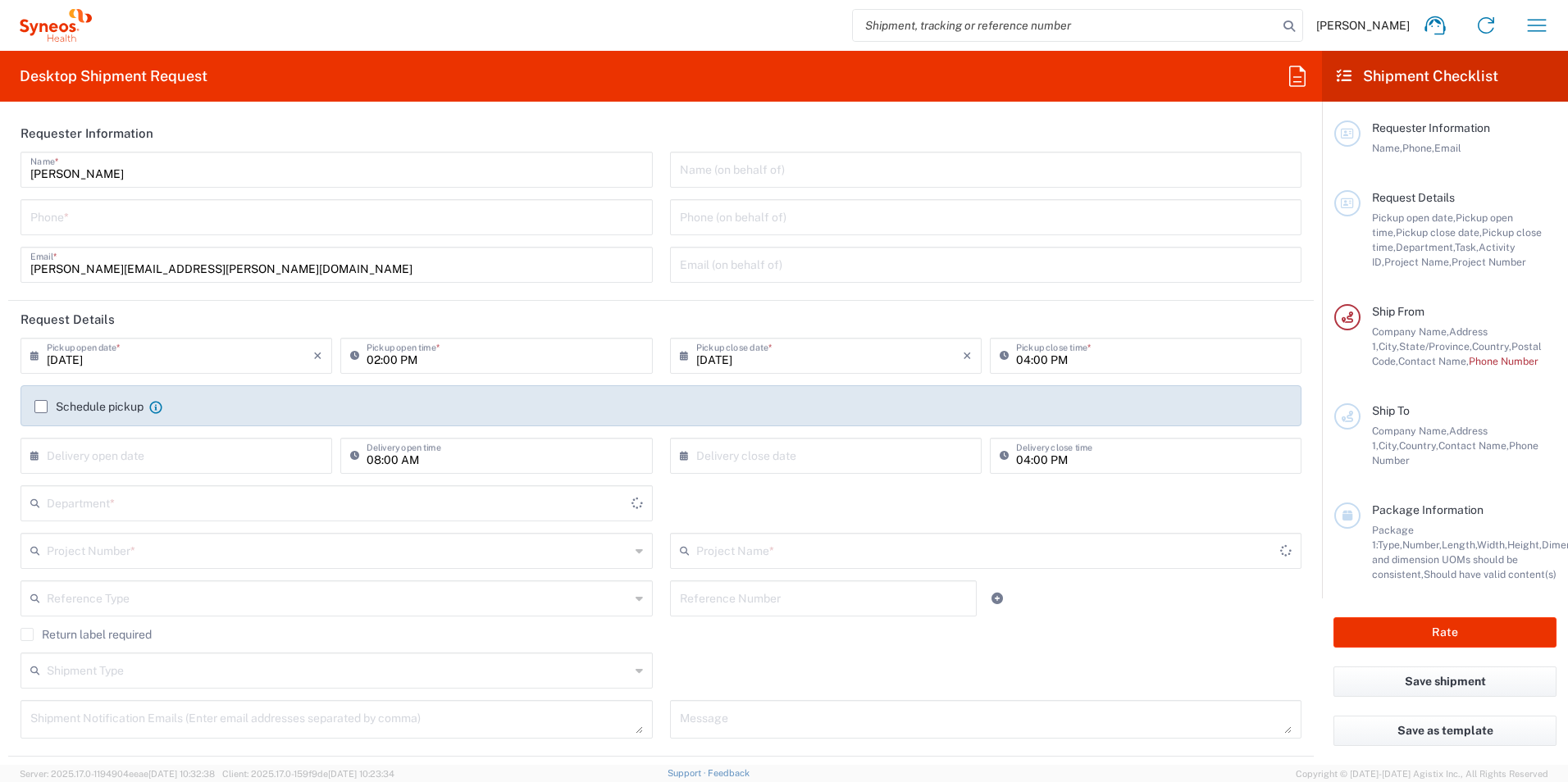
type input "[US_STATE]"
type input "[GEOGRAPHIC_DATA]"
type input "6150"
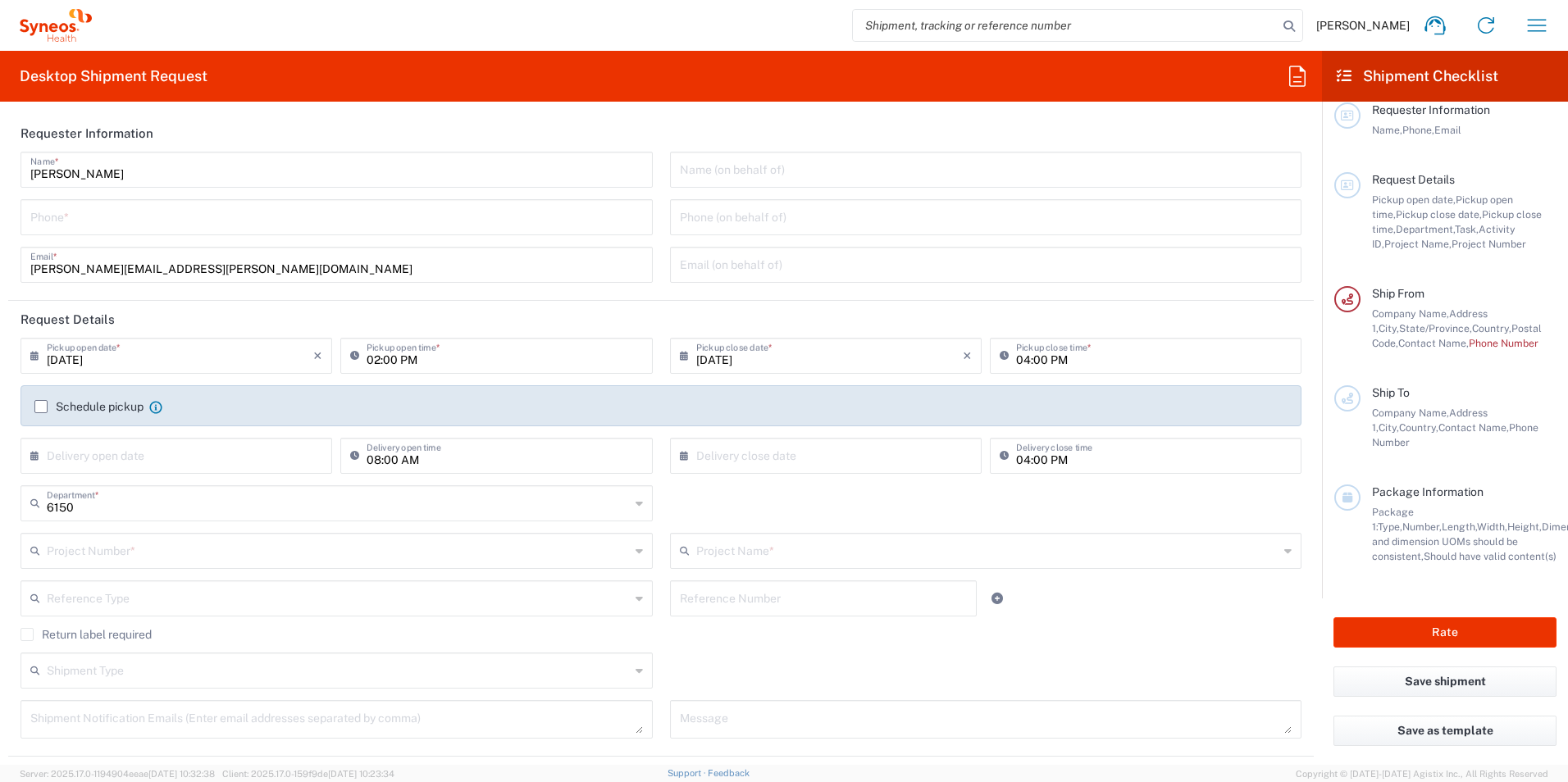
scroll to position [32, 0]
click at [350, 219] on input "tel" at bounding box center [336, 216] width 613 height 29
type input "9734547575"
type input "[PERSON_NAME][EMAIL_ADDRESS][PERSON_NAME][DOMAIN_NAME]"
type input "[DATE]"
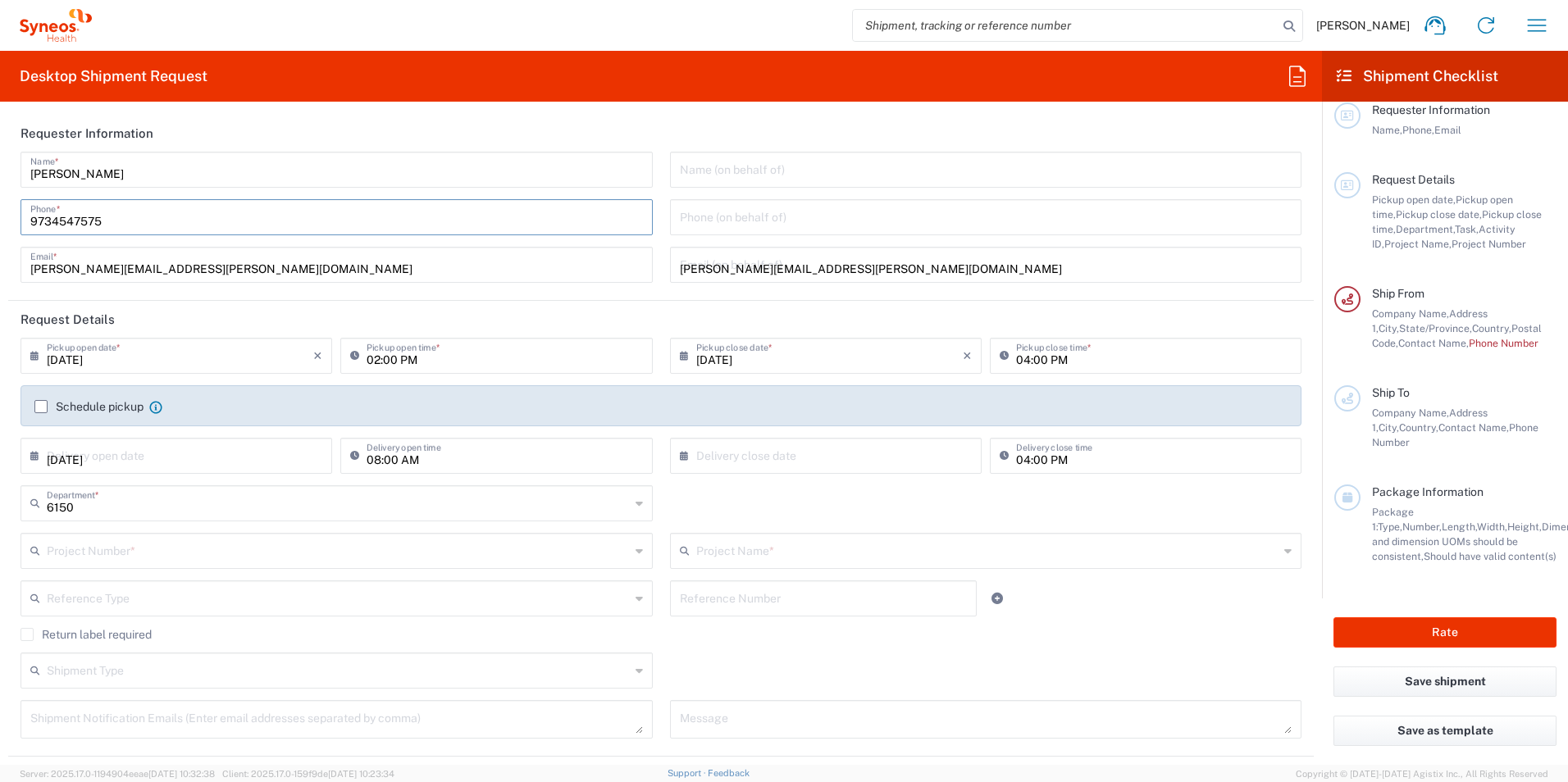
type input "[DATE]"
type input "[PERSON_NAME].CHAM.CL.7065802"
type input "UCB.UCBFIN.24.7065802"
type input "Regular"
type input "9734547575"
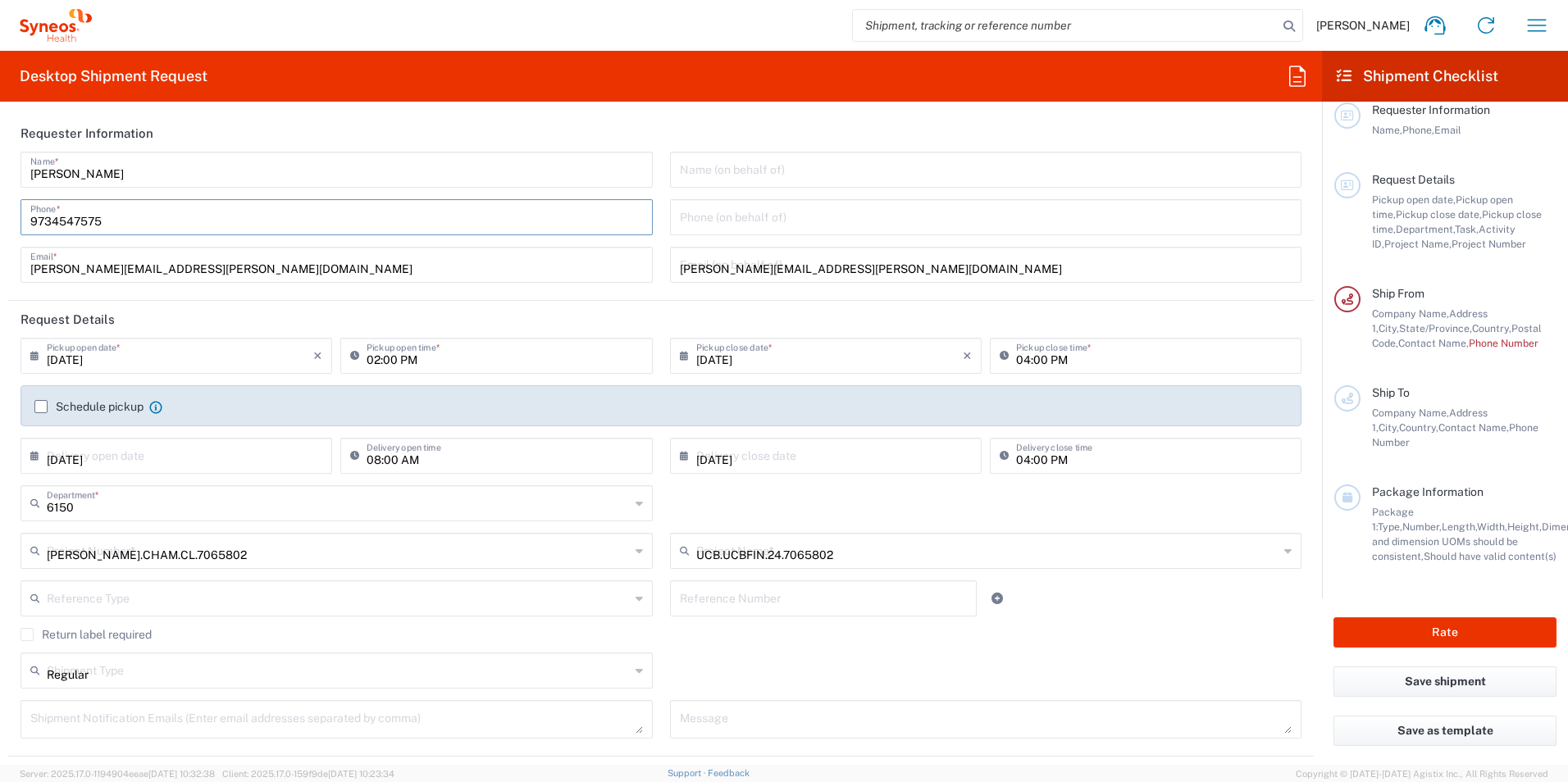
type input "Residential/Home"
type input "Courtyard Waukegan Marriott"
type input "[STREET_ADDRESS]"
type input "Waukegan"
type input "[US_STATE]"
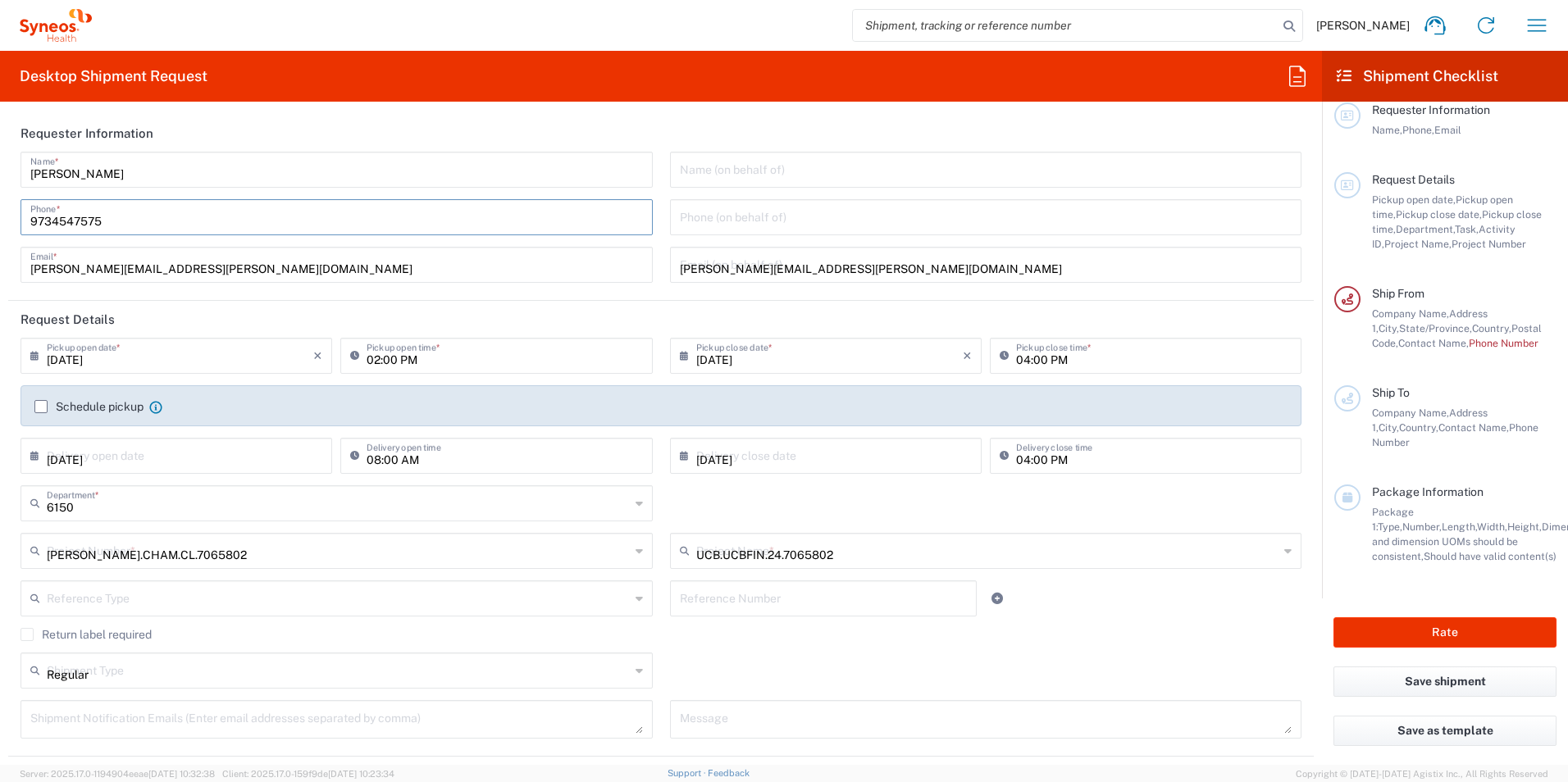
type input "[GEOGRAPHIC_DATA]"
type input "60085"
type input "[PERSON_NAME]"
type input "9734547575"
type input "[PERSON_NAME][EMAIL_ADDRESS][PERSON_NAME][DOMAIN_NAME]"
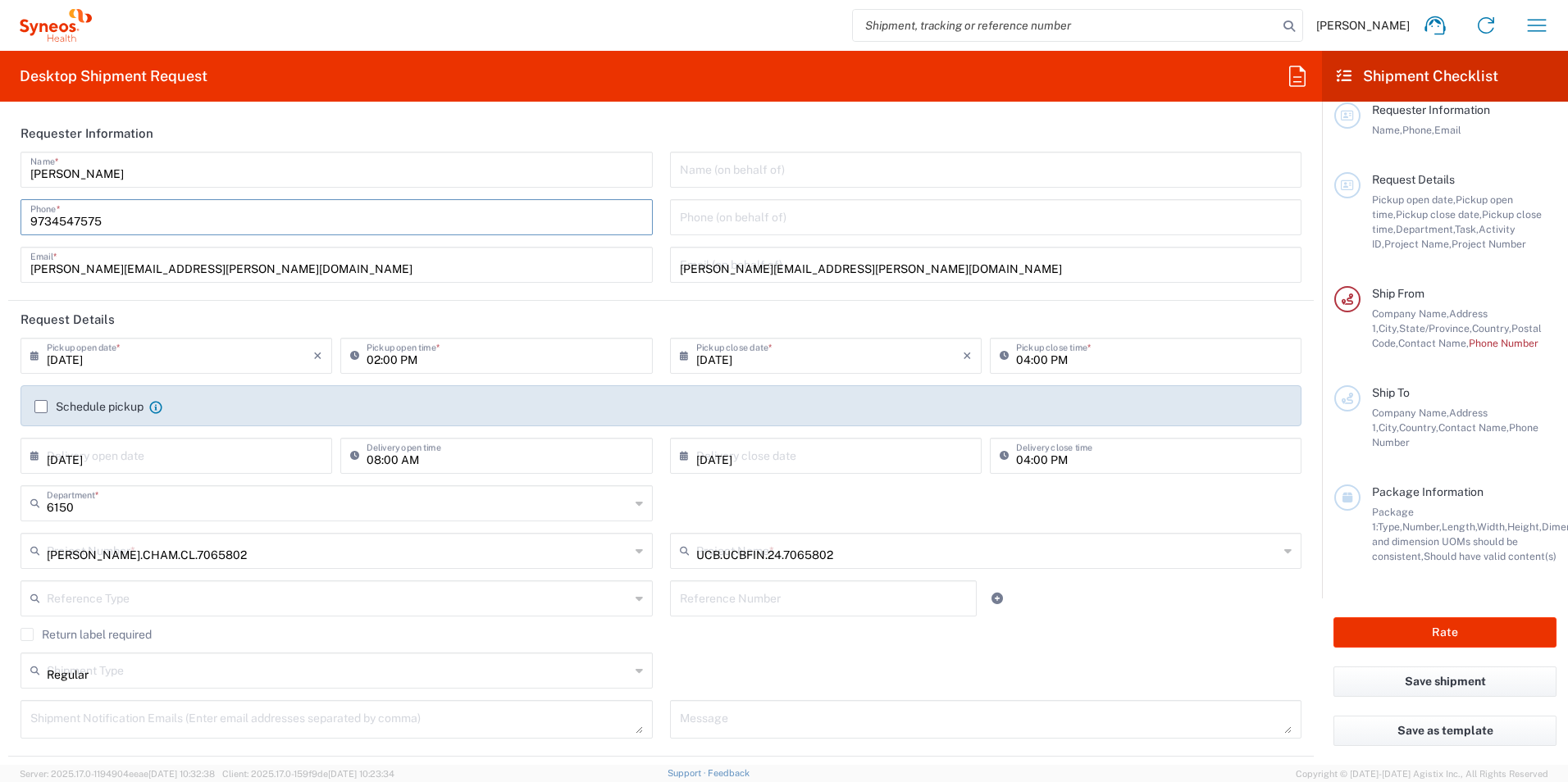
type input "TIN"
type input "Your Packaging"
type input "1"
type input "20"
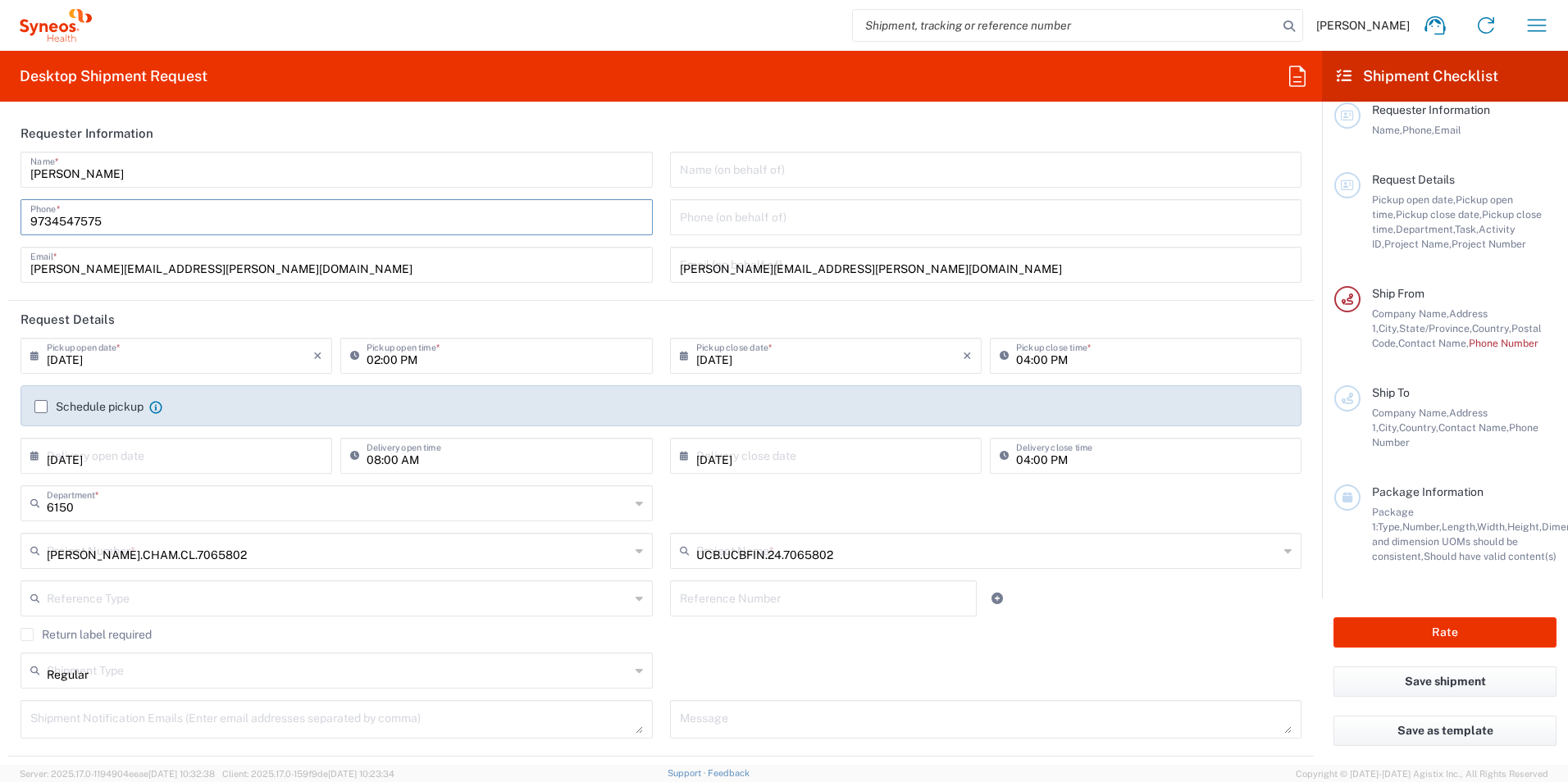
type input "20"
type input "in"
type input "30"
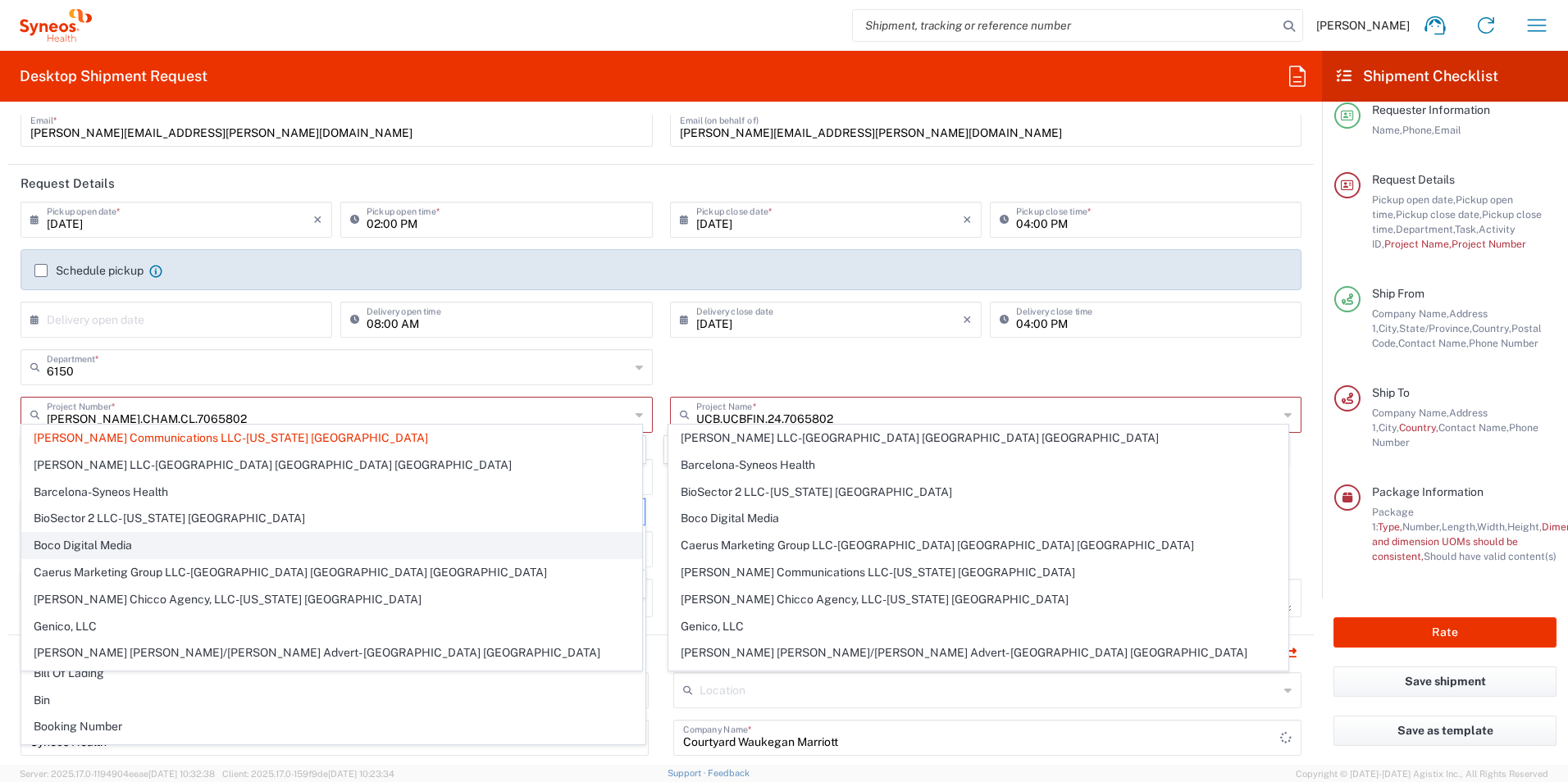
scroll to position [137, 0]
click at [515, 388] on div "6150 Department * 6150 3000 3100 3109 3110 3111 3112 3125 3130 3135 3136 3150 3…" at bounding box center [337, 372] width 650 height 48
type input "[PERSON_NAME] Communications LLC-[US_STATE] [GEOGRAPHIC_DATA]"
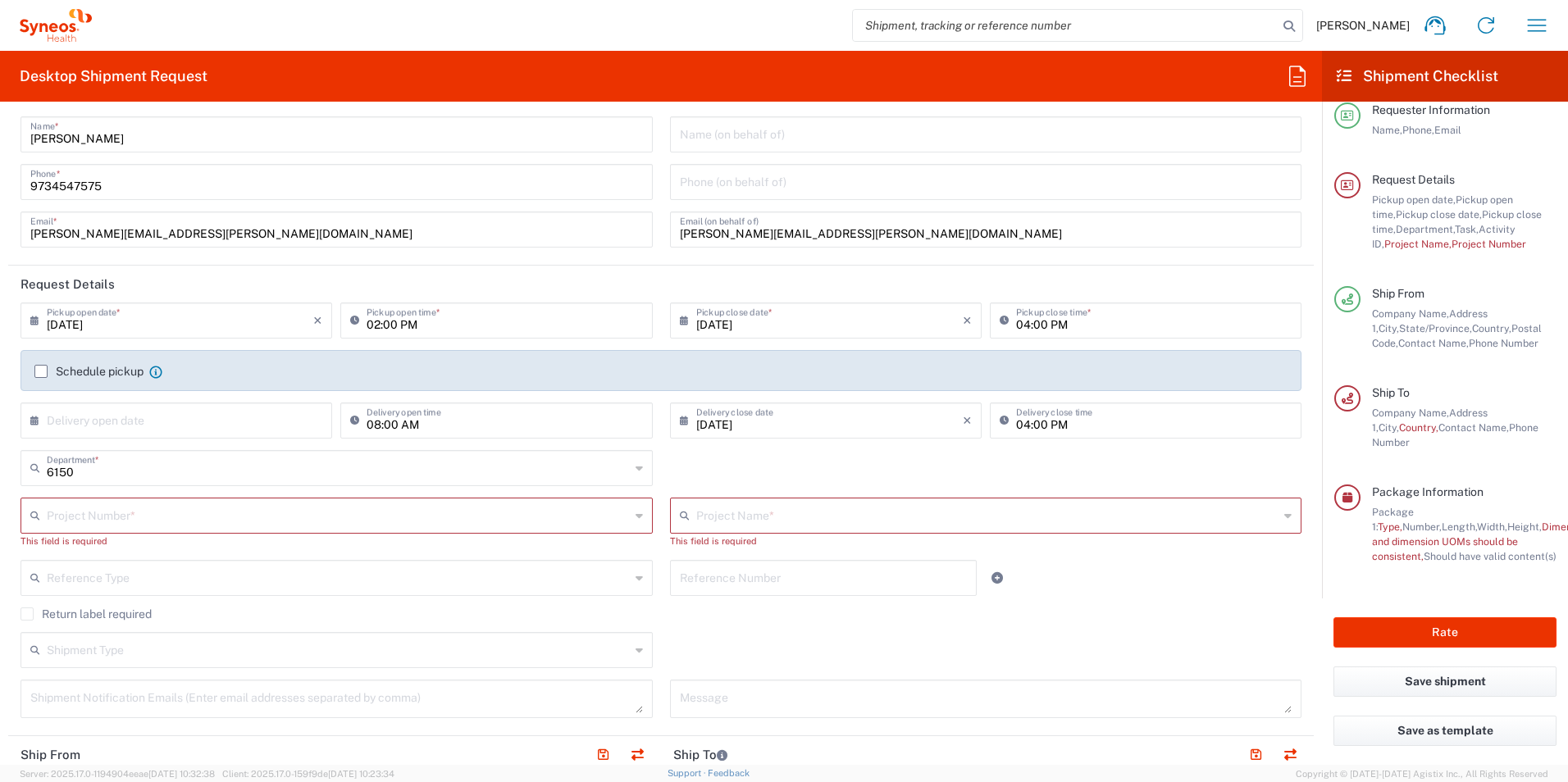
scroll to position [36, 0]
click at [110, 330] on input "[DATE]" at bounding box center [180, 319] width 266 height 29
click at [240, 463] on span "23" at bounding box center [247, 469] width 23 height 23
type input "[DATE]"
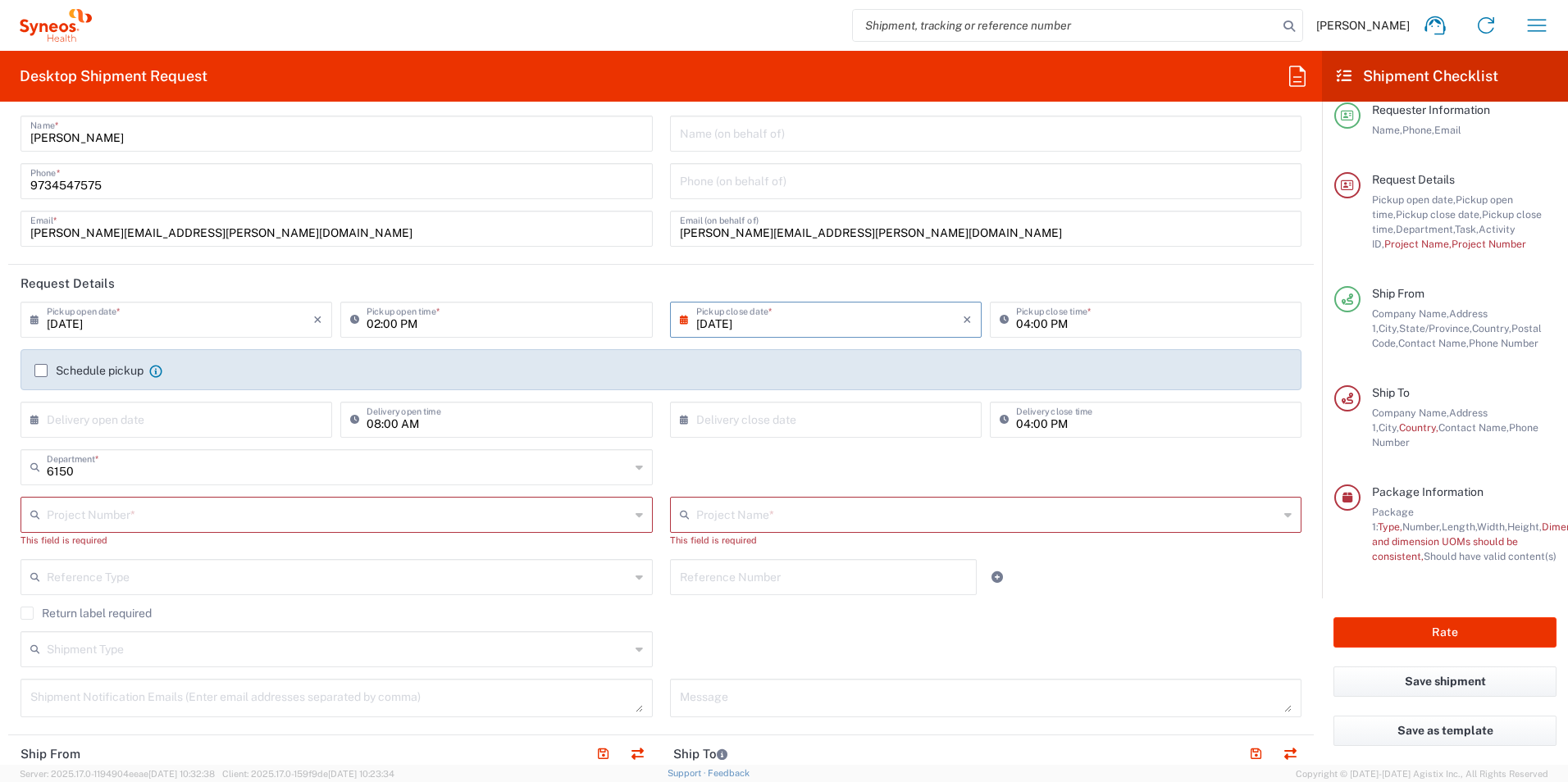
click at [719, 324] on input "[DATE]" at bounding box center [829, 319] width 266 height 29
click at [744, 493] on span "24" at bounding box center [750, 491] width 23 height 23
type input "[DATE]"
click at [425, 330] on input "02:00 PM" at bounding box center [504, 319] width 275 height 29
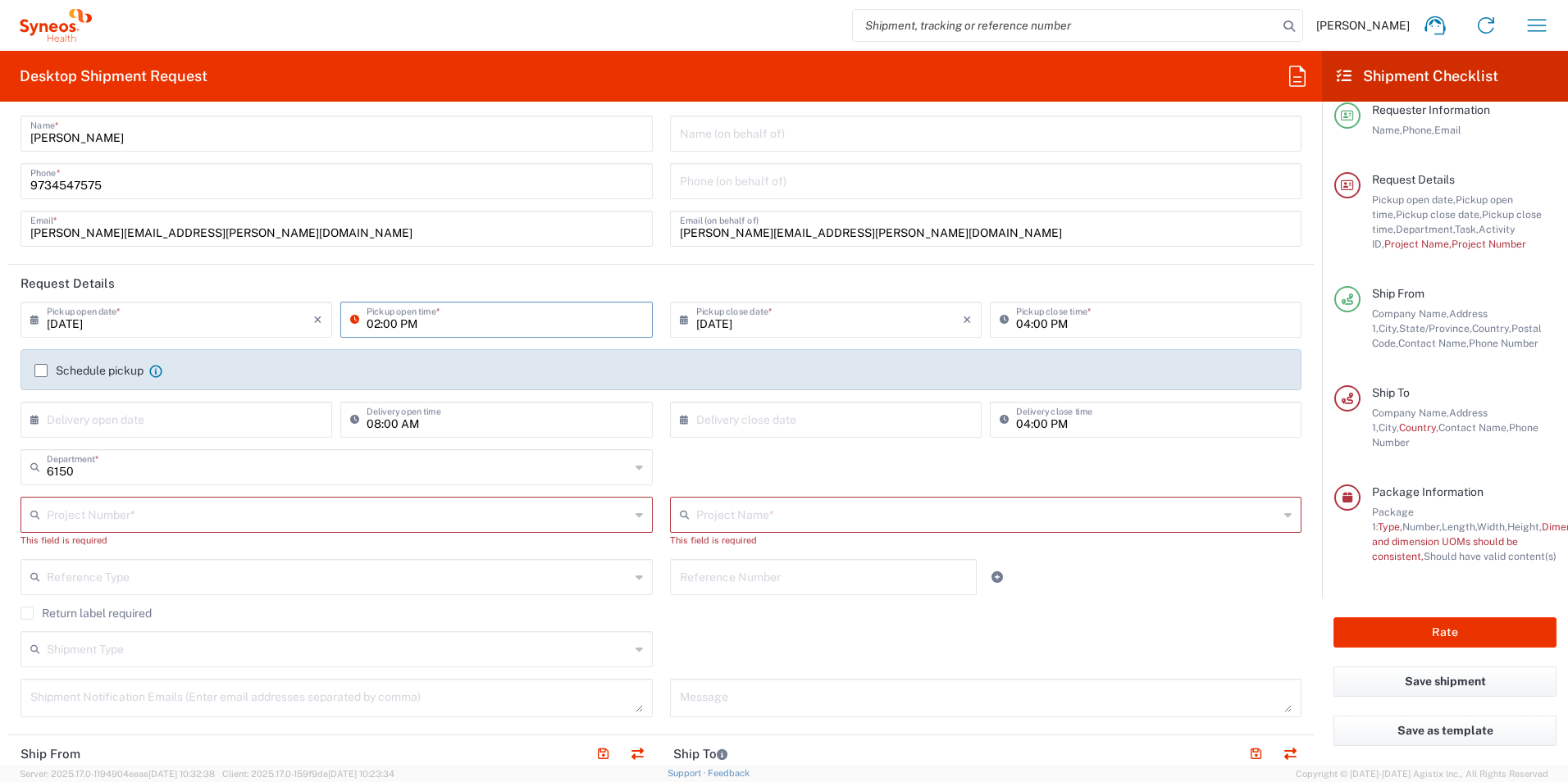
click at [408, 328] on input "02:00 PM" at bounding box center [504, 319] width 275 height 29
click at [408, 328] on input "8:00 PM" at bounding box center [504, 319] width 275 height 29
type input "08:00 AM"
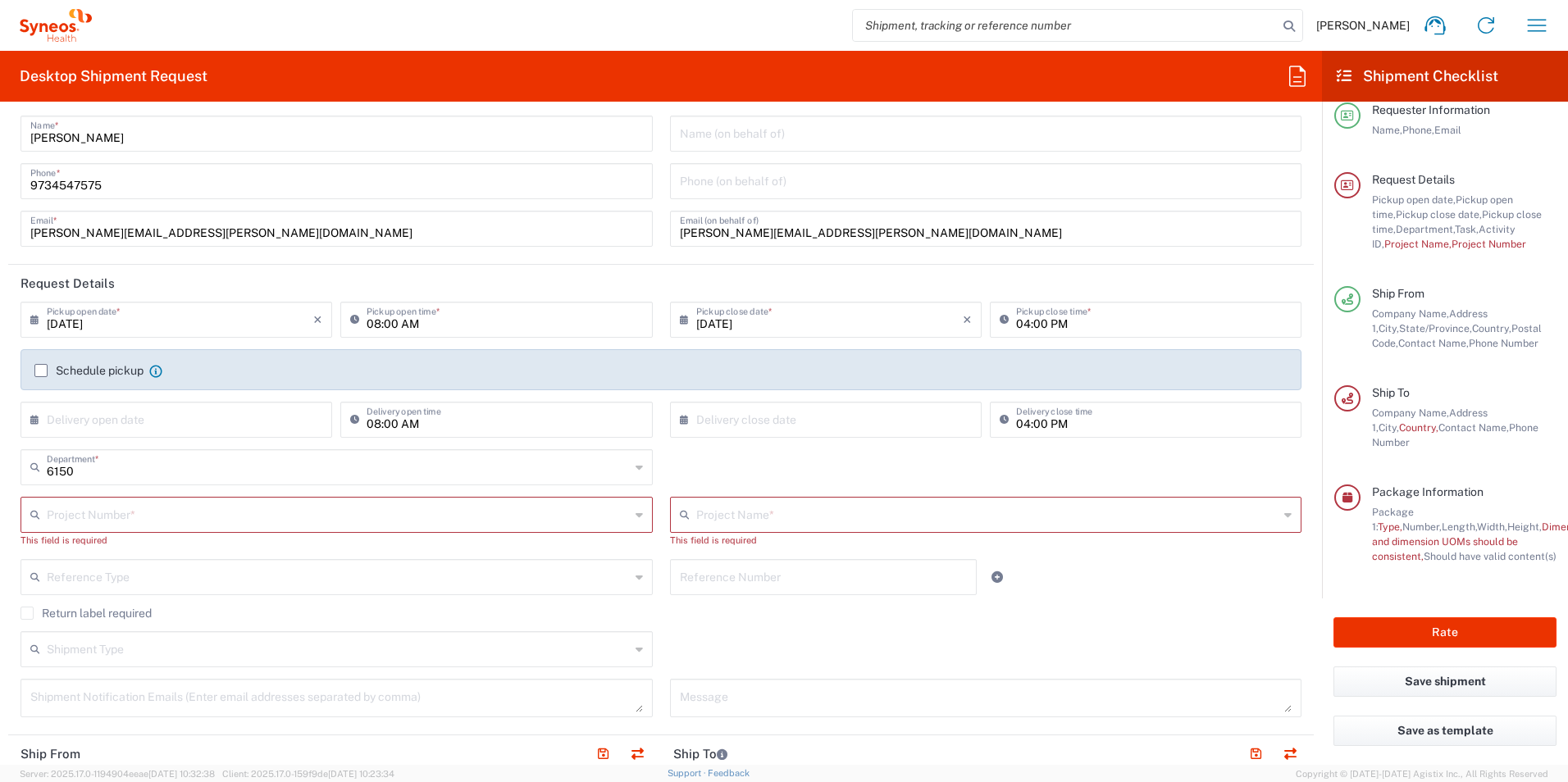
click at [1059, 337] on div "04:00 PM Pickup close time *" at bounding box center [1145, 319] width 311 height 36
click at [1044, 321] on input "04:00 PM" at bounding box center [1153, 319] width 275 height 29
type input "05:00 PM"
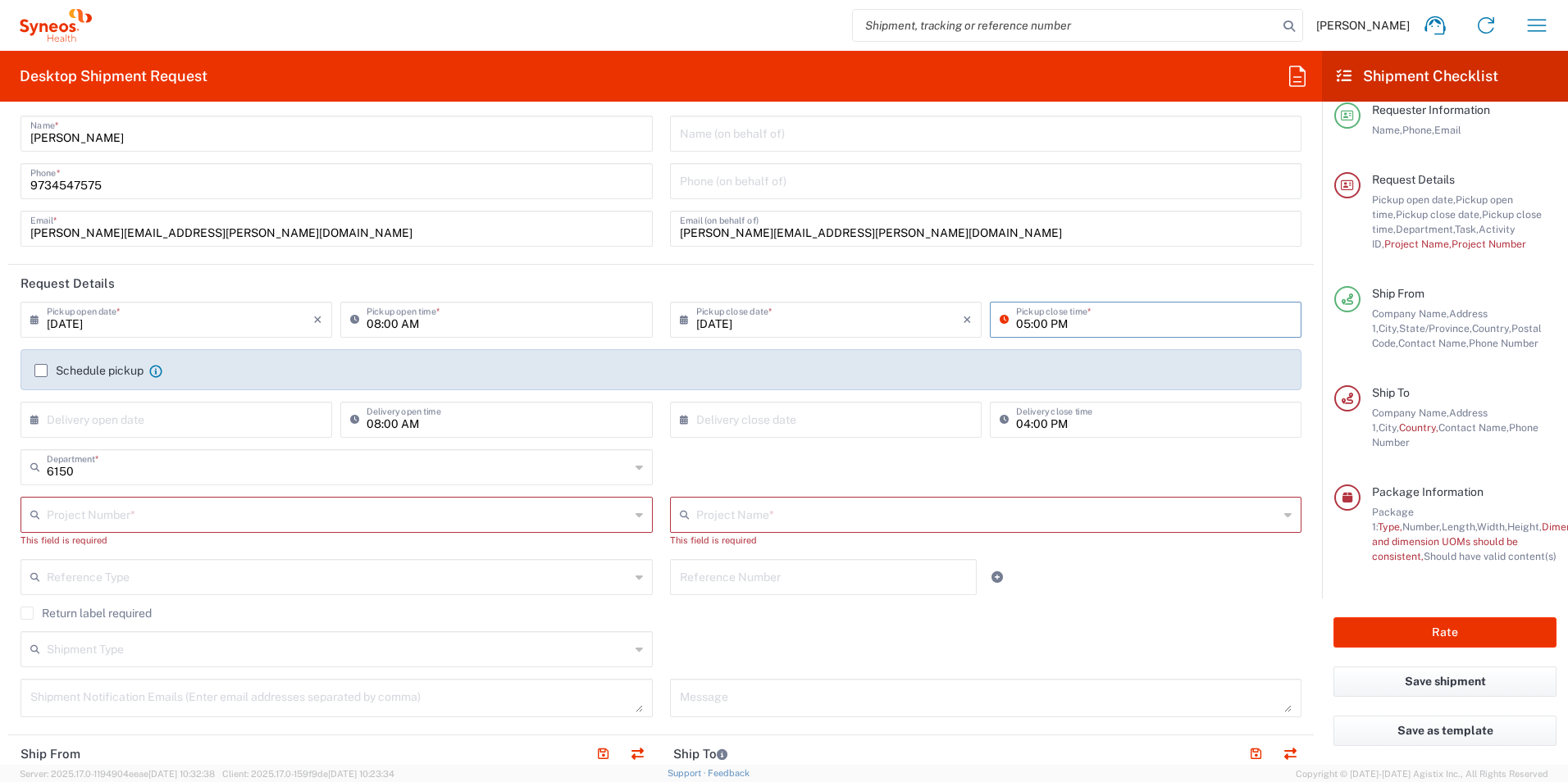
click at [1046, 346] on div "05:00 PM Pickup close time *" at bounding box center [1145, 325] width 319 height 48
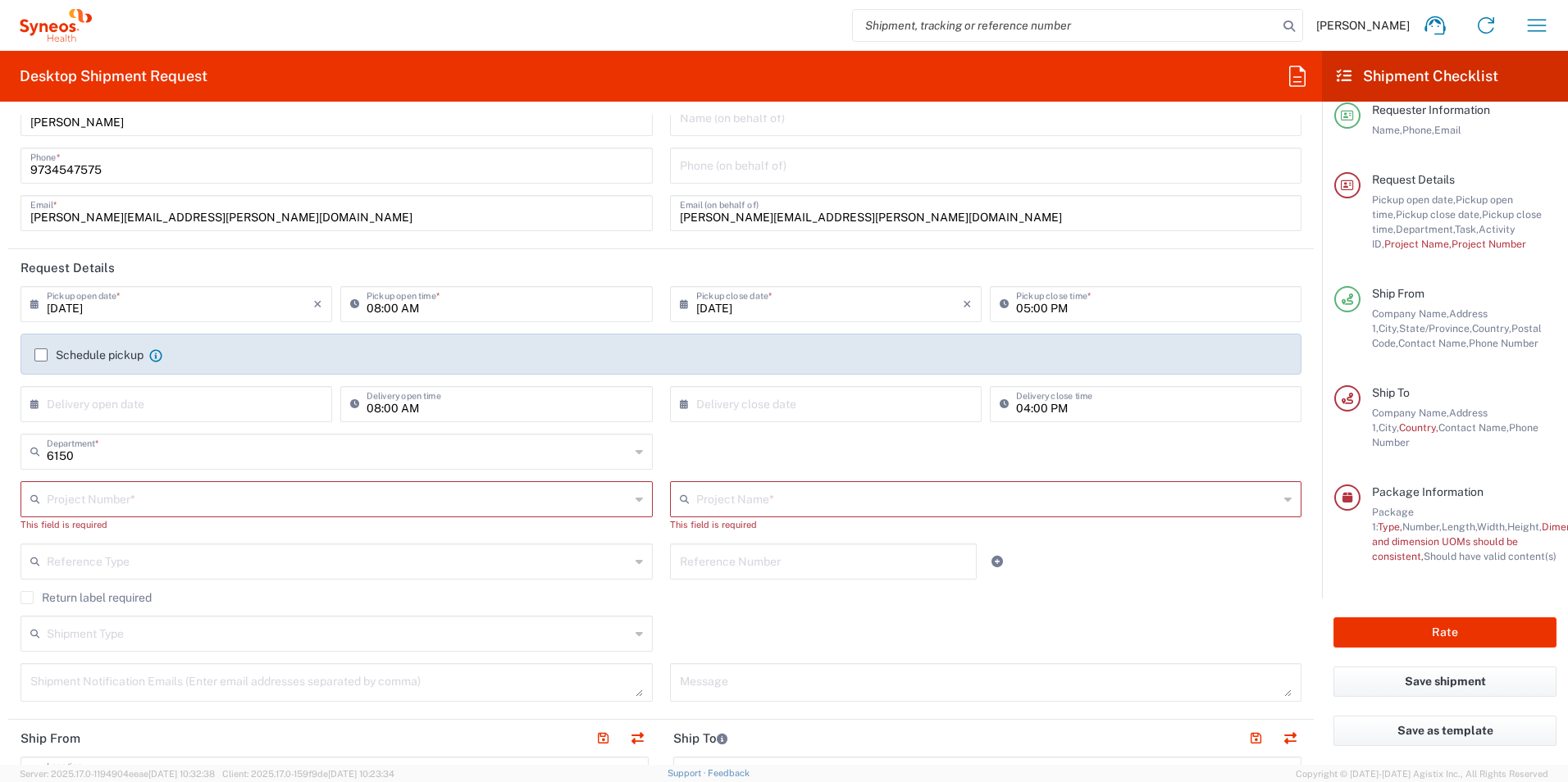
scroll to position [51, 0]
click at [60, 303] on input "[DATE]" at bounding box center [180, 303] width 266 height 29
click at [257, 454] on span "23" at bounding box center [247, 453] width 23 height 23
type input "[DATE]"
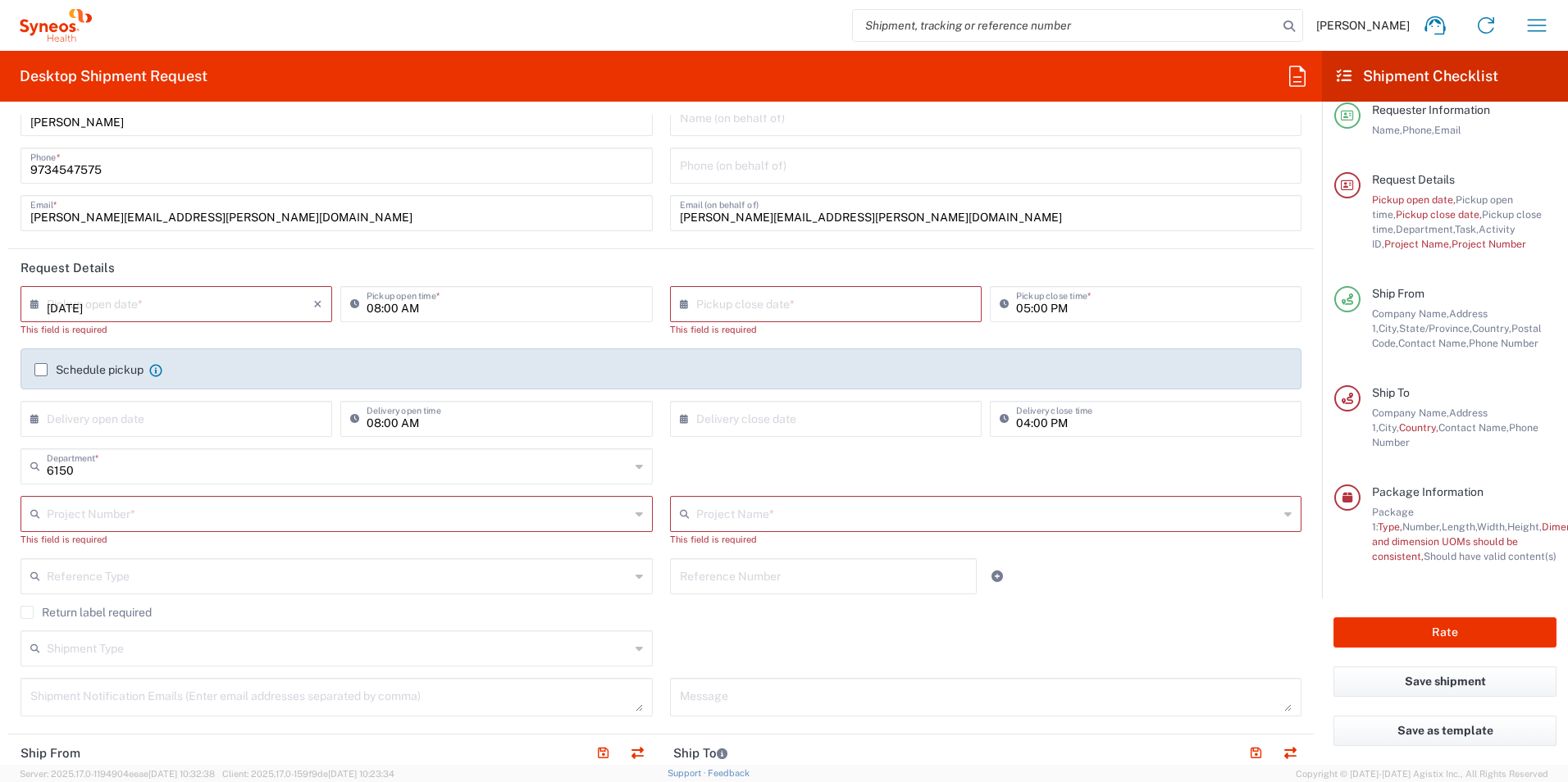
type input "[DATE]"
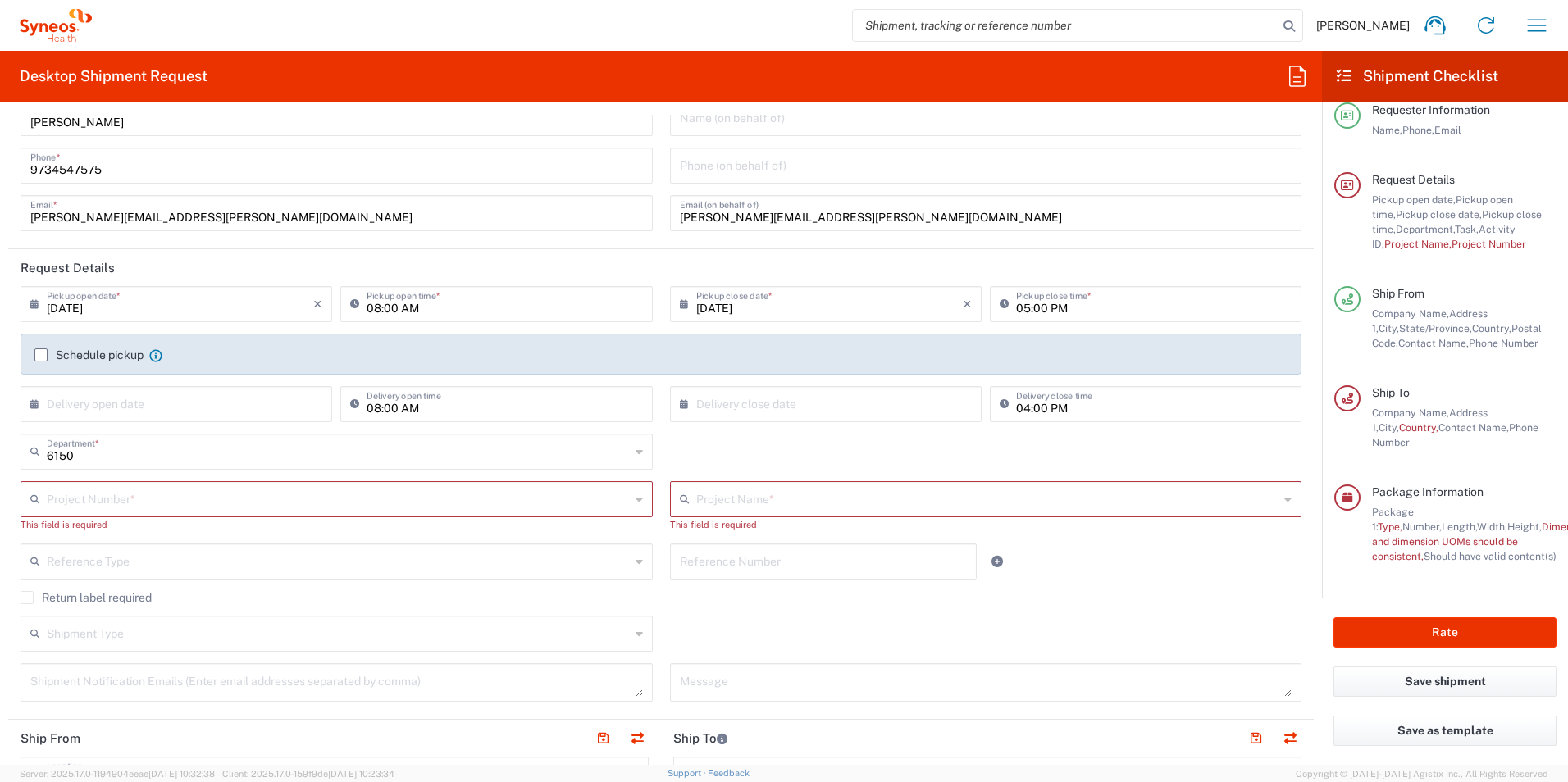
click at [82, 310] on input "[DATE]" at bounding box center [180, 303] width 266 height 29
click at [106, 468] on span "24" at bounding box center [108, 476] width 23 height 23
type input "[DATE]"
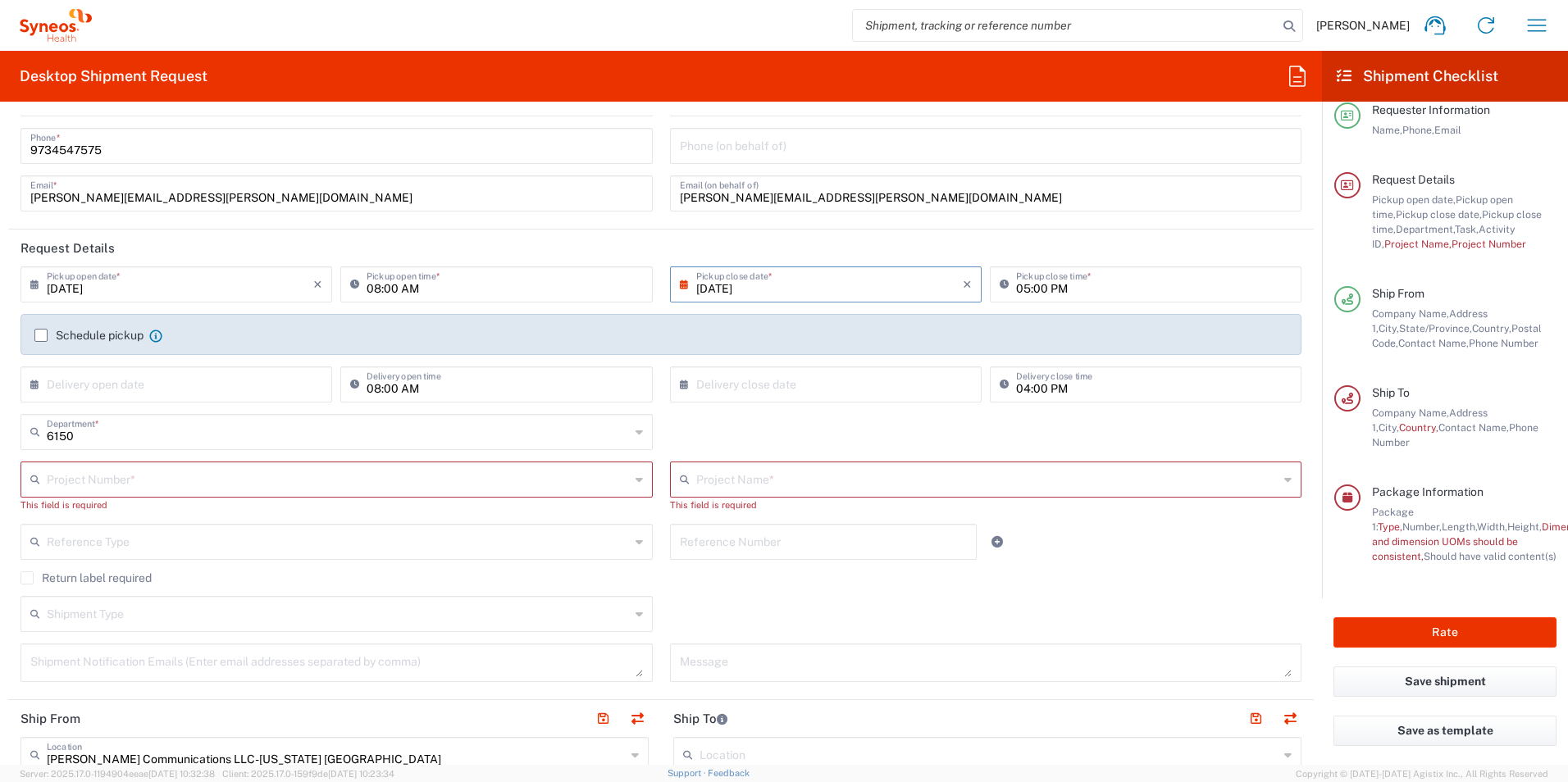
scroll to position [70, 0]
click at [134, 393] on input "text" at bounding box center [180, 384] width 266 height 29
click at [259, 418] on span "›" at bounding box center [260, 415] width 24 height 20
click at [125, 463] on span "1" at bounding box center [130, 464] width 24 height 23
type input "[DATE]"
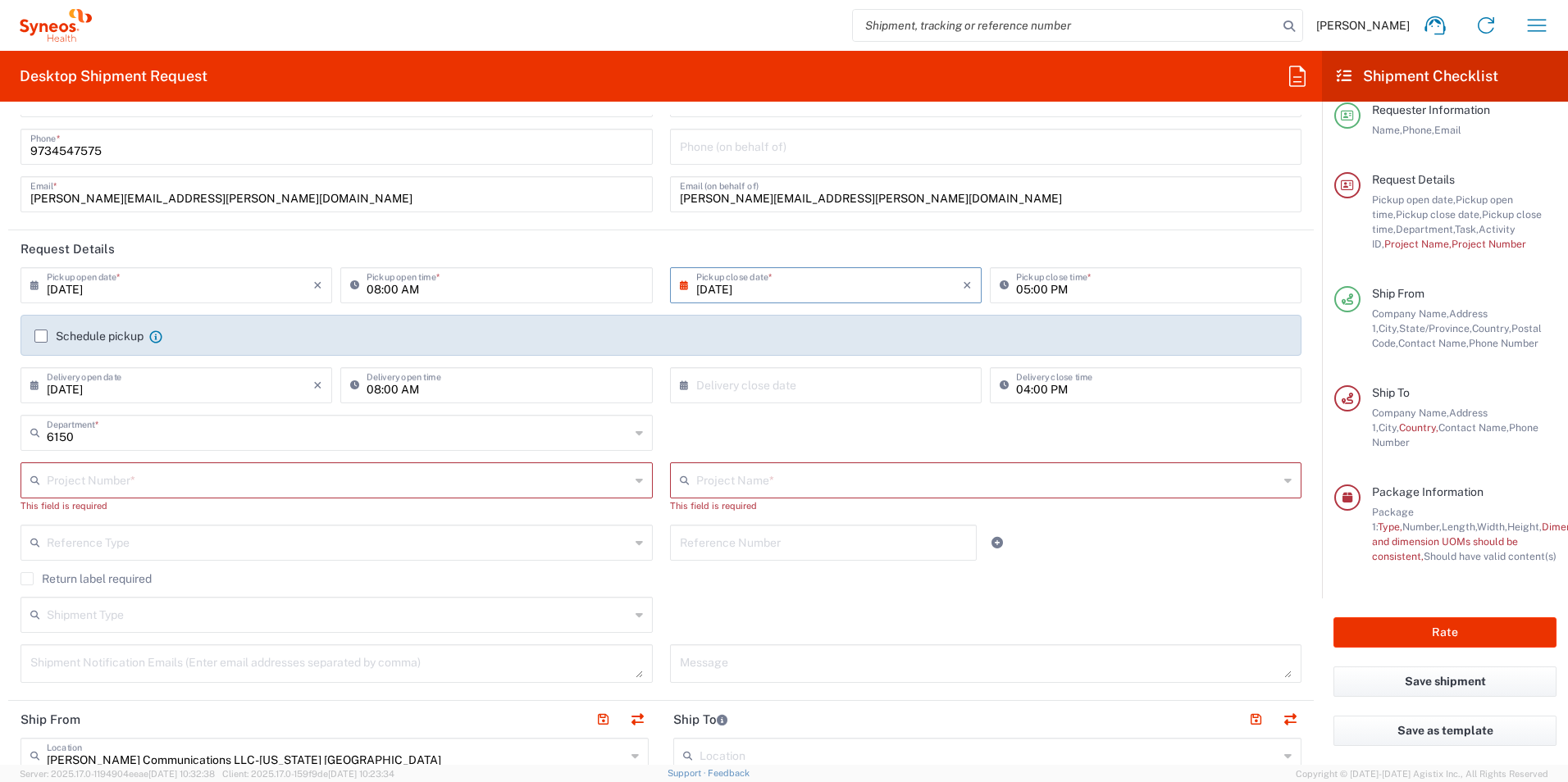
click at [879, 374] on input "text" at bounding box center [829, 384] width 266 height 29
click at [778, 486] on span "8" at bounding box center [774, 488] width 24 height 23
type input "[DATE]"
click at [198, 476] on input "text" at bounding box center [339, 480] width 585 height 29
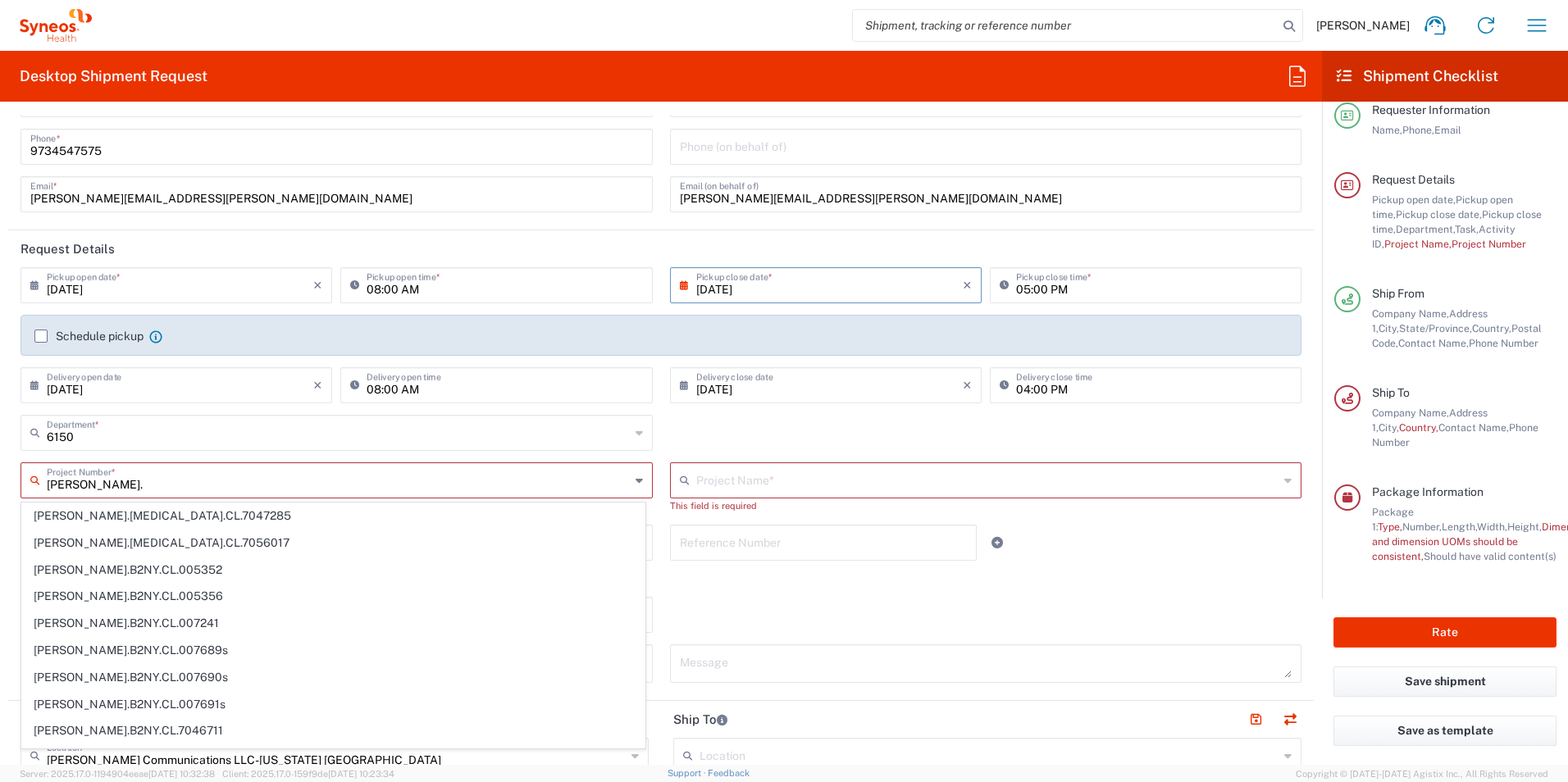
click at [113, 492] on input "[PERSON_NAME]." at bounding box center [338, 480] width 583 height 29
click at [114, 494] on div "[PERSON_NAME]. Project Number *" at bounding box center [336, 481] width 632 height 36
click at [54, 483] on input "[PERSON_NAME]." at bounding box center [338, 480] width 583 height 29
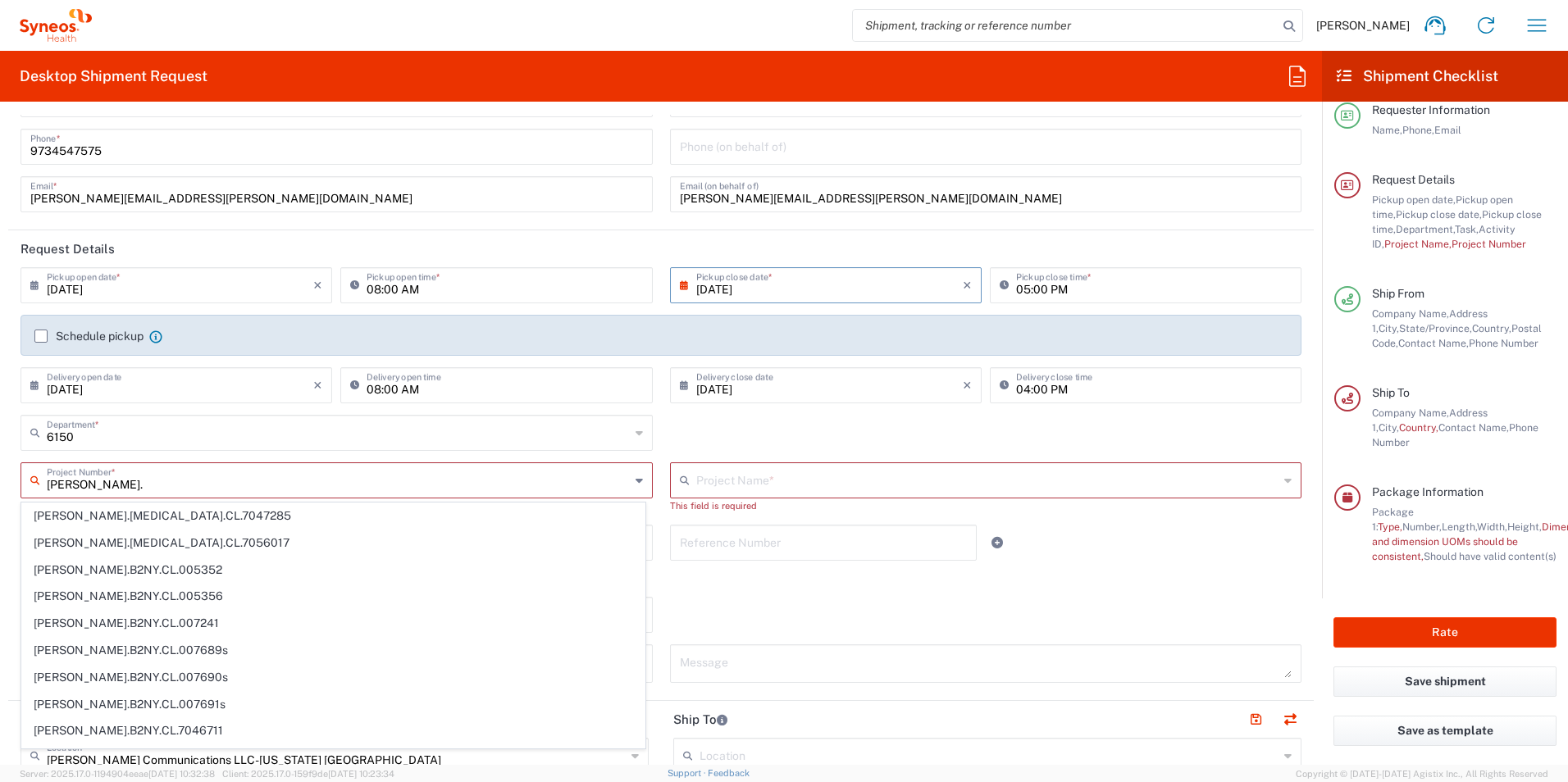
click at [54, 483] on input "[PERSON_NAME]." at bounding box center [338, 480] width 583 height 29
paste input "[PERSON_NAME].CHAM.CL.7065802"
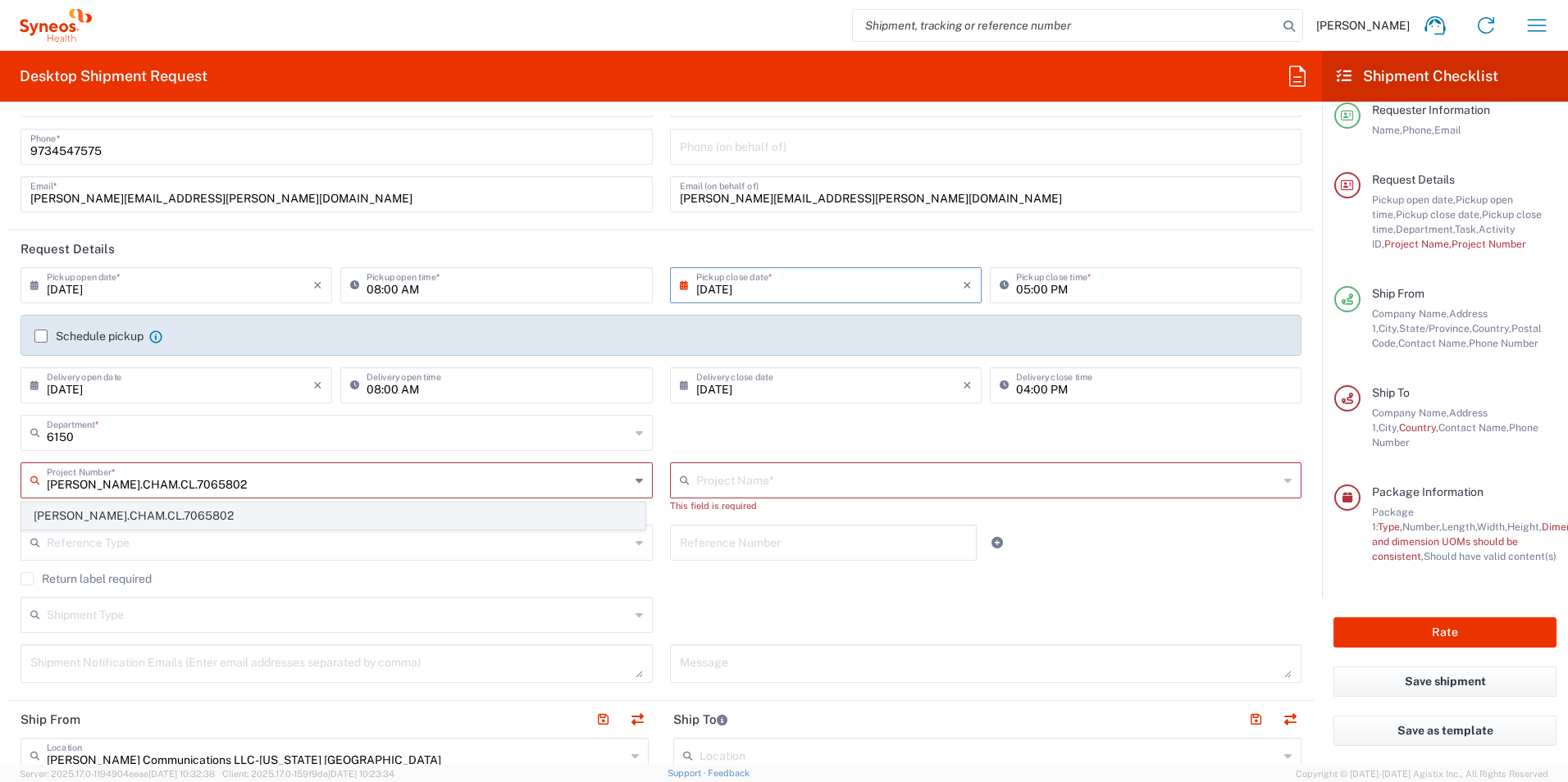
type input "[PERSON_NAME].CHAM.CL.7065802"
click at [94, 513] on span "[PERSON_NAME].CHAM.CL.7065802" at bounding box center [334, 517] width 623 height 25
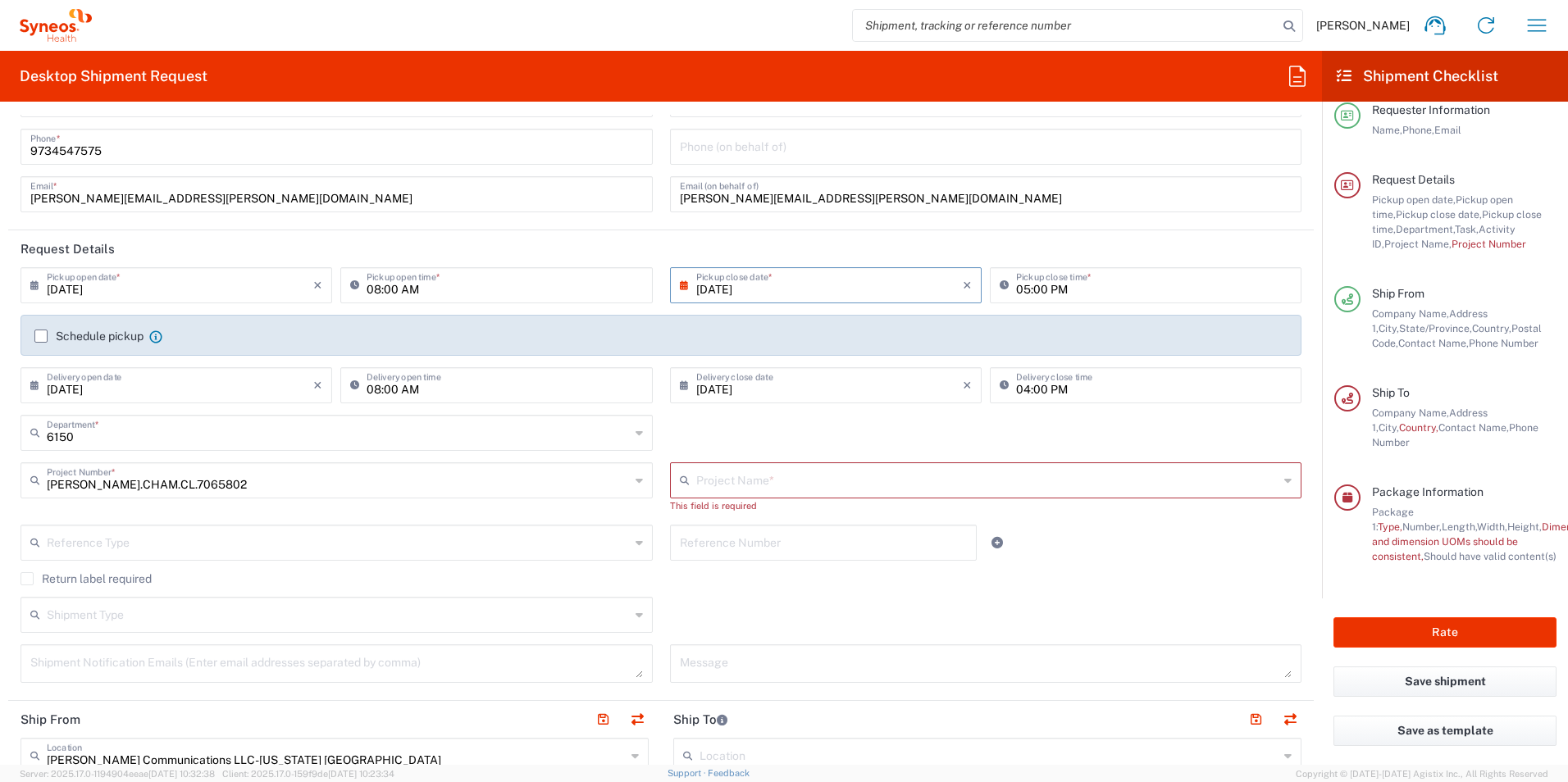
type input "UCB.UCBFIN.24.7065802"
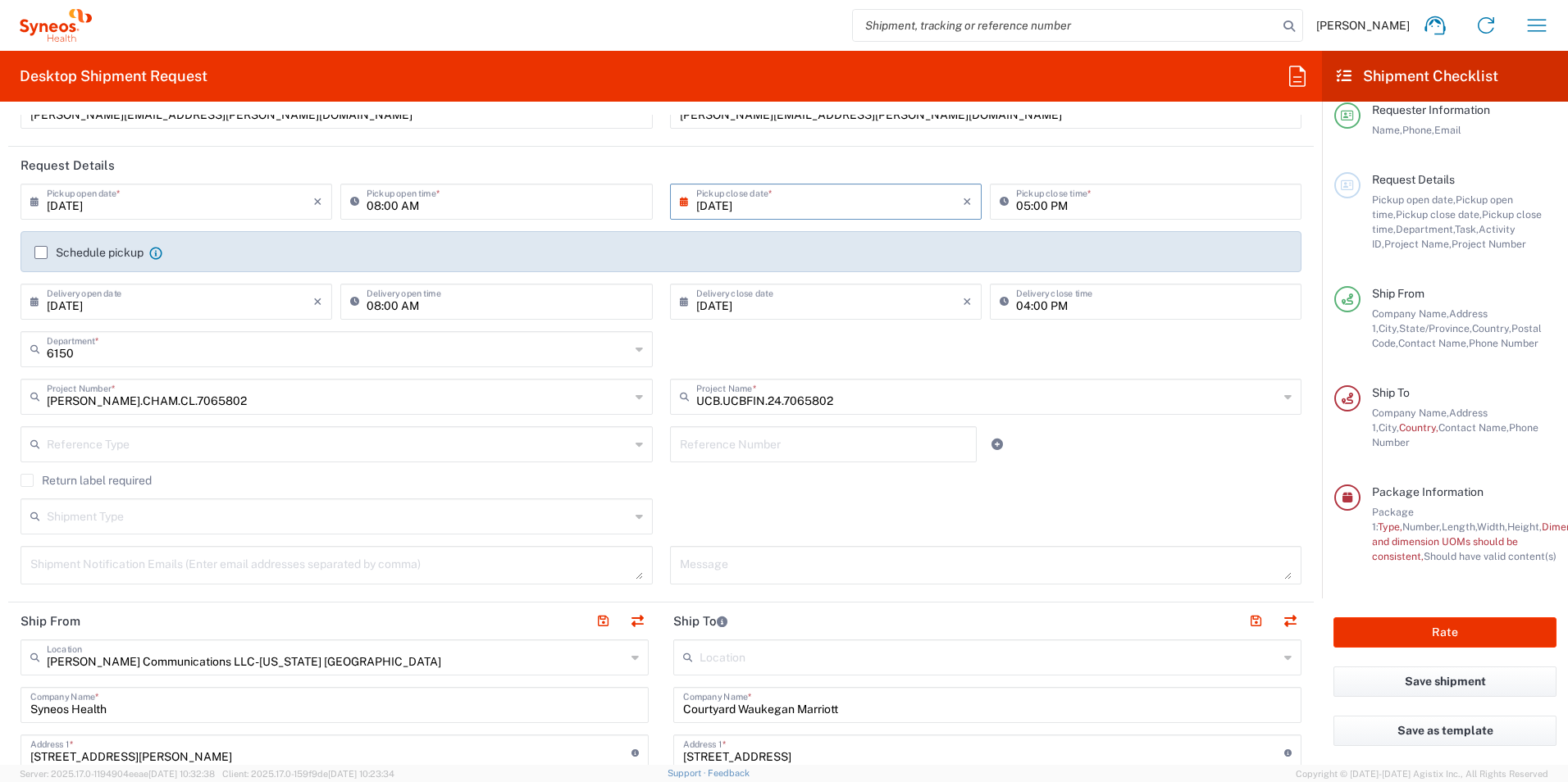
scroll to position [153, 0]
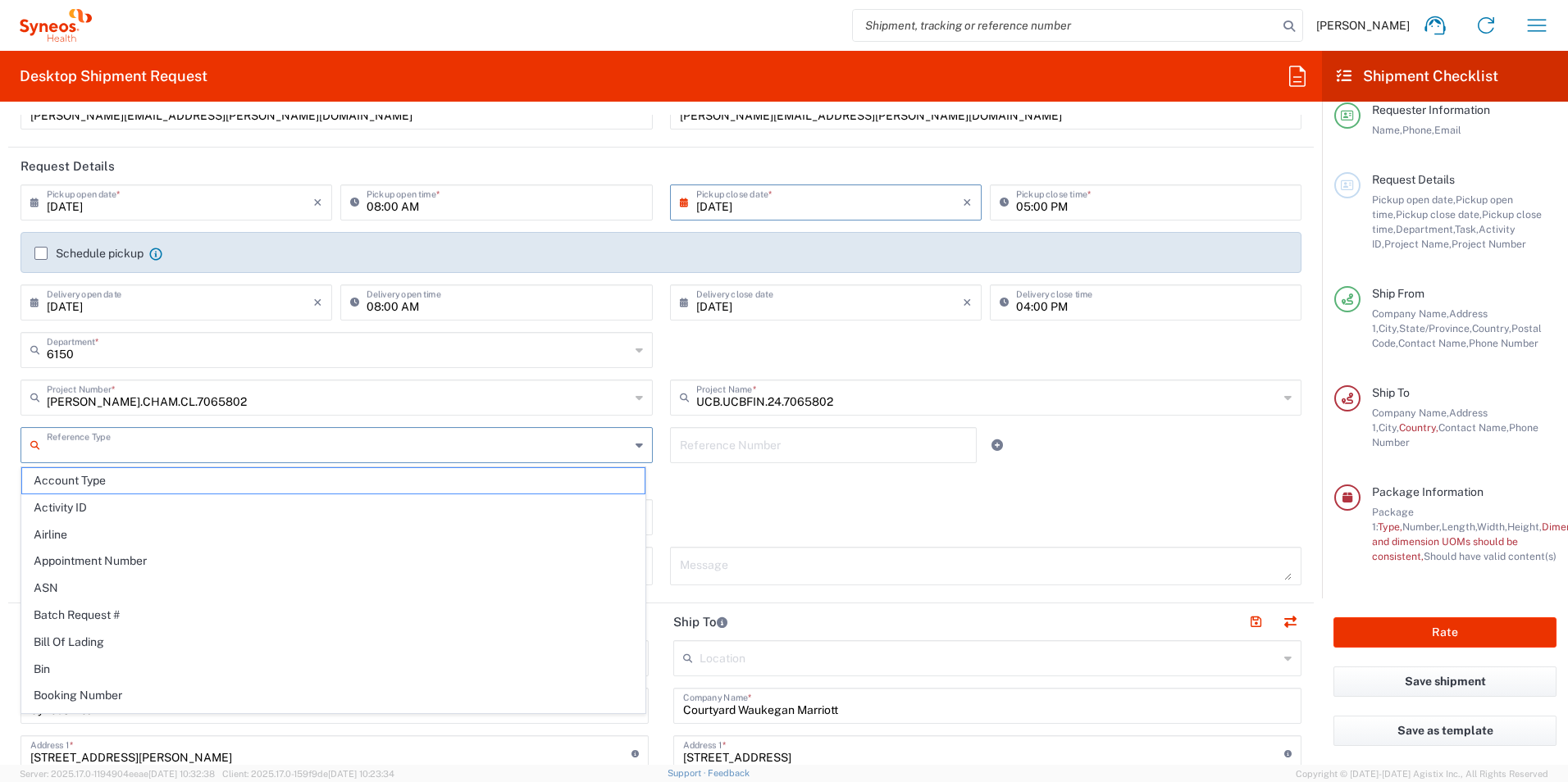
click at [533, 444] on input "text" at bounding box center [338, 445] width 583 height 29
click at [594, 436] on input "text" at bounding box center [338, 445] width 583 height 29
click at [357, 449] on input "text" at bounding box center [338, 445] width 583 height 29
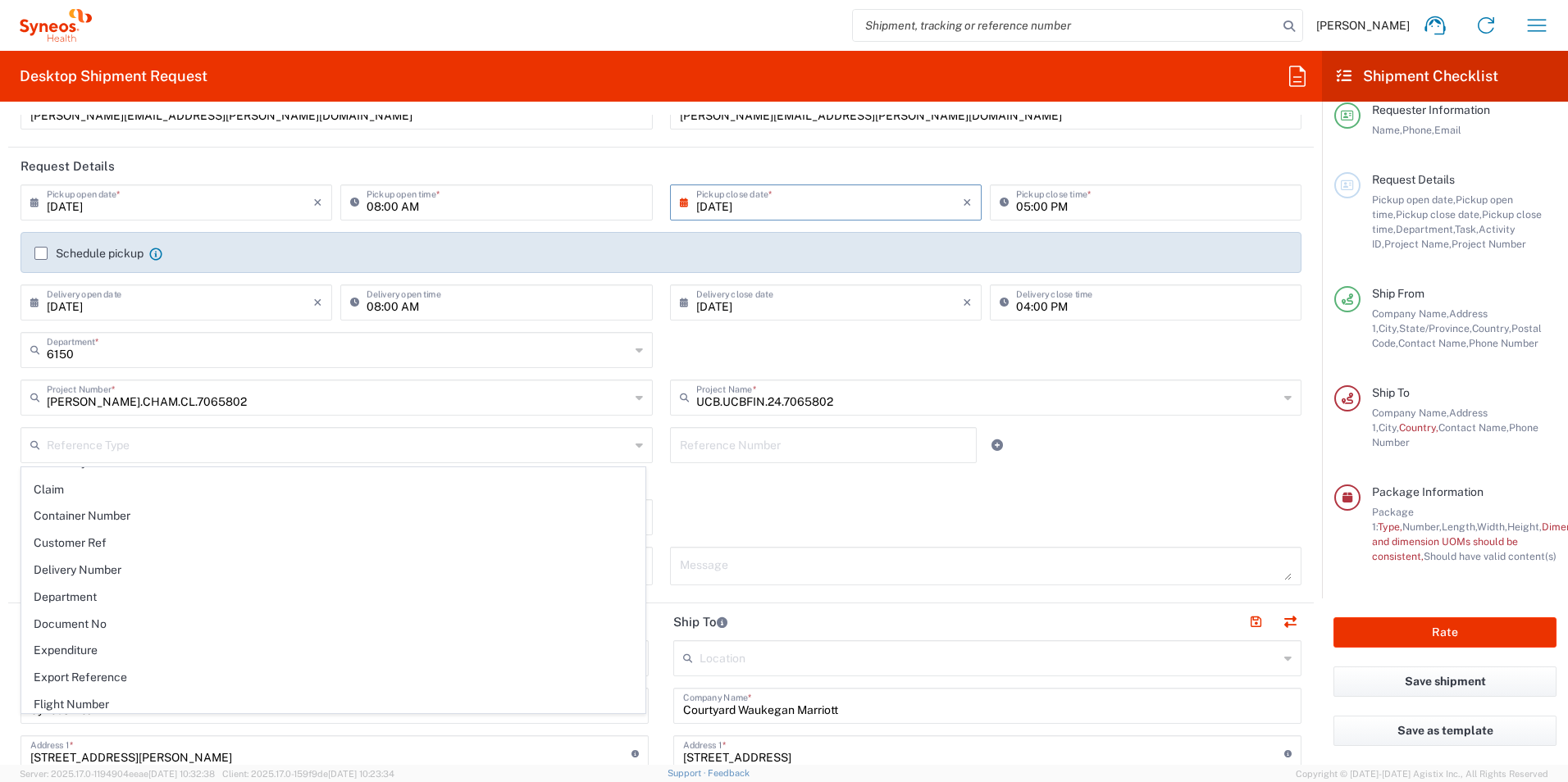
click at [720, 505] on div "Shipment Type Regular" at bounding box center [661, 523] width 1298 height 48
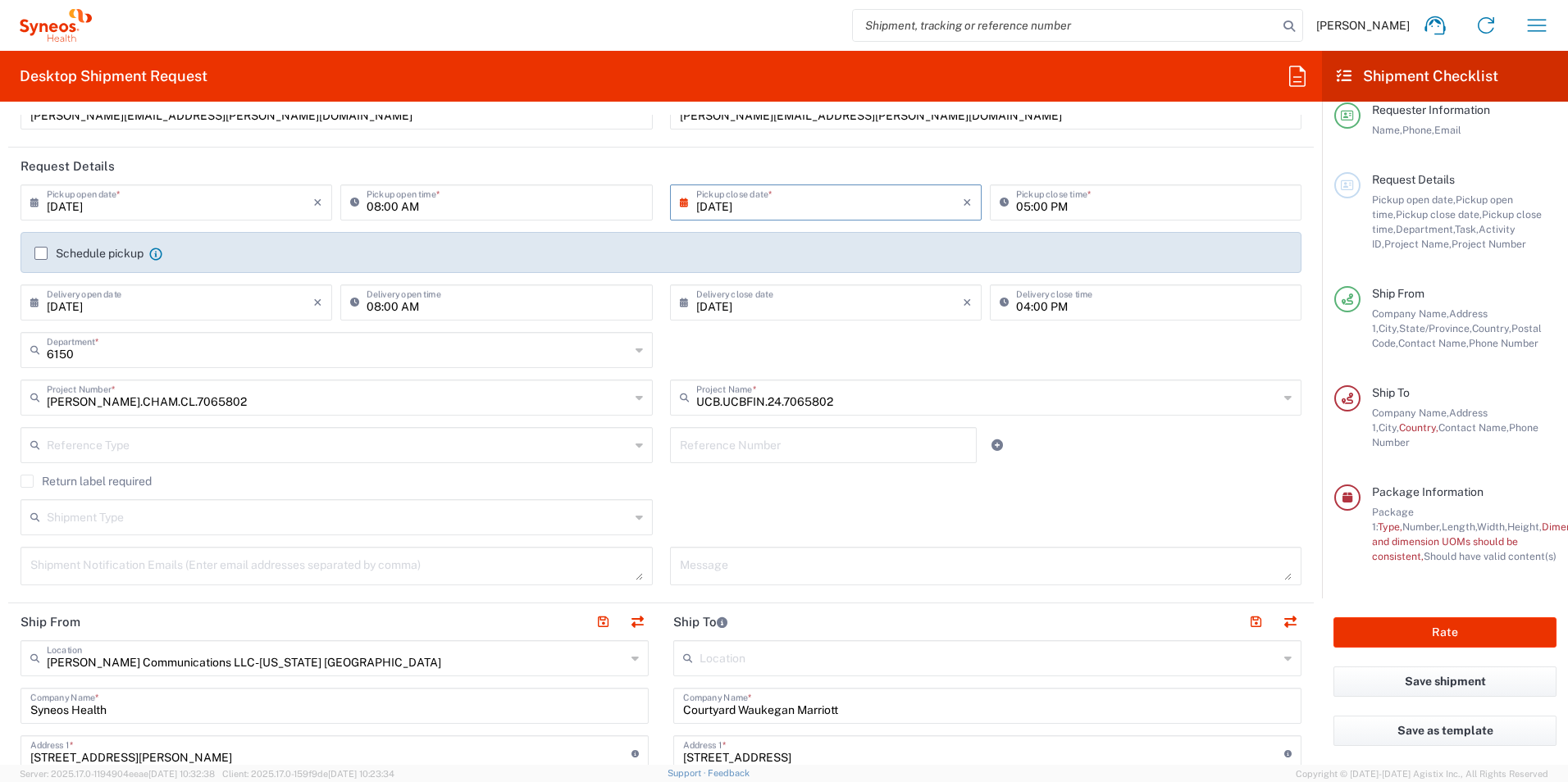
click at [146, 516] on input "text" at bounding box center [338, 517] width 583 height 29
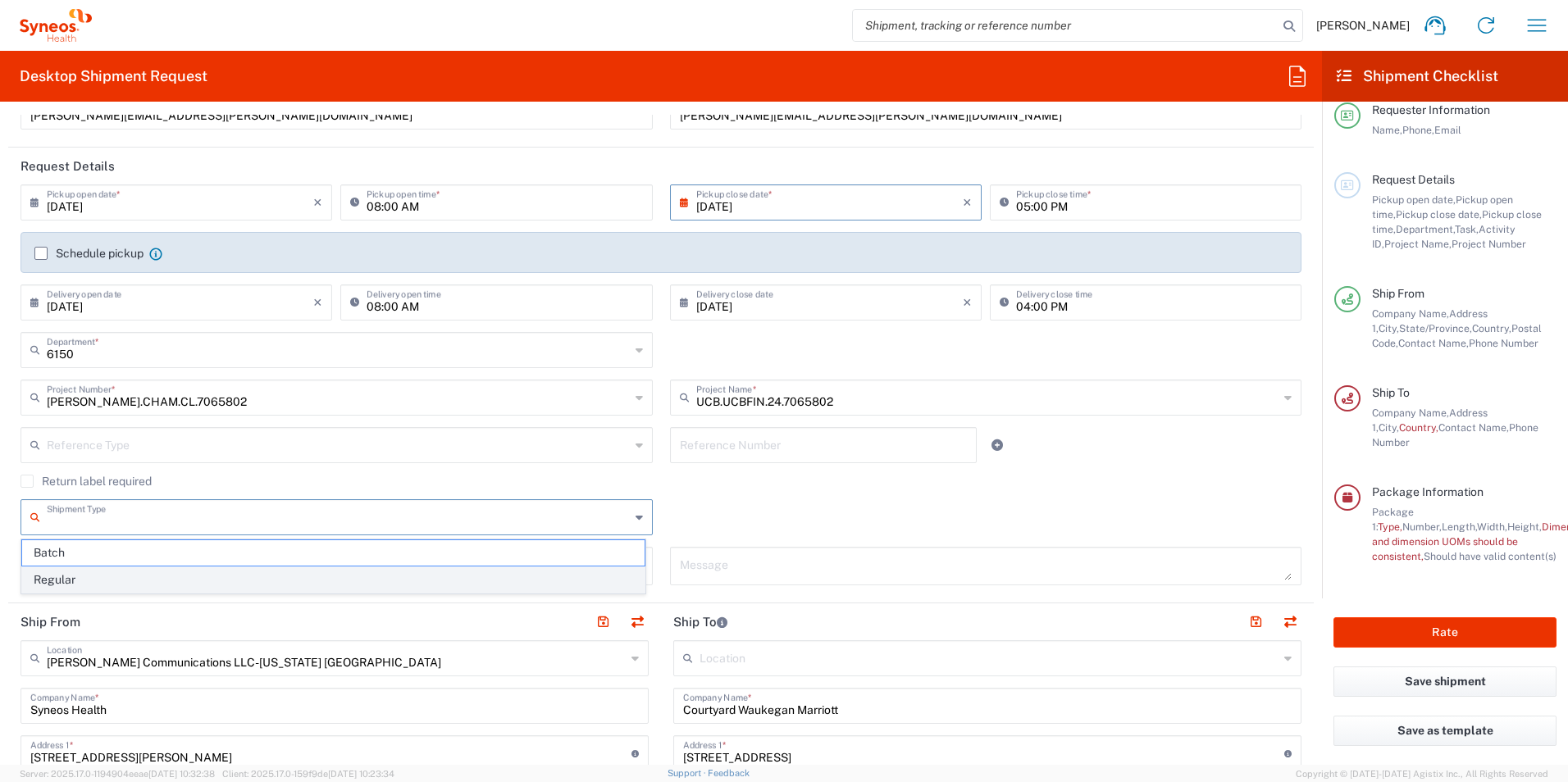
click at [537, 588] on span "Regular" at bounding box center [334, 580] width 623 height 25
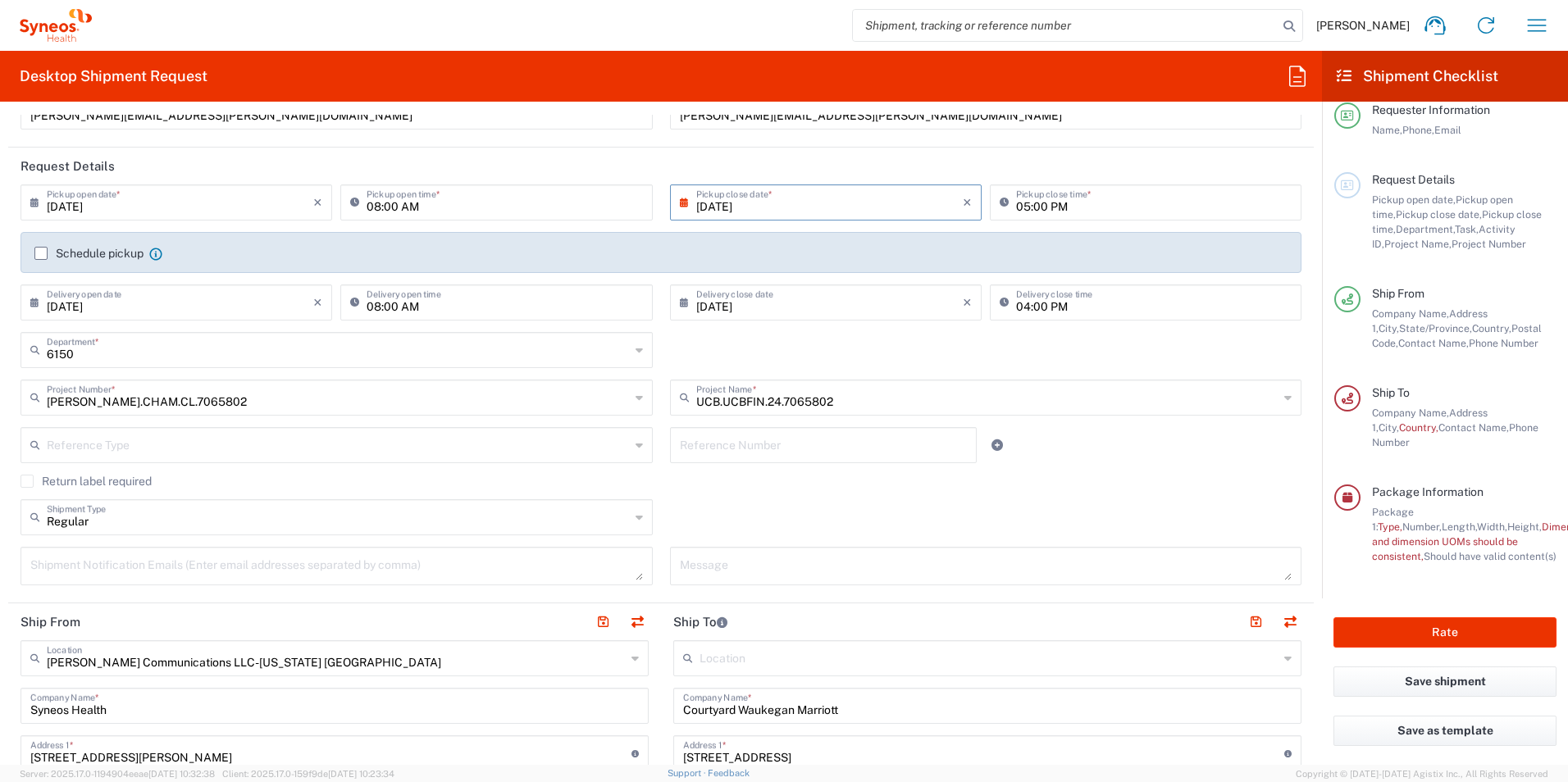
click at [401, 522] on input "Regular" at bounding box center [338, 517] width 583 height 29
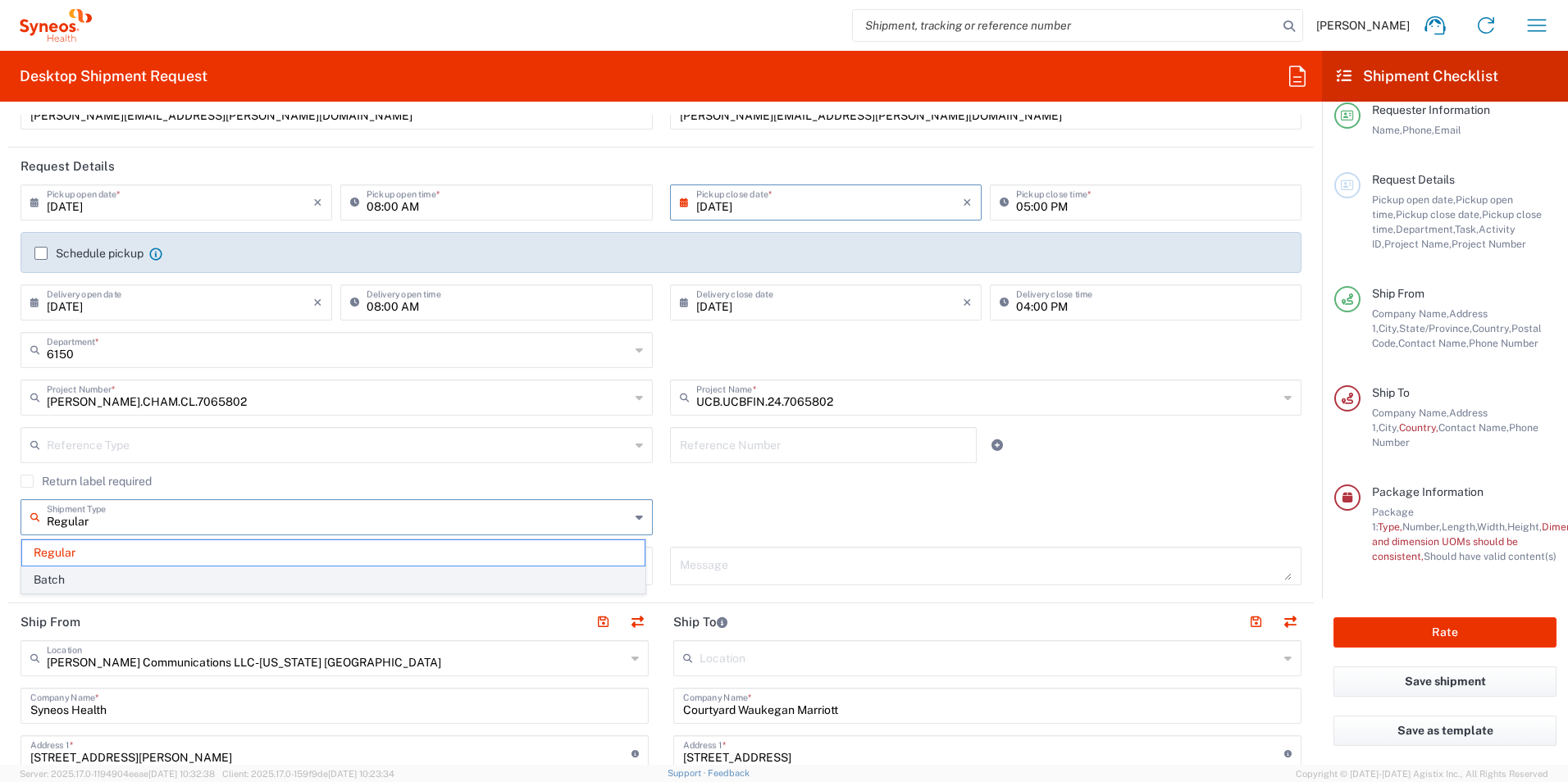
click at [246, 571] on span "Batch" at bounding box center [334, 580] width 623 height 25
type input "Batch"
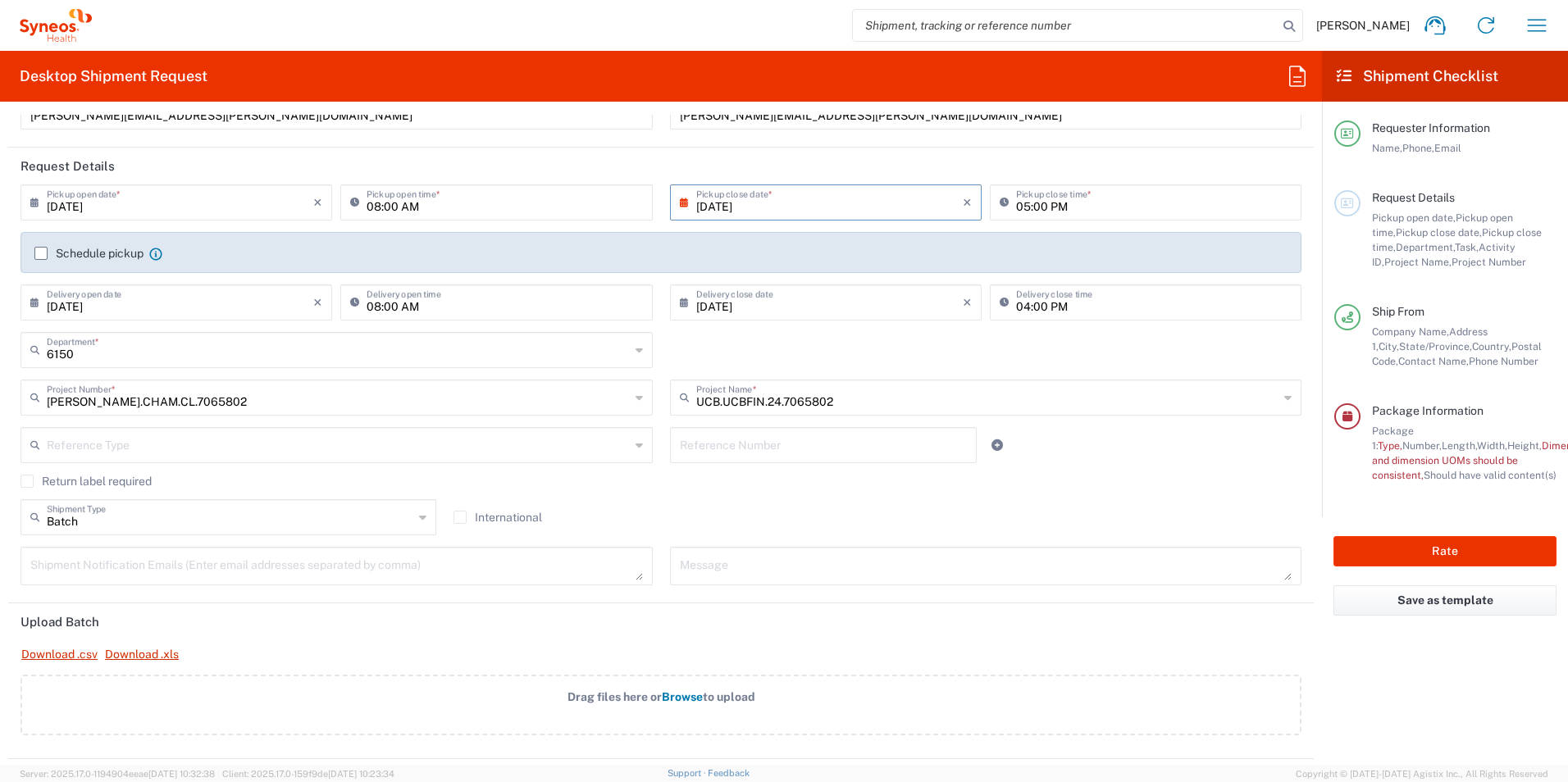
scroll to position [0, 0]
click at [397, 566] on textarea at bounding box center [336, 566] width 613 height 29
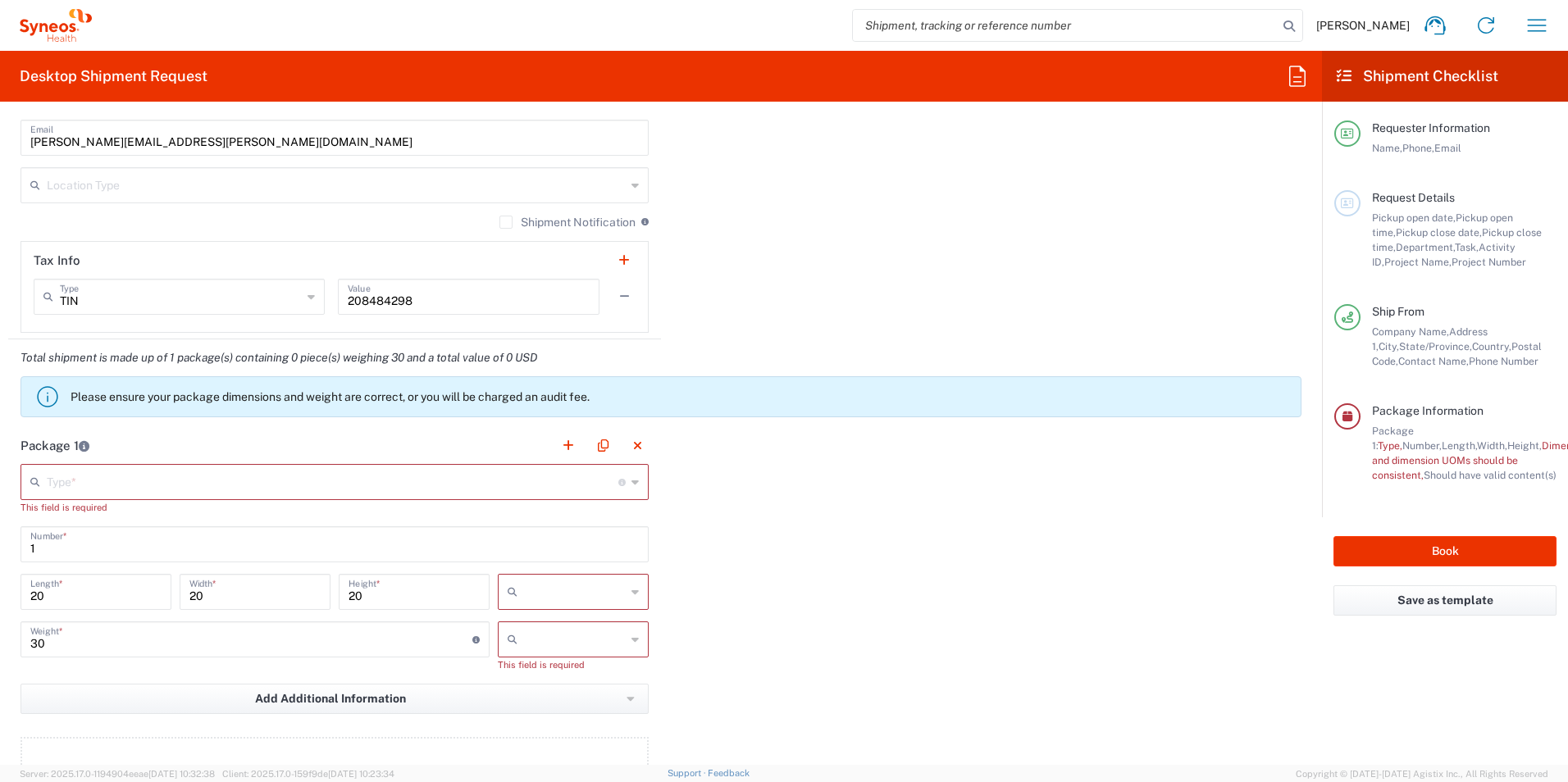
scroll to position [1316, 0]
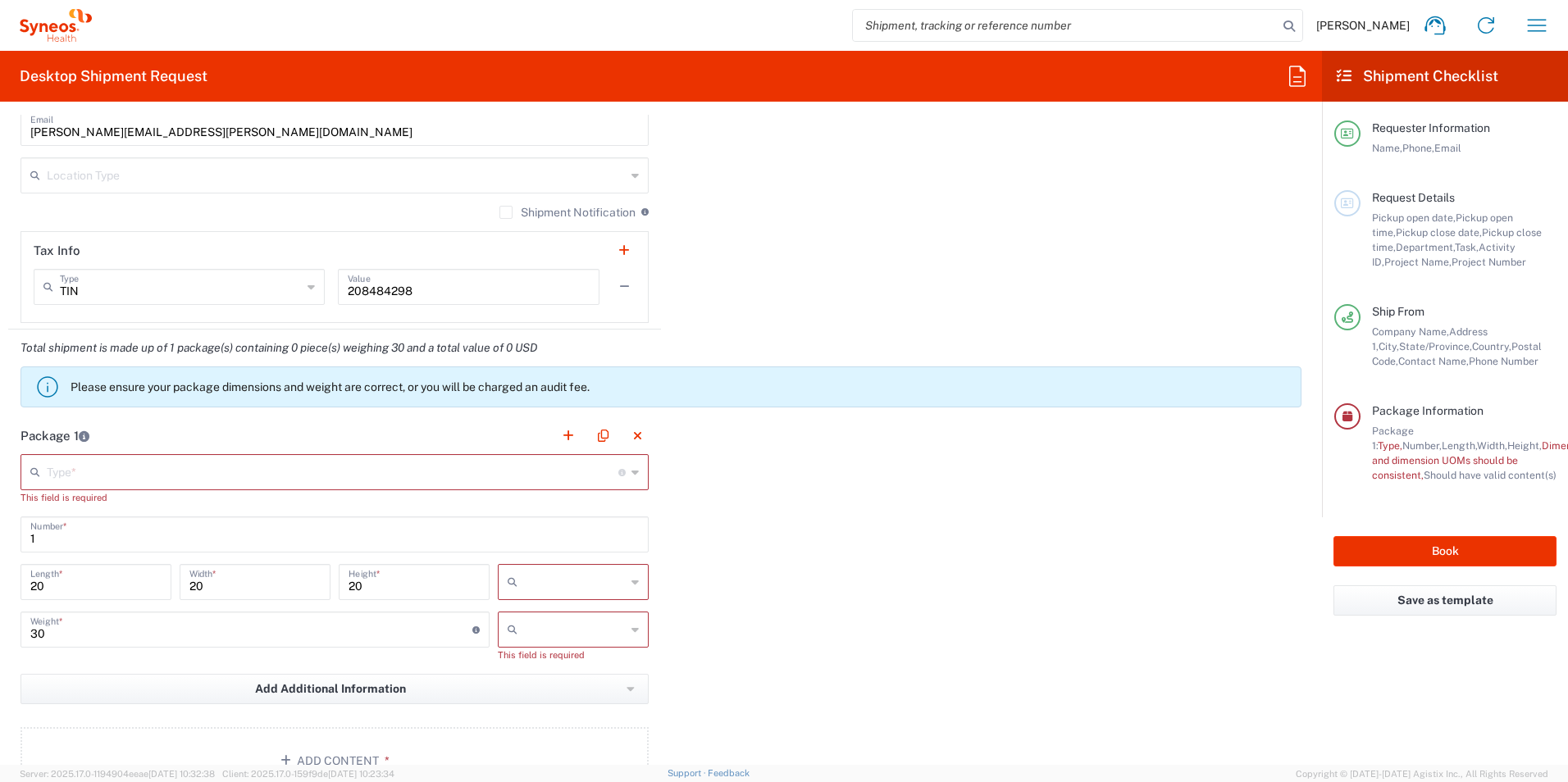
type textarea "[PERSON_NAME][EMAIL_ADDRESS][PERSON_NAME][DOMAIN_NAME]"
click at [801, 454] on div "Package 1 Type * Material used to package goods Your Packaging This field is re…" at bounding box center [660, 612] width 1305 height 390
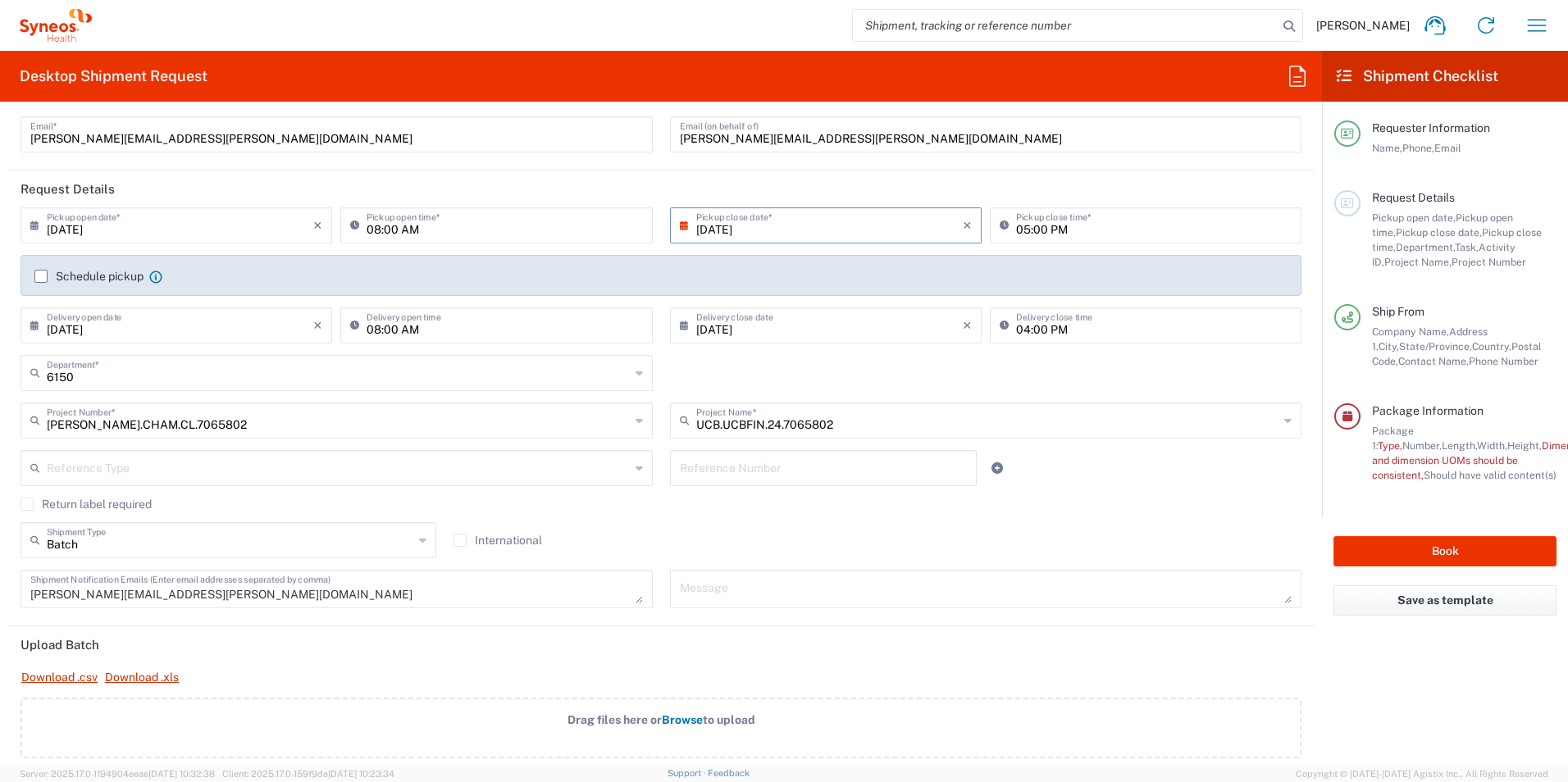
scroll to position [130, 0]
click at [199, 482] on div "Reference Type" at bounding box center [336, 469] width 632 height 36
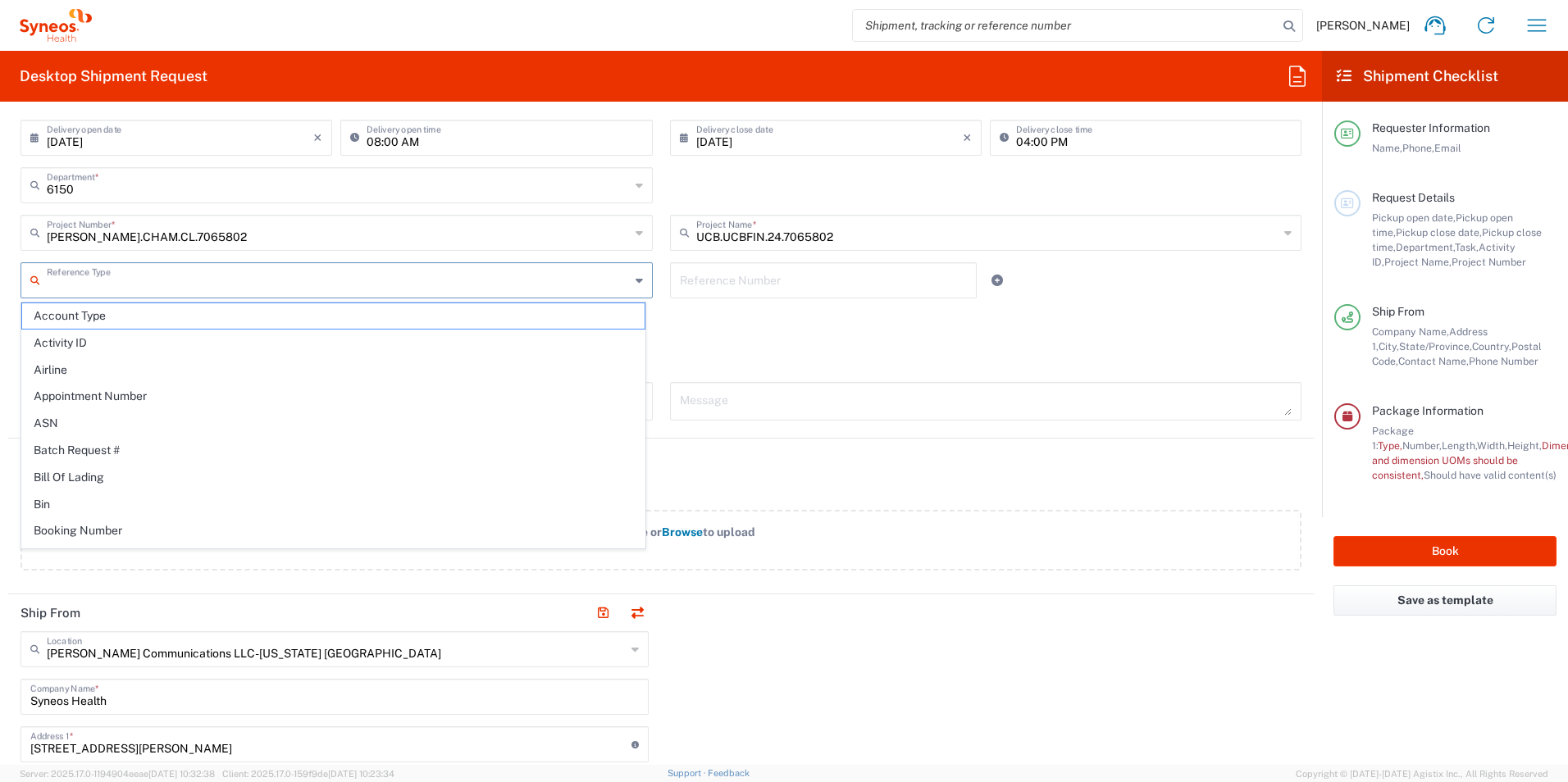
scroll to position [319, 0]
click at [858, 355] on div "Batch Shipment Type Regular Batch International" at bounding box center [661, 358] width 1298 height 48
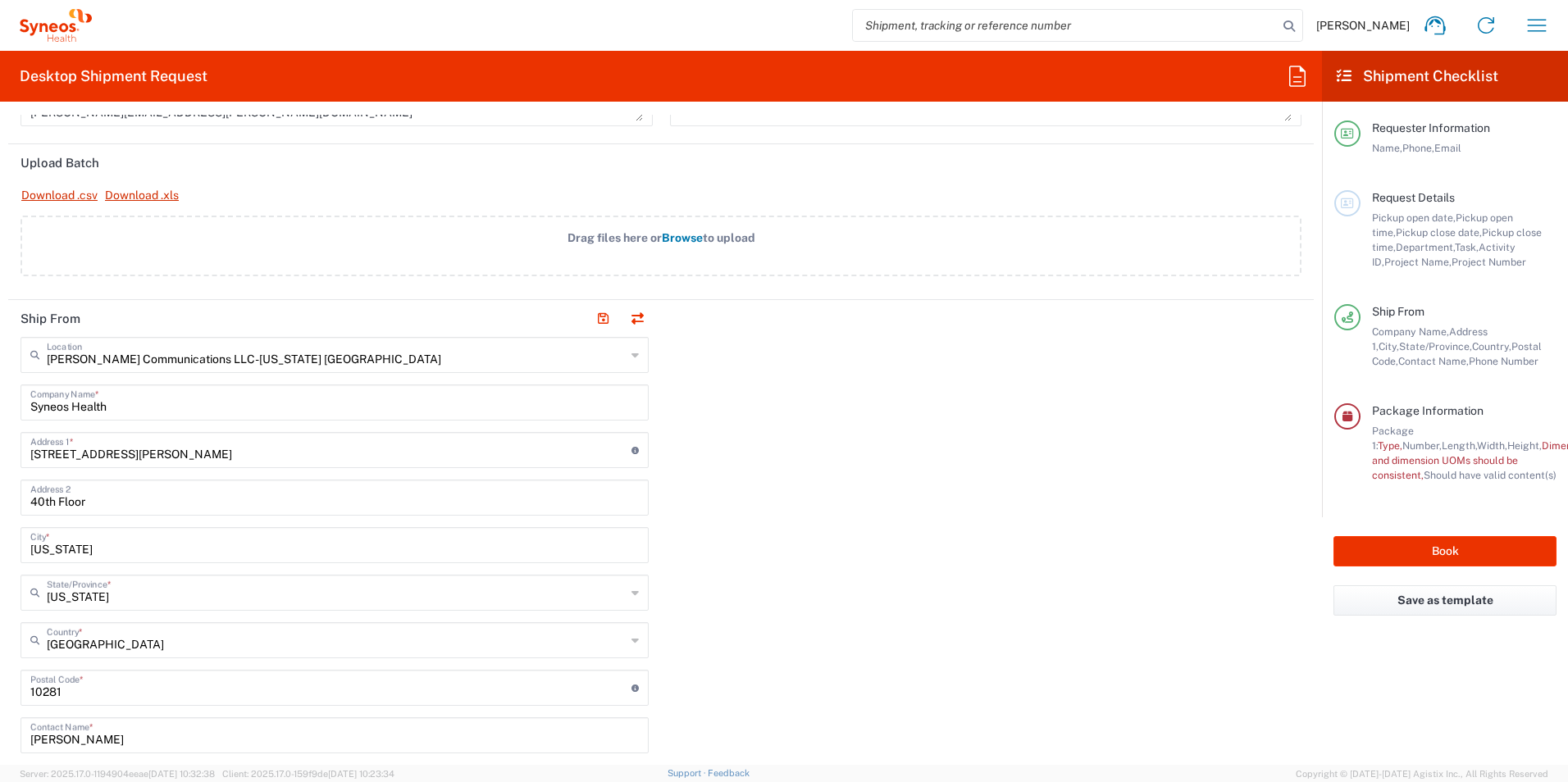
scroll to position [613, 0]
click at [197, 364] on input "text" at bounding box center [336, 354] width 578 height 29
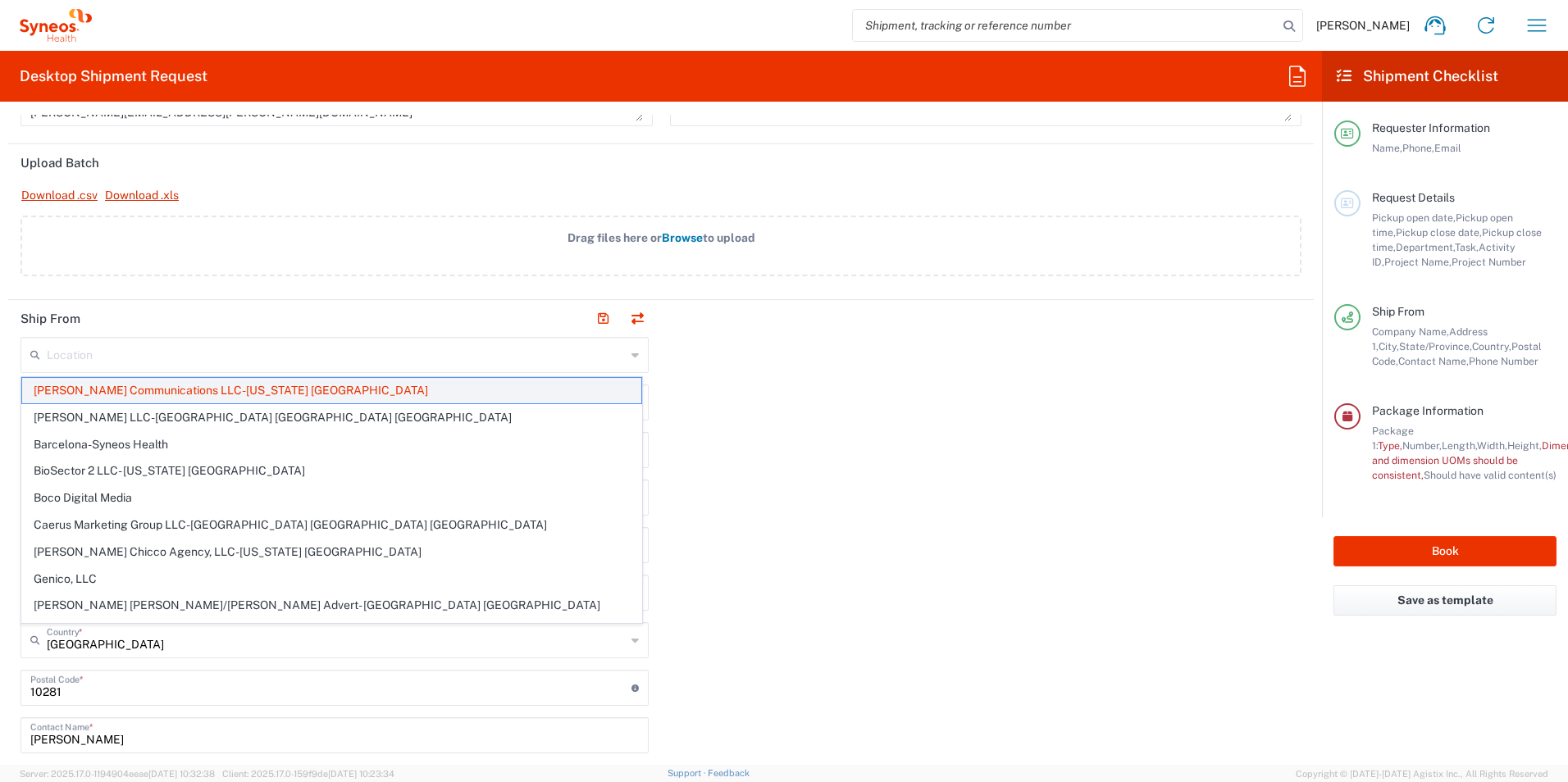
click at [186, 386] on span "[PERSON_NAME] Communications LLC-[US_STATE] [GEOGRAPHIC_DATA]" at bounding box center [332, 391] width 619 height 25
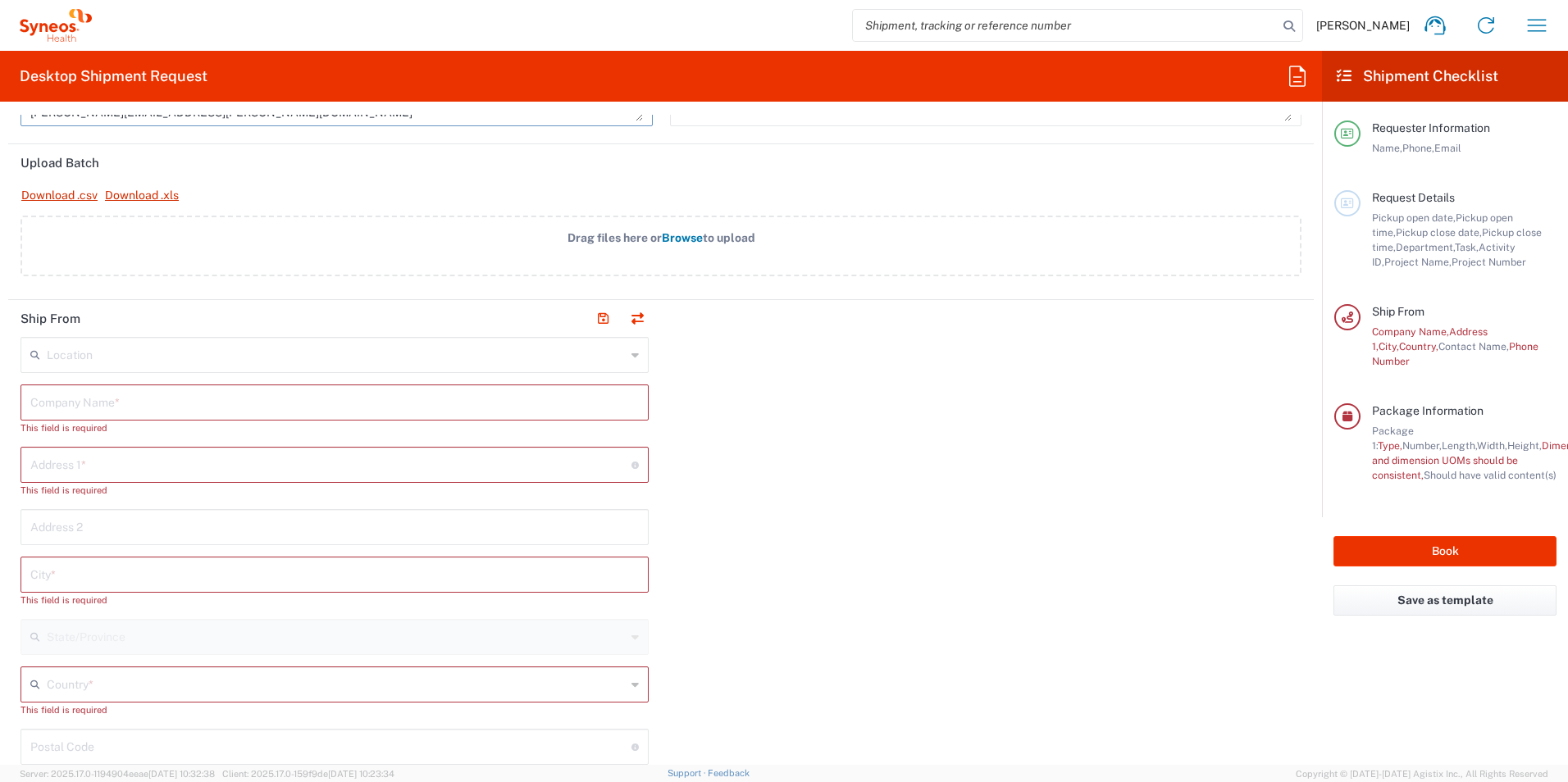
type textarea "[PERSON_NAME][EMAIL_ADDRESS][PERSON_NAME][DOMAIN_NAME]"
click at [633, 352] on div "Location" at bounding box center [335, 355] width 628 height 36
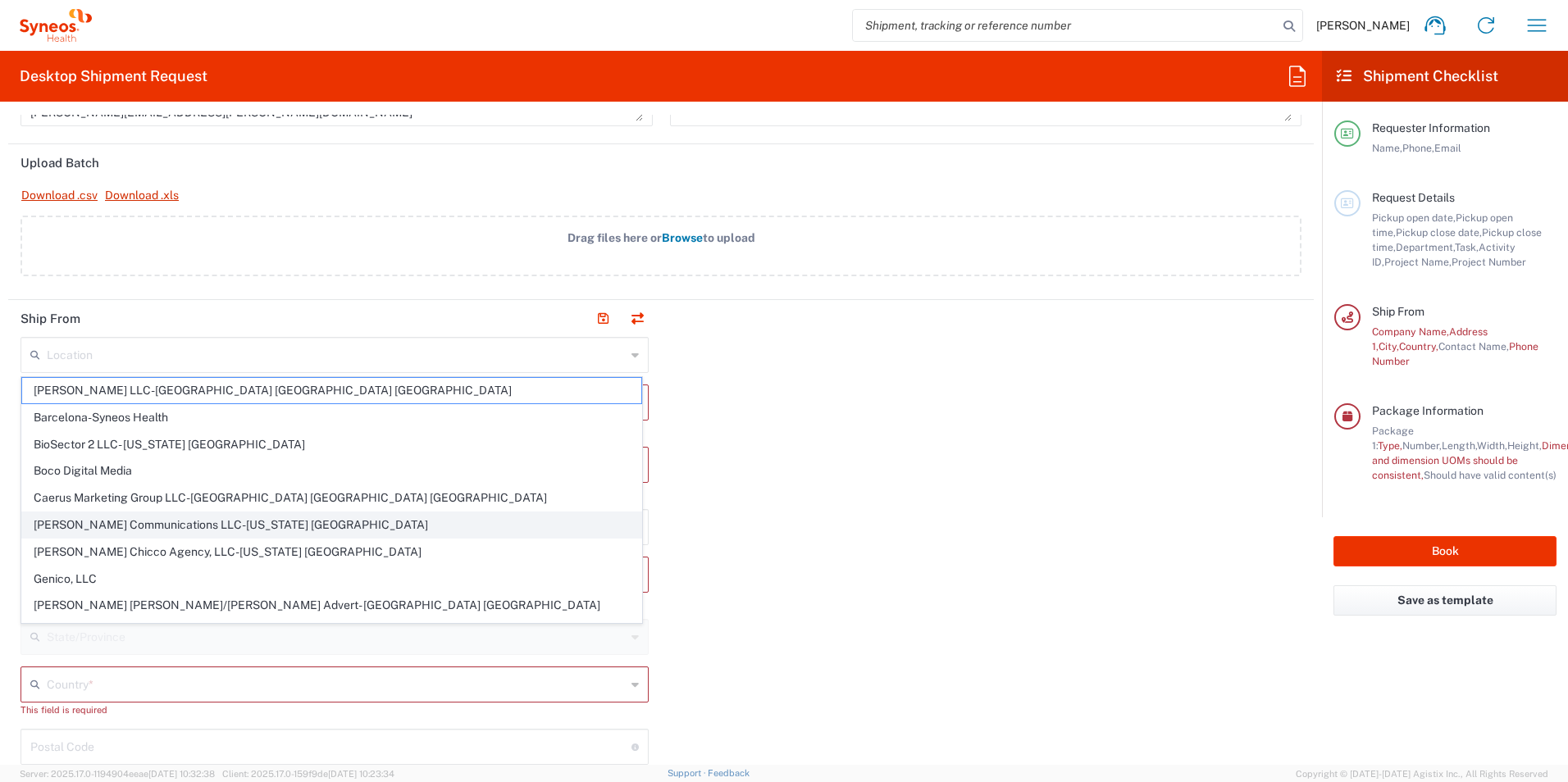
click at [338, 526] on span "[PERSON_NAME] Communications LLC-[US_STATE] [GEOGRAPHIC_DATA]" at bounding box center [332, 526] width 619 height 25
type input "[PERSON_NAME] Communications LLC-[US_STATE] [GEOGRAPHIC_DATA]"
type input "[PERSON_NAME] Communications Group LLC"
type input "[STREET_ADDRESS][PERSON_NAME]"
type input "40th Floor"
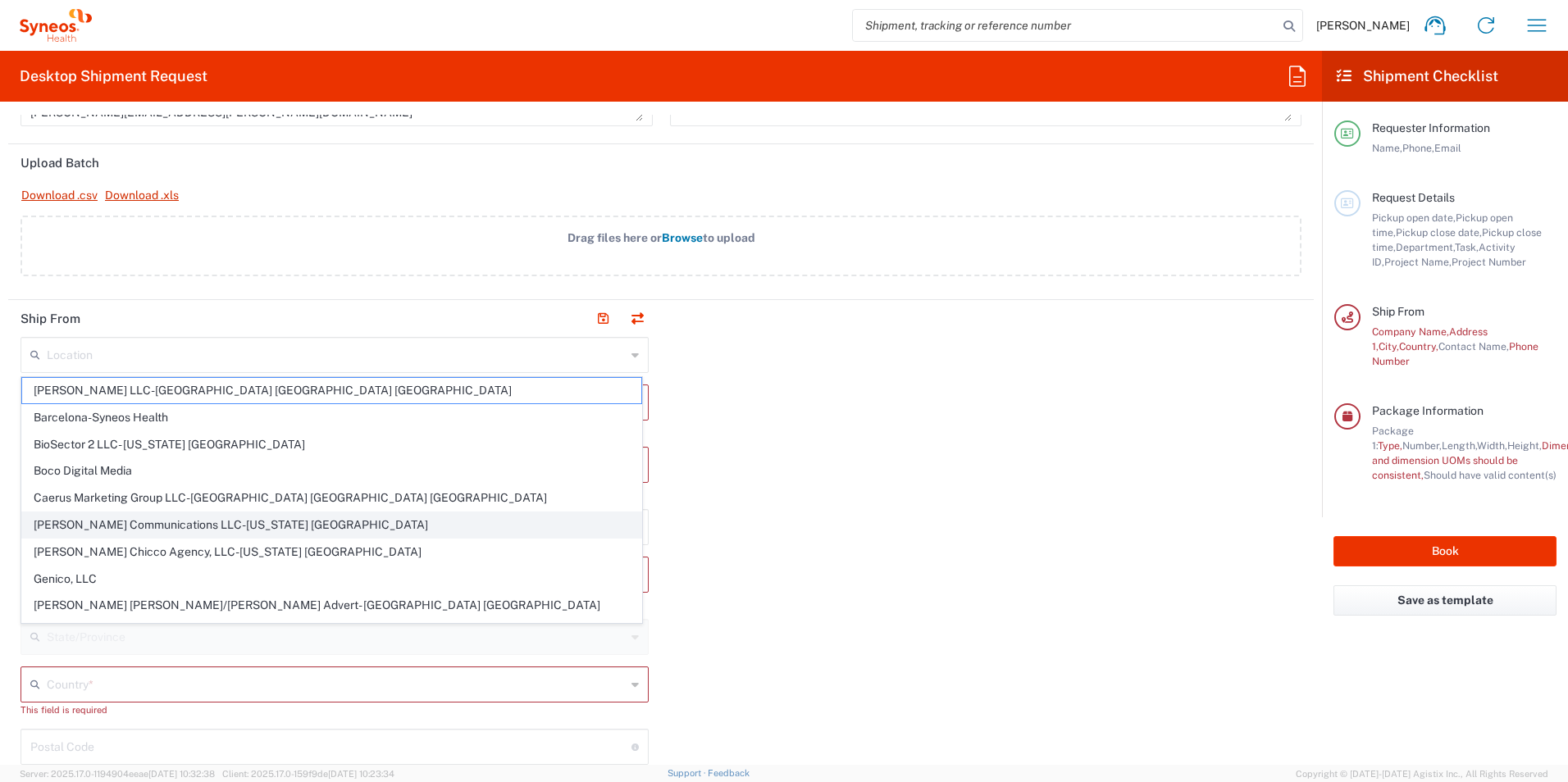
type input "[US_STATE]"
type input "[GEOGRAPHIC_DATA]"
type input "10281"
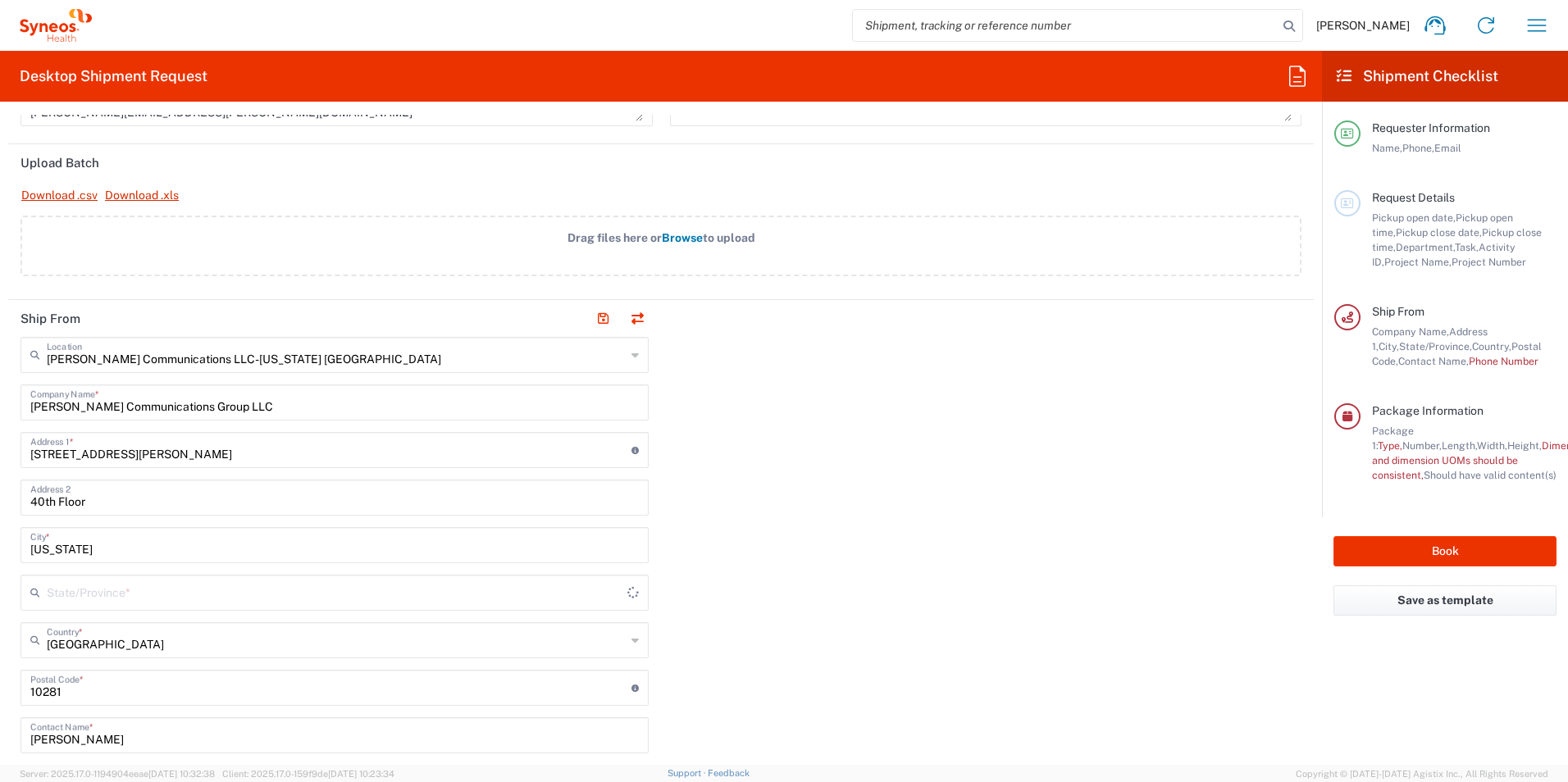
type input "[US_STATE]"
click at [69, 453] on input "[STREET_ADDRESS][PERSON_NAME]" at bounding box center [331, 449] width 601 height 29
click at [428, 441] on input "[STREET_ADDRESS][PERSON_NAME]" at bounding box center [331, 449] width 601 height 29
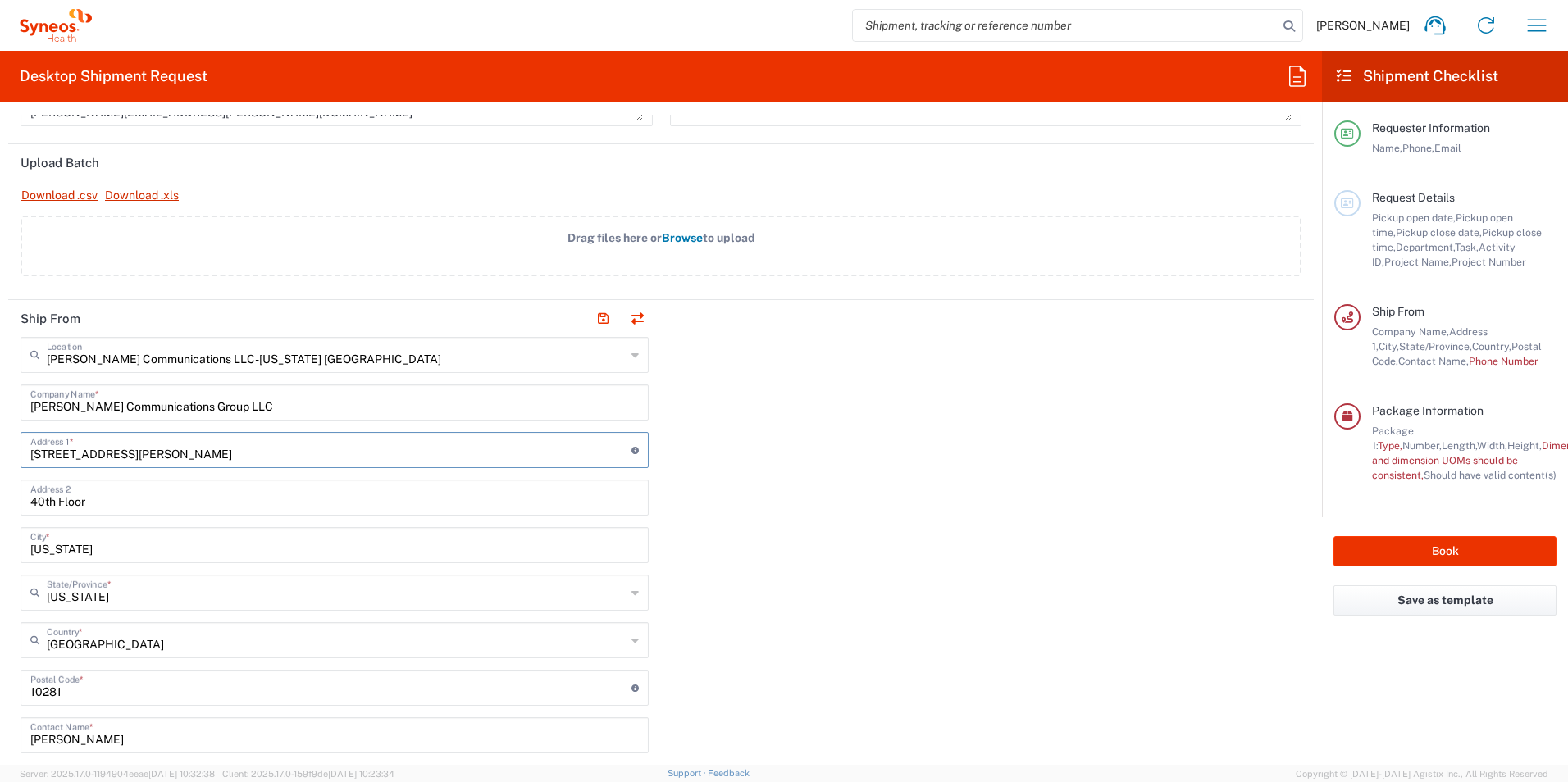
click at [428, 441] on input "[STREET_ADDRESS][PERSON_NAME]" at bounding box center [331, 449] width 601 height 29
type input "3"
type input "[STREET_ADDRESS]"
click at [67, 508] on input "40th Floor" at bounding box center [335, 497] width 608 height 29
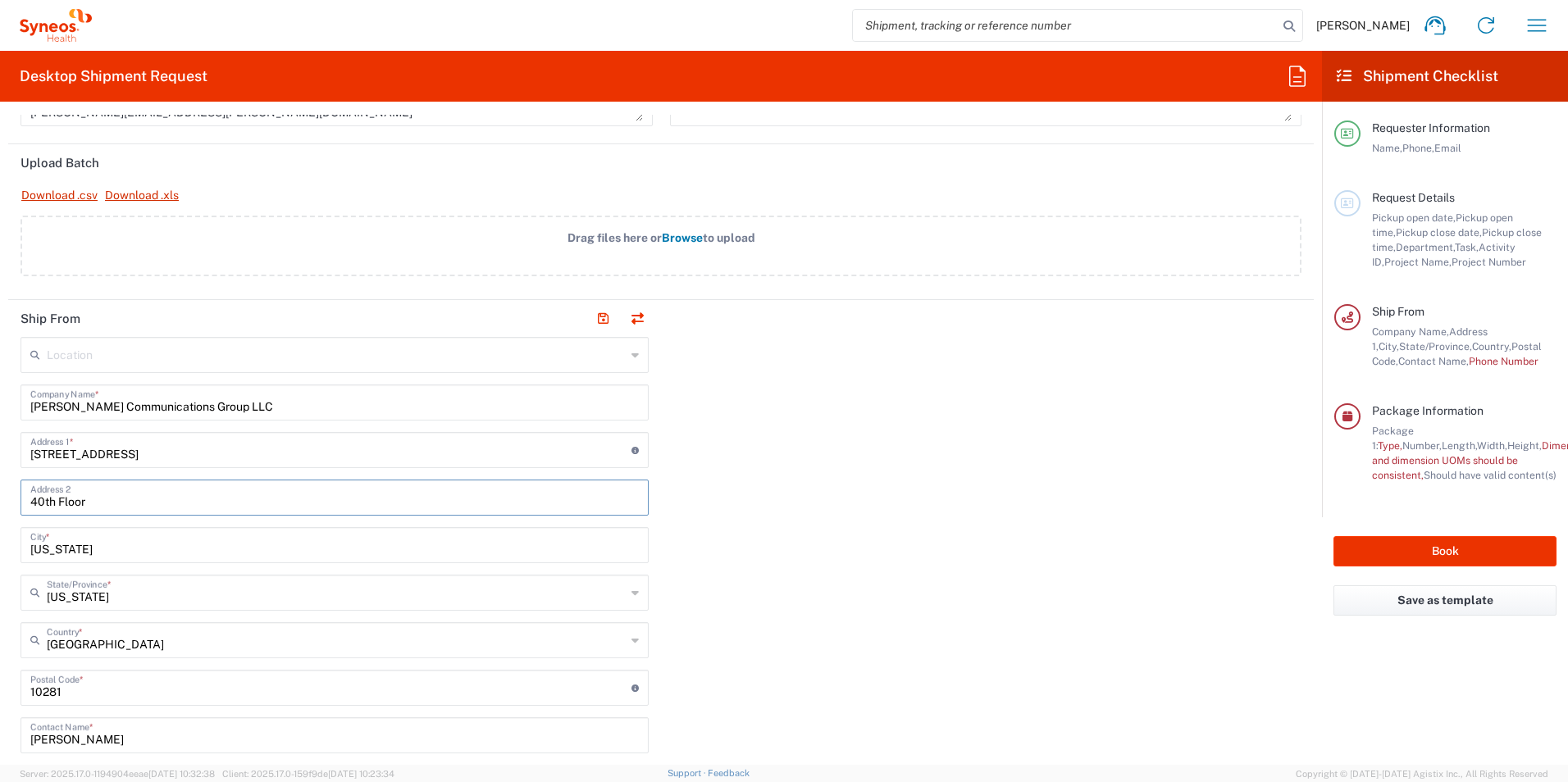
click at [58, 503] on input "40th Floor" at bounding box center [335, 497] width 608 height 29
click at [725, 478] on div "Ship From Location [PERSON_NAME] LLC-[GEOGRAPHIC_DATA] [GEOGRAPHIC_DATA] [GEOGR…" at bounding box center [660, 674] width 1305 height 747
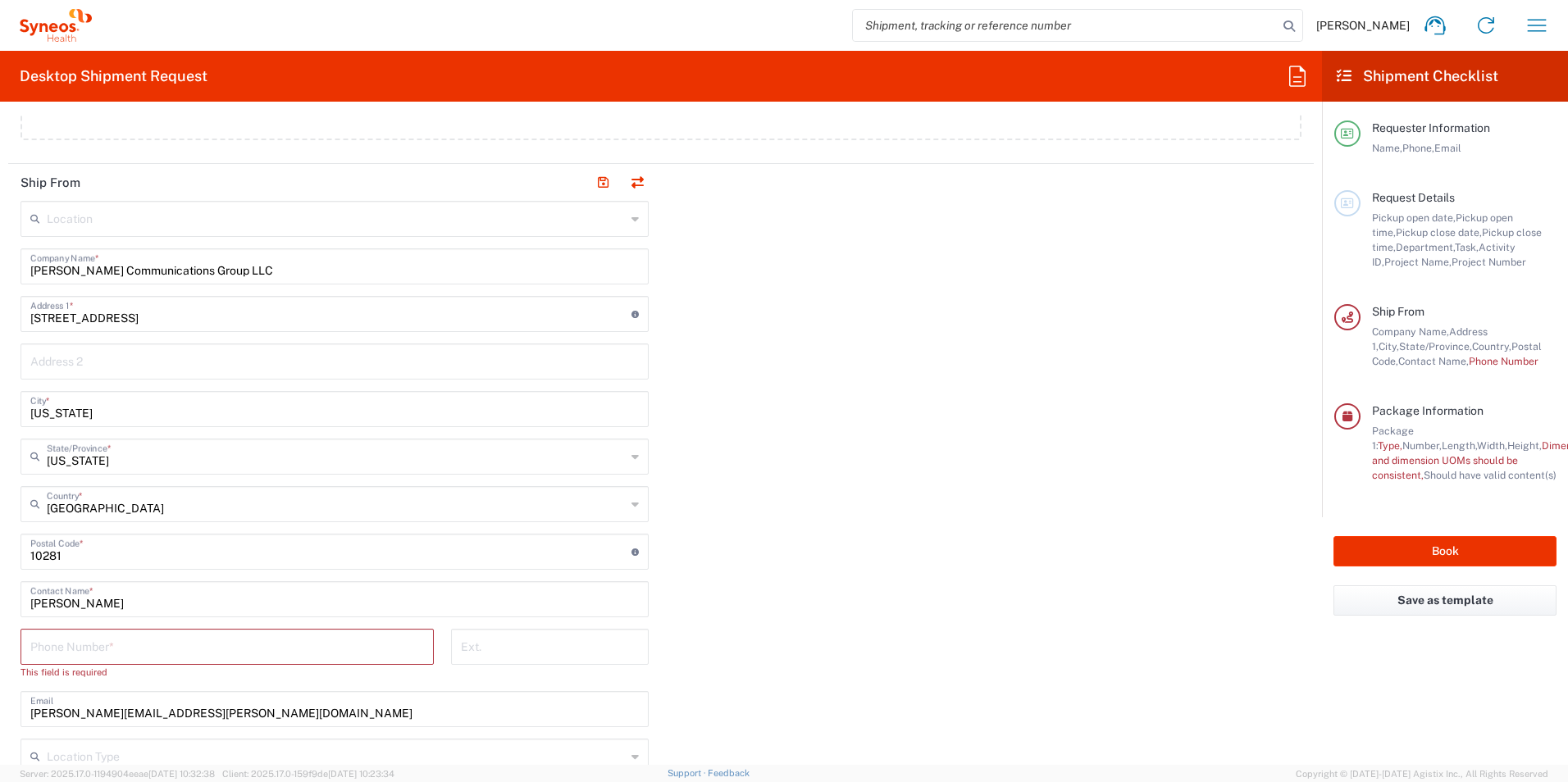
scroll to position [750, 0]
click at [48, 406] on input "[US_STATE]" at bounding box center [335, 408] width 608 height 29
type input "Waukegan"
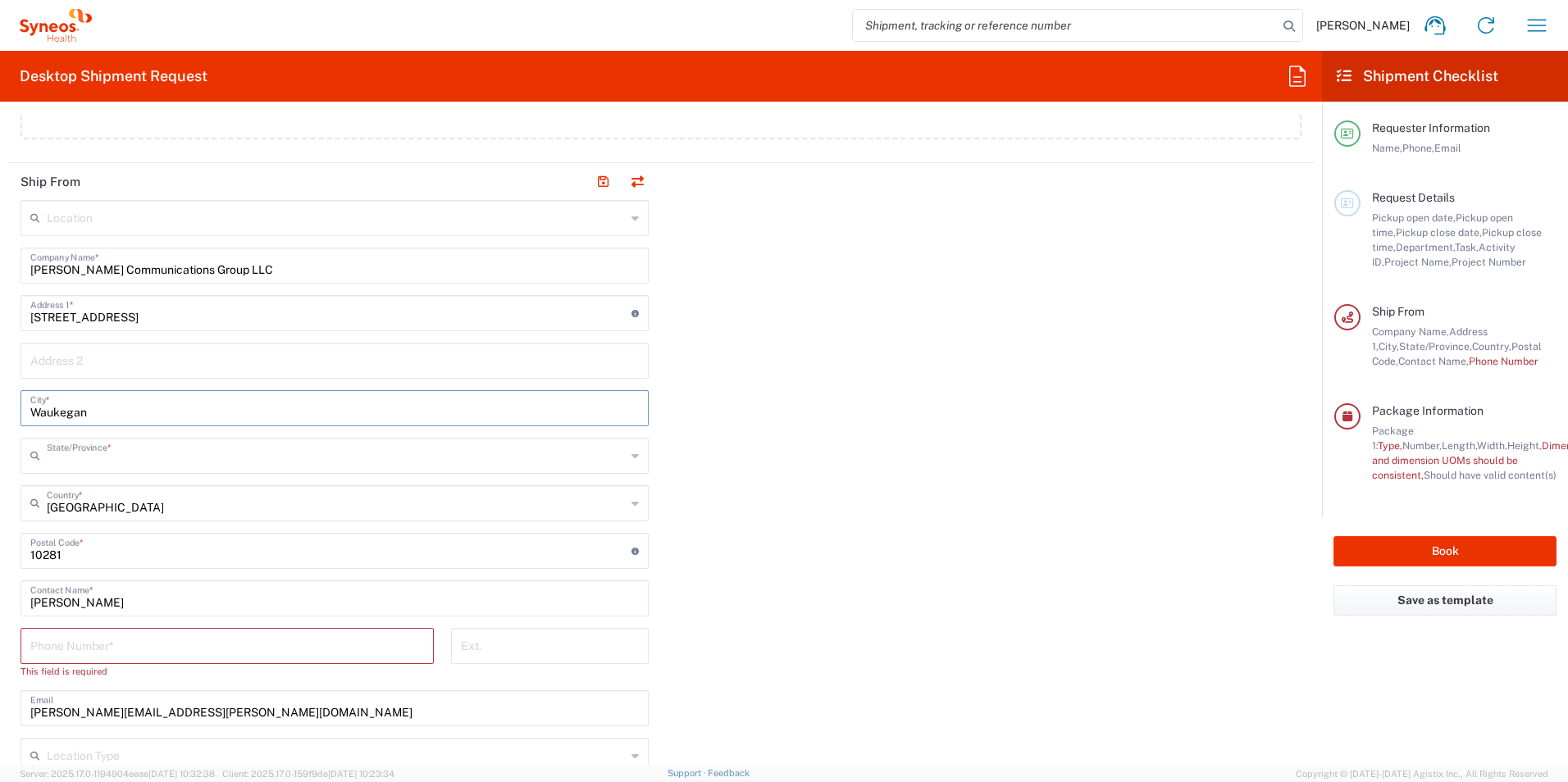
click at [58, 455] on input "text" at bounding box center [336, 454] width 578 height 29
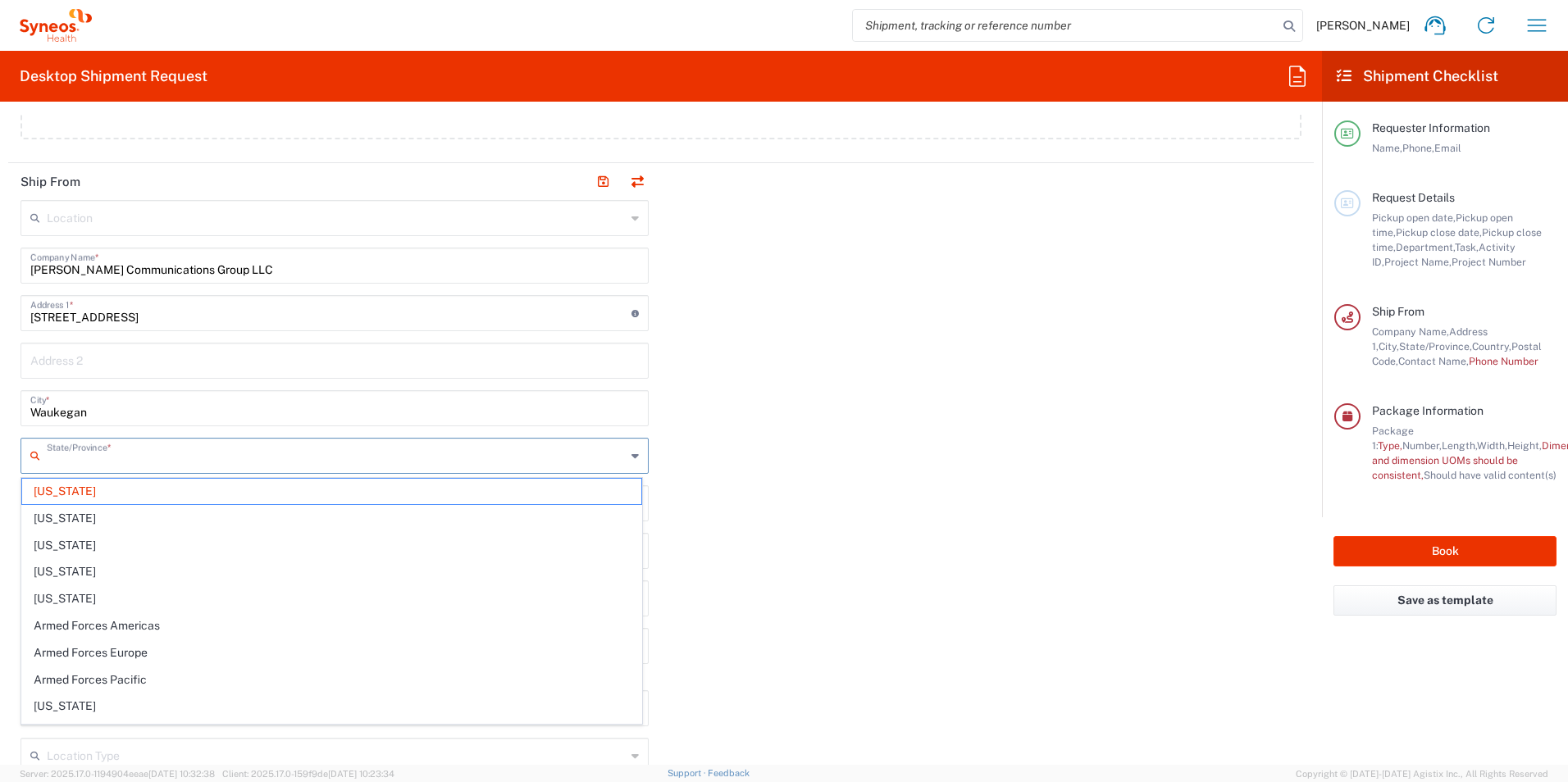
click at [58, 455] on input "text" at bounding box center [336, 454] width 578 height 29
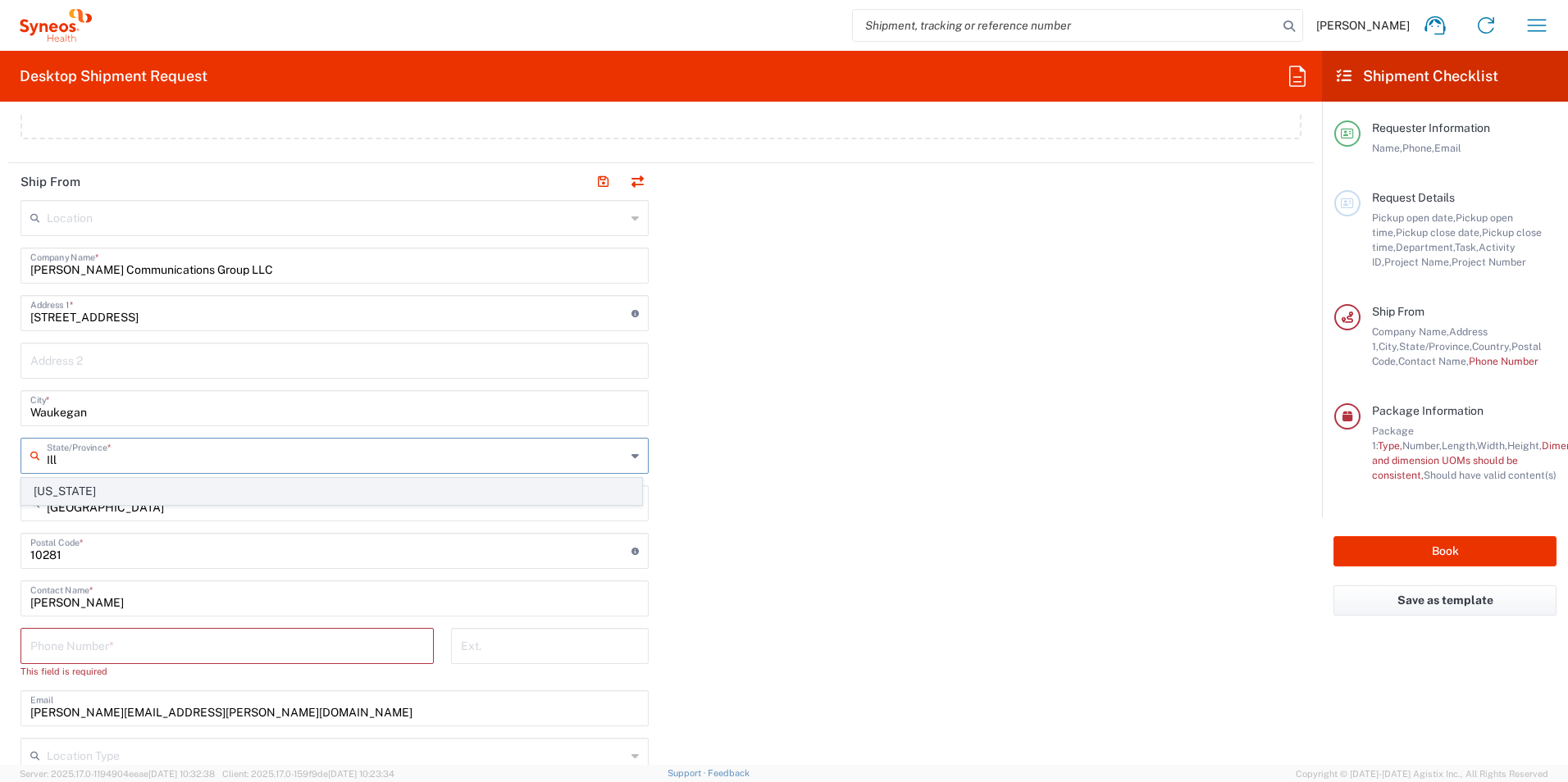
click at [60, 488] on span "[US_STATE]" at bounding box center [332, 491] width 619 height 25
type input "[US_STATE]"
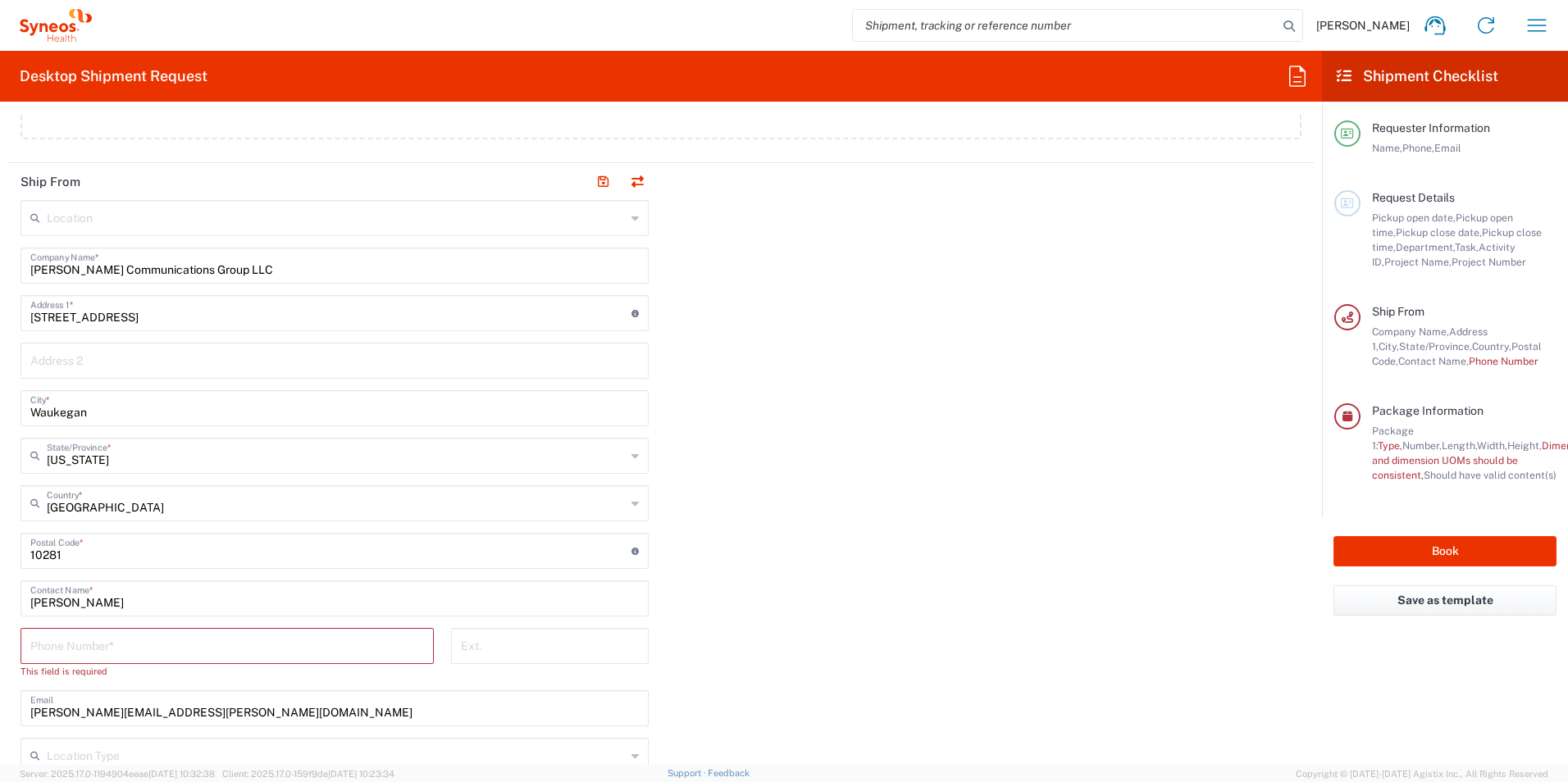
click at [46, 554] on input "undefined" at bounding box center [331, 550] width 601 height 29
type input "60085"
click at [569, 585] on input "[PERSON_NAME]" at bounding box center [335, 598] width 608 height 29
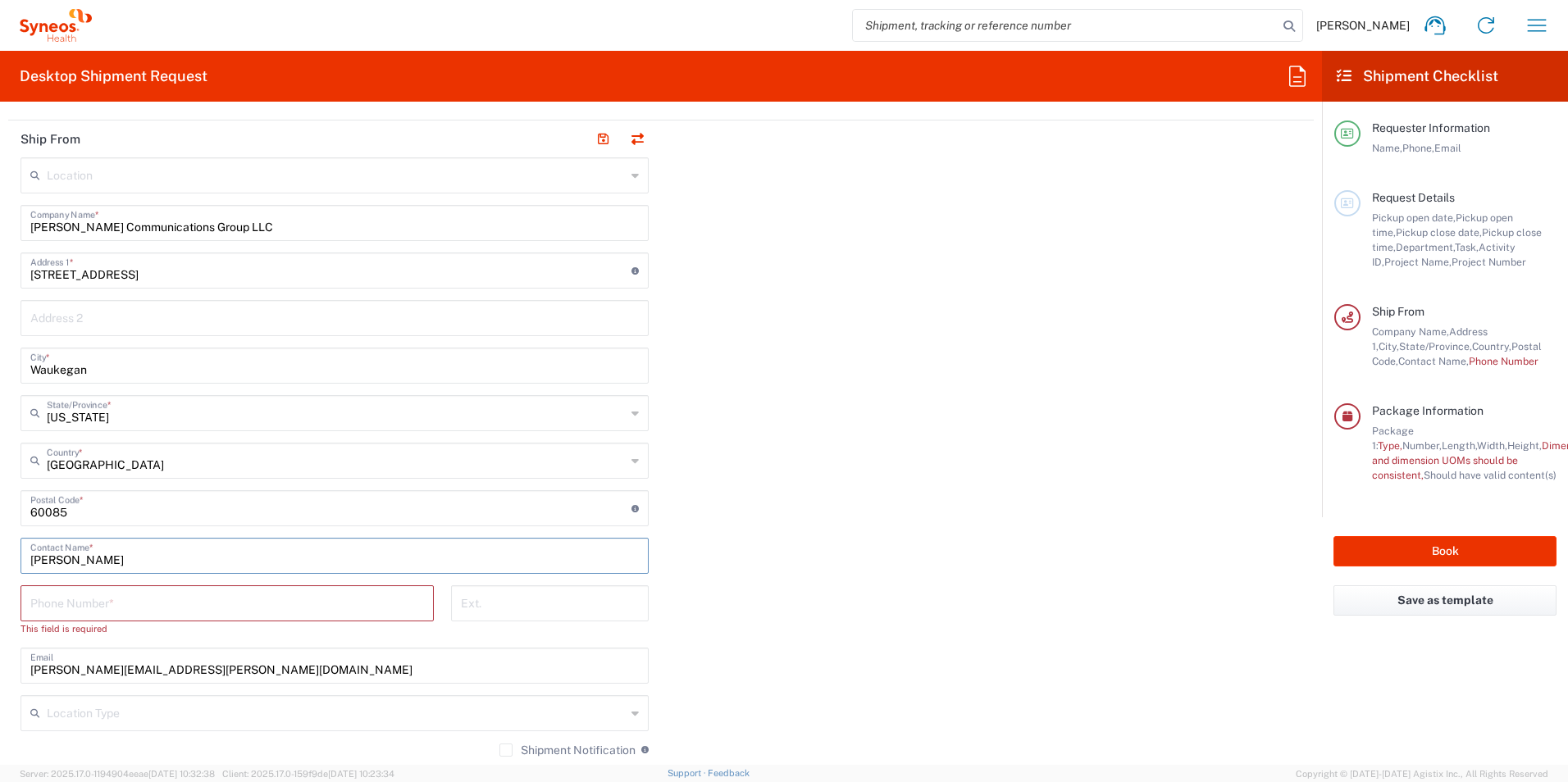
click at [40, 558] on input "[PERSON_NAME]" at bounding box center [335, 555] width 608 height 29
type input "[PERSON_NAME]"
click at [102, 604] on input "tel" at bounding box center [227, 602] width 393 height 29
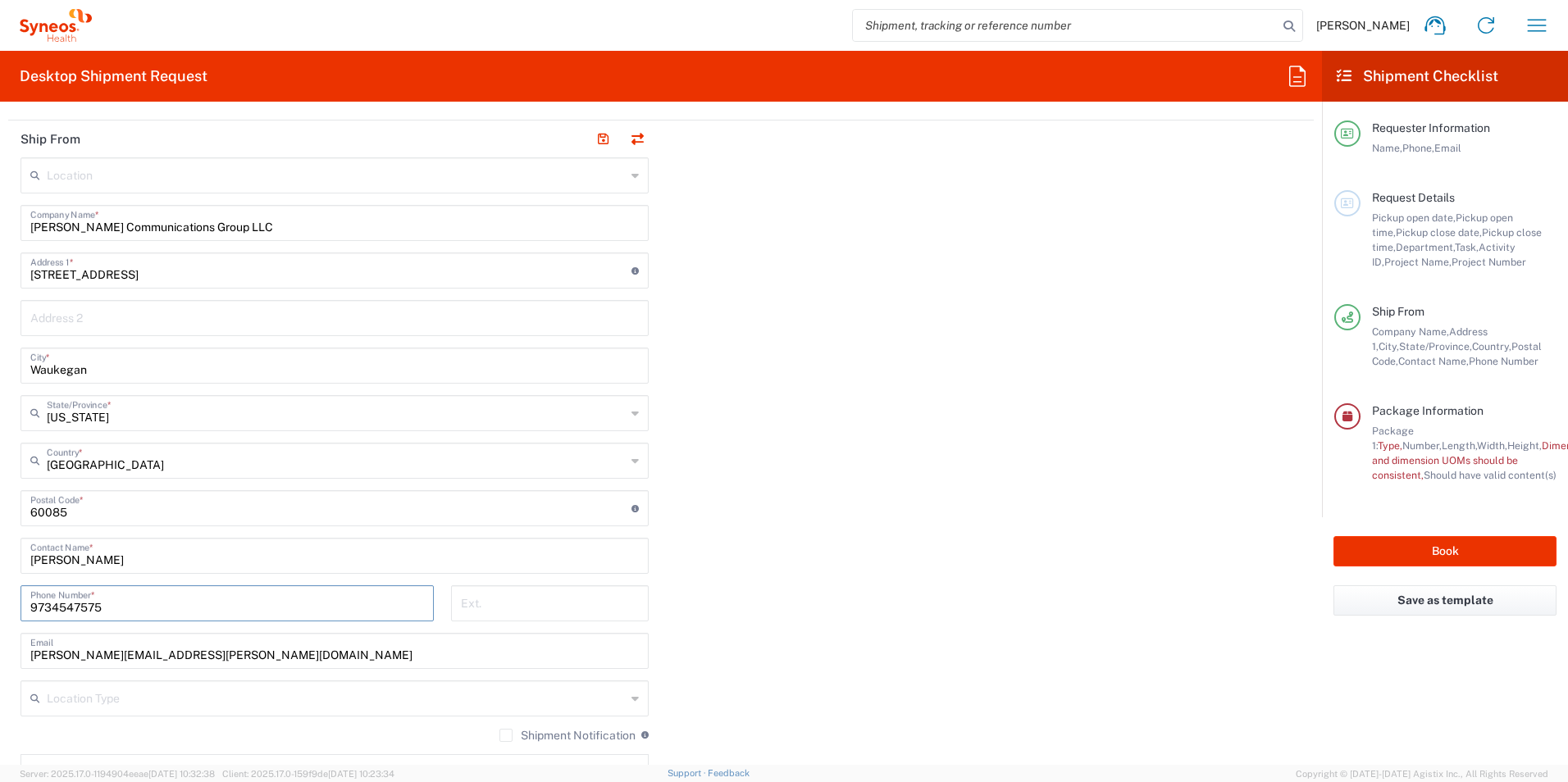
type input "9734547575"
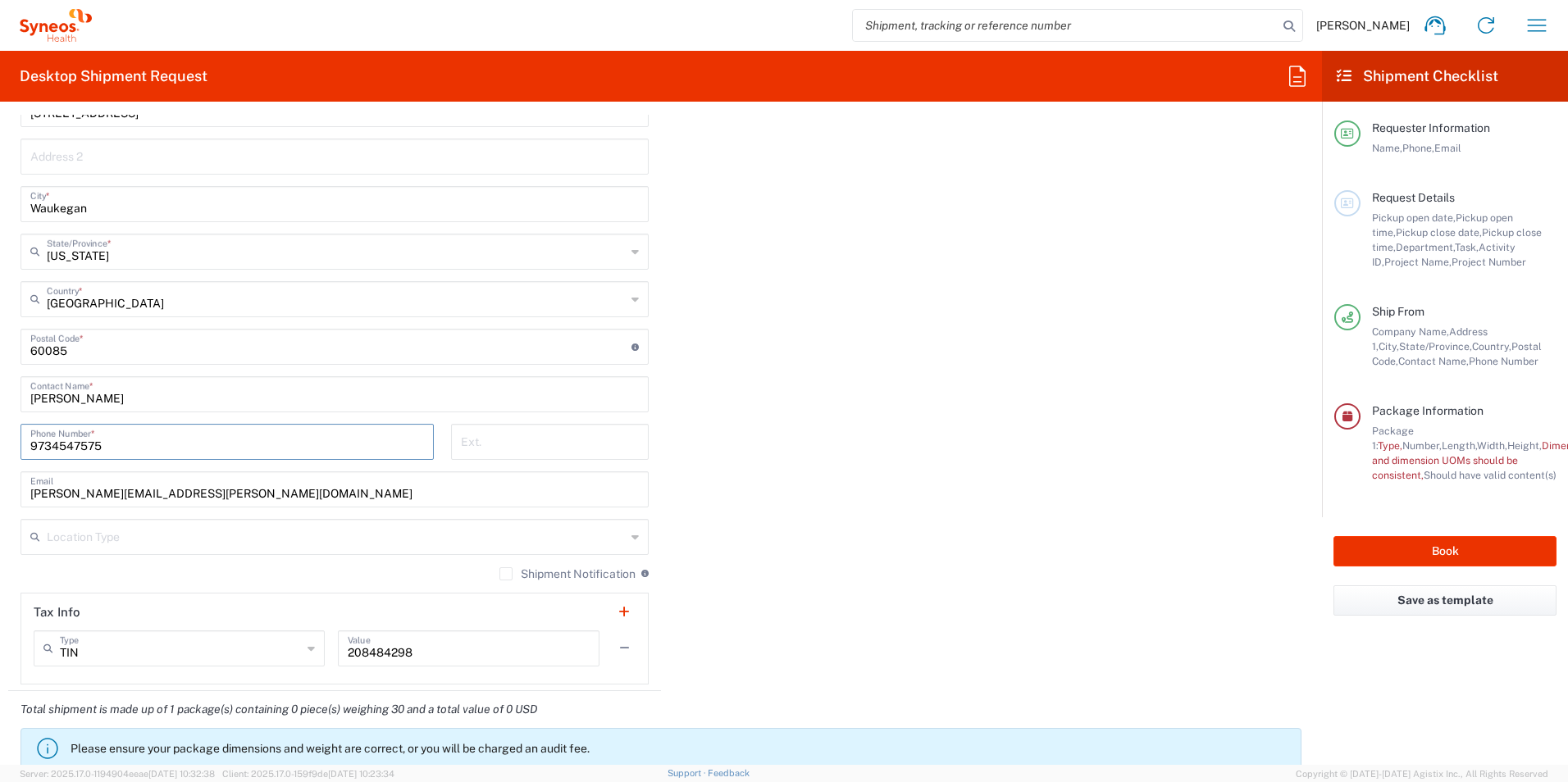
scroll to position [953, 0]
click at [101, 546] on input "text" at bounding box center [336, 537] width 578 height 29
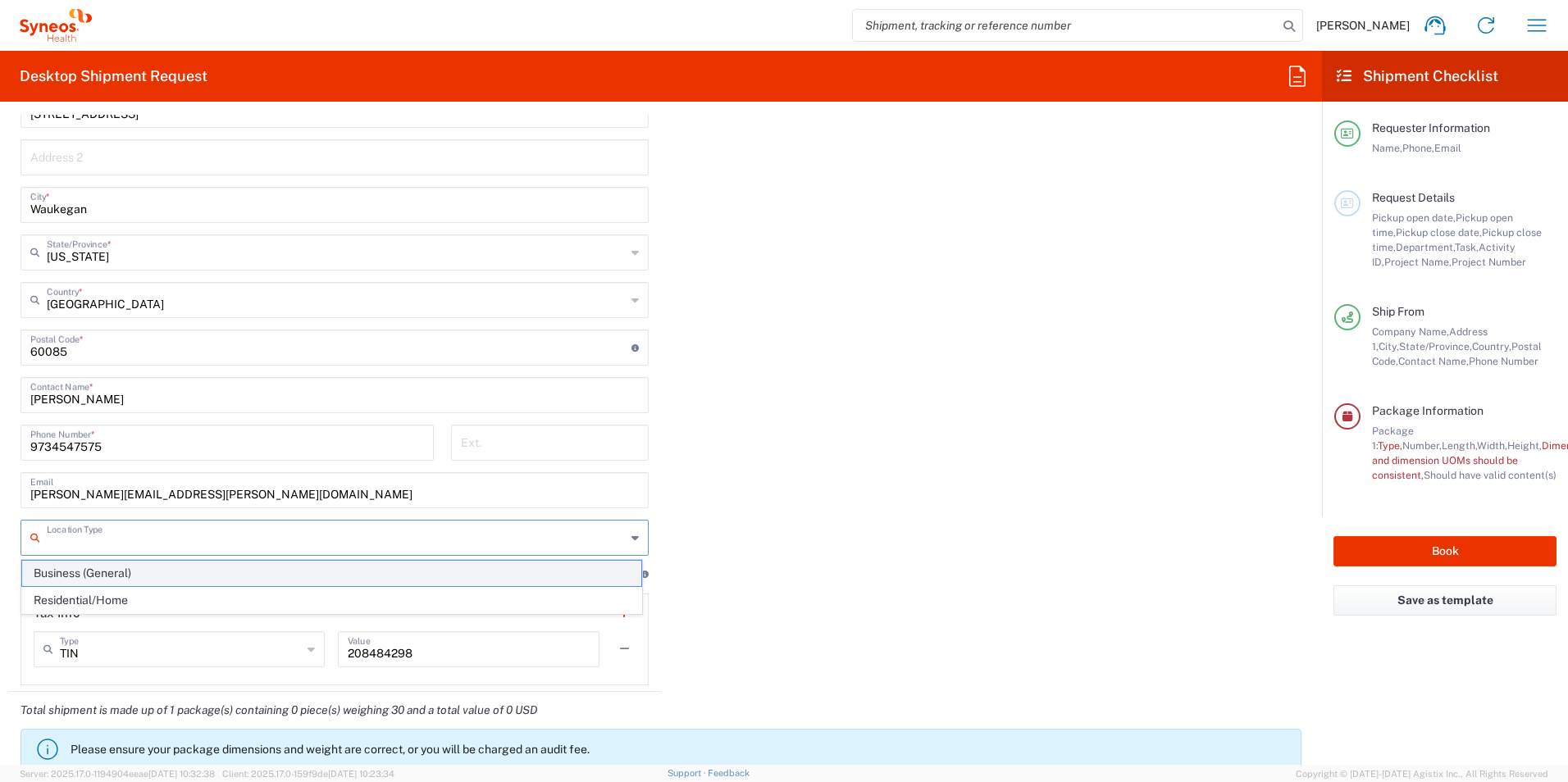
click at [95, 572] on span "Business (General)" at bounding box center [332, 573] width 619 height 25
type input "Business (General)"
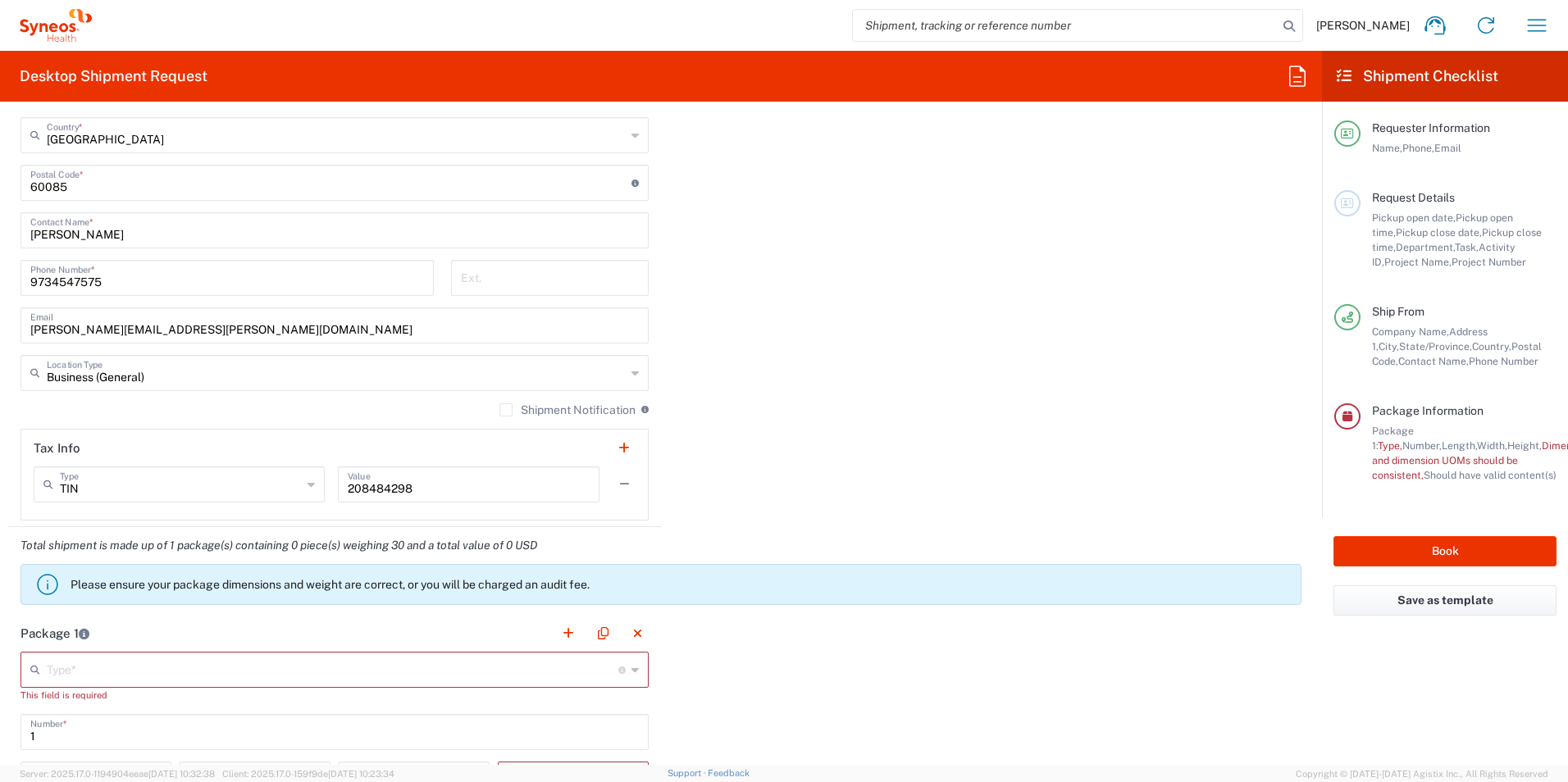
scroll to position [1250, 0]
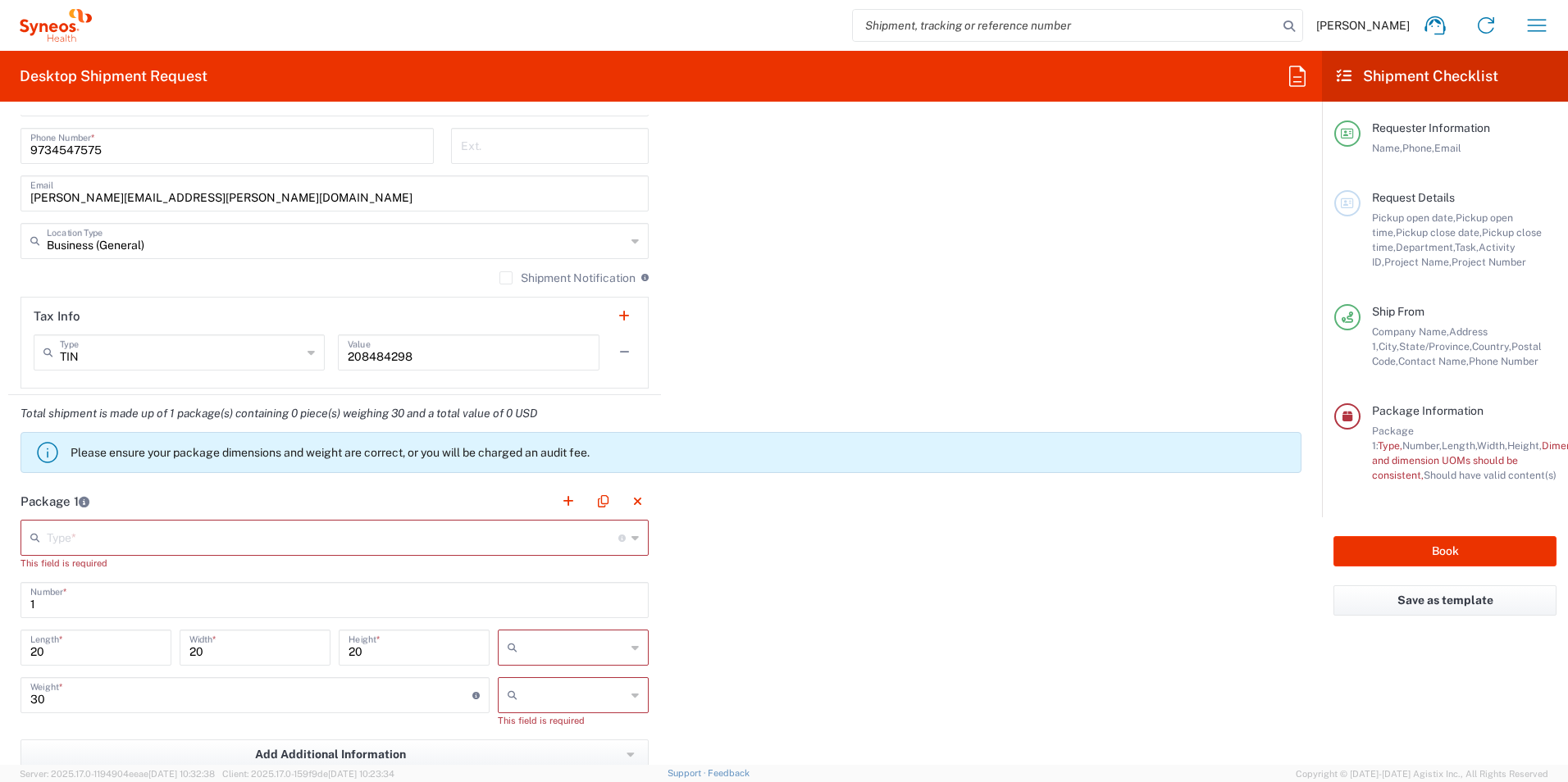
click at [220, 533] on input "text" at bounding box center [332, 537] width 571 height 29
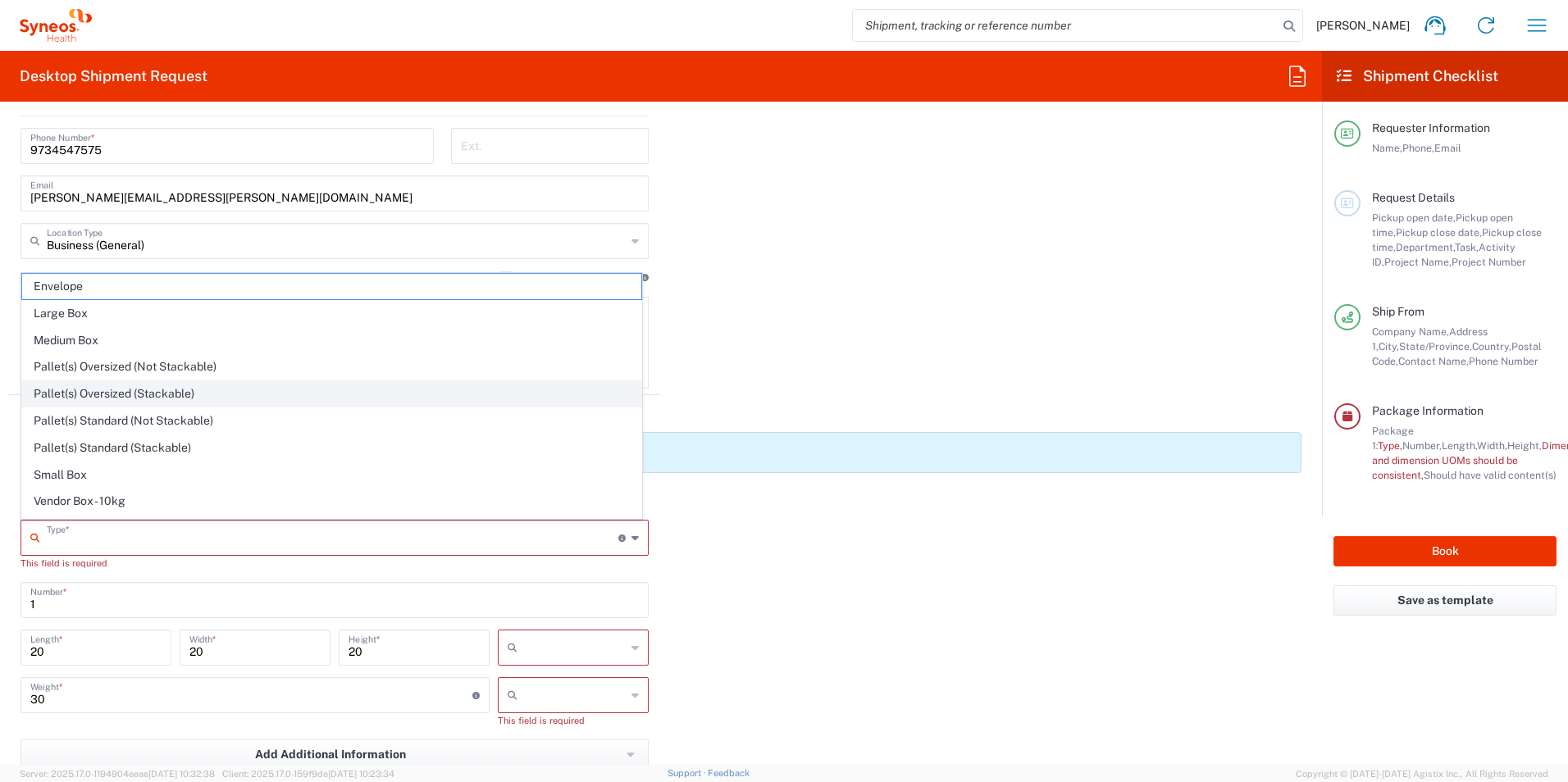
scroll to position [50, 0]
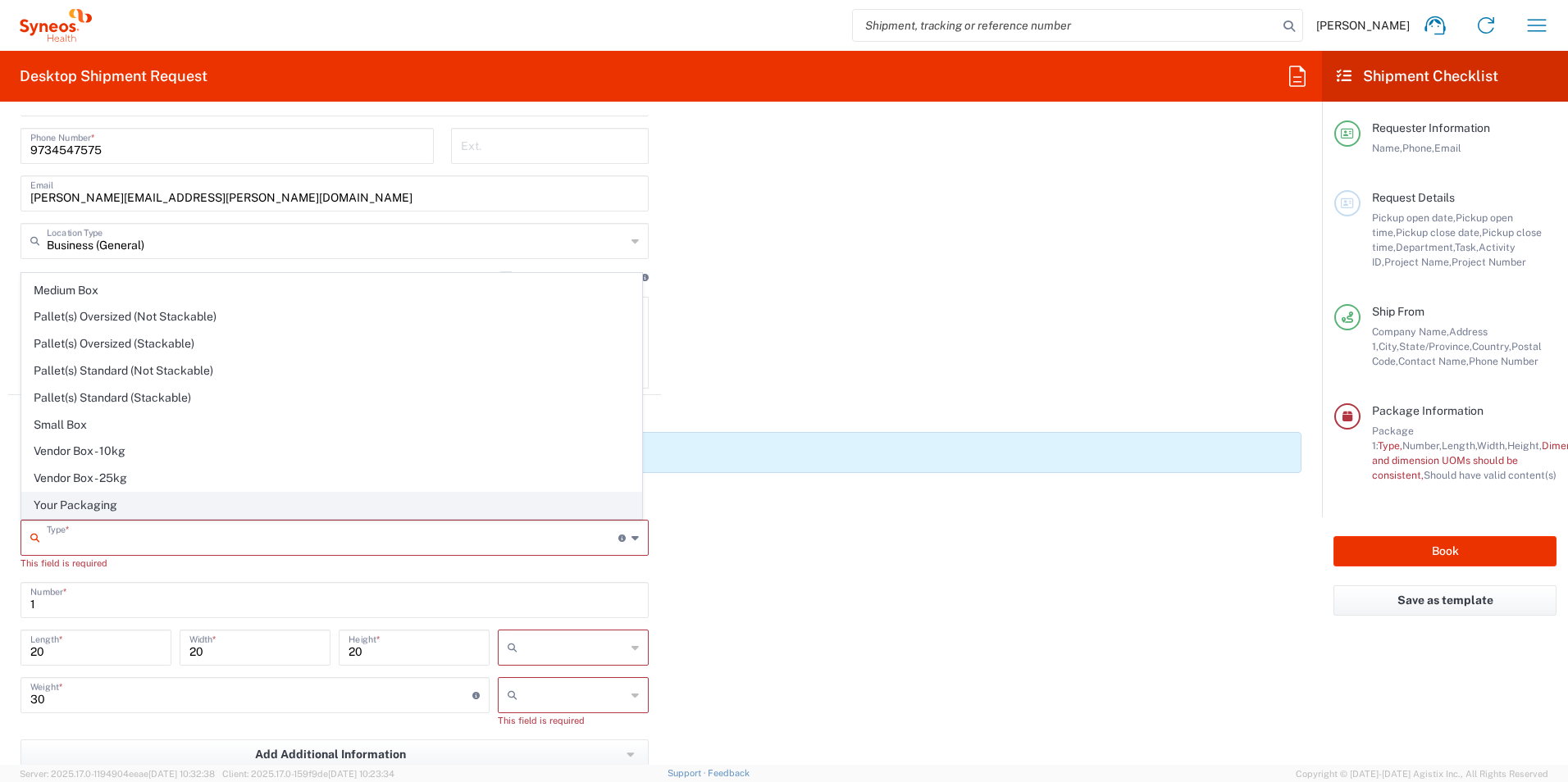
click at [162, 508] on span "Your Packaging" at bounding box center [332, 506] width 619 height 25
type input "Your Packaging"
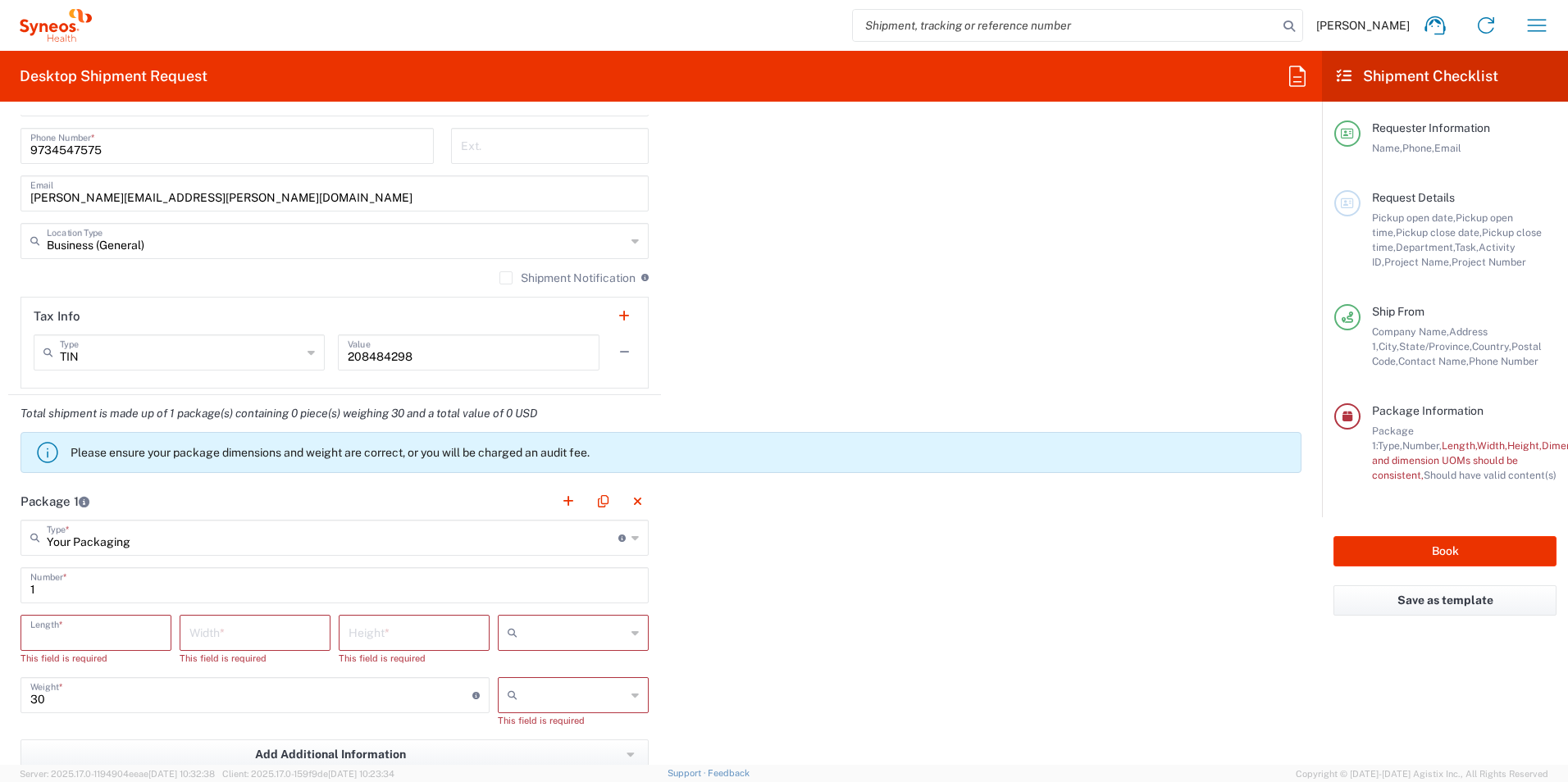
click at [85, 640] on input "number" at bounding box center [96, 632] width 131 height 29
type input "18"
click at [209, 630] on input "number" at bounding box center [255, 632] width 131 height 29
type input "18"
click at [407, 635] on input "number" at bounding box center [414, 632] width 131 height 29
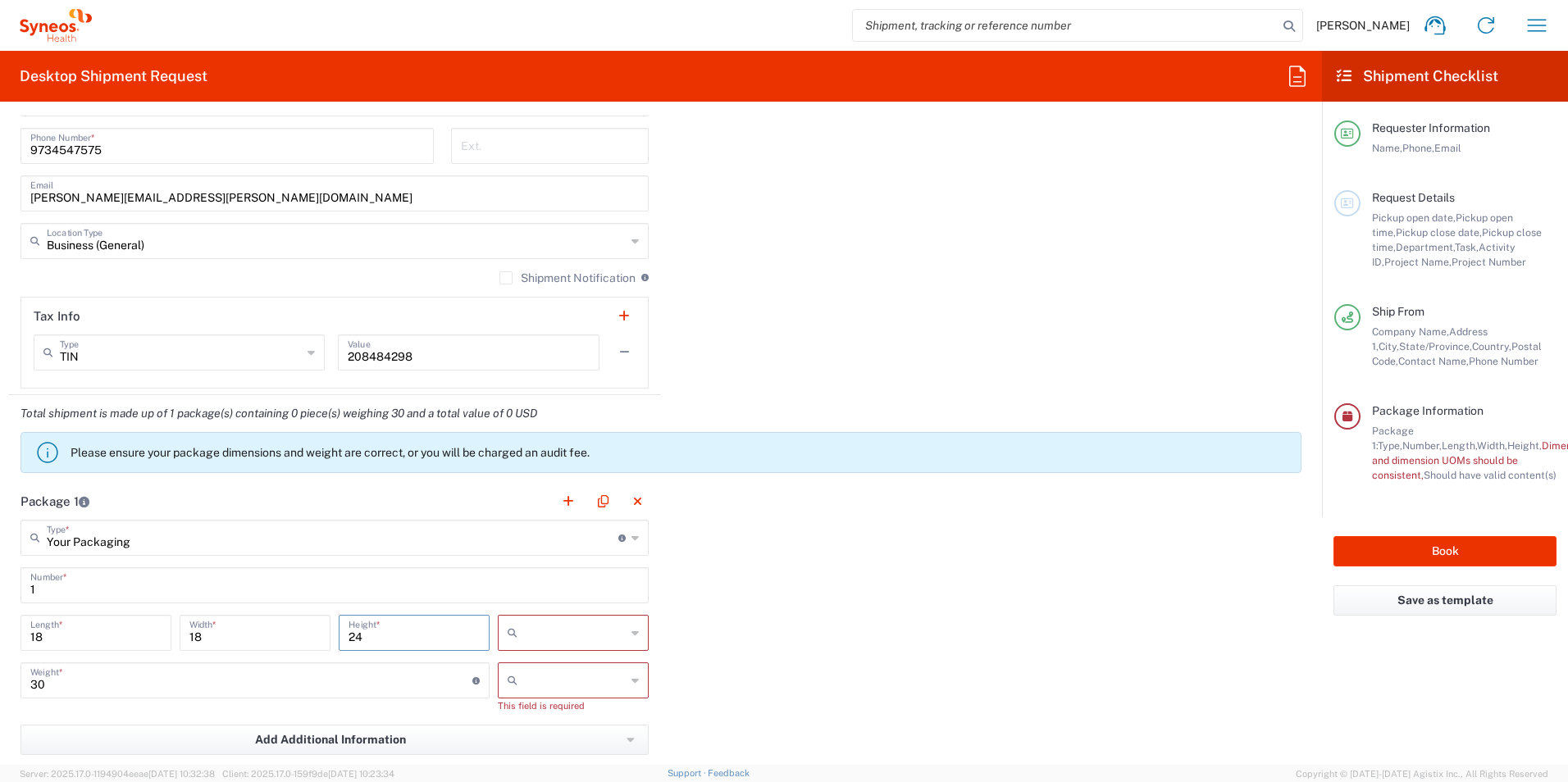
type input "24"
click at [583, 630] on input "text" at bounding box center [574, 633] width 102 height 26
click at [534, 722] on span "in" at bounding box center [568, 723] width 146 height 25
type input "in"
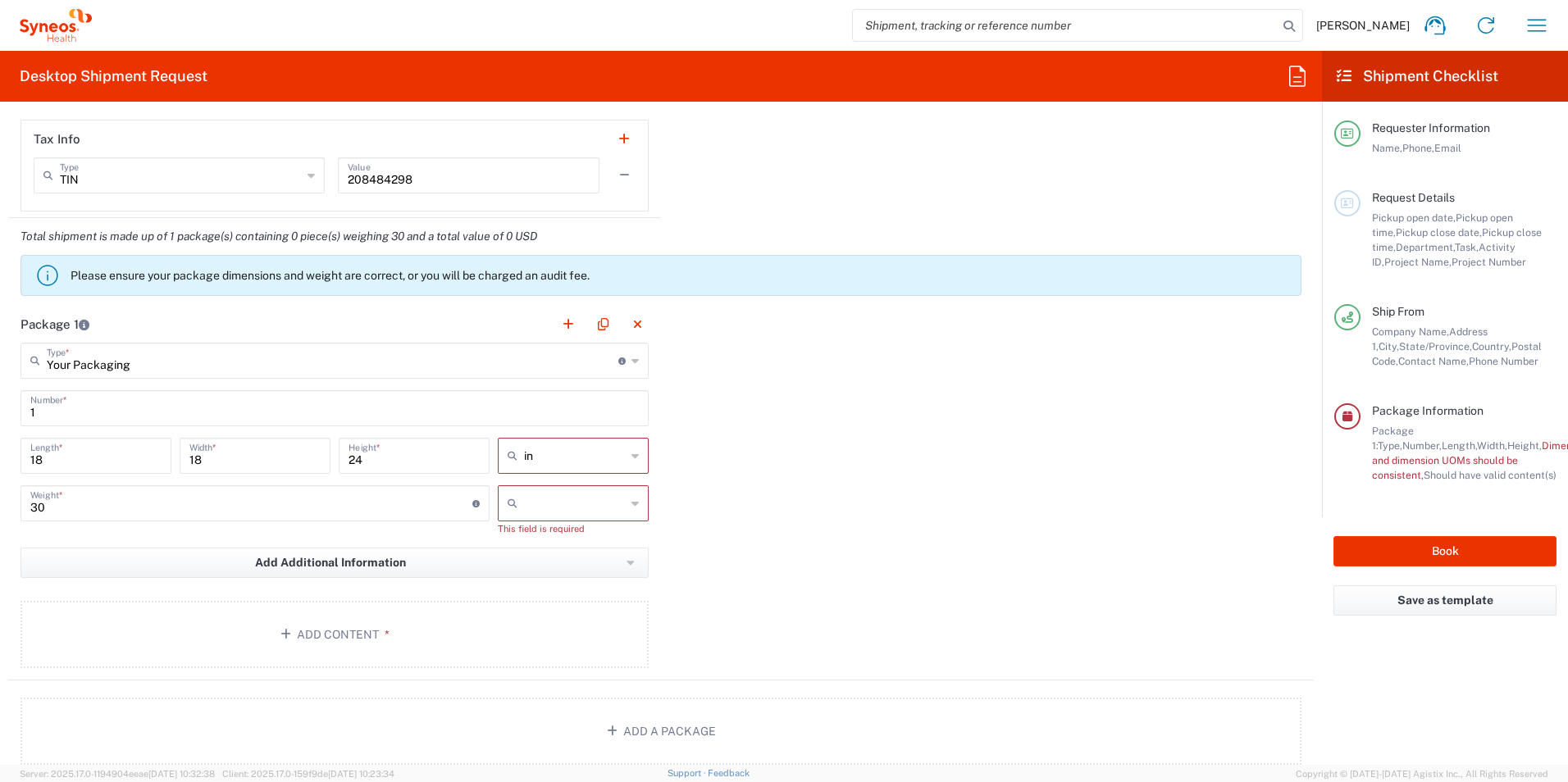
scroll to position [1425, 0]
click at [584, 515] on input "text" at bounding box center [574, 505] width 102 height 26
click at [533, 571] on span "lbs" at bounding box center [568, 568] width 146 height 25
type input "lbs"
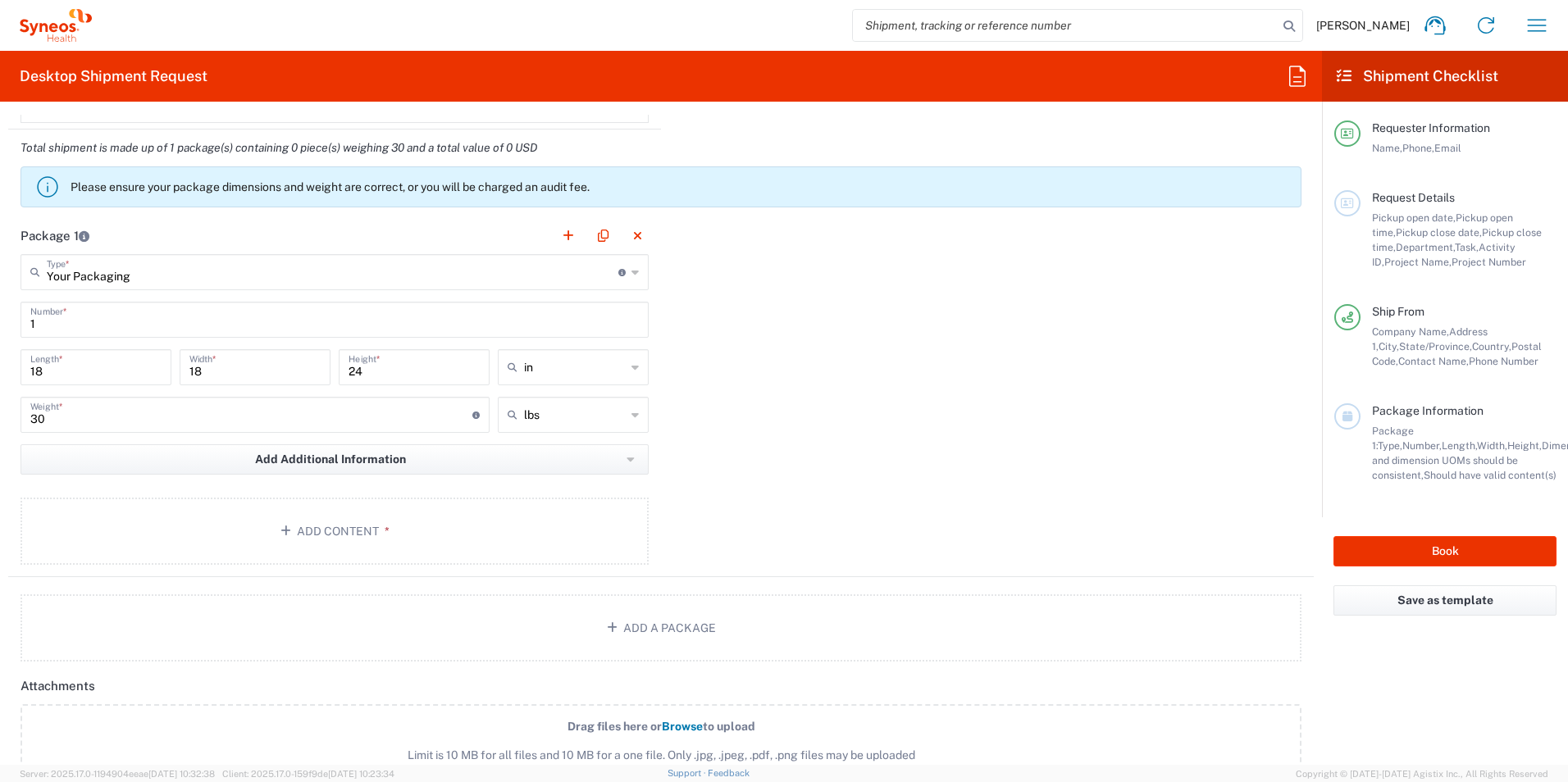
scroll to position [1516, 0]
click at [414, 516] on button "Add Content *" at bounding box center [335, 530] width 628 height 67
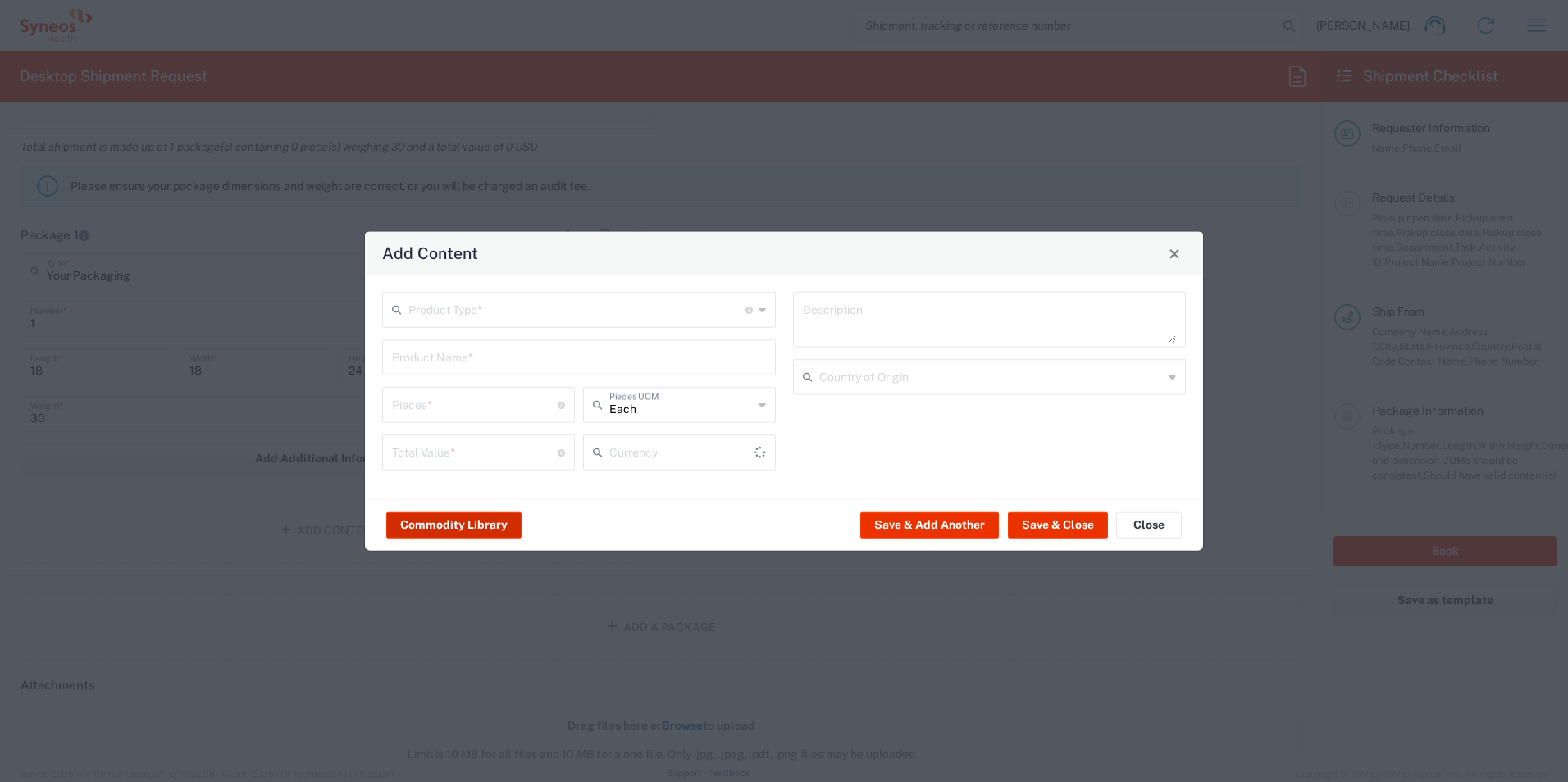
type input "US Dollar"
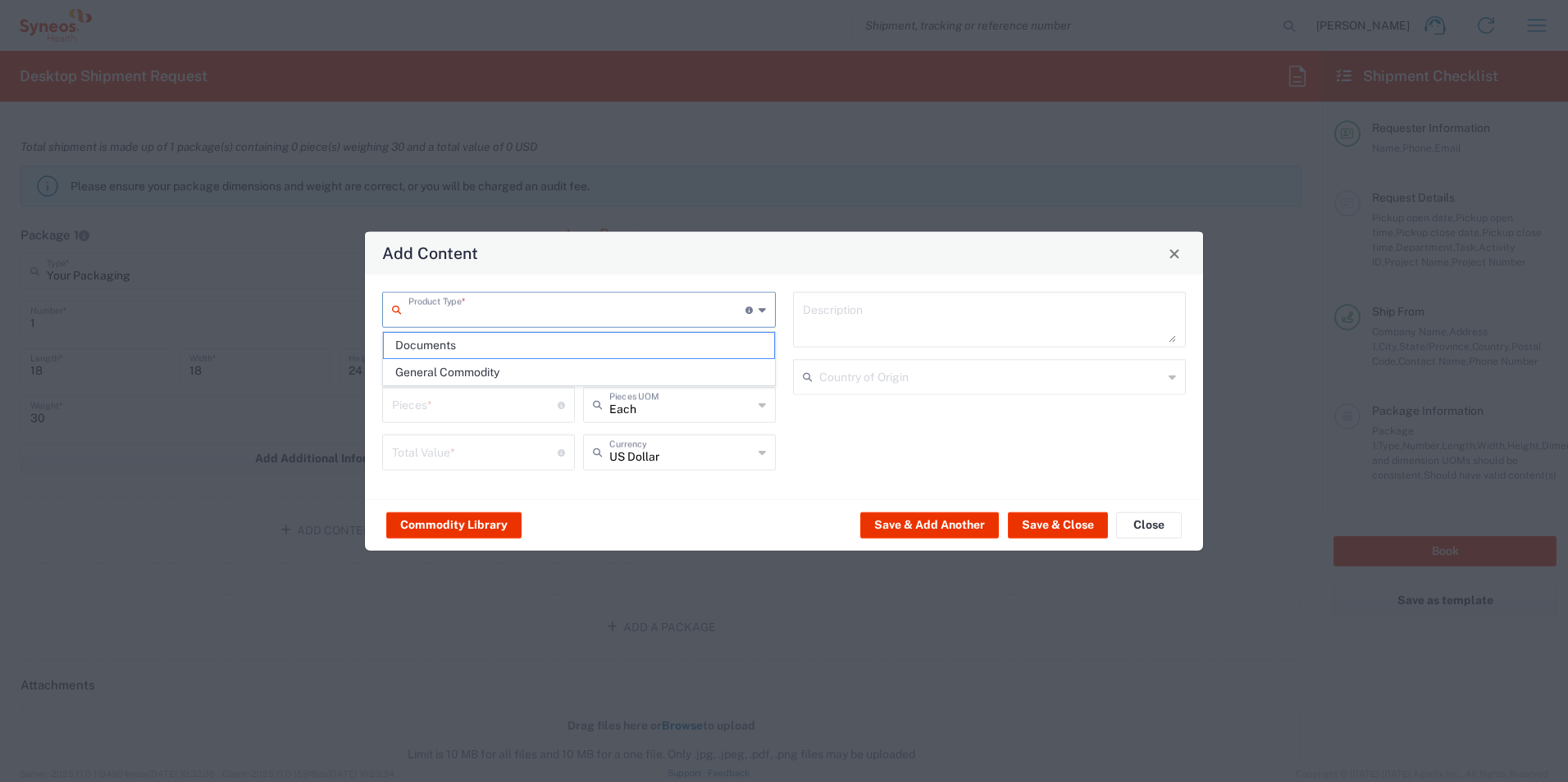
click at [549, 310] on input "text" at bounding box center [577, 309] width 337 height 29
click at [506, 365] on span "General Commodity" at bounding box center [579, 373] width 390 height 25
type input "General Commodity"
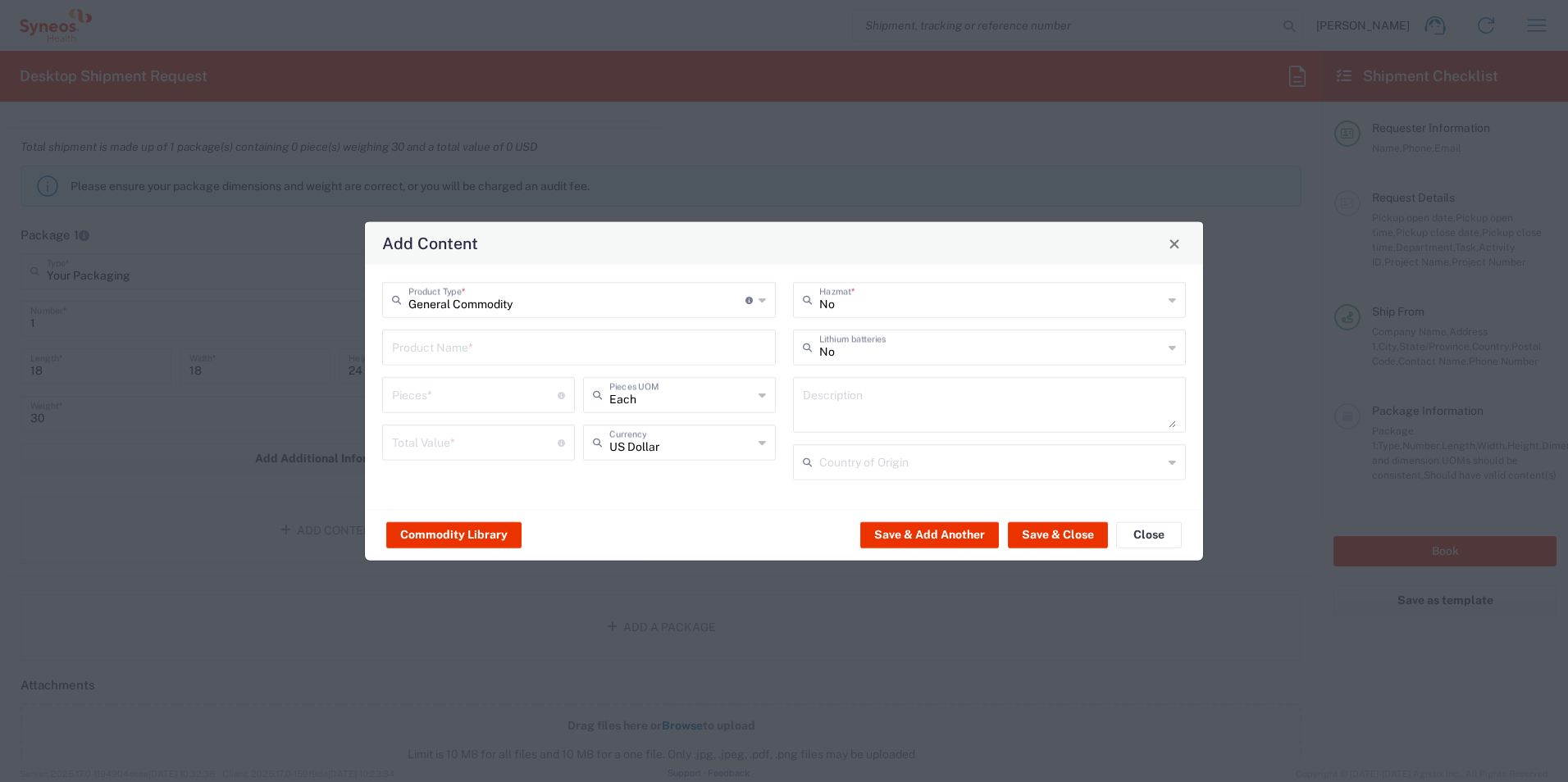
click at [491, 363] on div "Product Name *" at bounding box center [578, 347] width 393 height 36
click at [479, 347] on input "text" at bounding box center [579, 346] width 374 height 29
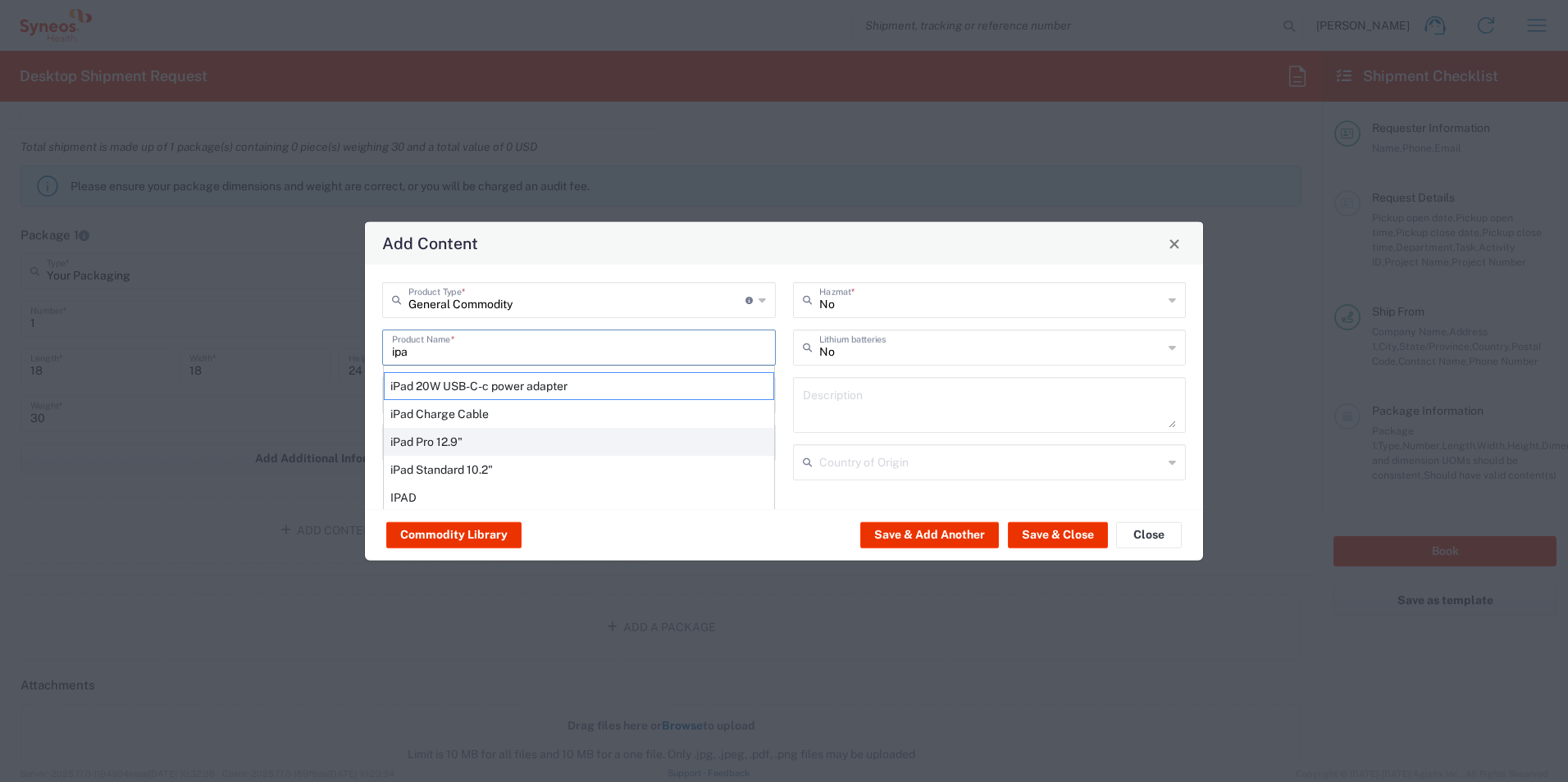
click at [453, 443] on div "iPad Pro 12.9"" at bounding box center [579, 442] width 390 height 28
type input "iPad Pro 12.9""
type input "1"
type textarea "iPad Pro 12.9""
type input "[GEOGRAPHIC_DATA]"
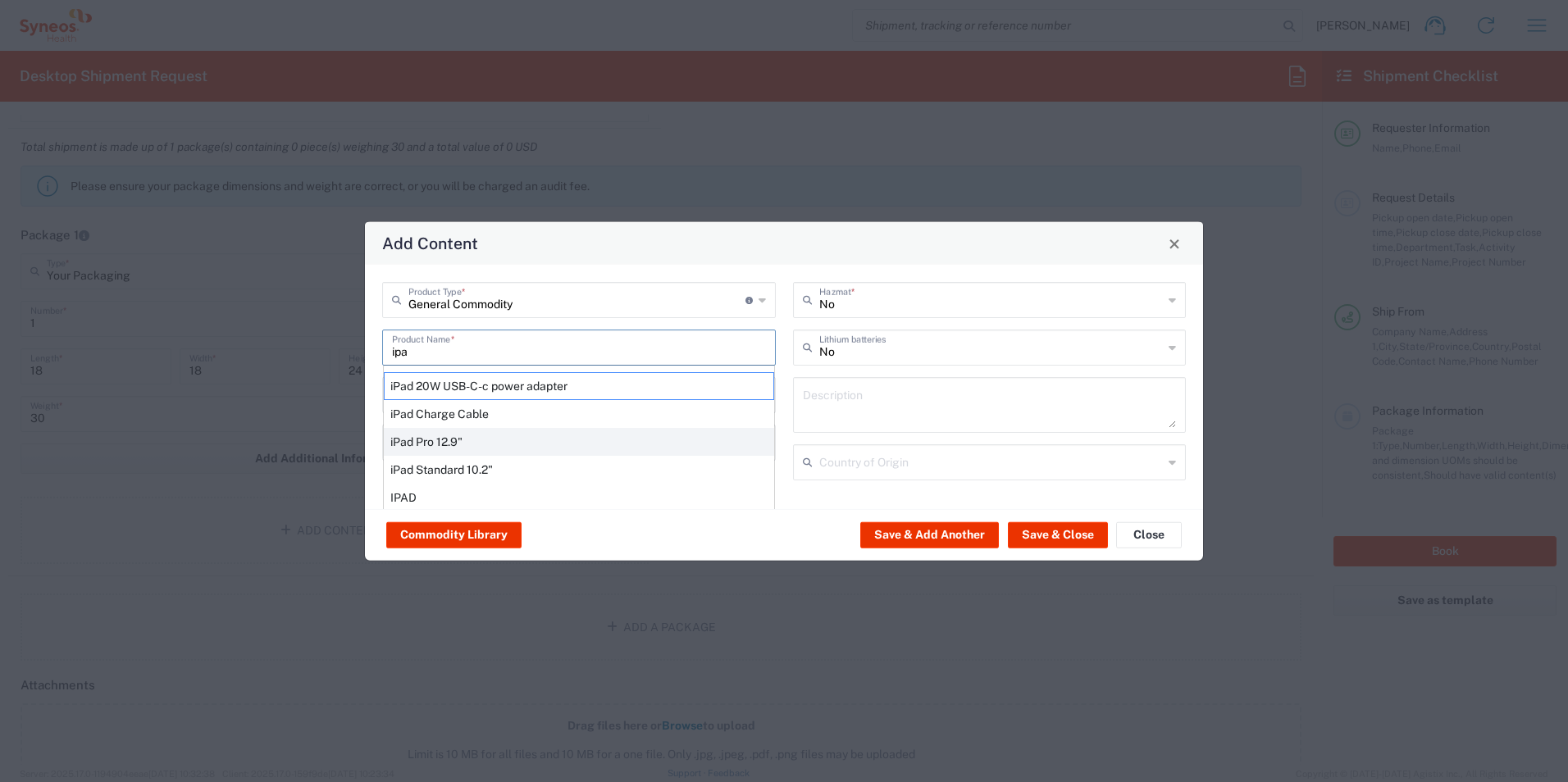
type input "Yes"
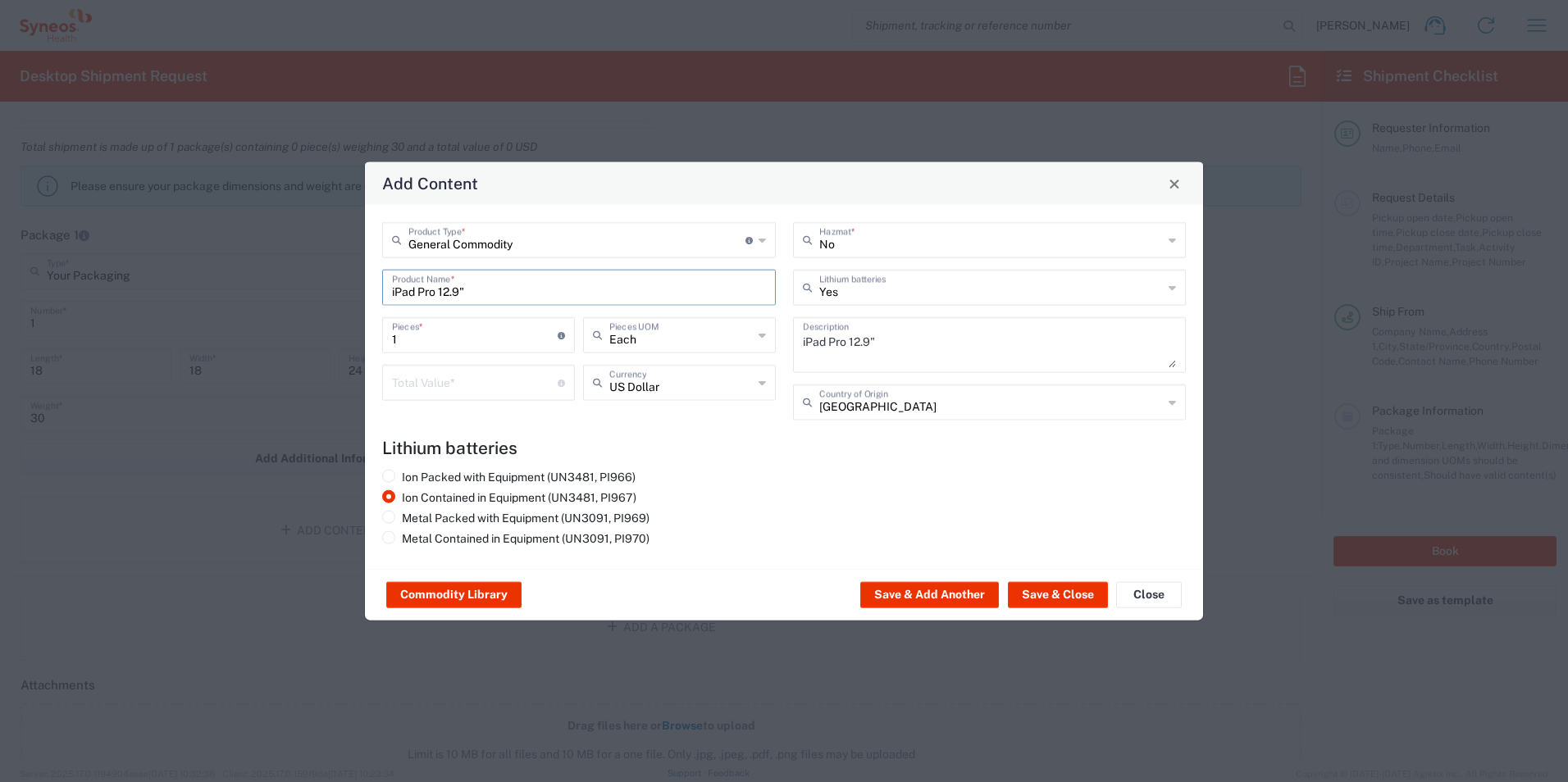
click at [444, 387] on input "number" at bounding box center [475, 382] width 166 height 29
type input "1000"
click at [526, 302] on div "iPad Pro 12.9" Product Name *" at bounding box center [578, 288] width 393 height 36
click at [496, 294] on input "iPad Pro 12.9"" at bounding box center [579, 287] width 374 height 29
drag, startPoint x: 496, startPoint y: 294, endPoint x: 357, endPoint y: 308, distance: 139.7
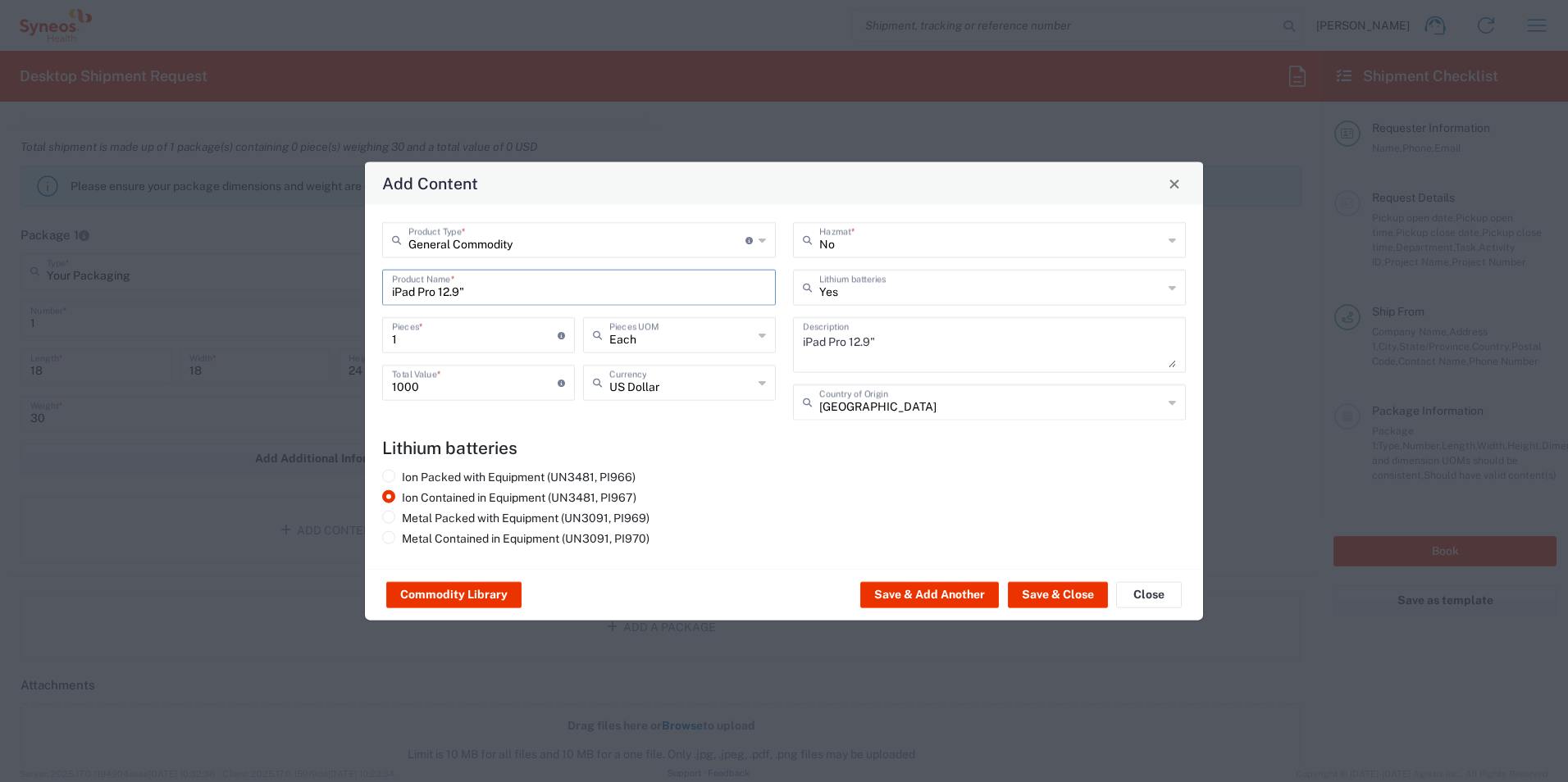
click at [357, 308] on div "Add Content General Commodity Product Type * Document: Paper document generated…" at bounding box center [784, 391] width 1568 height 782
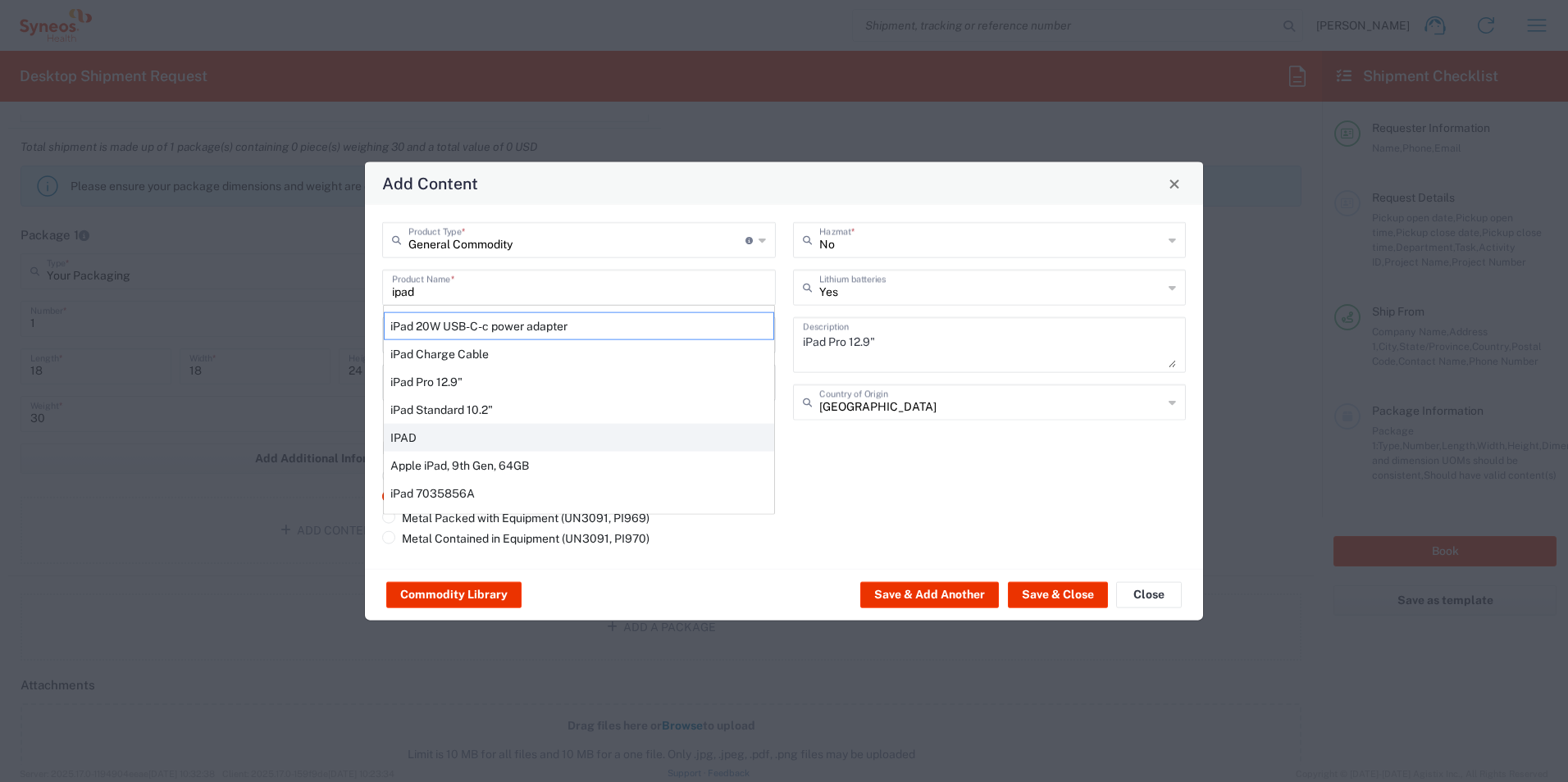
click at [416, 438] on div "IPAD" at bounding box center [579, 437] width 390 height 28
type input "IPAD"
type textarea "TABLET COMPUTER"
type input "No"
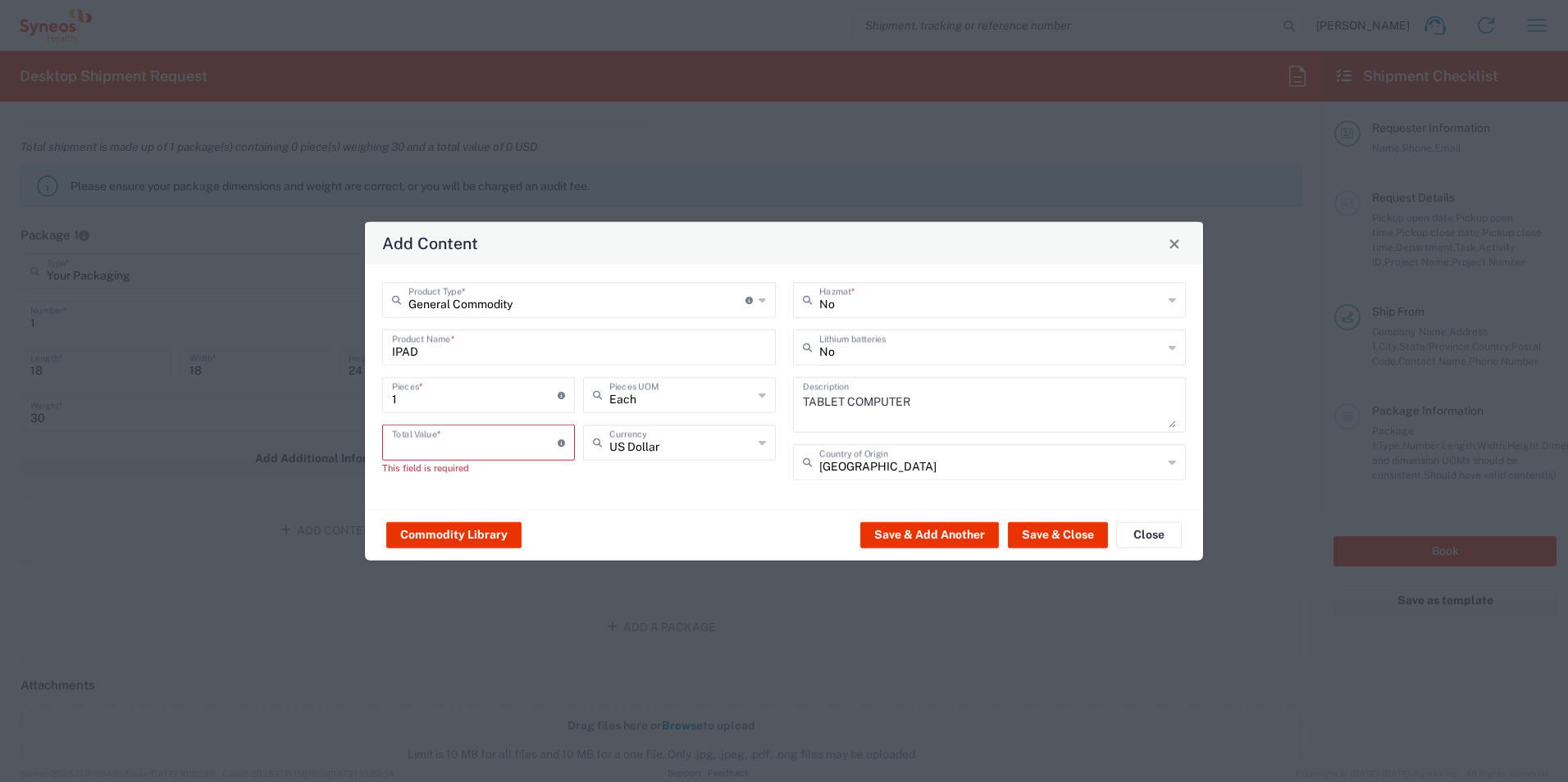
click at [455, 438] on input "number" at bounding box center [475, 442] width 166 height 29
type input "1000"
click at [1060, 531] on button "Save & Close" at bounding box center [1057, 535] width 100 height 26
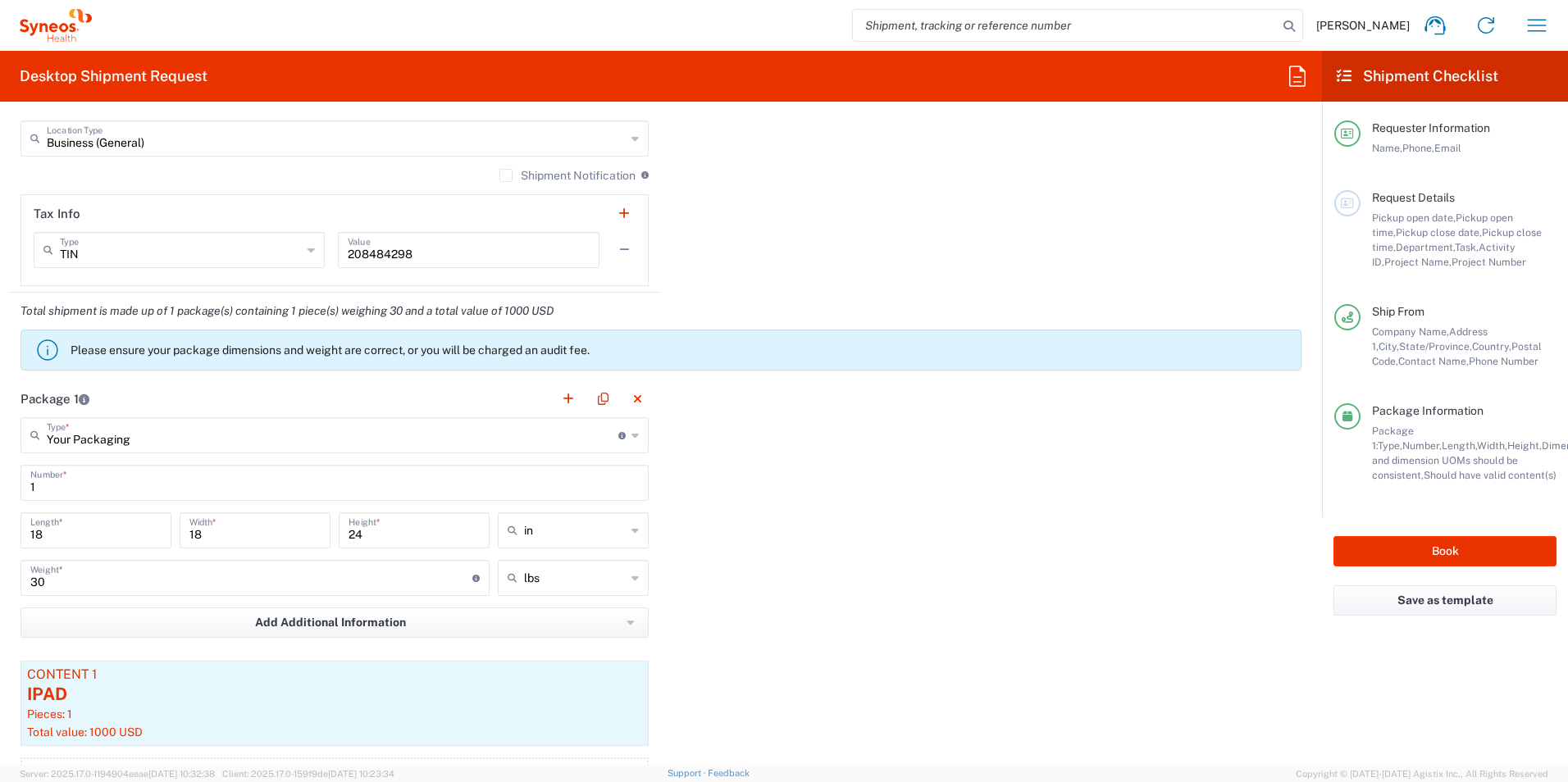
scroll to position [1354, 0]
click at [566, 398] on button "button" at bounding box center [569, 398] width 23 height 23
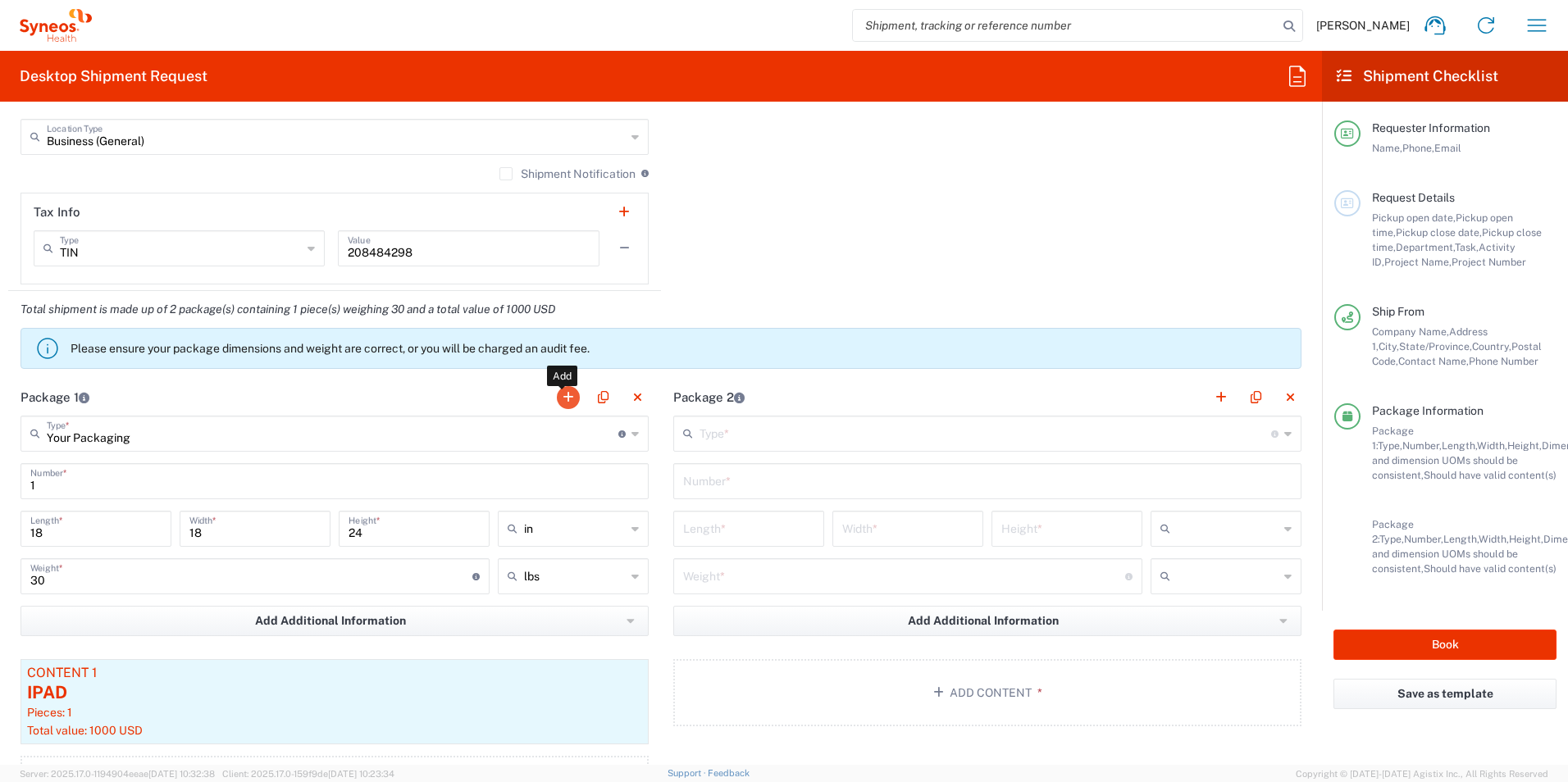
click at [568, 402] on button "button" at bounding box center [569, 398] width 23 height 23
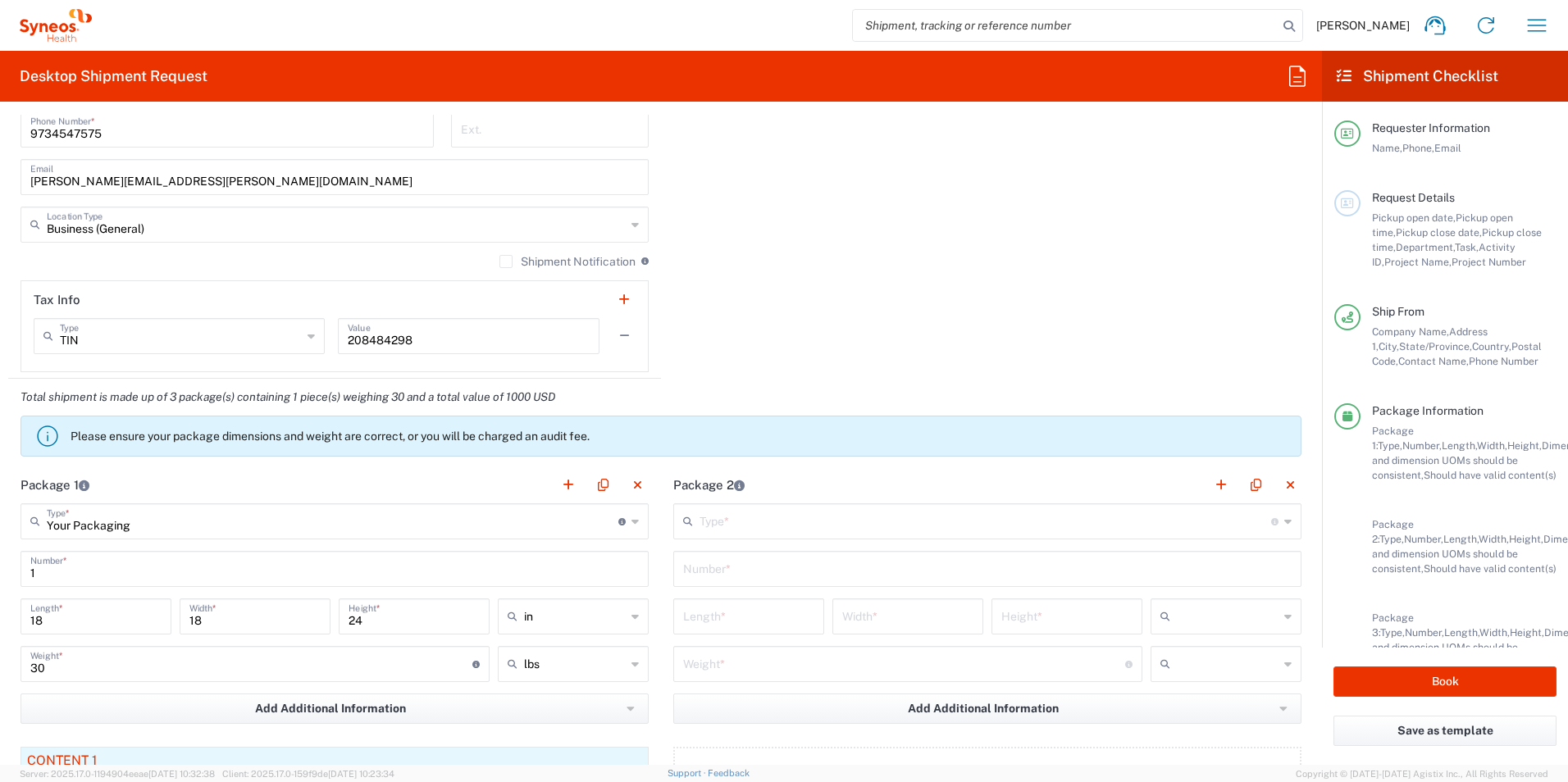
scroll to position [1266, 0]
click at [754, 534] on input "text" at bounding box center [984, 520] width 571 height 29
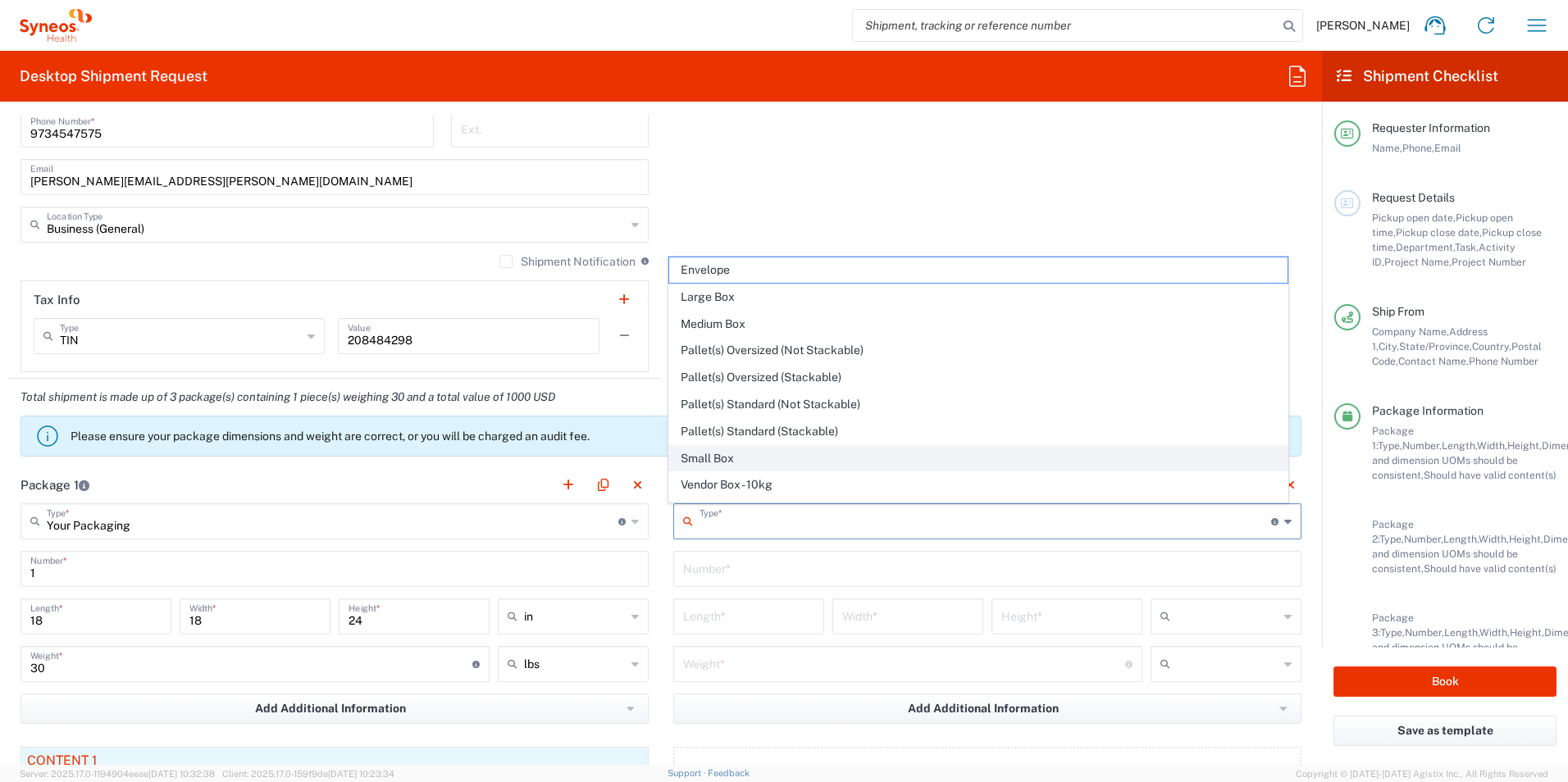
scroll to position [50, 0]
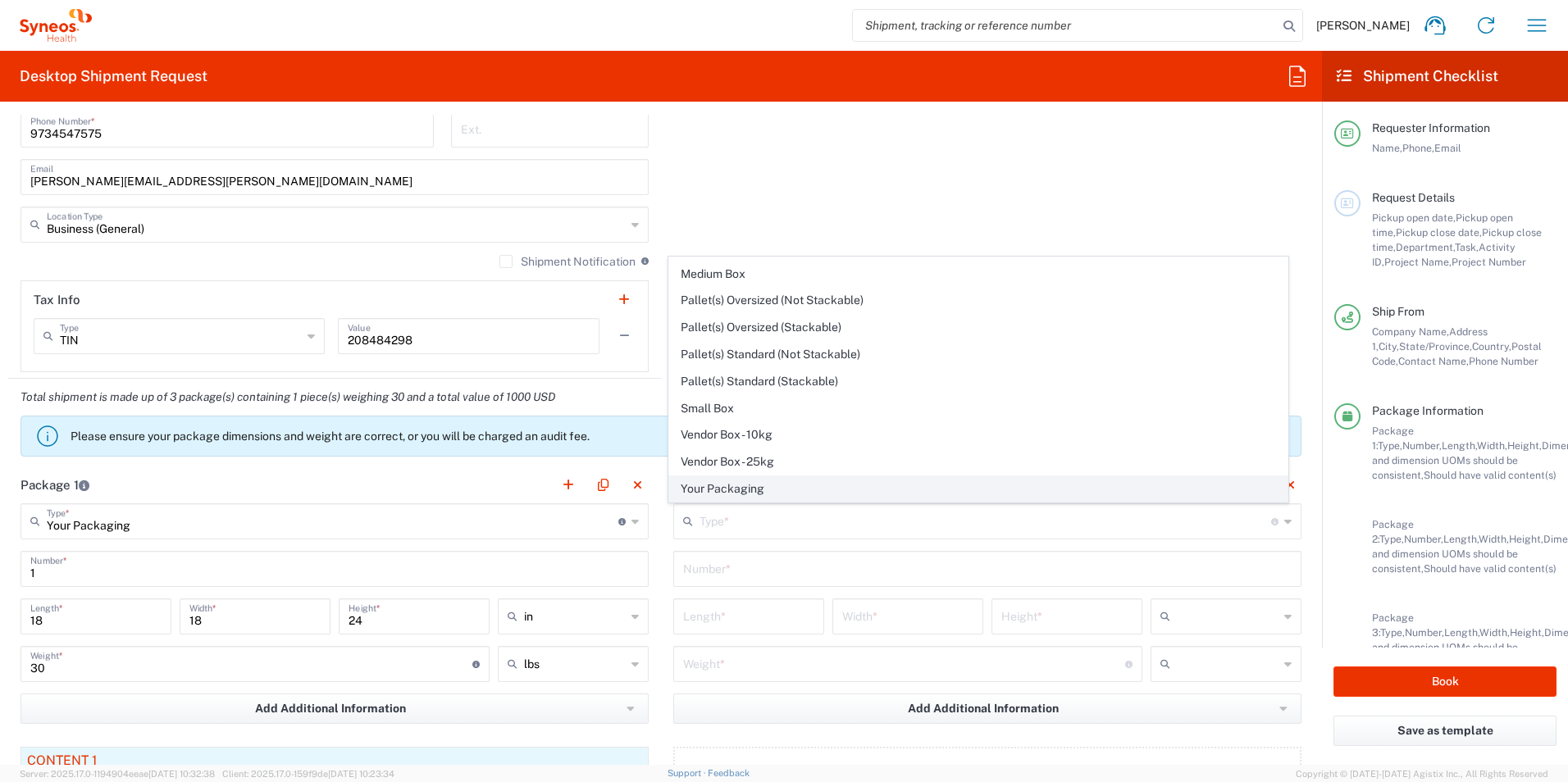
click at [753, 486] on span "Your Packaging" at bounding box center [979, 490] width 619 height 25
type input "Your Packaging"
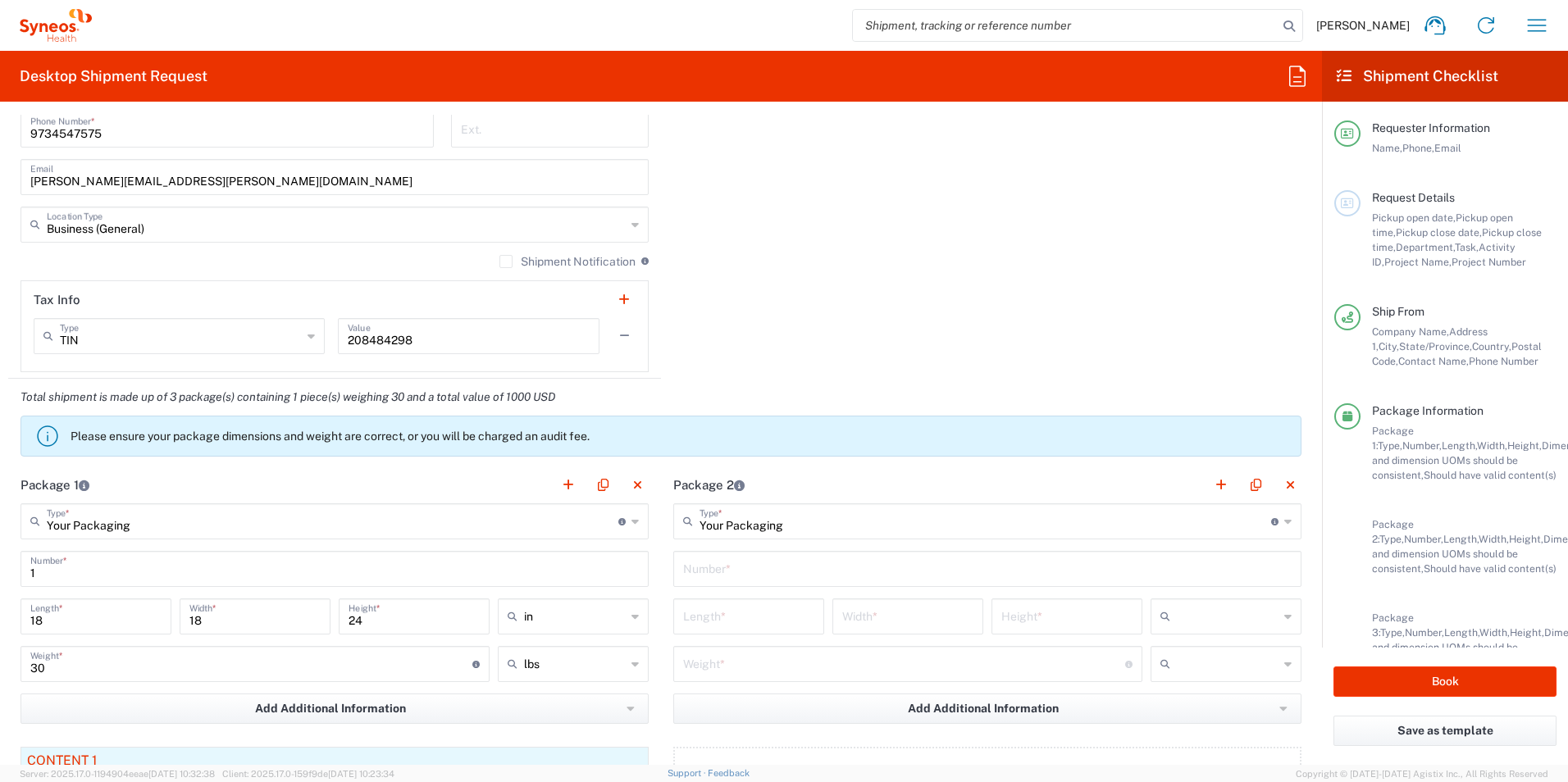
click at [764, 576] on input "text" at bounding box center [987, 568] width 608 height 29
type input "1"
click at [704, 614] on input "number" at bounding box center [748, 616] width 131 height 29
type input "6"
click at [844, 618] on input "number" at bounding box center [908, 616] width 131 height 29
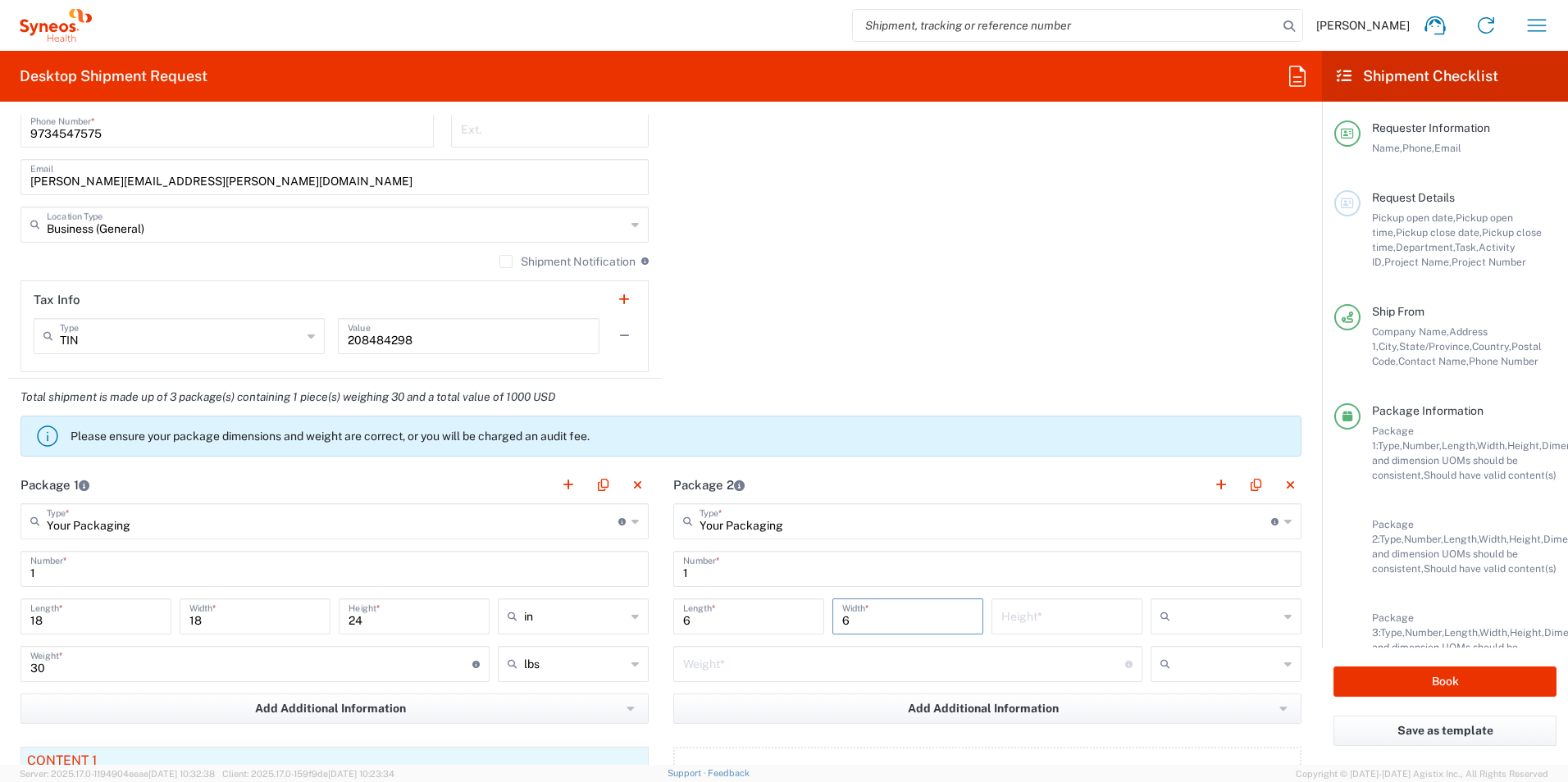
type input "6"
click at [991, 612] on div "Height *" at bounding box center [1067, 616] width 151 height 36
click at [1001, 616] on input "number" at bounding box center [1067, 616] width 131 height 29
type input "48"
click at [1268, 618] on div at bounding box center [1226, 616] width 151 height 36
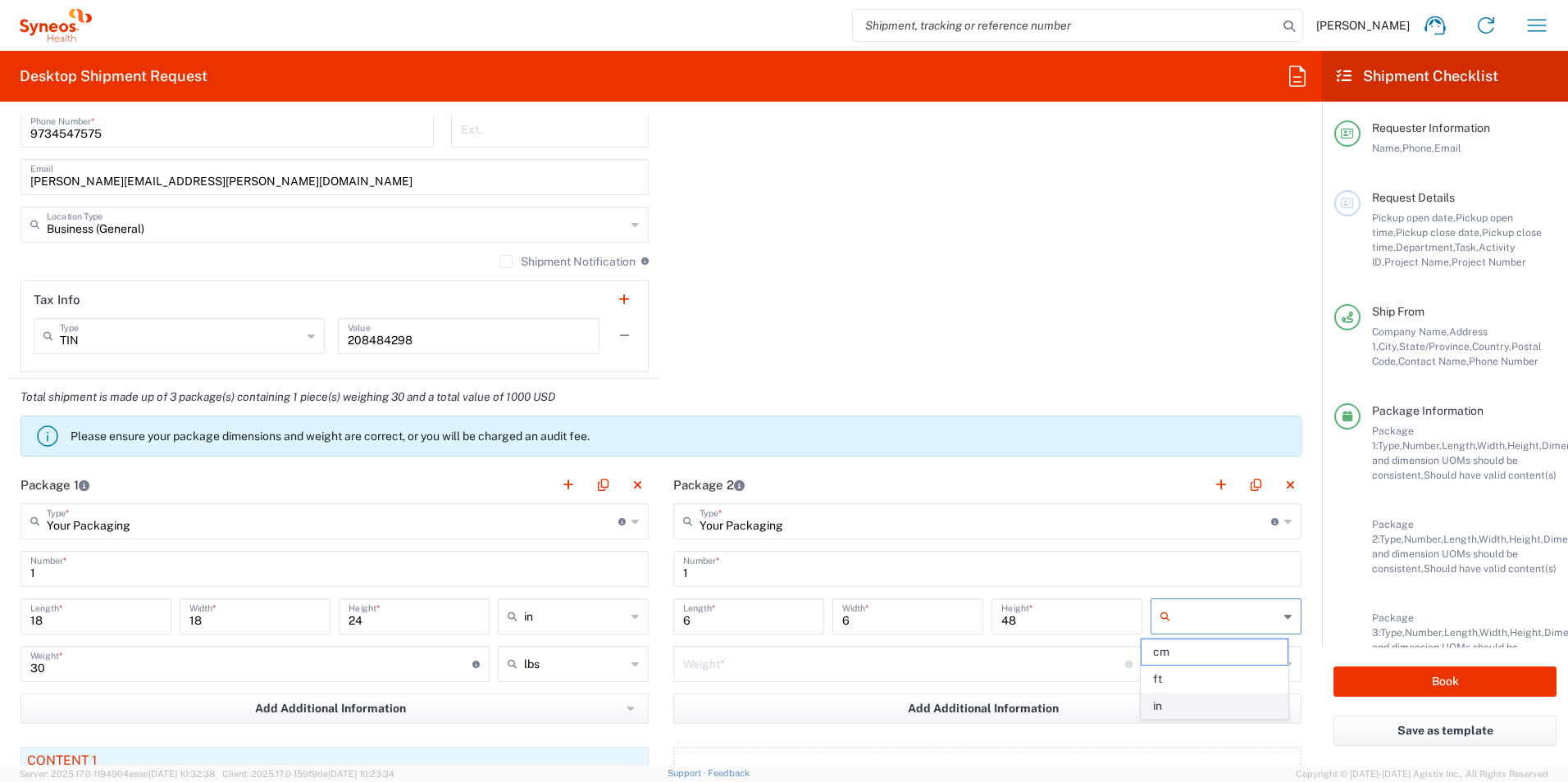
click at [1206, 708] on span "in" at bounding box center [1214, 706] width 146 height 25
type input "in"
click at [913, 661] on input "number" at bounding box center [903, 663] width 442 height 29
type input "15"
click at [1193, 661] on input "text" at bounding box center [1227, 664] width 102 height 26
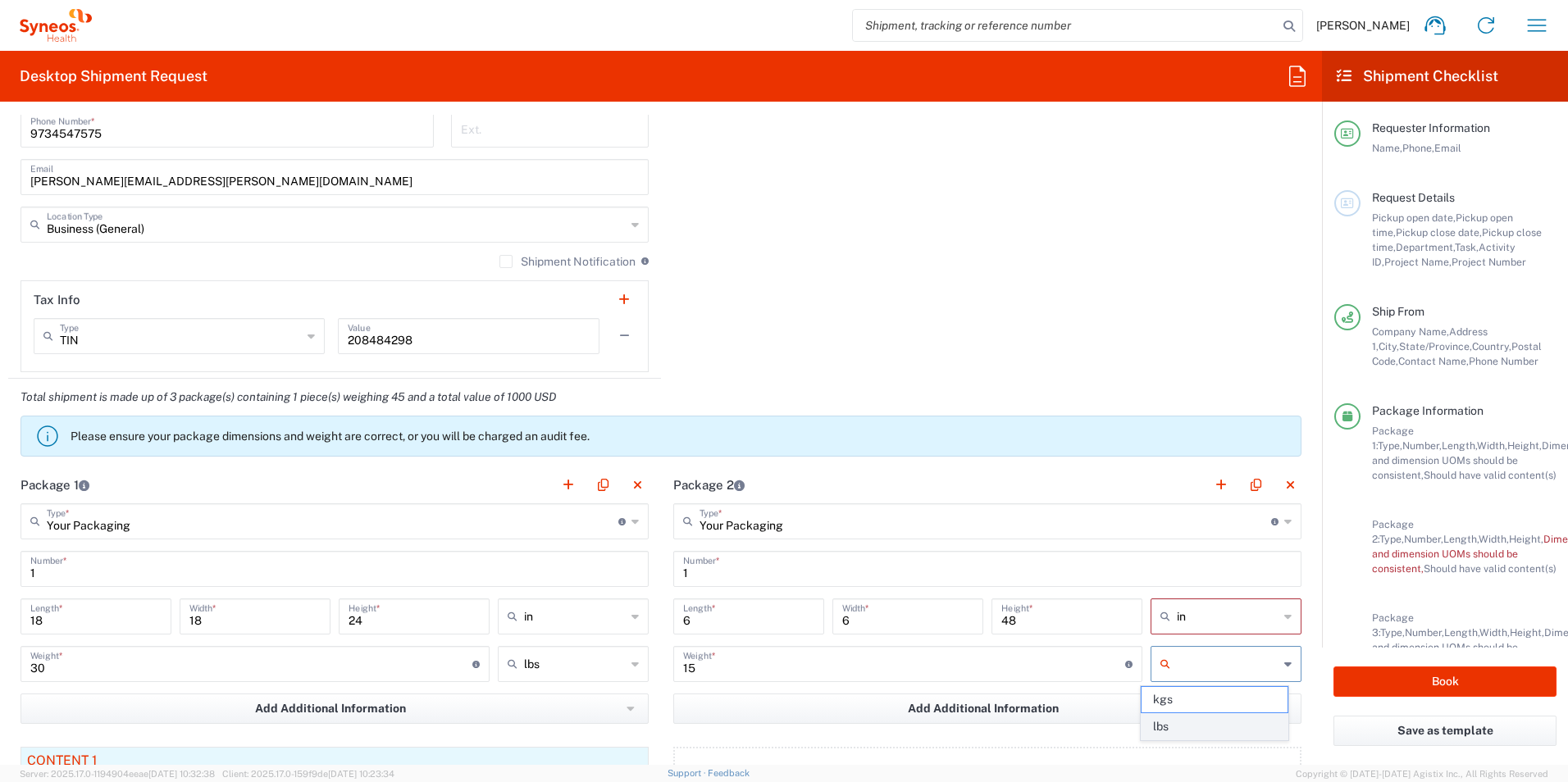
click at [1191, 733] on span "lbs" at bounding box center [1214, 727] width 146 height 25
type input "lbs"
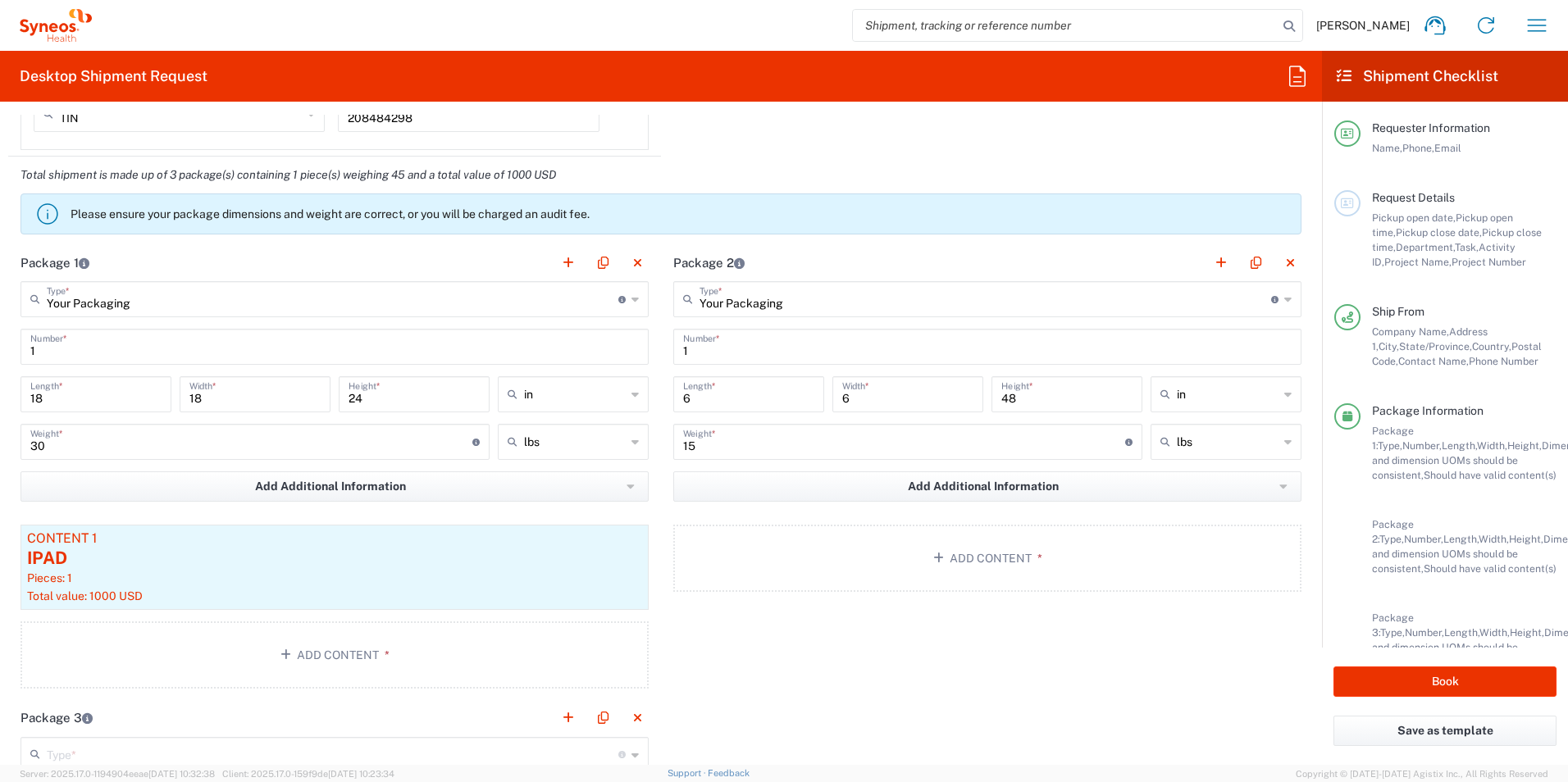
scroll to position [1501, 0]
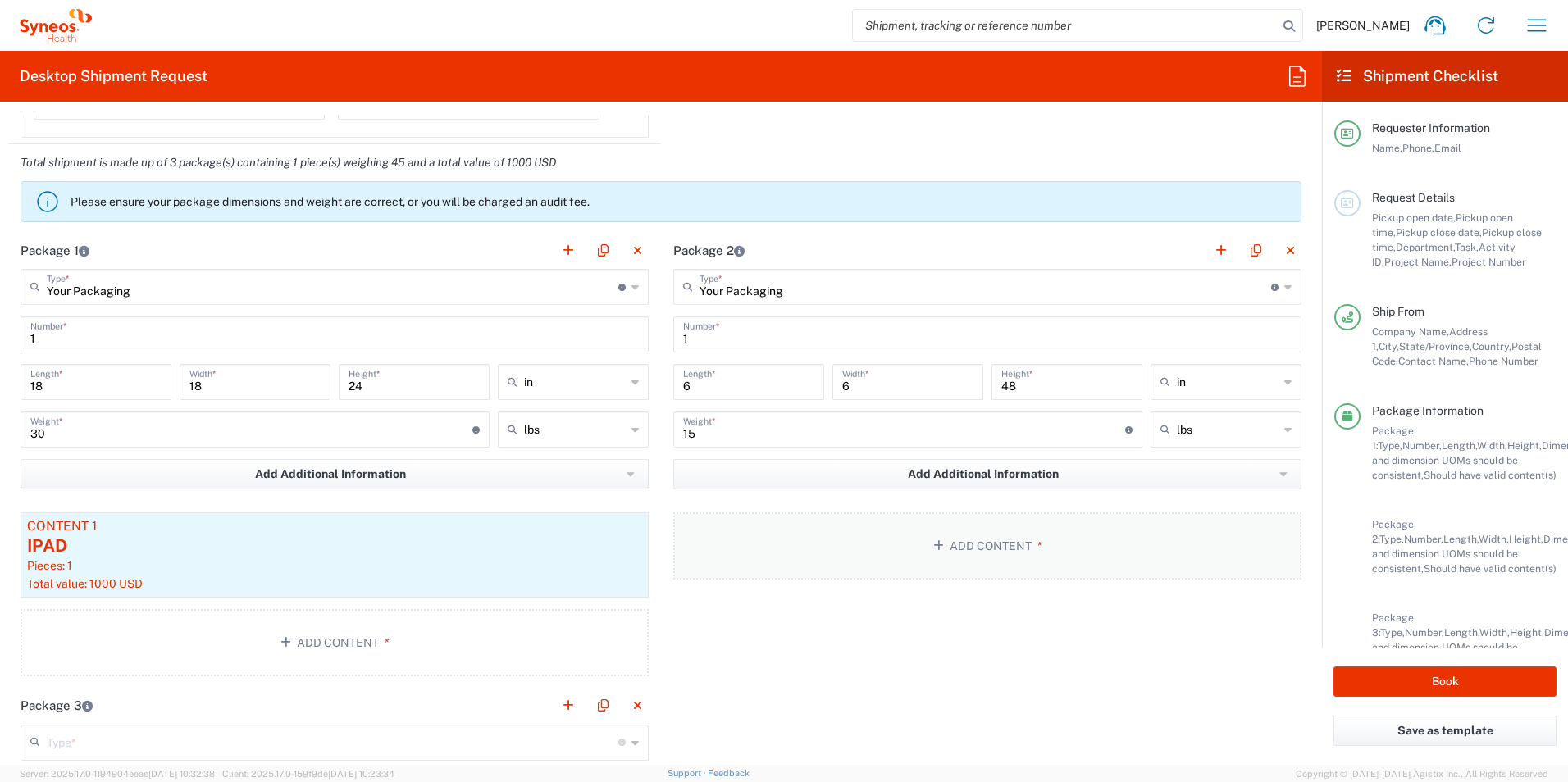
click at [915, 535] on button "Add Content *" at bounding box center [987, 546] width 628 height 67
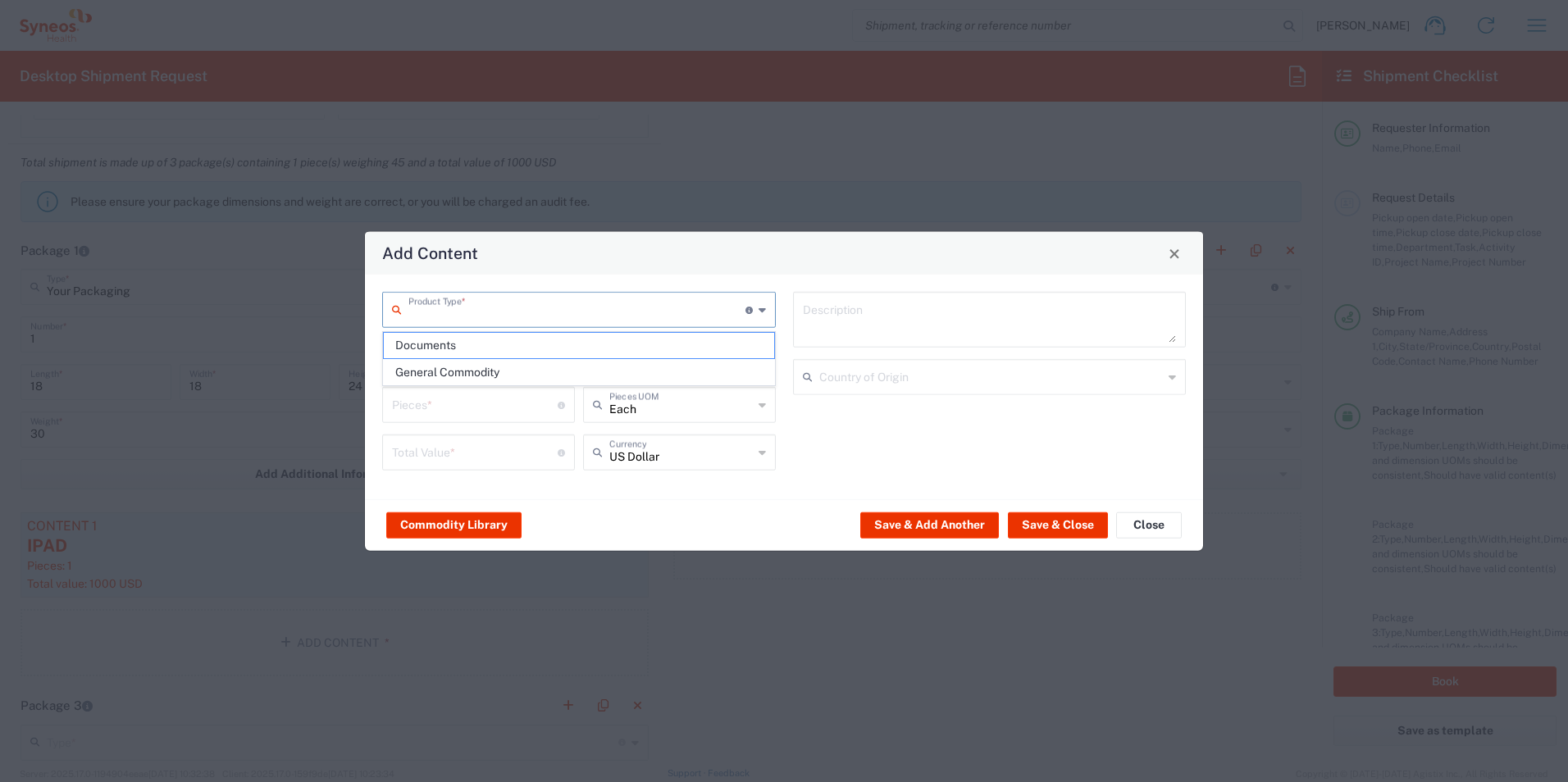
click at [543, 306] on input "text" at bounding box center [577, 309] width 337 height 29
click at [538, 347] on span "Documents" at bounding box center [579, 346] width 390 height 25
type input "Documents"
type input "1"
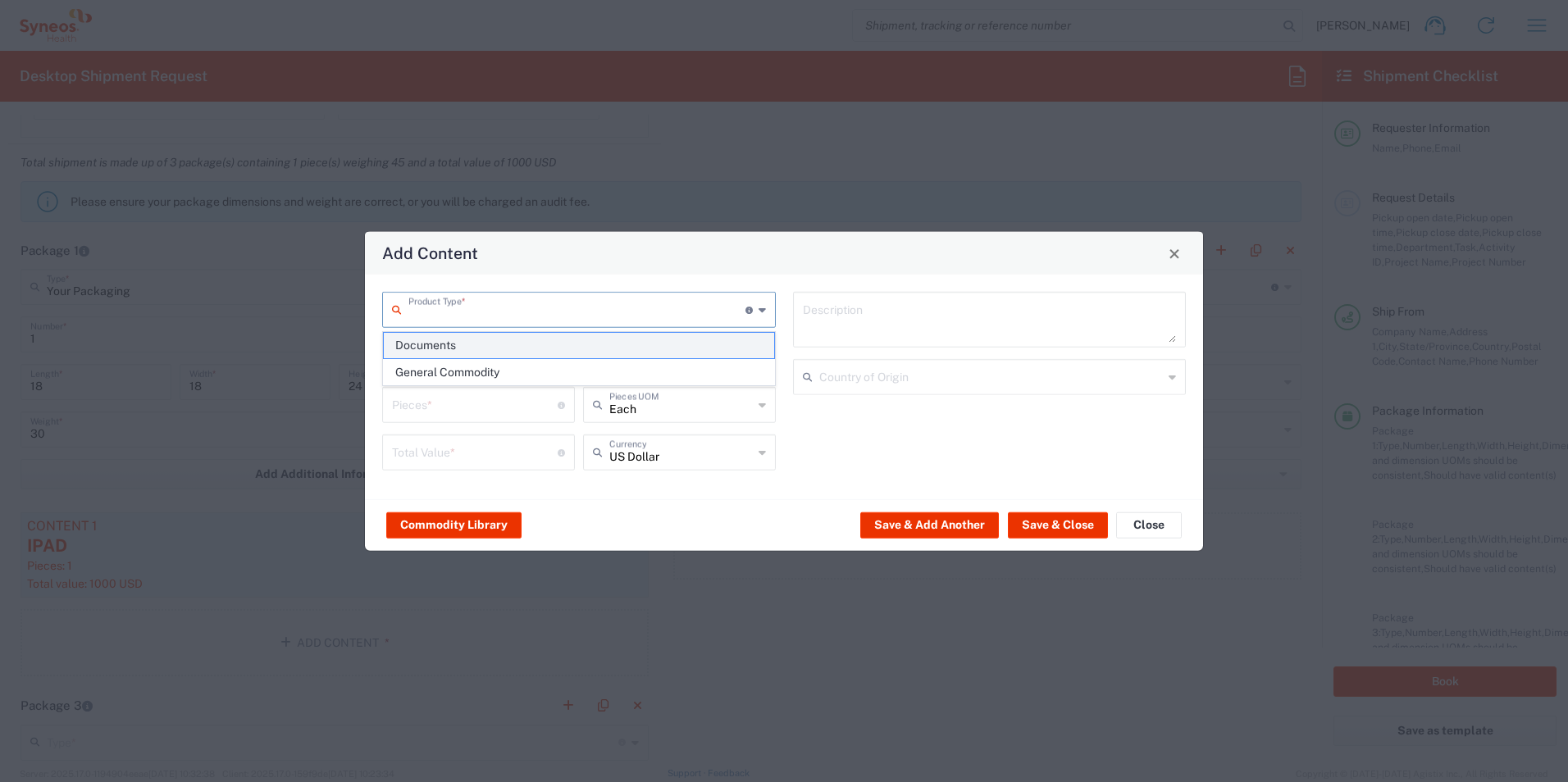
type input "1"
type textarea "Documents"
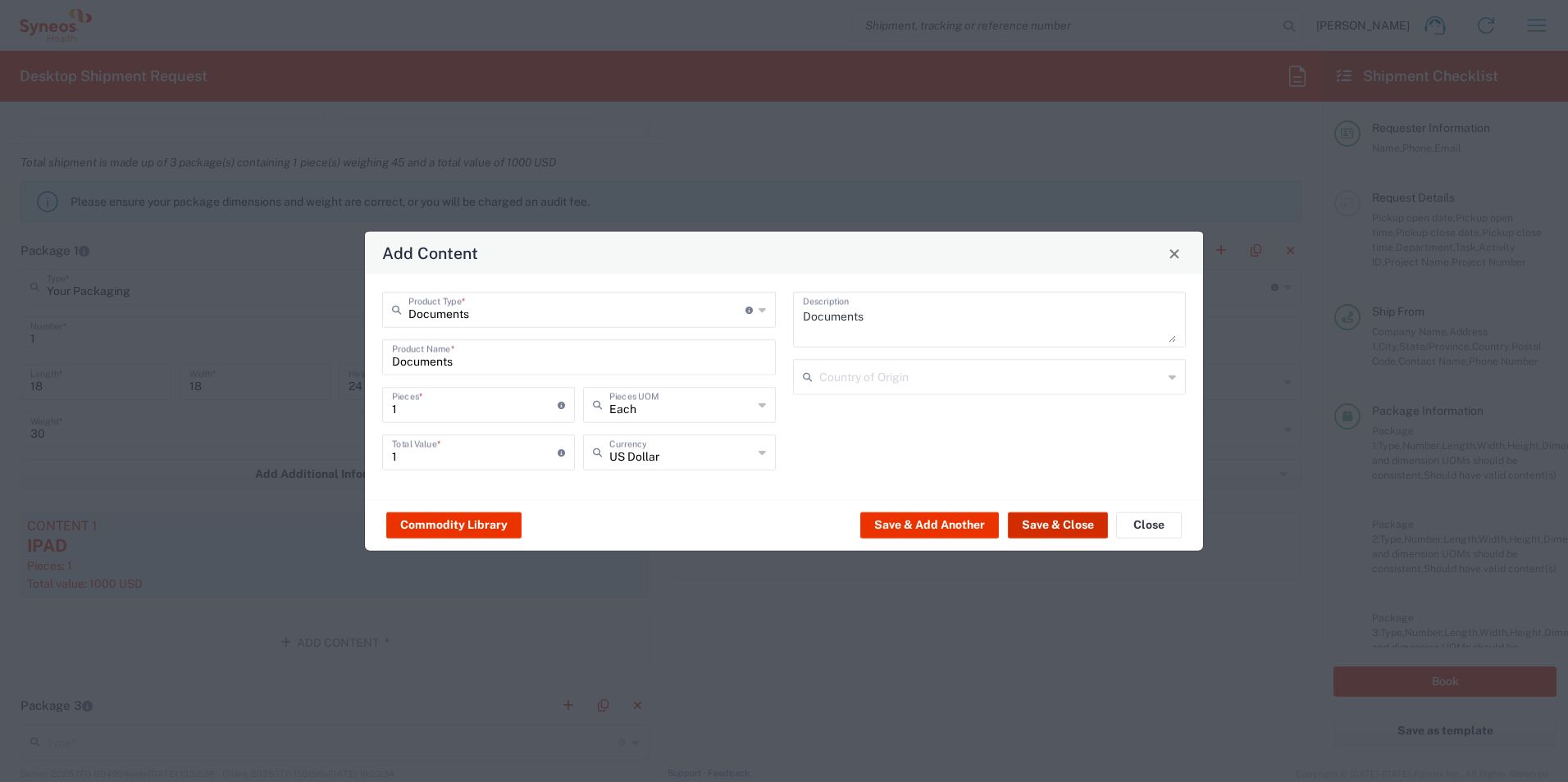
click at [1047, 526] on button "Save & Close" at bounding box center [1057, 525] width 100 height 26
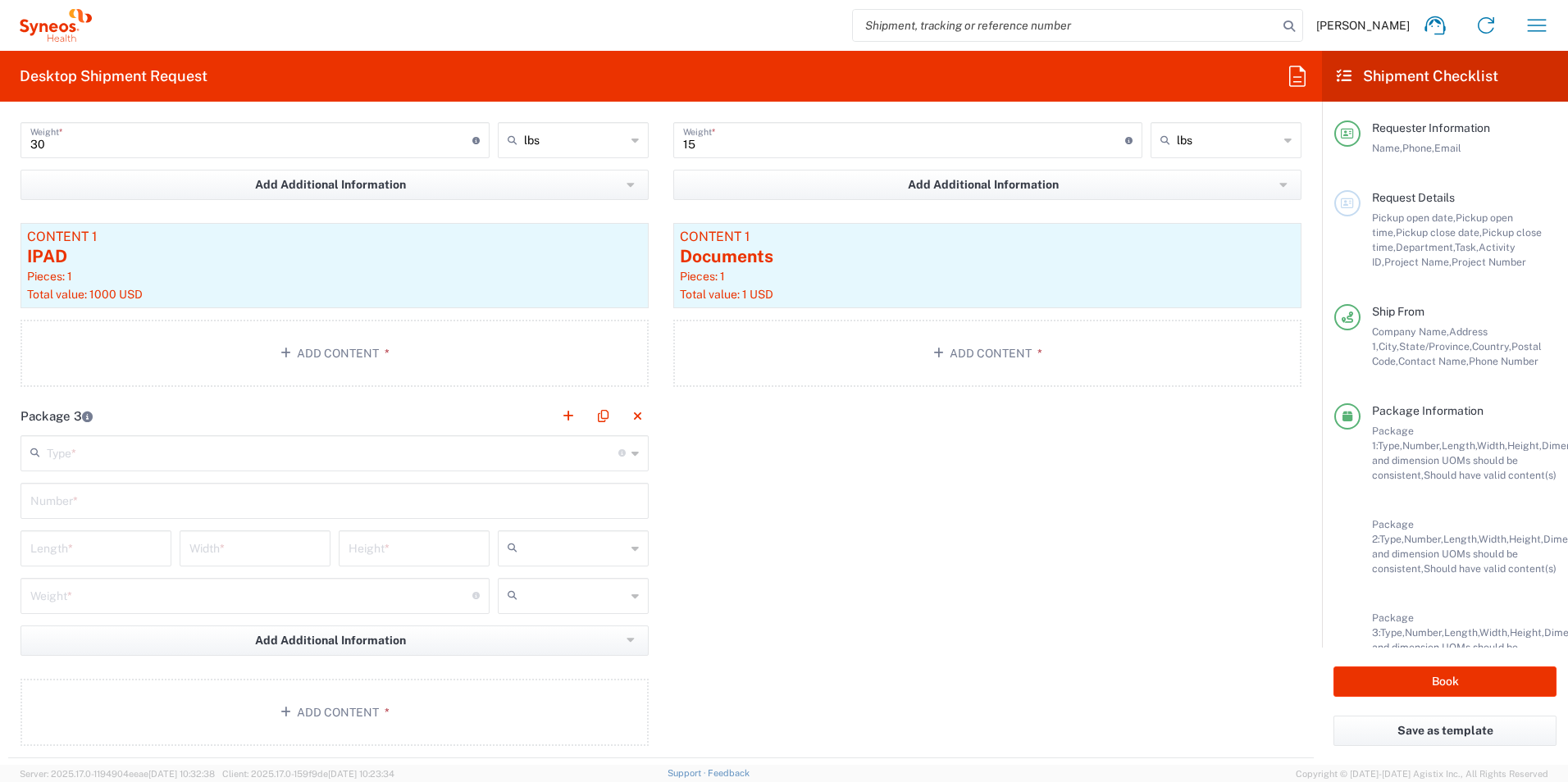
scroll to position [1792, 0]
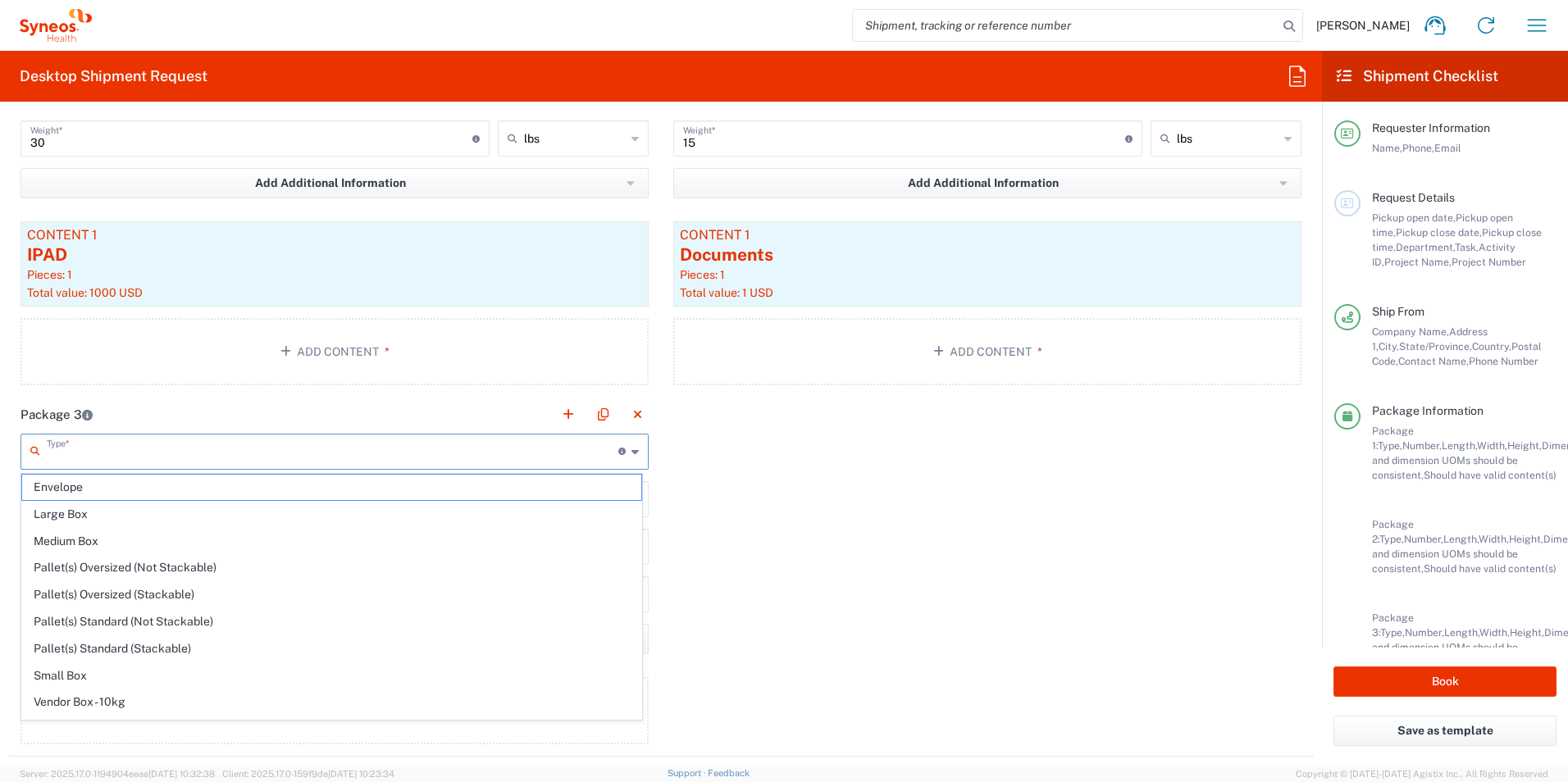
click at [198, 447] on input "text" at bounding box center [332, 451] width 571 height 29
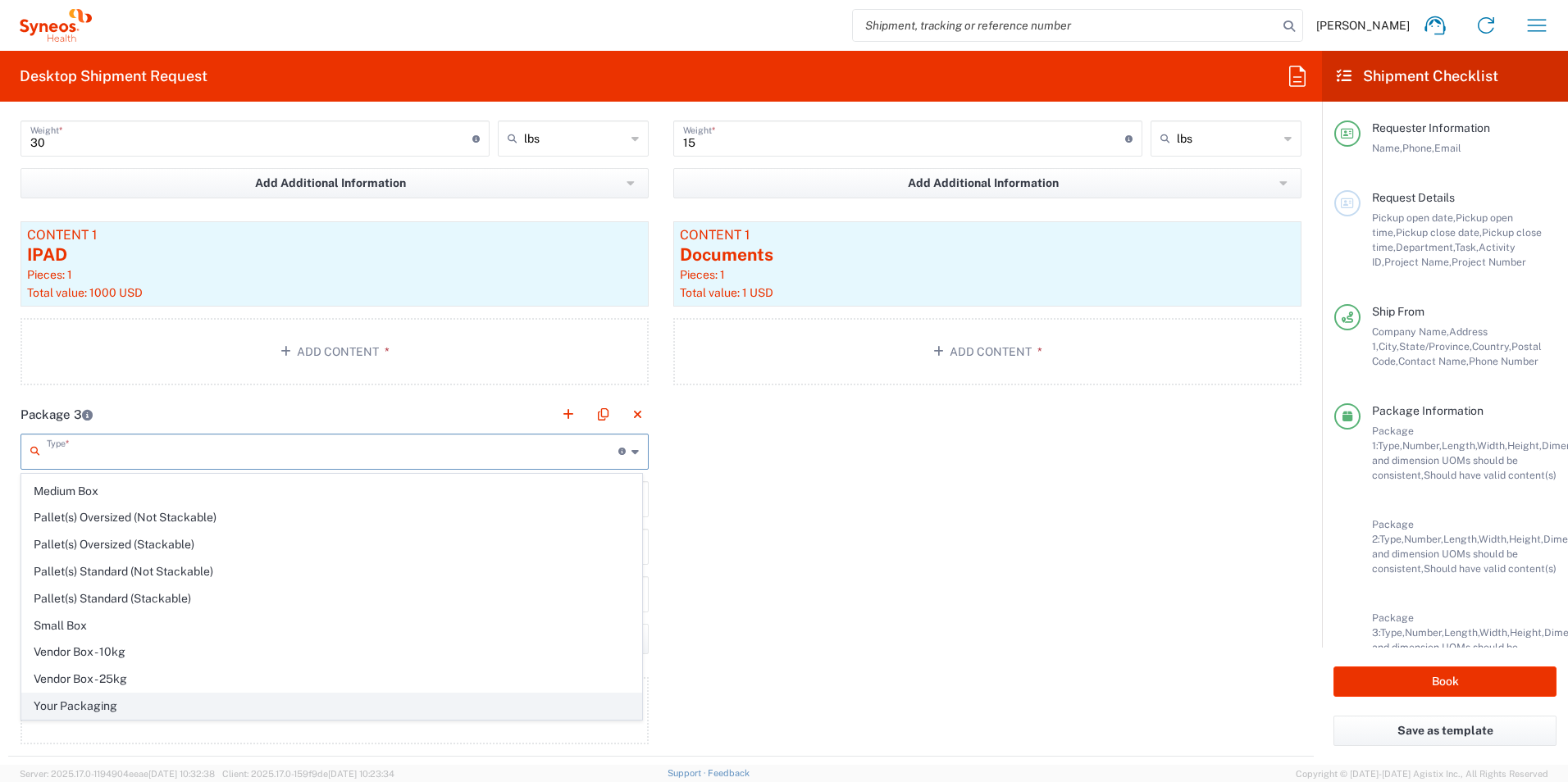
click at [80, 706] on span "Your Packaging" at bounding box center [332, 706] width 619 height 25
type input "Your Packaging"
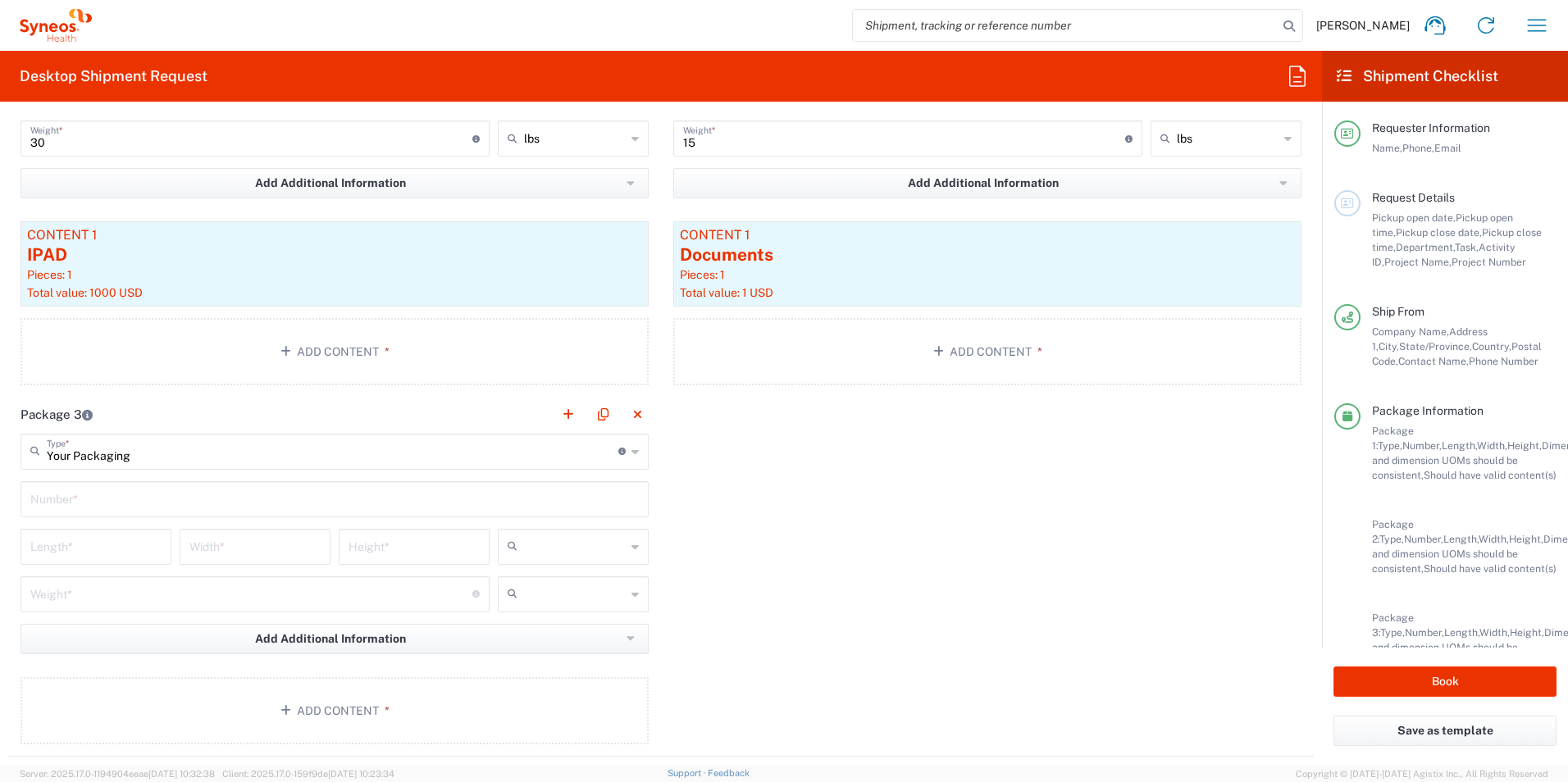
click at [314, 499] on input "text" at bounding box center [335, 499] width 608 height 29
type input "1"
click at [116, 539] on input "number" at bounding box center [96, 546] width 131 height 29
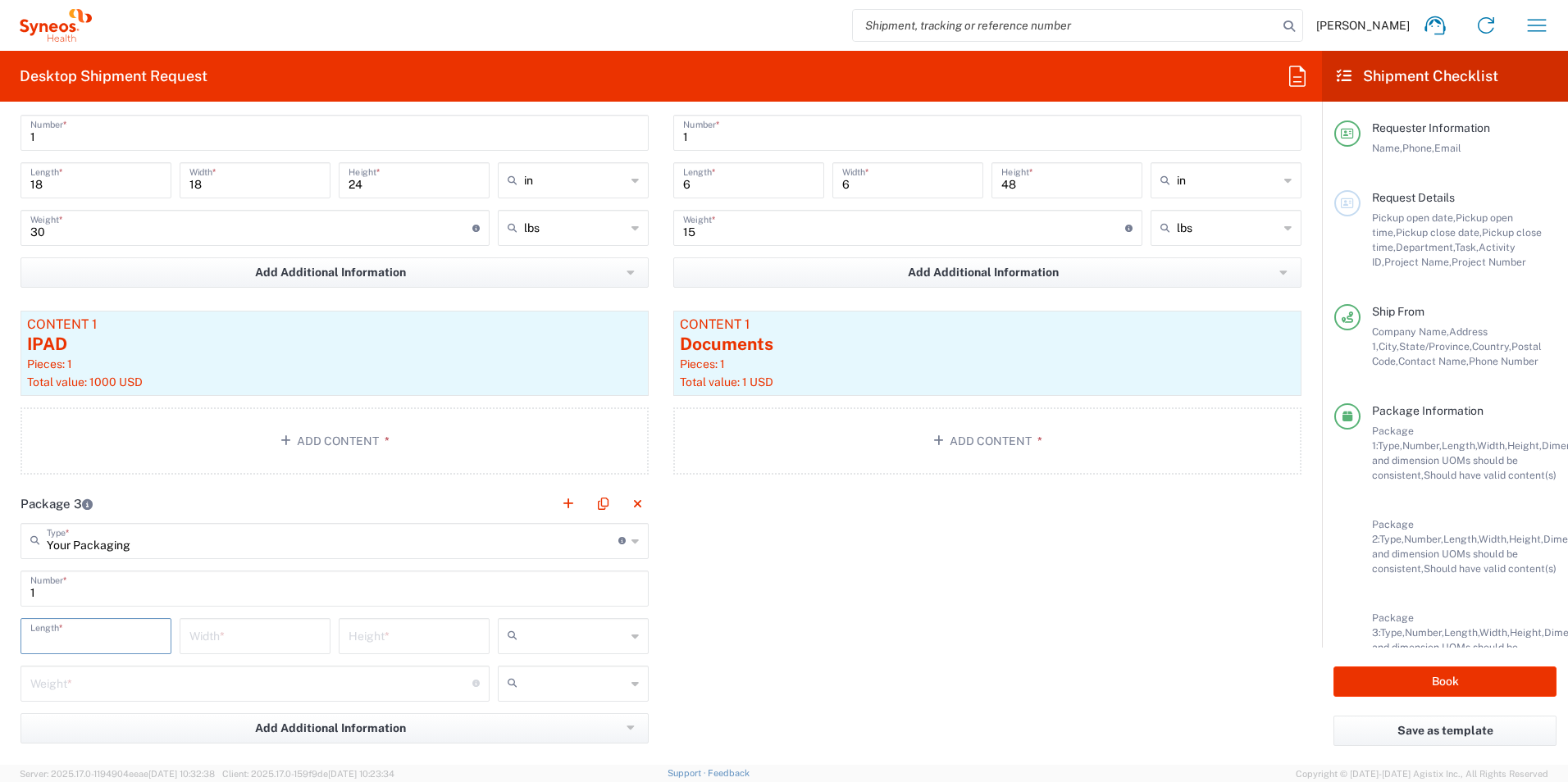
scroll to position [1731, 0]
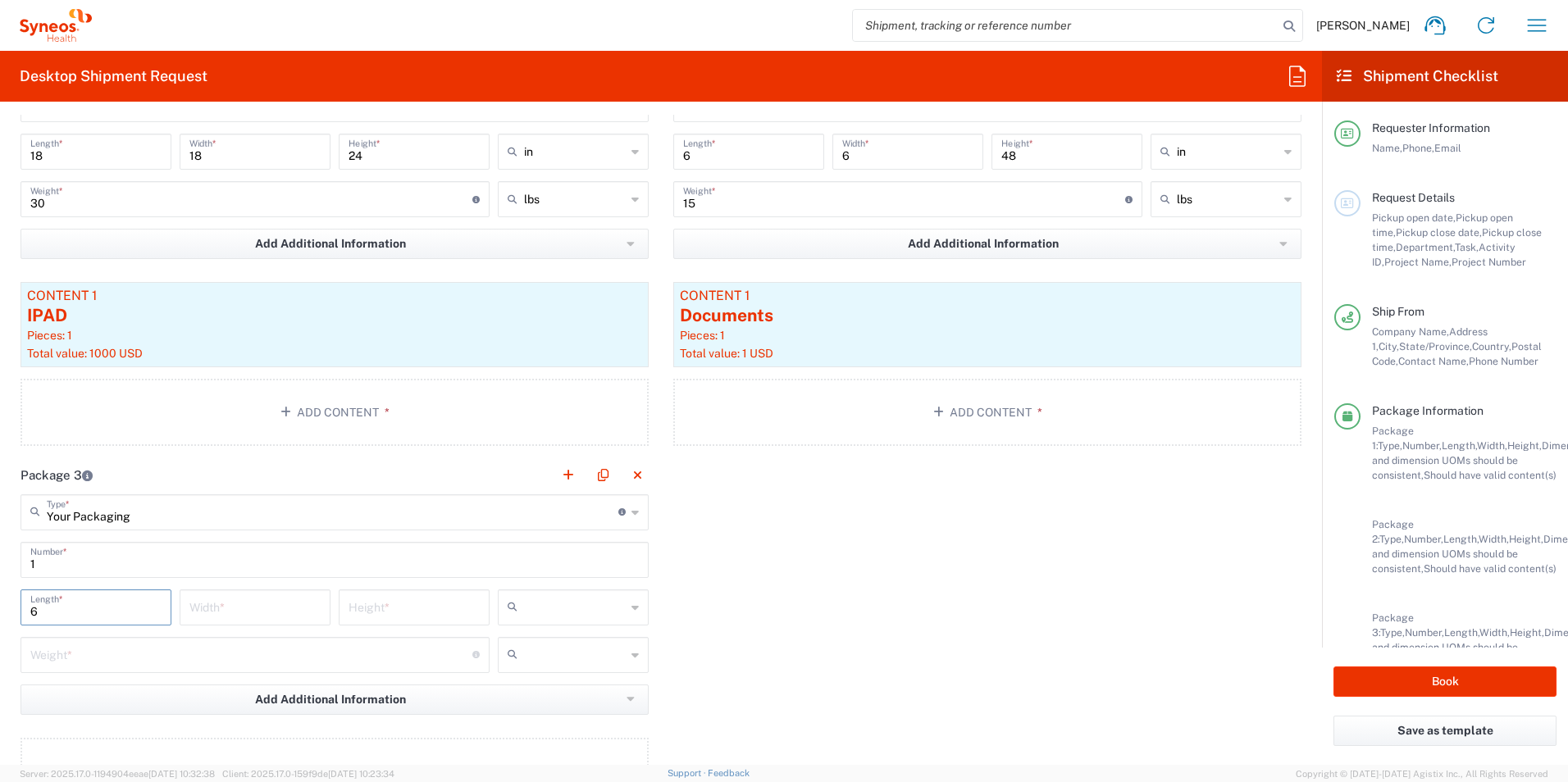
type input "6"
click at [242, 609] on input "number" at bounding box center [255, 607] width 131 height 29
type input "6"
click at [373, 609] on input "number" at bounding box center [414, 607] width 131 height 29
type input "48"
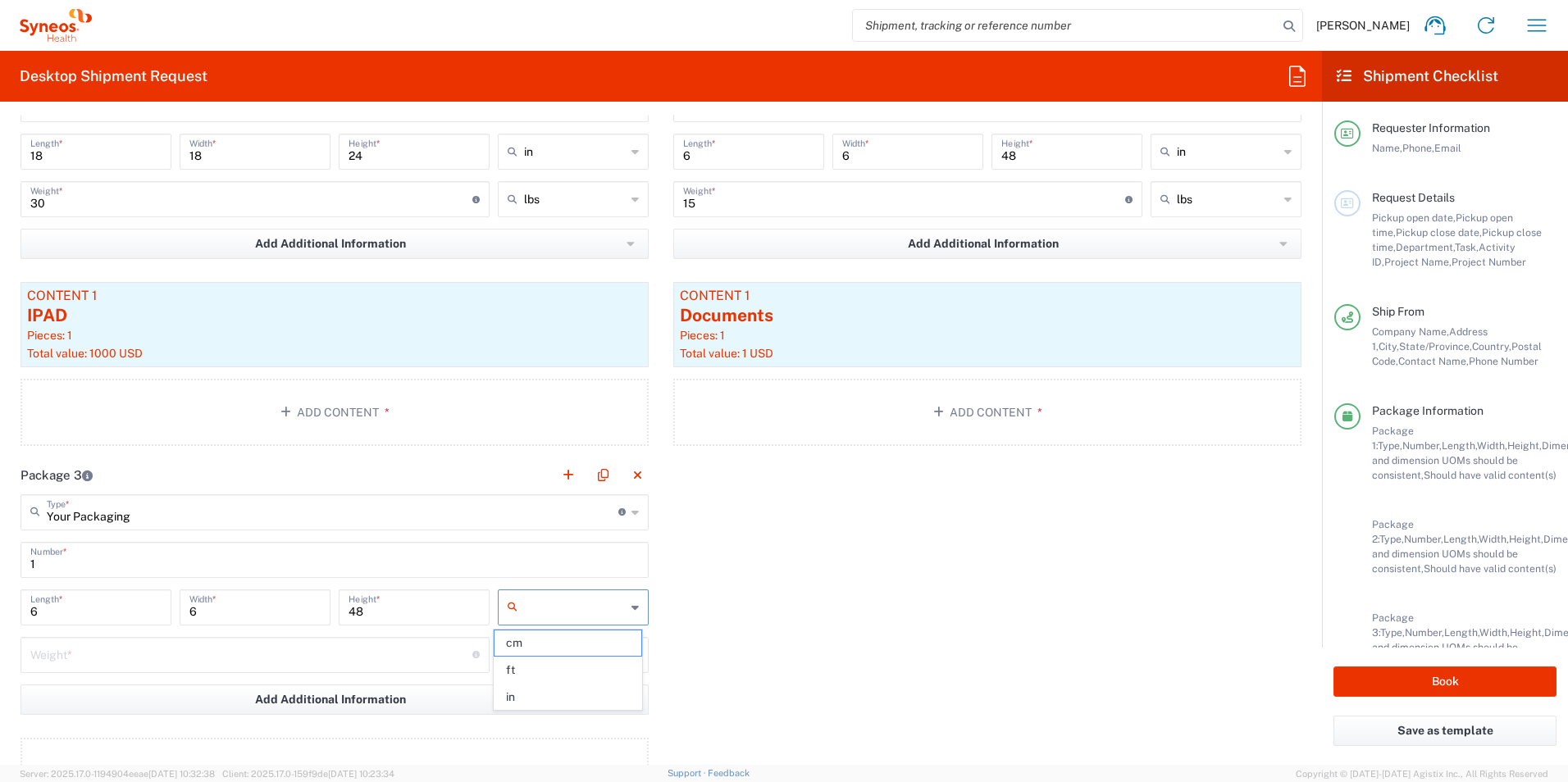
click at [524, 619] on input "text" at bounding box center [574, 607] width 102 height 26
click at [509, 688] on span "in" at bounding box center [568, 697] width 146 height 25
type input "in"
click at [415, 653] on input "number" at bounding box center [251, 654] width 442 height 29
type input "15"
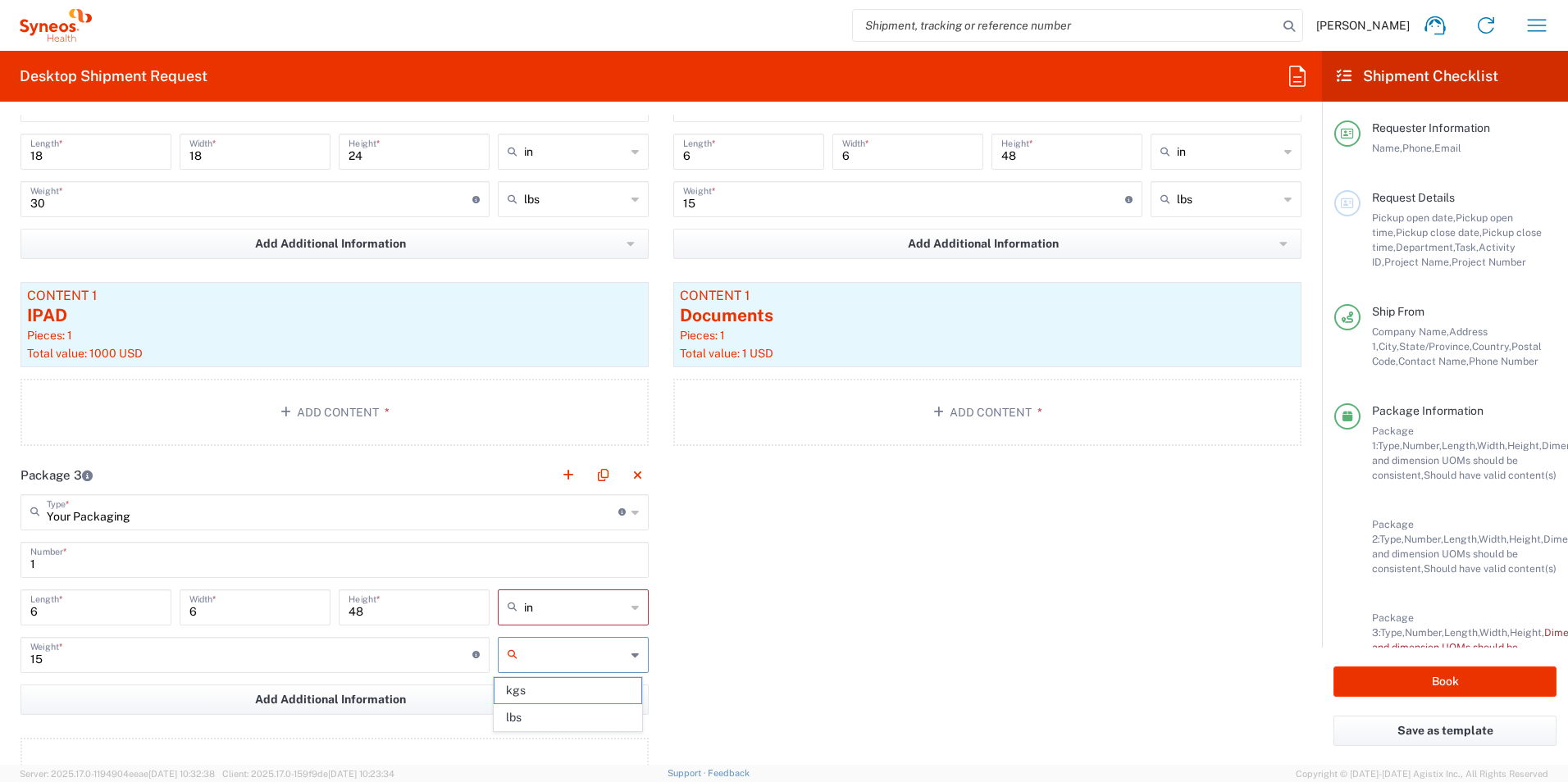
click at [541, 652] on input "text" at bounding box center [574, 655] width 102 height 26
click at [542, 722] on span "lbs" at bounding box center [568, 718] width 146 height 25
type input "lbs"
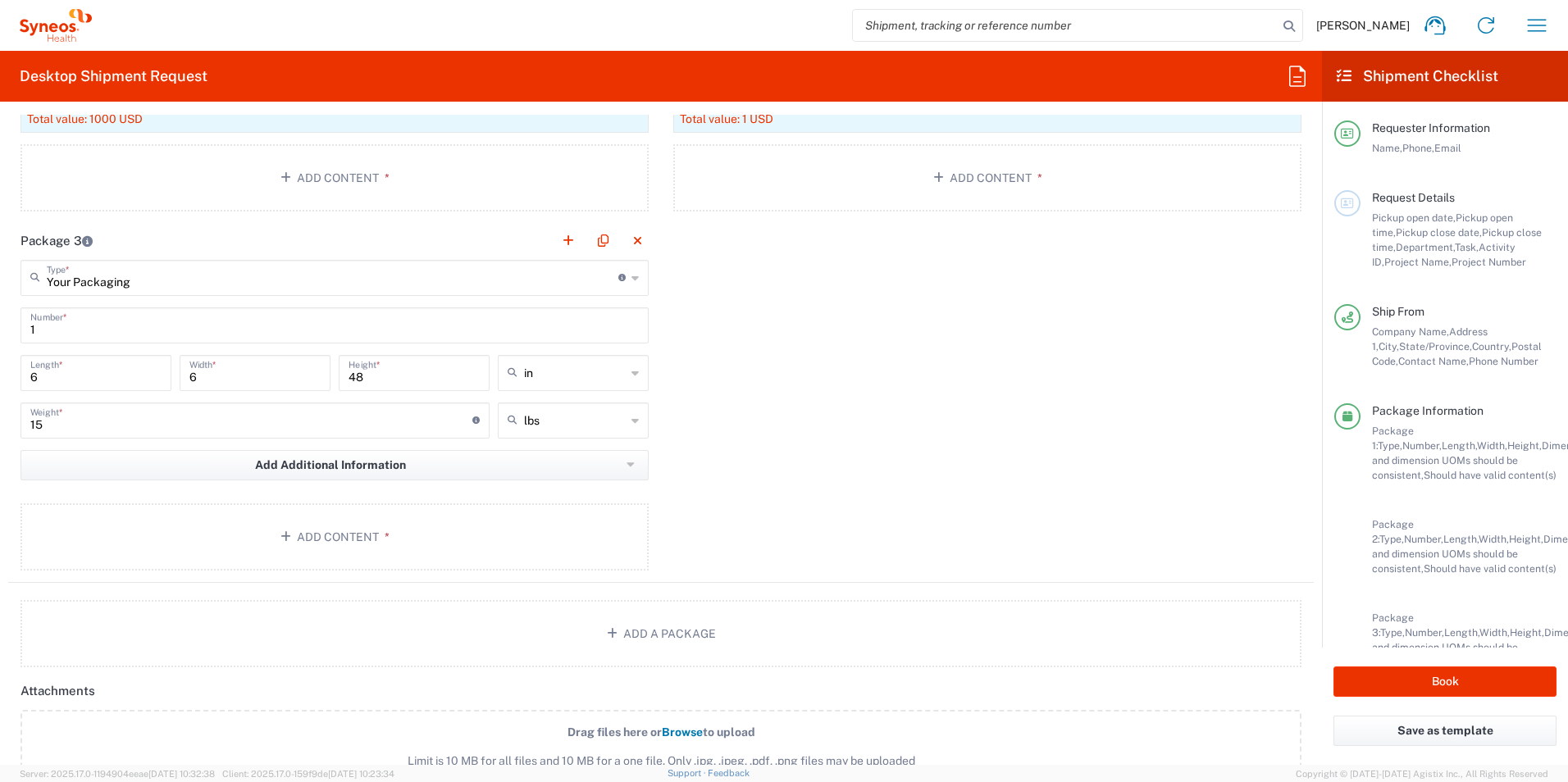
scroll to position [1964, 0]
click at [375, 532] on button "Add Content *" at bounding box center [335, 539] width 628 height 67
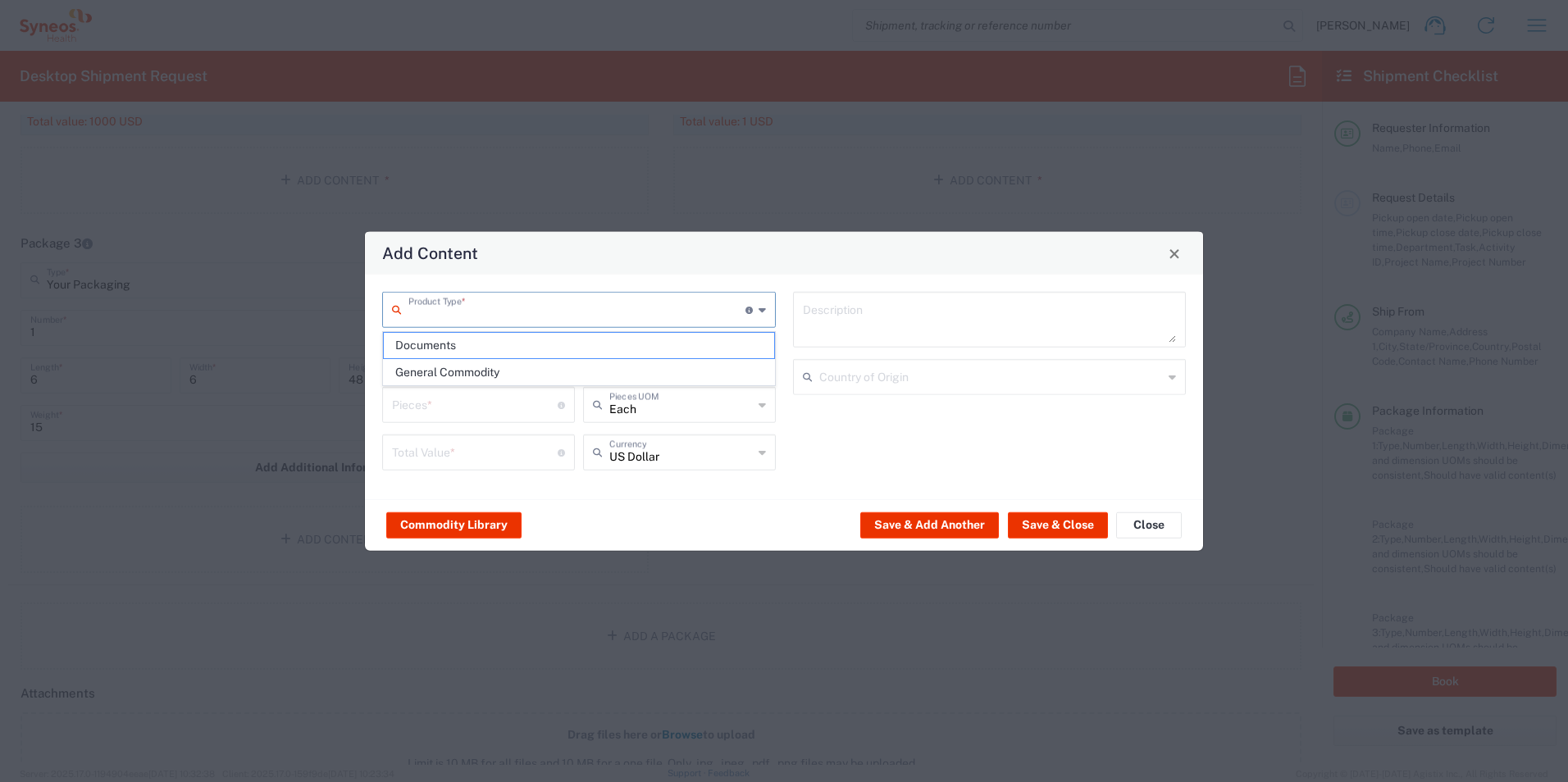
click at [480, 313] on input "text" at bounding box center [577, 309] width 337 height 29
click at [472, 340] on span "Documents" at bounding box center [579, 346] width 390 height 25
type input "Documents"
type input "1"
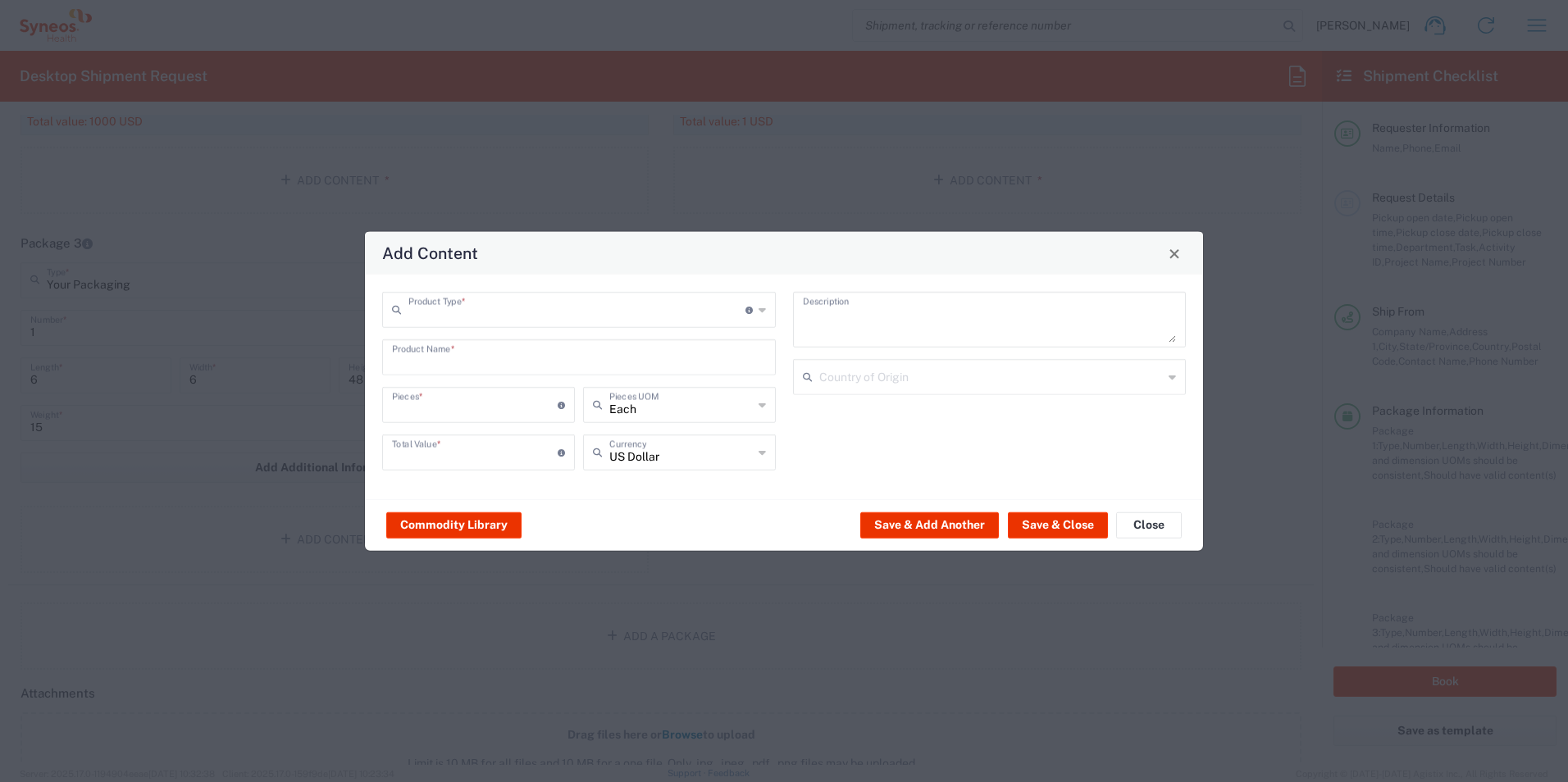
type input "1"
type textarea "Documents"
click at [1045, 530] on button "Save & Close" at bounding box center [1057, 525] width 100 height 26
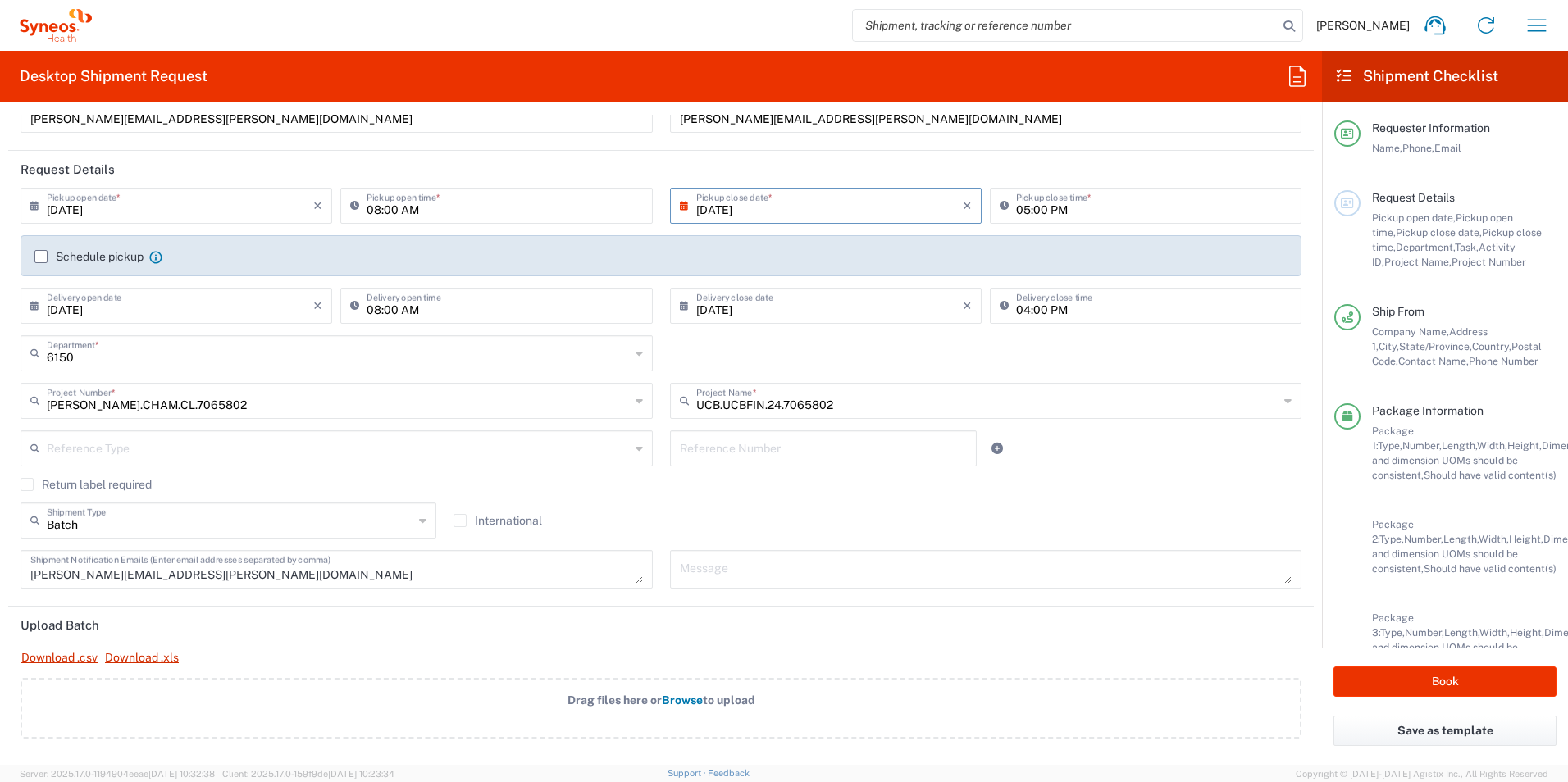
scroll to position [151, 0]
click at [76, 207] on input "[DATE]" at bounding box center [180, 204] width 266 height 29
click at [491, 166] on header "Request Details" at bounding box center [660, 168] width 1305 height 37
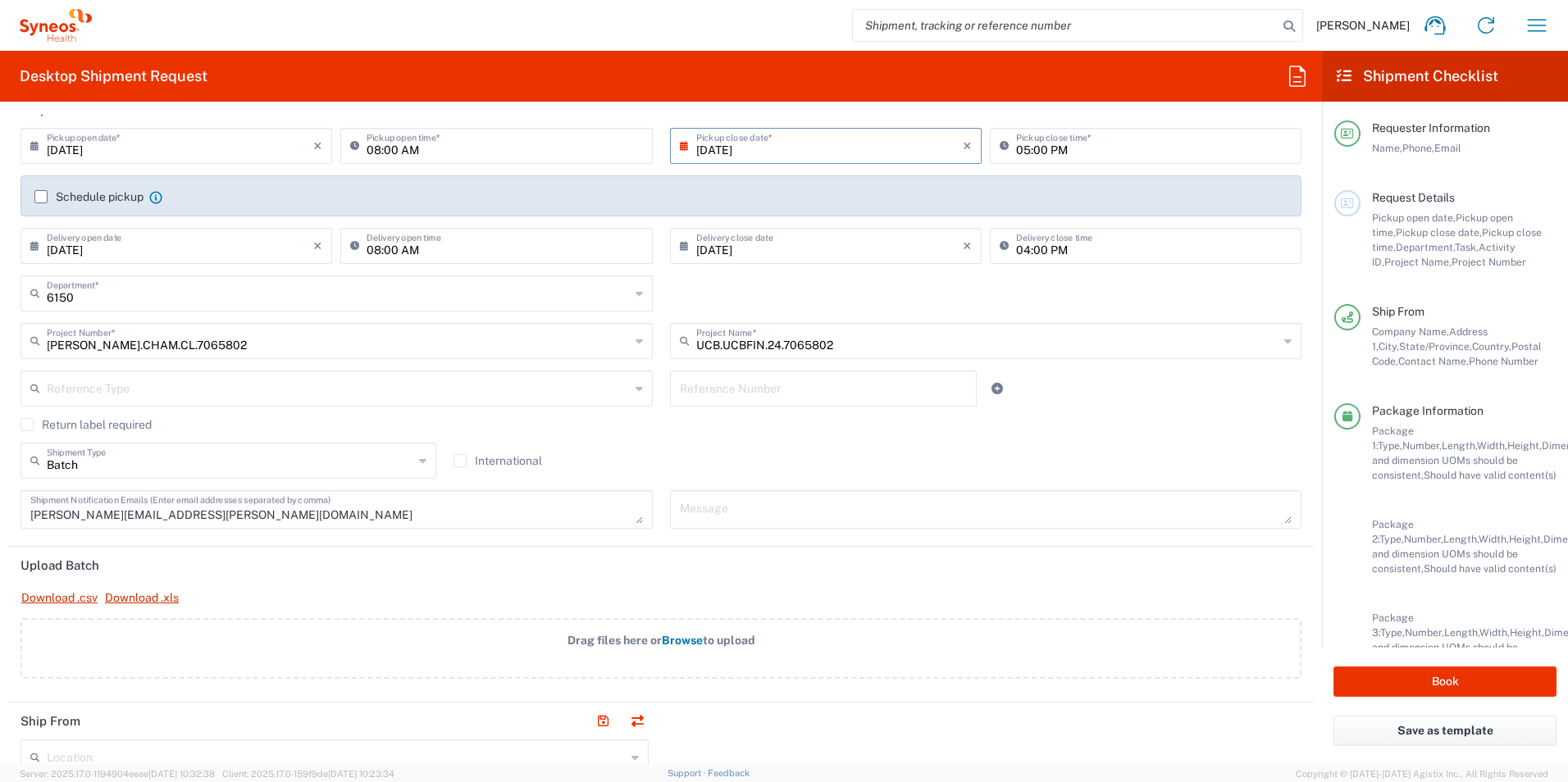
scroll to position [211, 0]
click at [285, 467] on input "Batch" at bounding box center [229, 458] width 366 height 29
click at [242, 515] on span "Regular" at bounding box center [227, 522] width 408 height 25
type input "Regular"
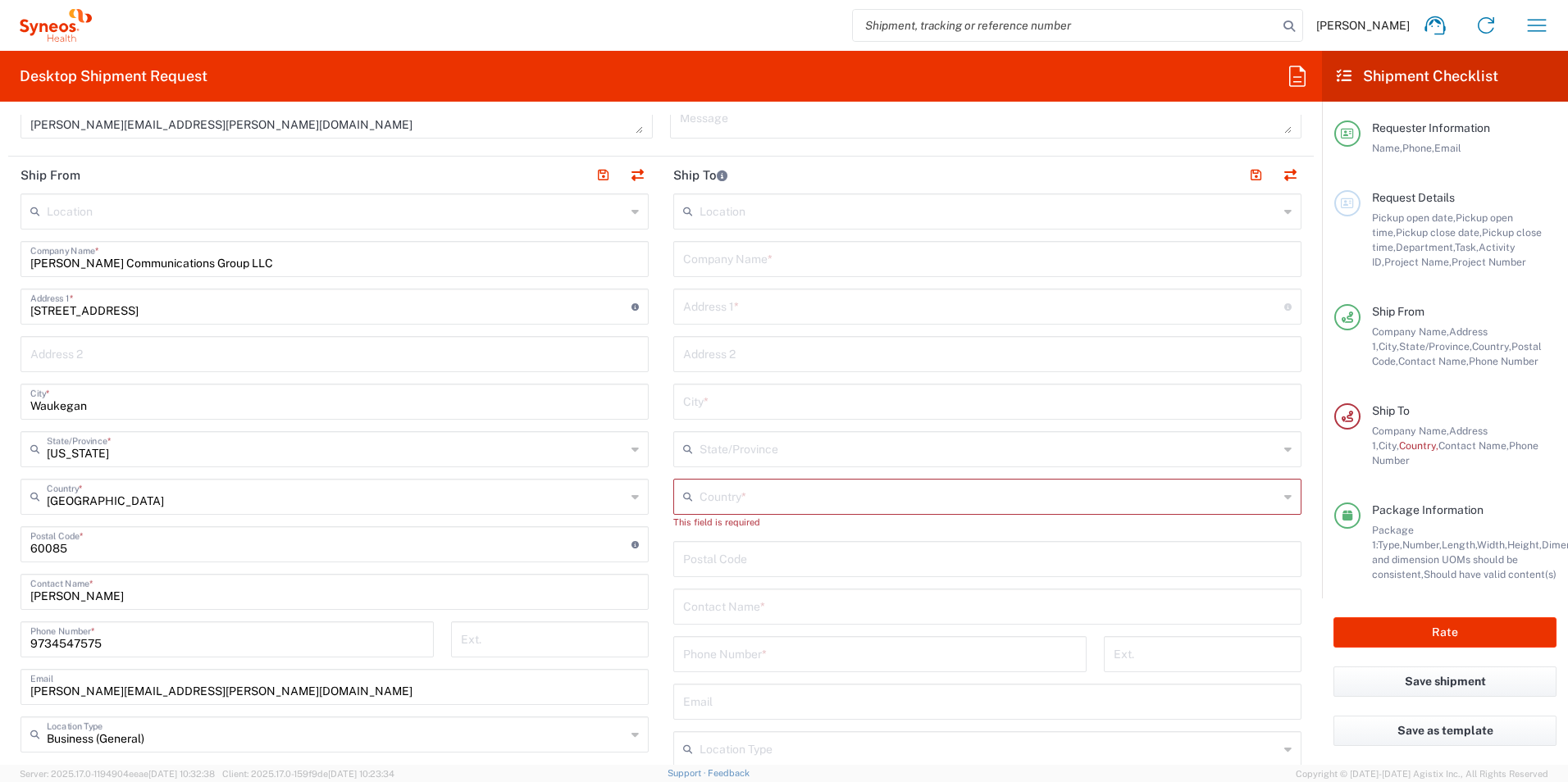
scroll to position [596, 0]
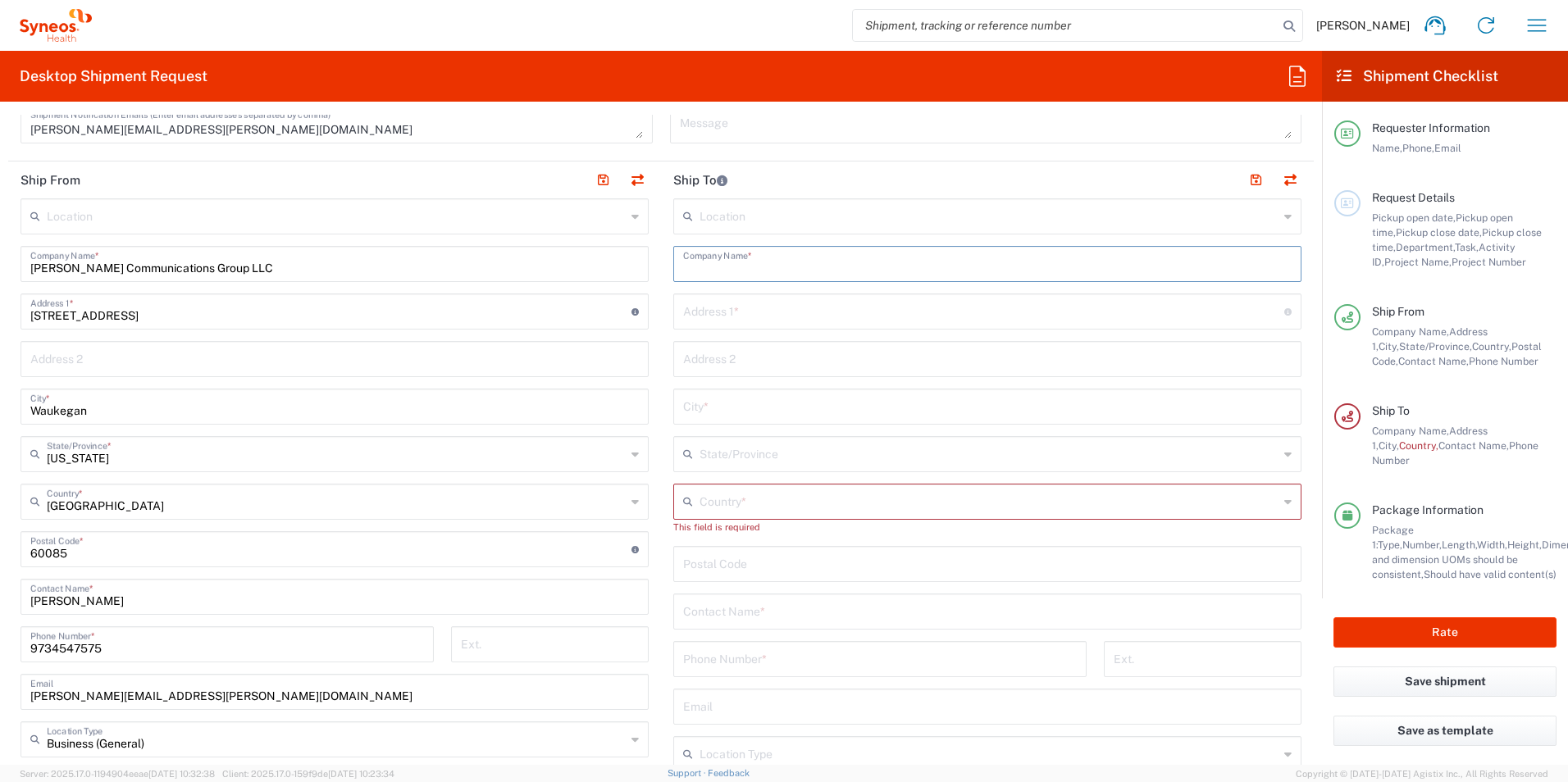
click at [734, 270] on input "text" at bounding box center [987, 263] width 608 height 29
type input "Chamberlai"
click at [1214, 262] on input "Chamberlai" at bounding box center [987, 263] width 608 height 29
click at [1115, 414] on input "text" at bounding box center [987, 420] width 608 height 29
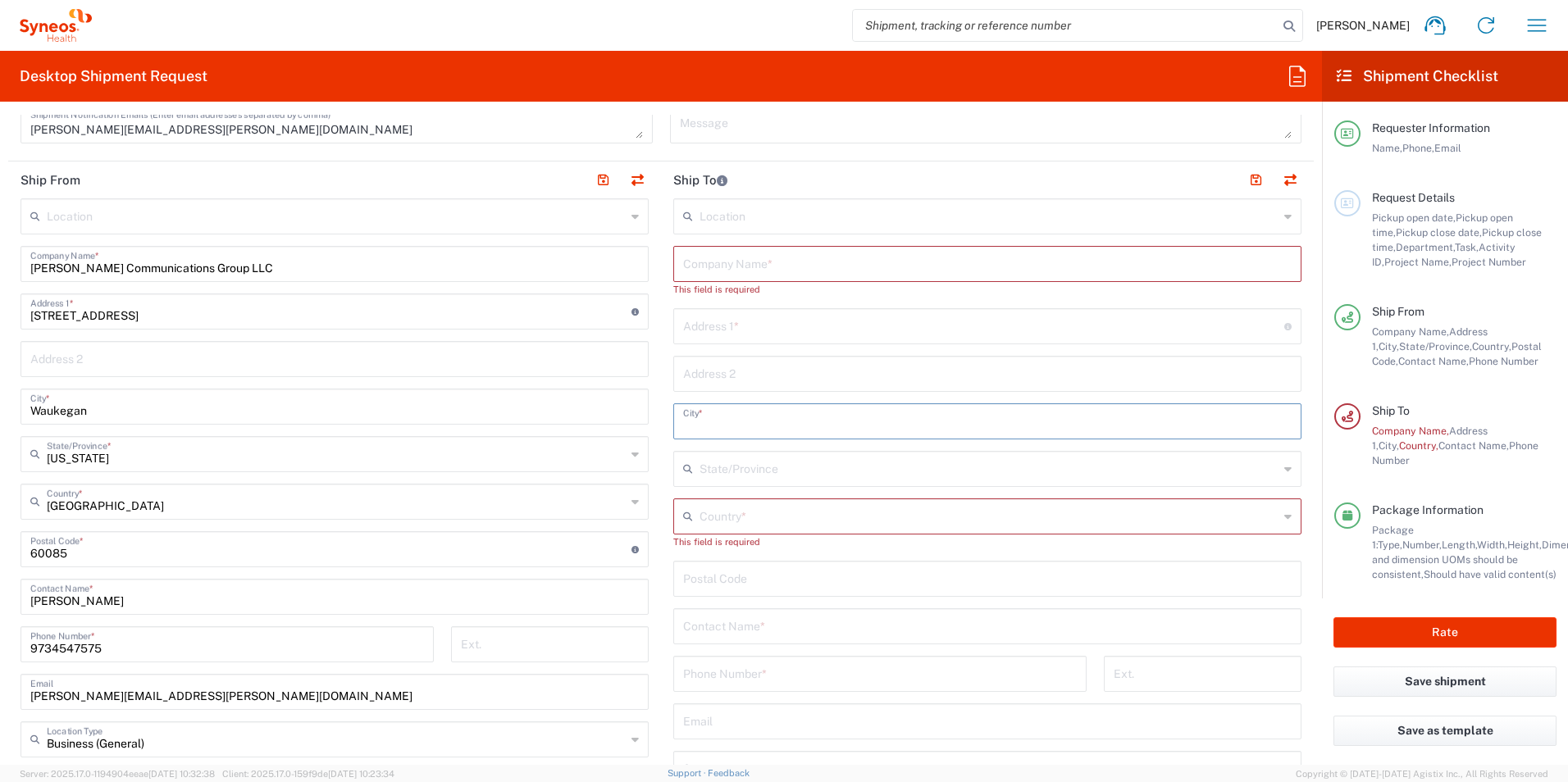
click at [940, 250] on input "text" at bounding box center [987, 263] width 608 height 29
type input "[PERSON_NAME] Communications Group LLC"
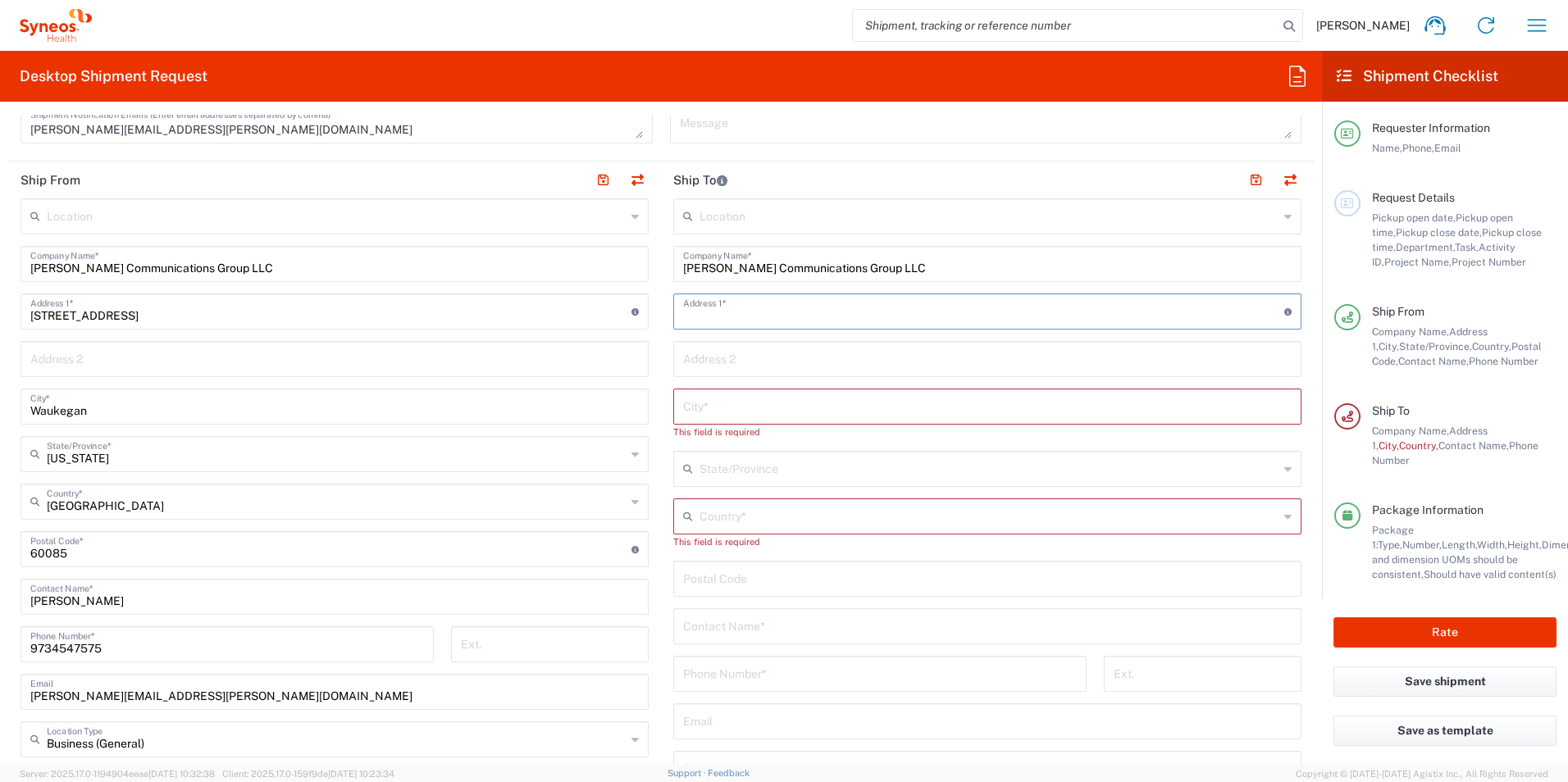
click at [869, 315] on input "text" at bounding box center [983, 310] width 601 height 29
type input "[STREET_ADDRESS]"
type input "[US_STATE]"
type input "[GEOGRAPHIC_DATA]"
type input "9734547575"
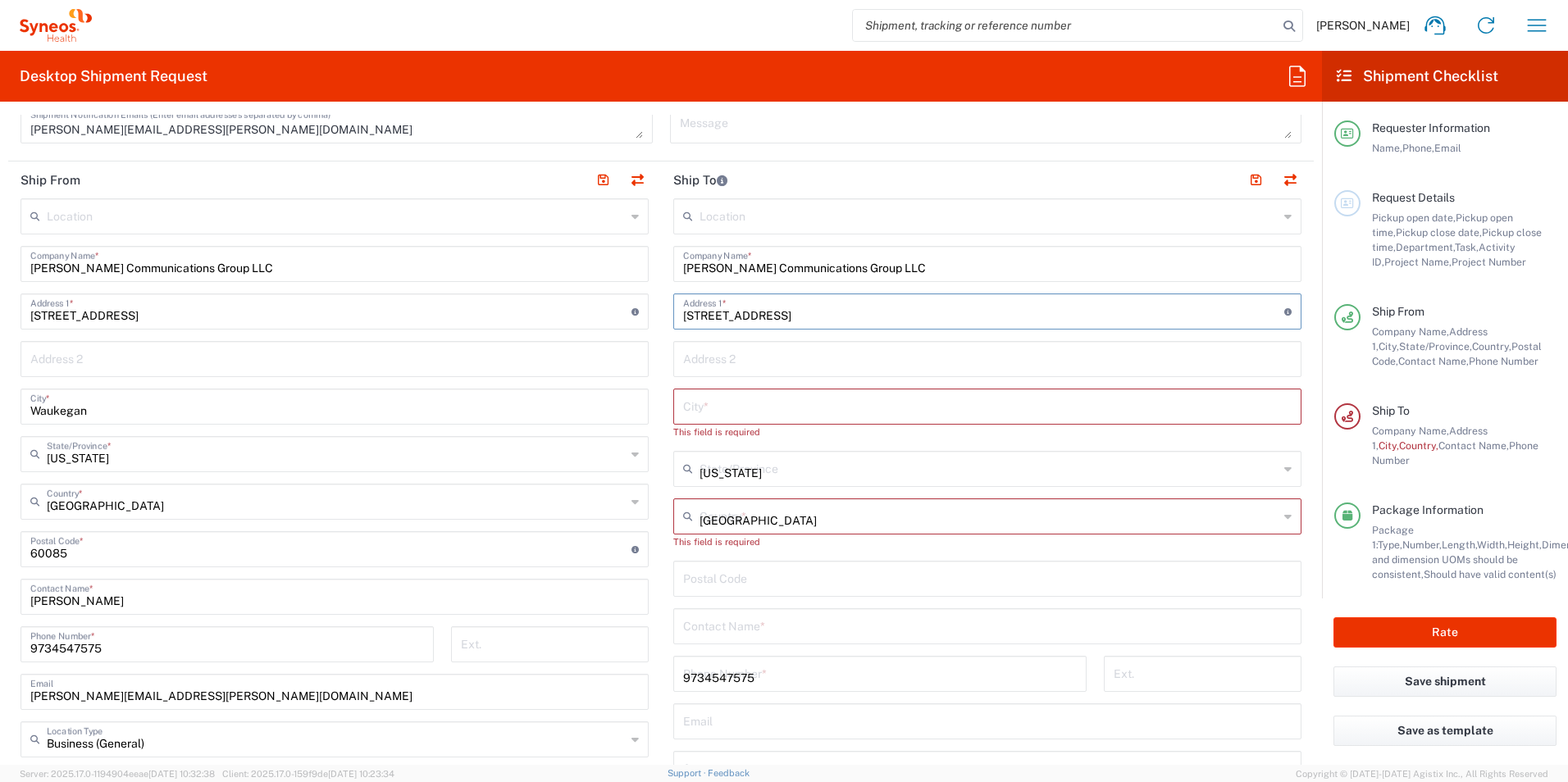
type input "[PERSON_NAME][EMAIL_ADDRESS][PERSON_NAME][DOMAIN_NAME]"
type input "[PERSON_NAME]"
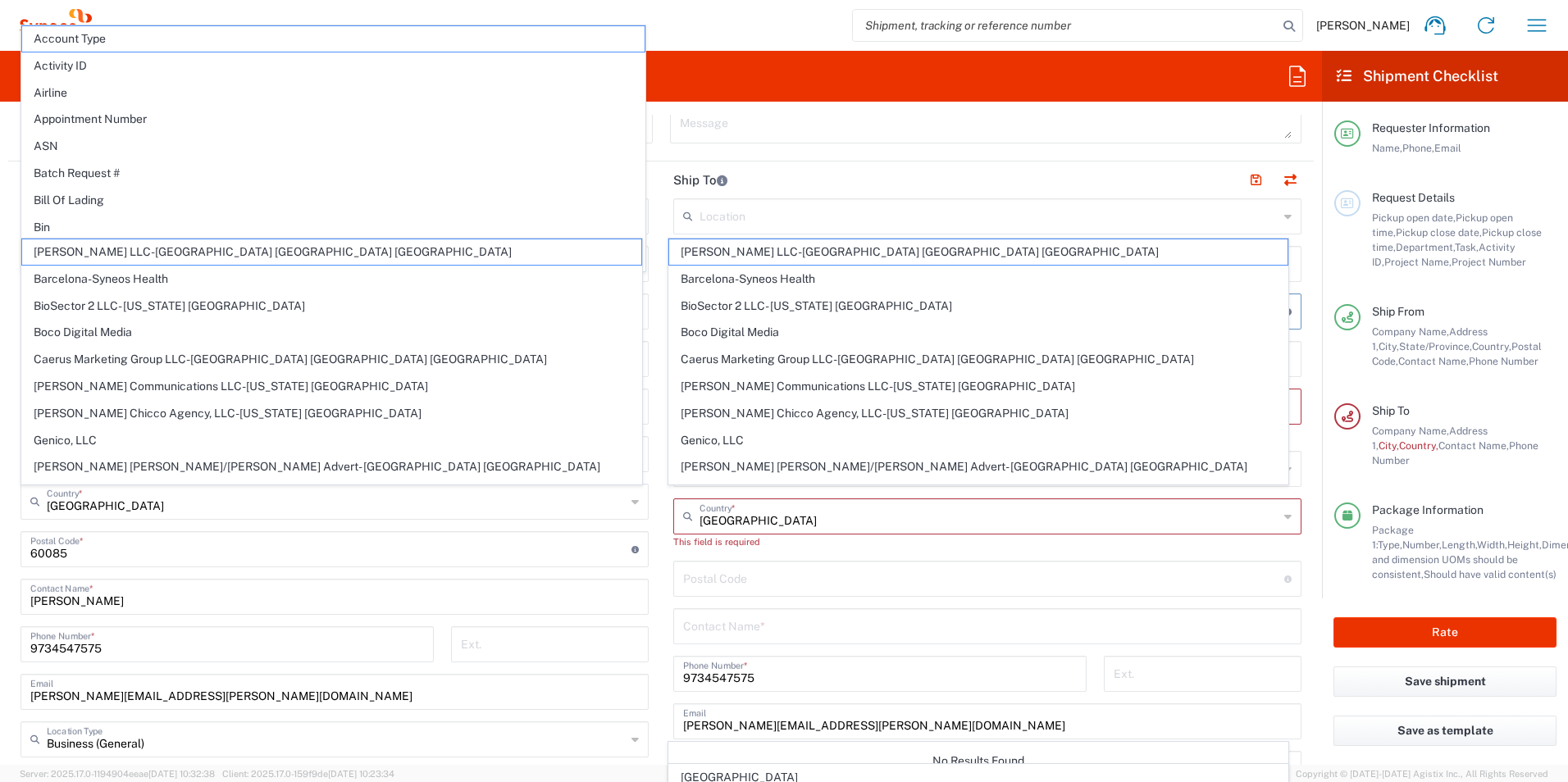
click at [916, 538] on div "This field is required" at bounding box center [987, 542] width 628 height 14
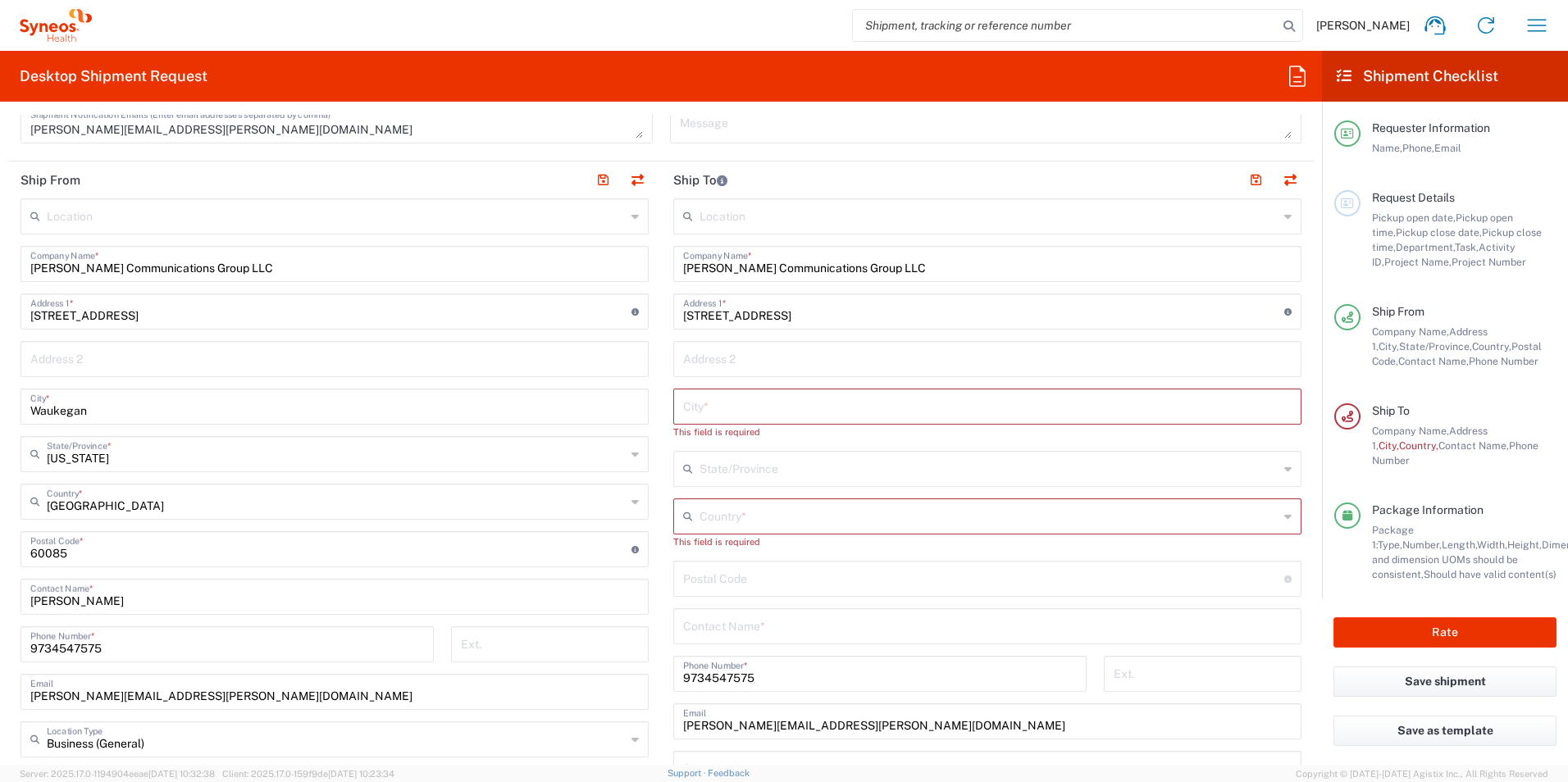
click at [752, 412] on input "text" at bounding box center [987, 406] width 608 height 29
click at [721, 356] on input "text" at bounding box center [987, 358] width 608 height 29
type input "Apt 4E"
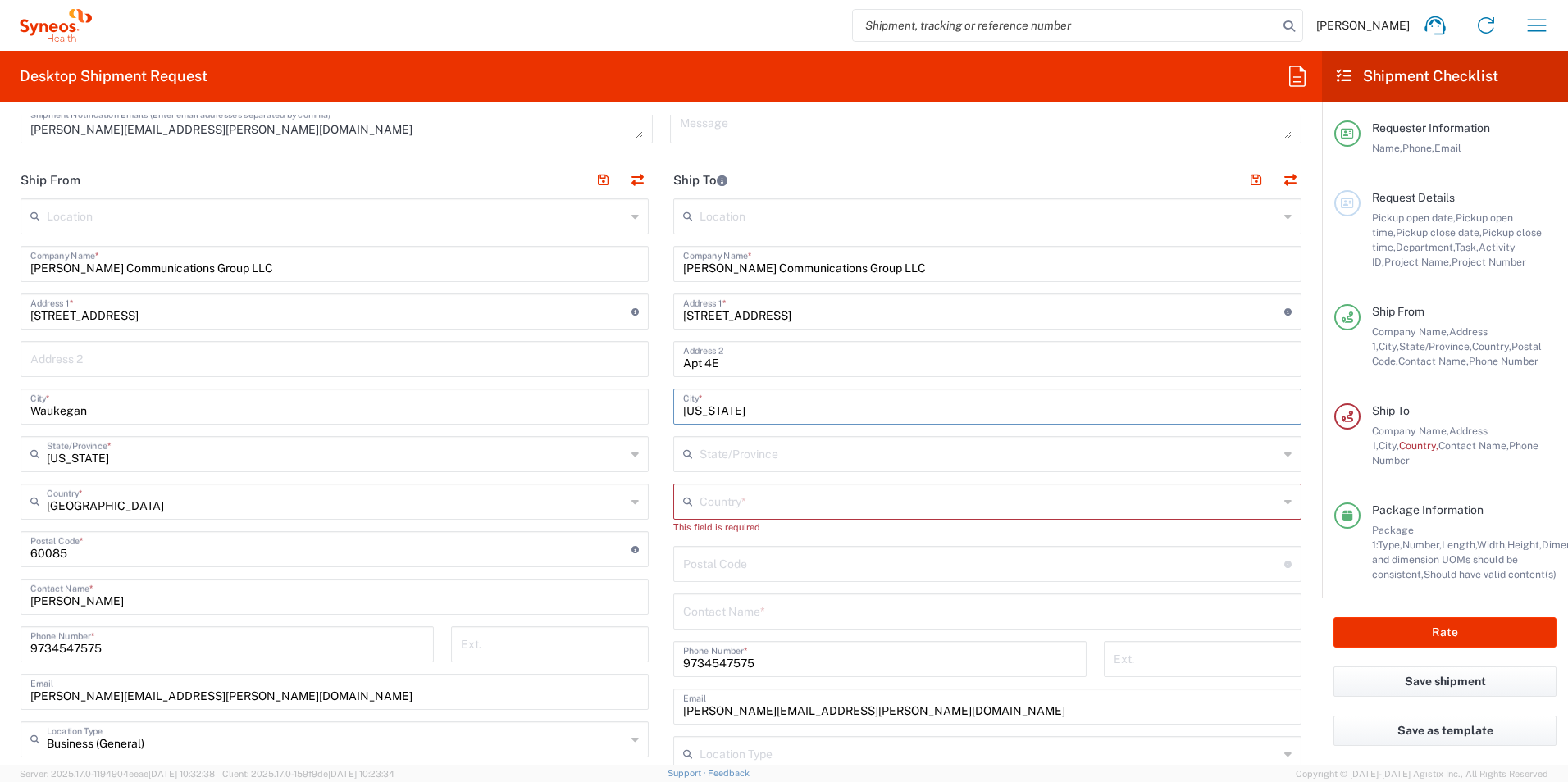
type input "[US_STATE]"
click at [717, 451] on input "text" at bounding box center [988, 454] width 578 height 29
click at [1280, 458] on div "NY State/Province" at bounding box center [987, 454] width 628 height 36
click at [1169, 439] on input "NY" at bounding box center [988, 454] width 578 height 29
type input "New"
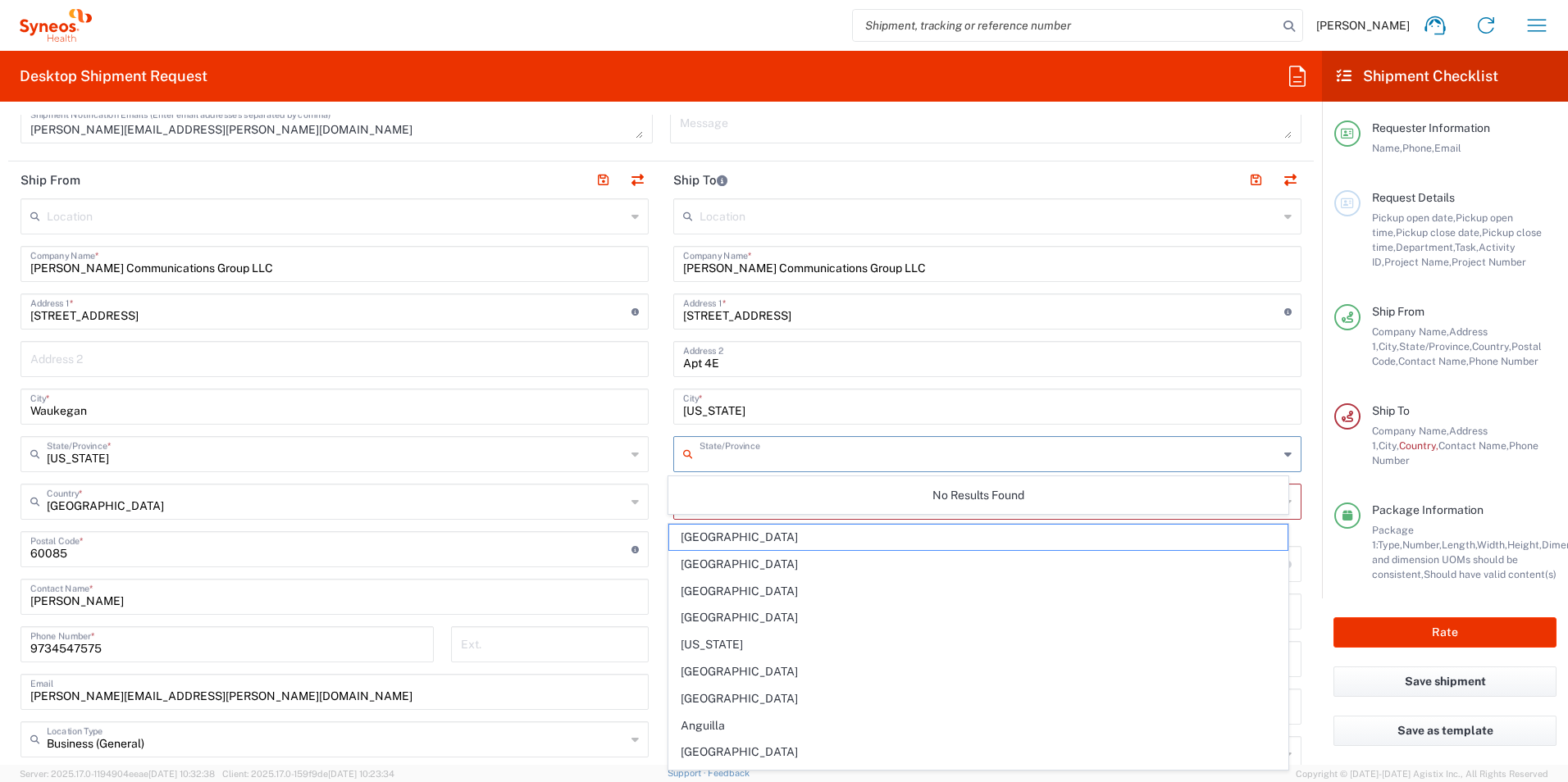
click at [820, 453] on input "text" at bounding box center [988, 454] width 578 height 29
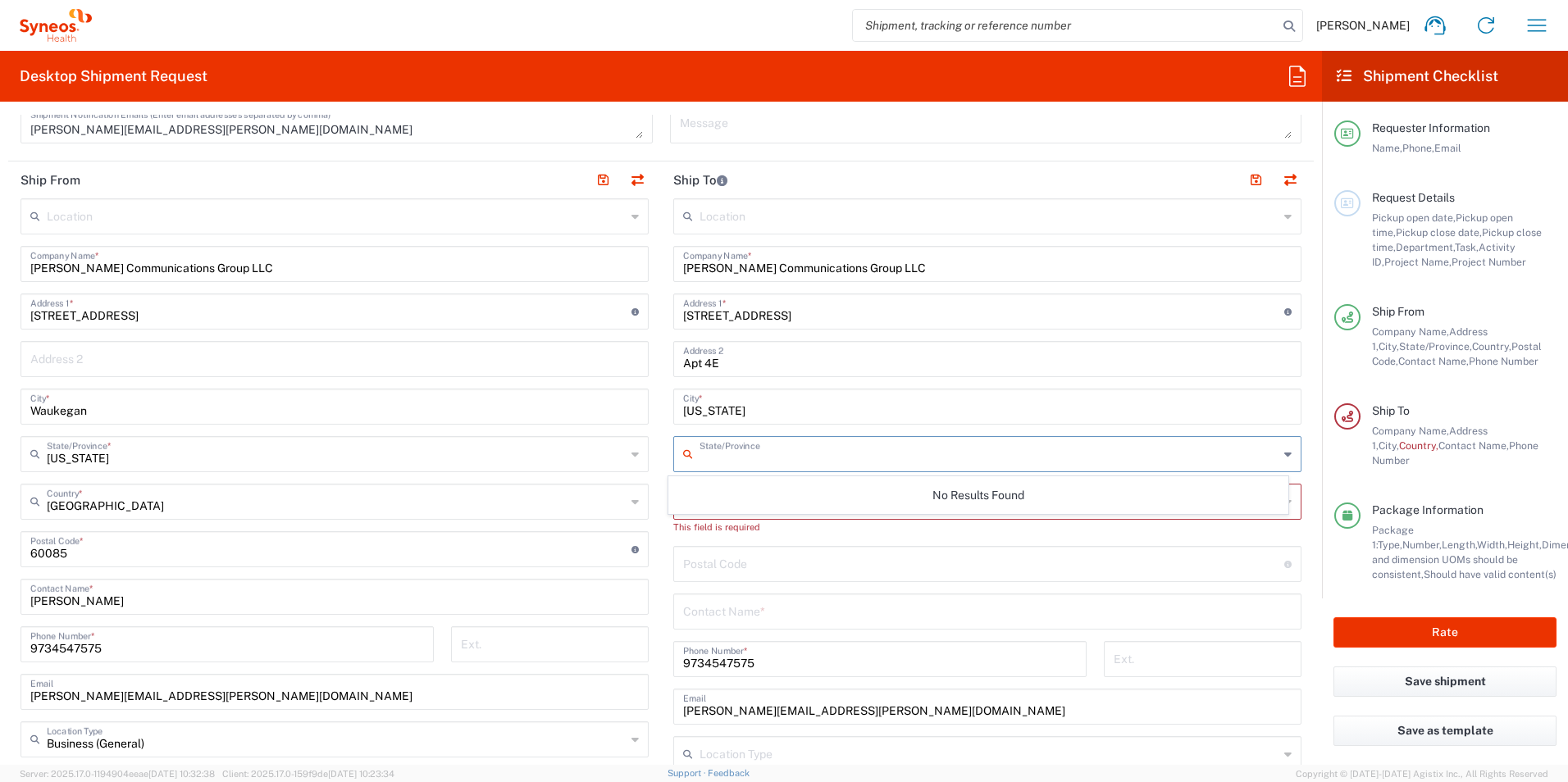
click at [1284, 454] on icon at bounding box center [1287, 454] width 7 height 26
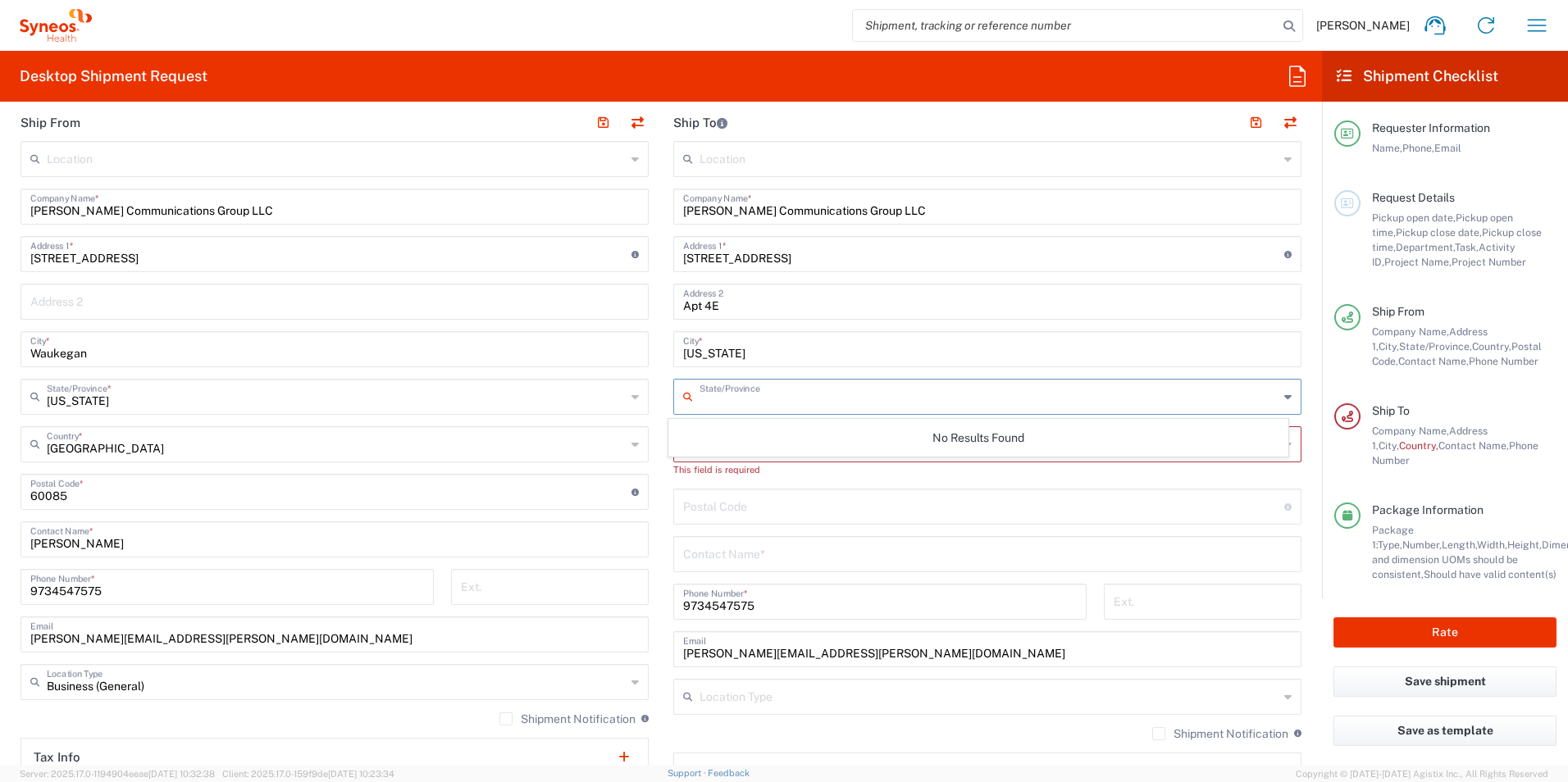
click at [813, 523] on div "Postal Code Enter Postal Code here" at bounding box center [987, 507] width 628 height 36
click at [800, 504] on input "undefined" at bounding box center [983, 506] width 601 height 29
type input "10024"
click at [683, 551] on input "text" at bounding box center [987, 553] width 608 height 29
type input "[PERSON_NAME]"
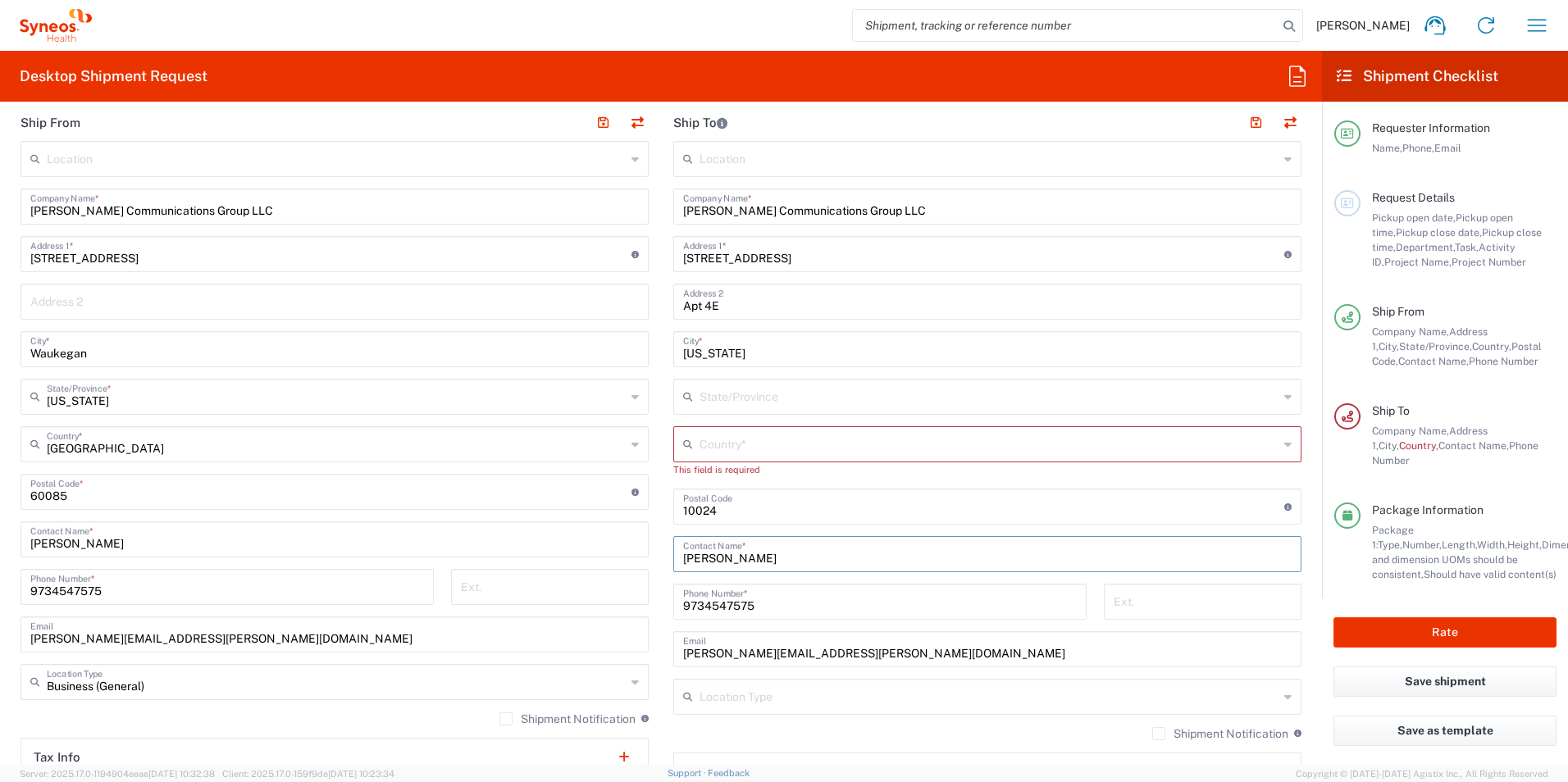
click at [706, 653] on input "[PERSON_NAME][EMAIL_ADDRESS][PERSON_NAME][DOMAIN_NAME]" at bounding box center [987, 649] width 608 height 29
type input "[PERSON_NAME][EMAIL_ADDRESS][PERSON_NAME][DOMAIN_NAME]"
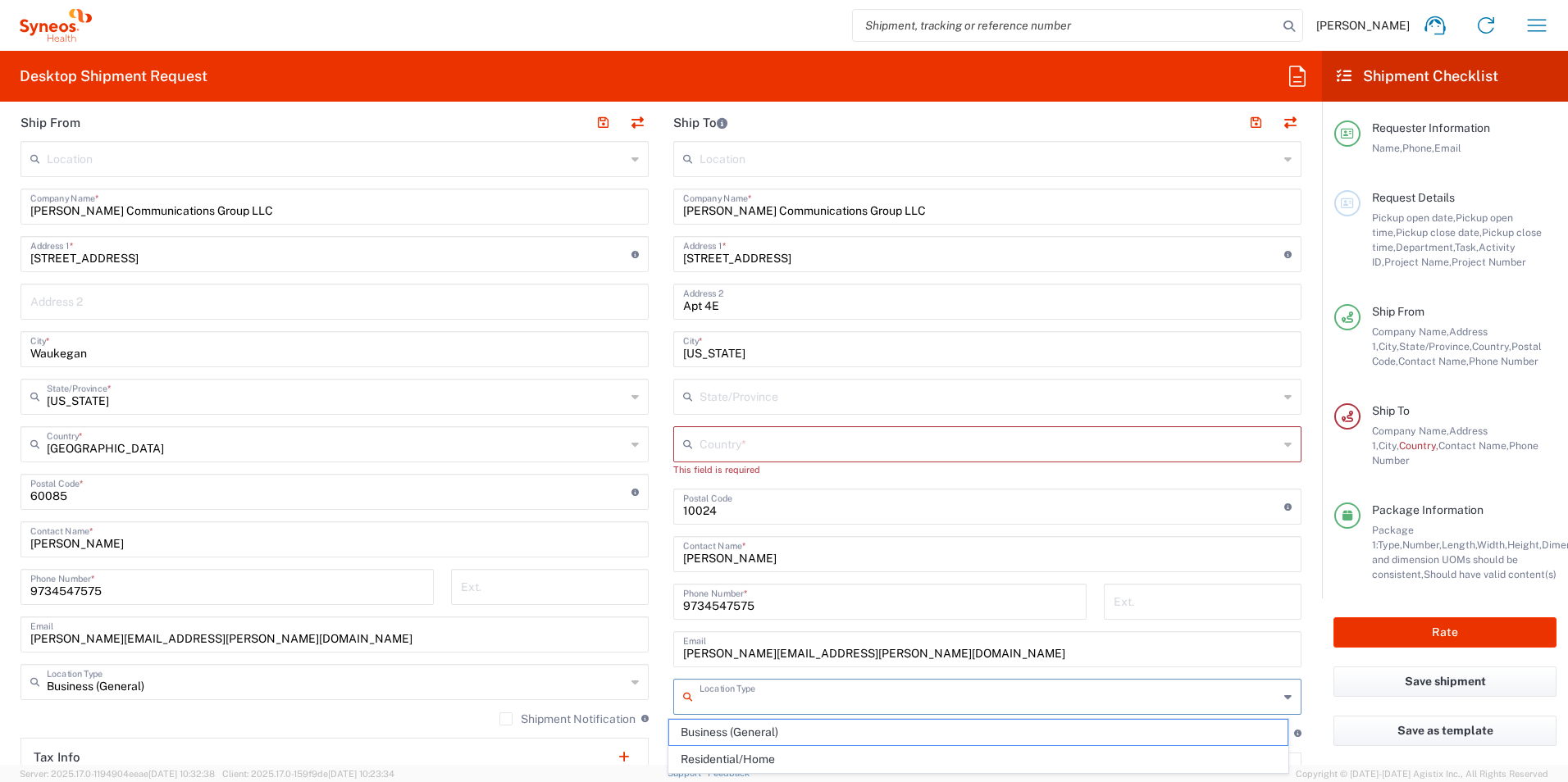
click at [731, 696] on input "text" at bounding box center [988, 696] width 578 height 29
click at [727, 751] on span "Residential/Home" at bounding box center [979, 760] width 619 height 25
type input "Residential/Home"
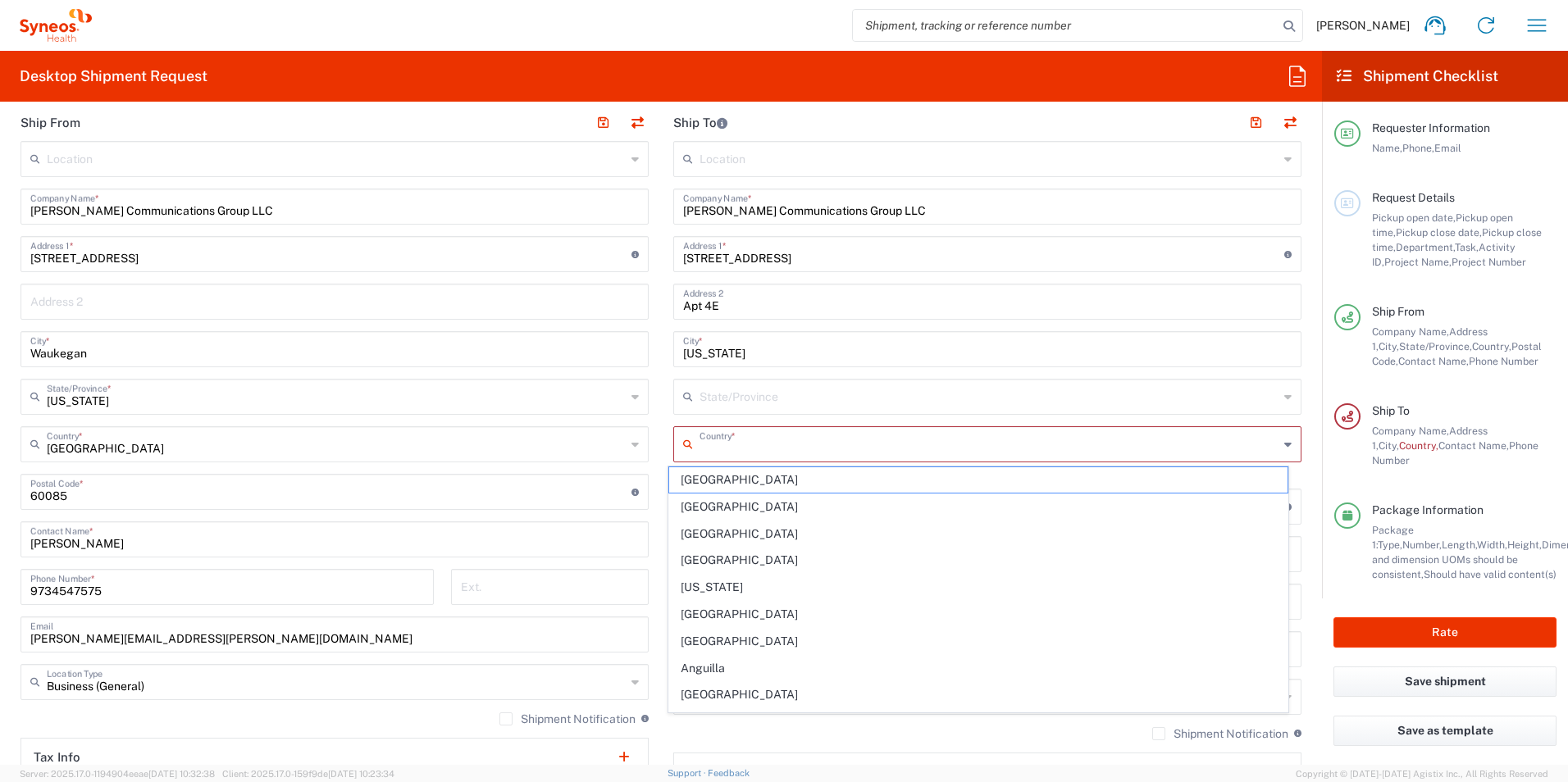
click at [717, 444] on input "text" at bounding box center [988, 444] width 578 height 29
click at [688, 692] on span "[GEOGRAPHIC_DATA]" at bounding box center [979, 697] width 619 height 25
type input "[GEOGRAPHIC_DATA]"
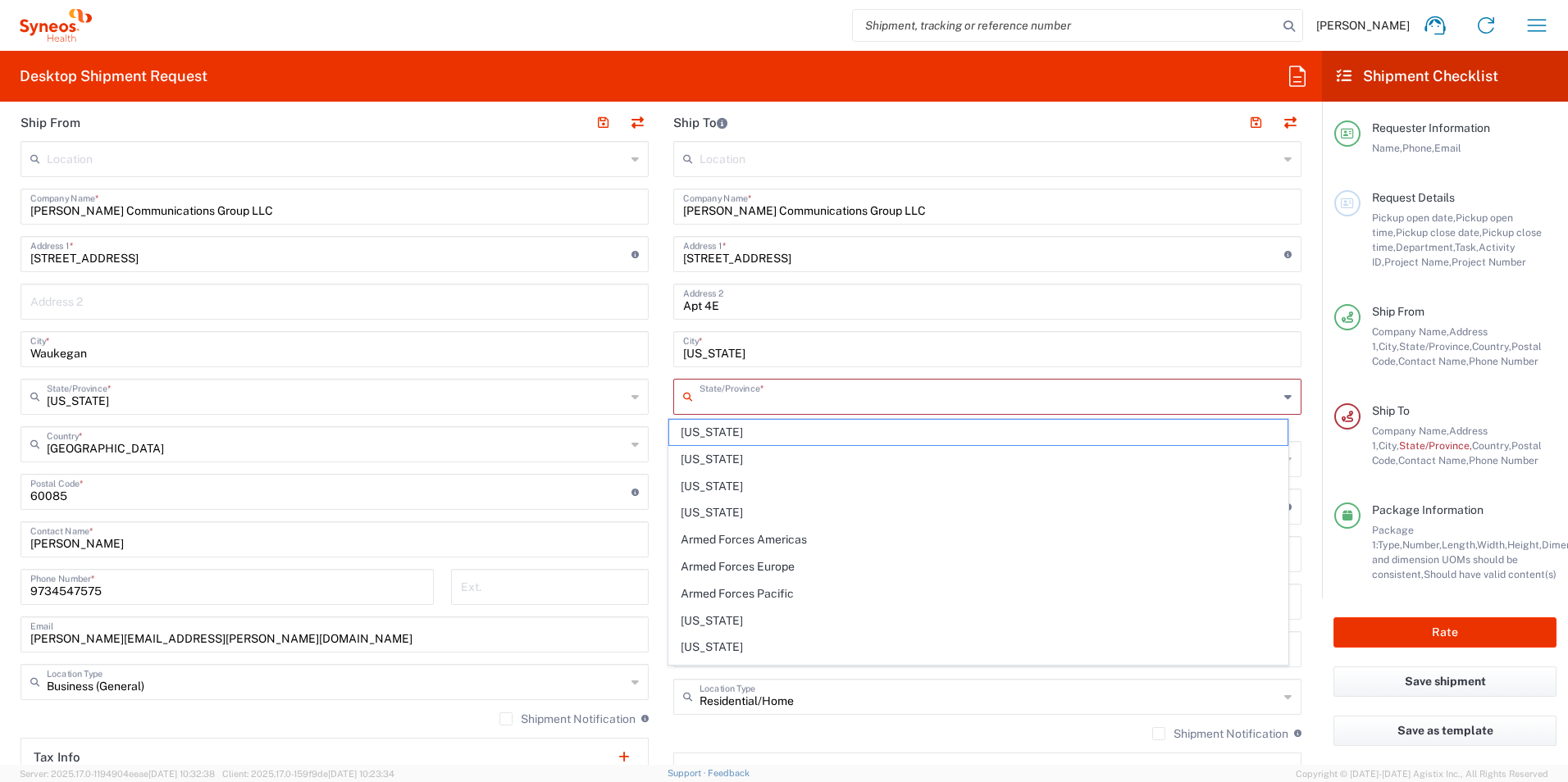
click at [775, 403] on input "text" at bounding box center [988, 396] width 578 height 29
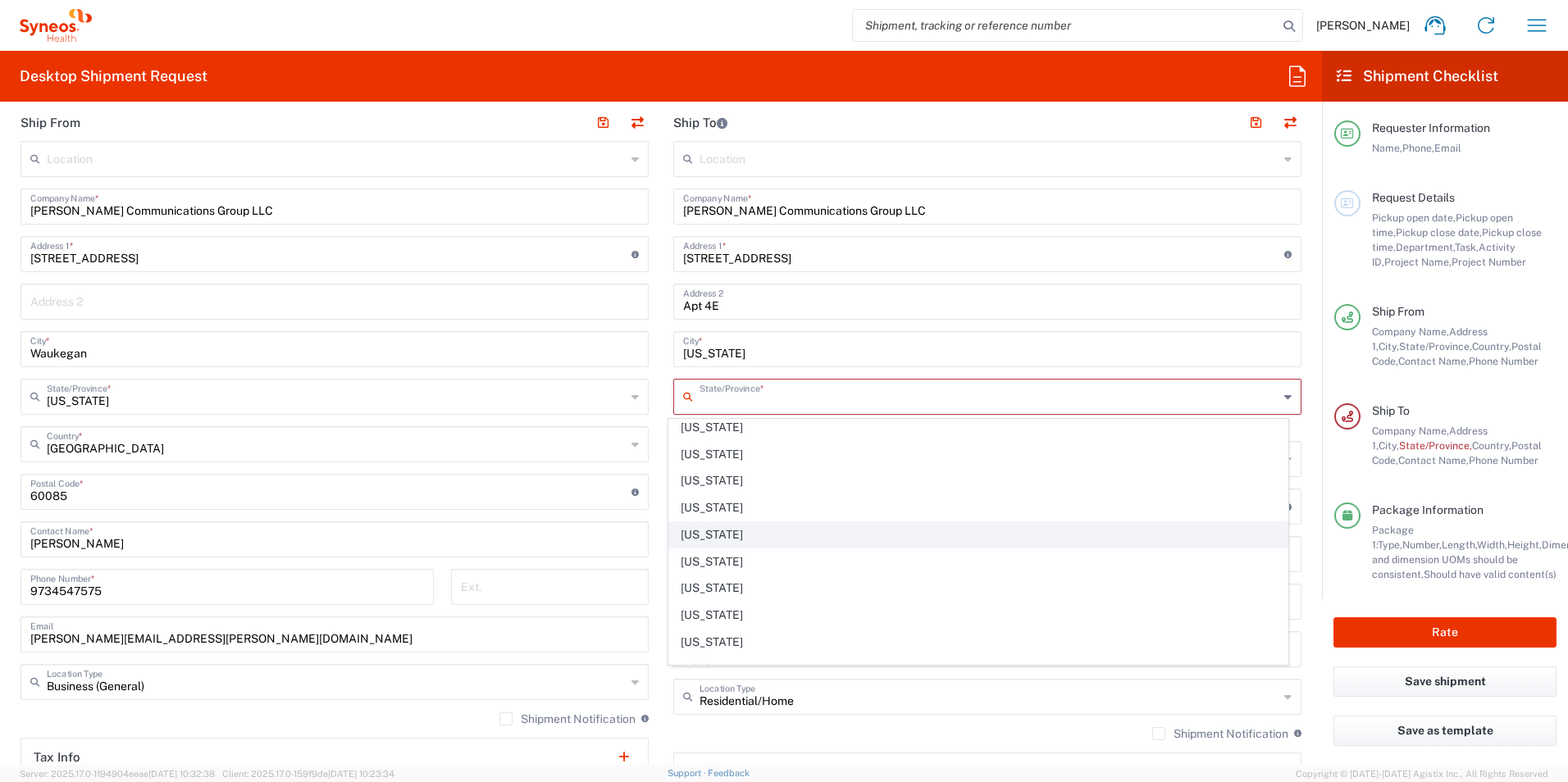
click at [693, 532] on span "[US_STATE]" at bounding box center [979, 535] width 619 height 25
type input "[US_STATE]"
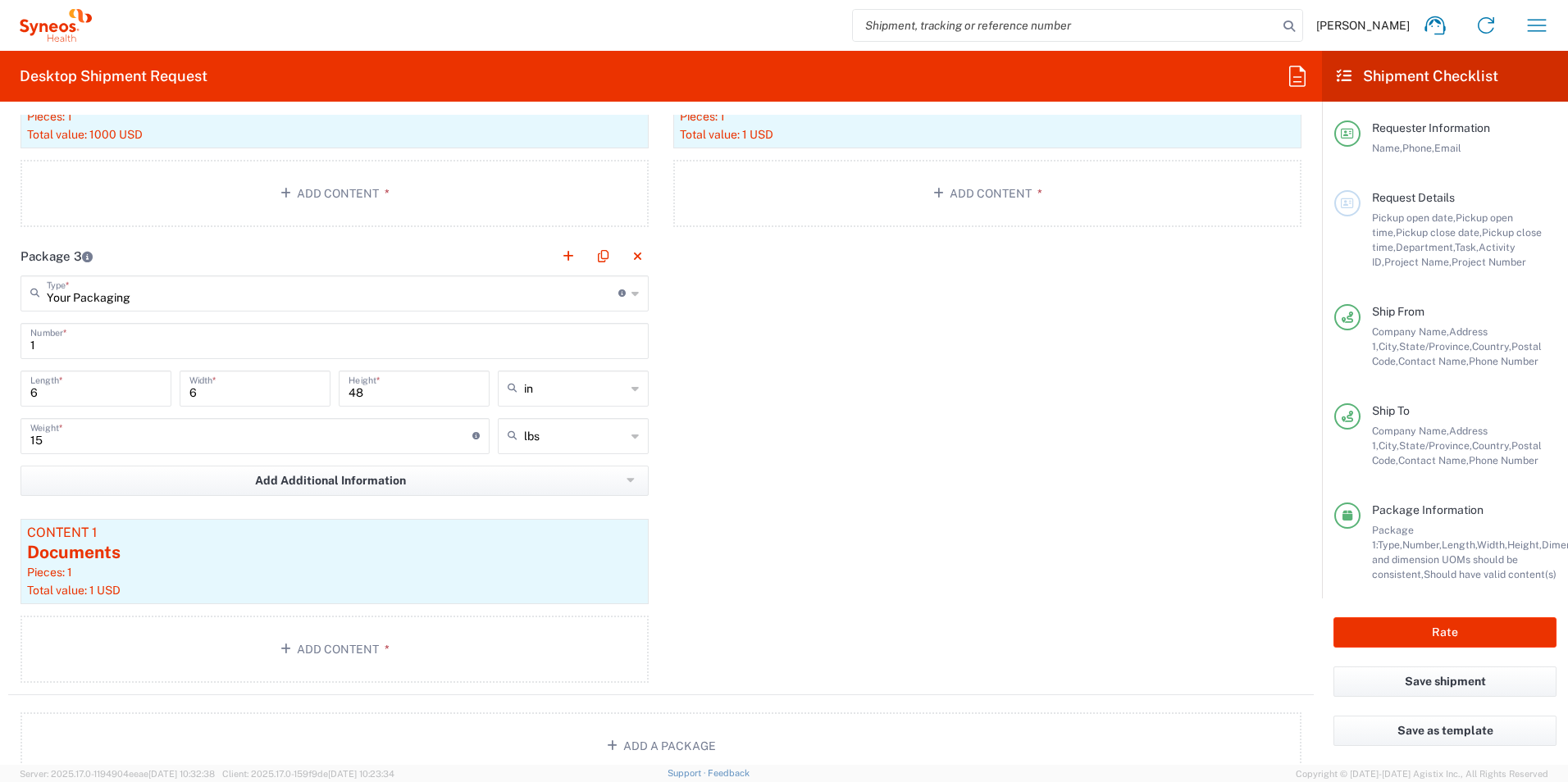
scroll to position [1811, 0]
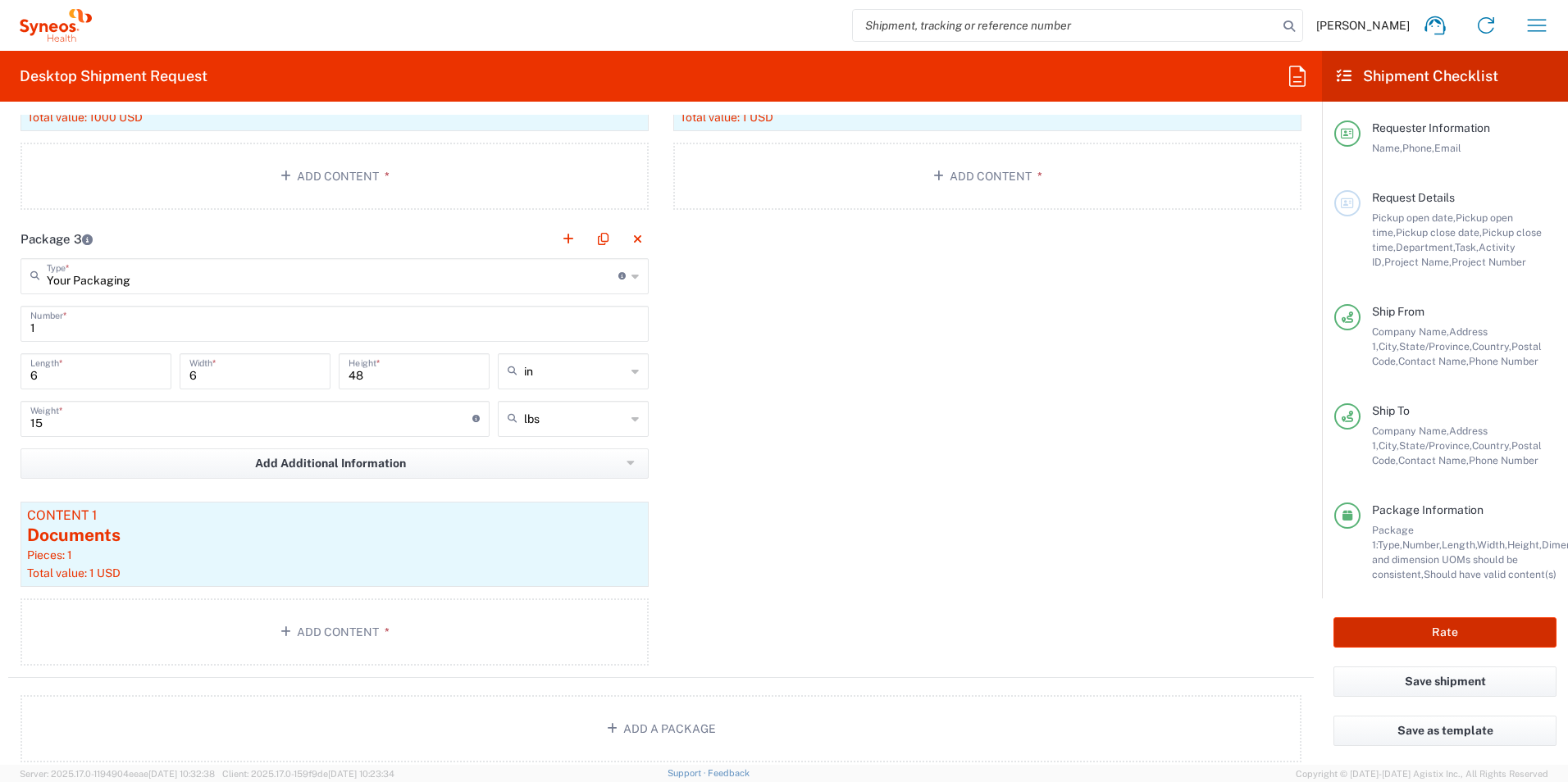
click at [1384, 628] on button "Rate" at bounding box center [1445, 633] width 223 height 31
type input "[PERSON_NAME].CHAM.CL.7065802"
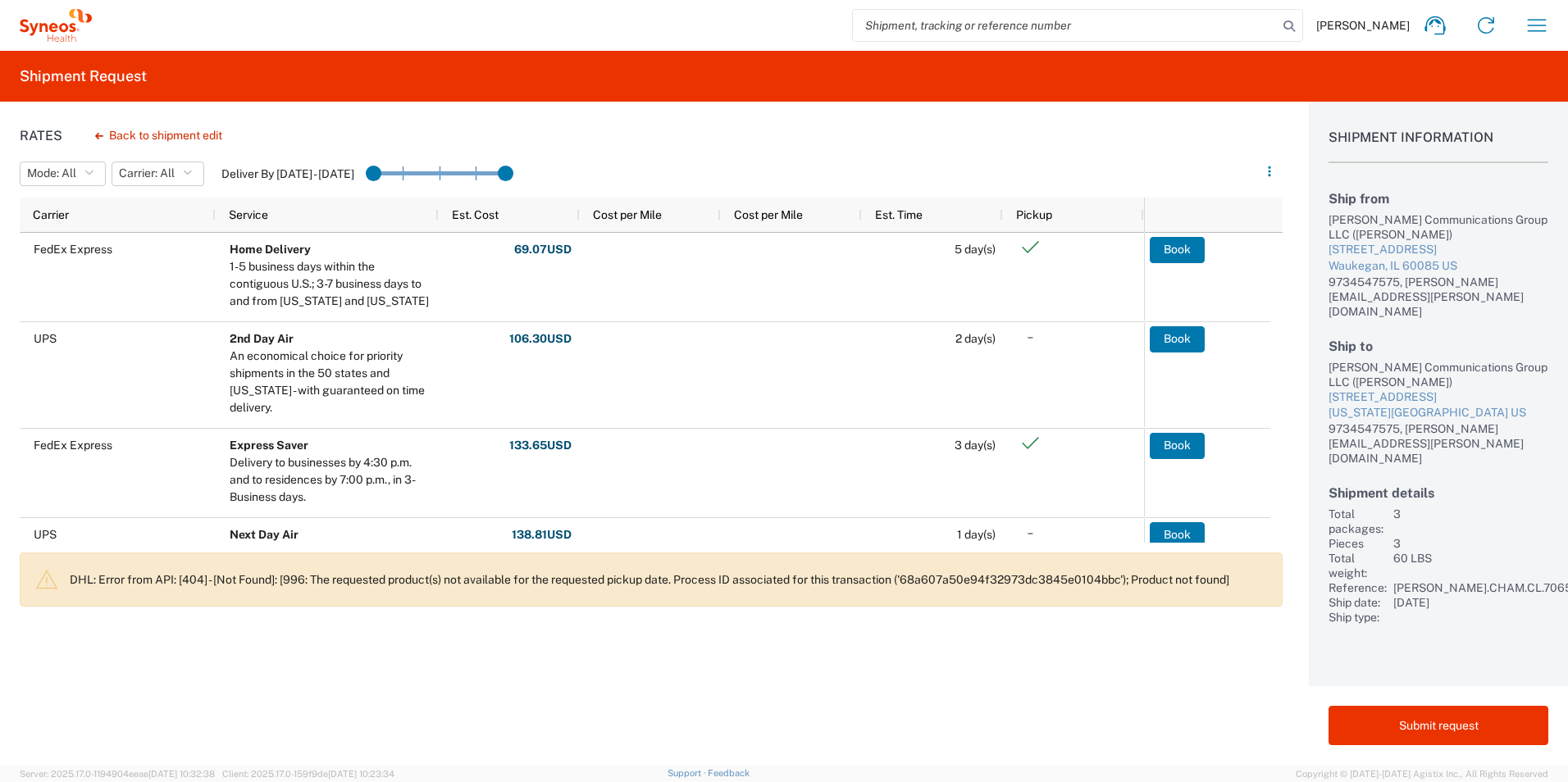
drag, startPoint x: 519, startPoint y: 170, endPoint x: 641, endPoint y: 181, distance: 122.5
click at [514, 181] on input "range" at bounding box center [439, 174] width 148 height 24
click at [1266, 171] on icon "button" at bounding box center [1269, 171] width 12 height 12
drag, startPoint x: 380, startPoint y: 172, endPoint x: 354, endPoint y: 170, distance: 26.1
drag, startPoint x: 417, startPoint y: 176, endPoint x: 338, endPoint y: 172, distance: 79.1
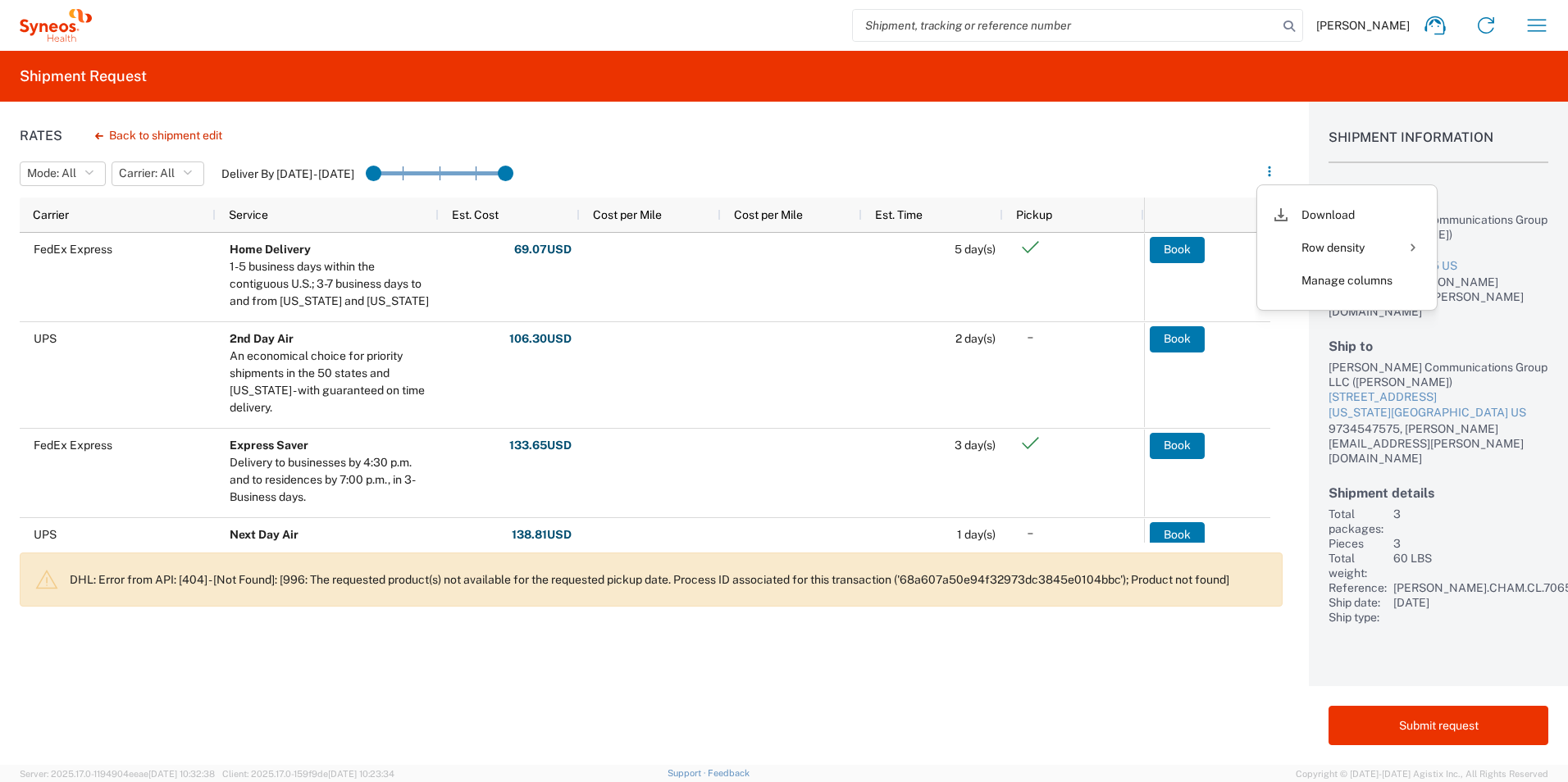
click at [338, 172] on label "Deliver By [DATE] - [DATE]" at bounding box center [288, 174] width 133 height 14
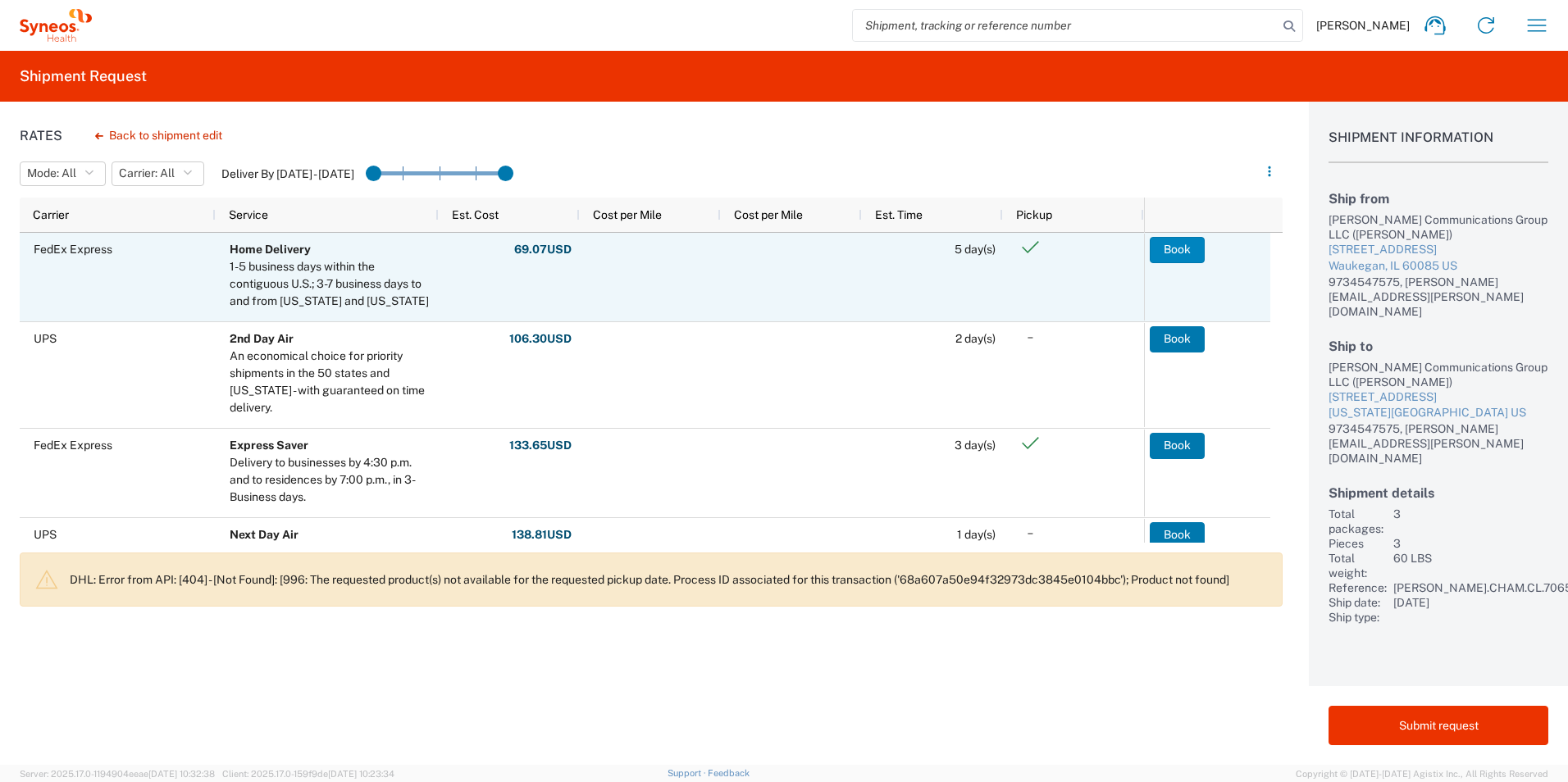
click at [1180, 254] on button "Book" at bounding box center [1177, 249] width 55 height 26
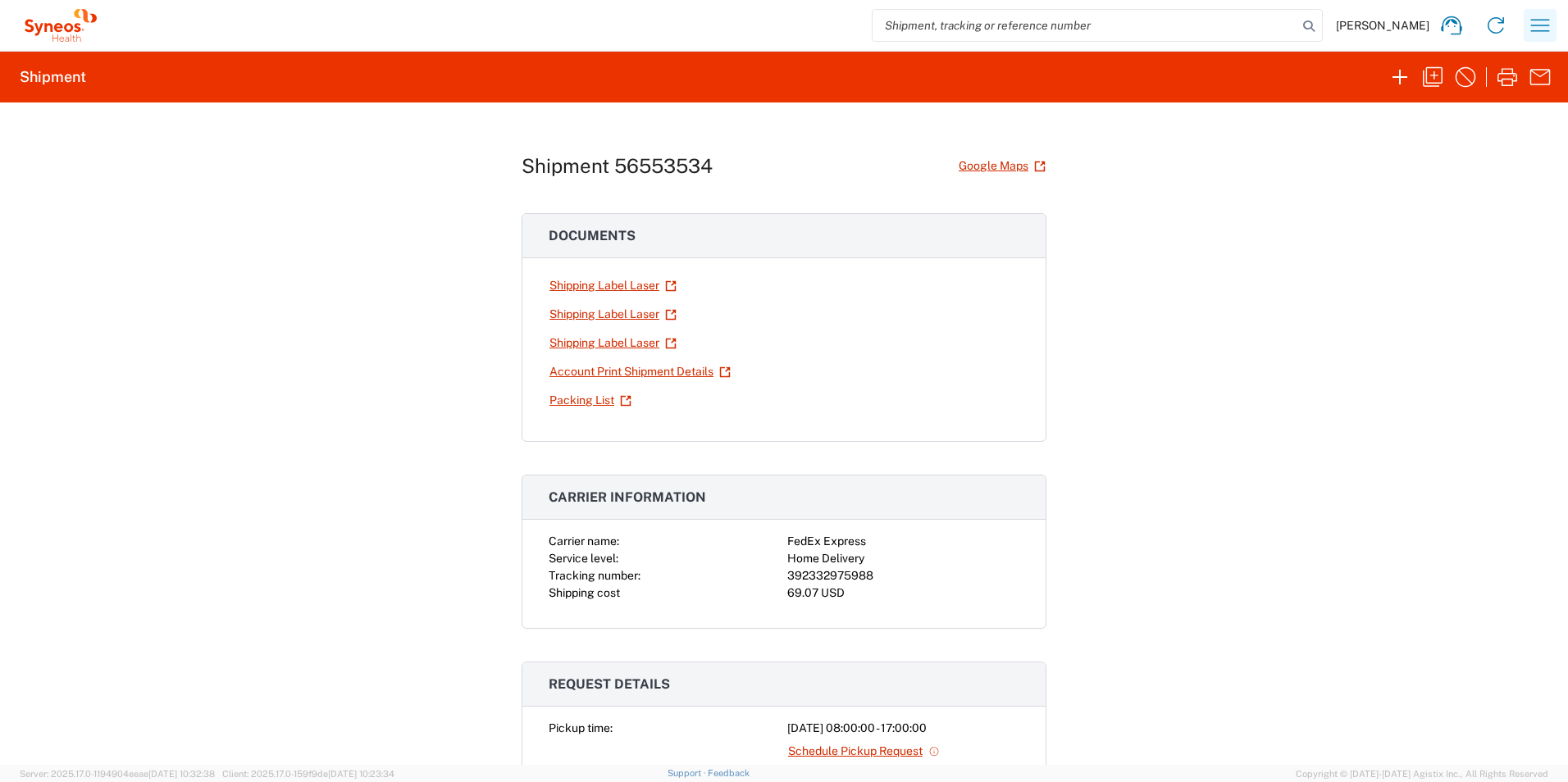
click at [1531, 20] on icon "button" at bounding box center [1540, 25] width 19 height 13
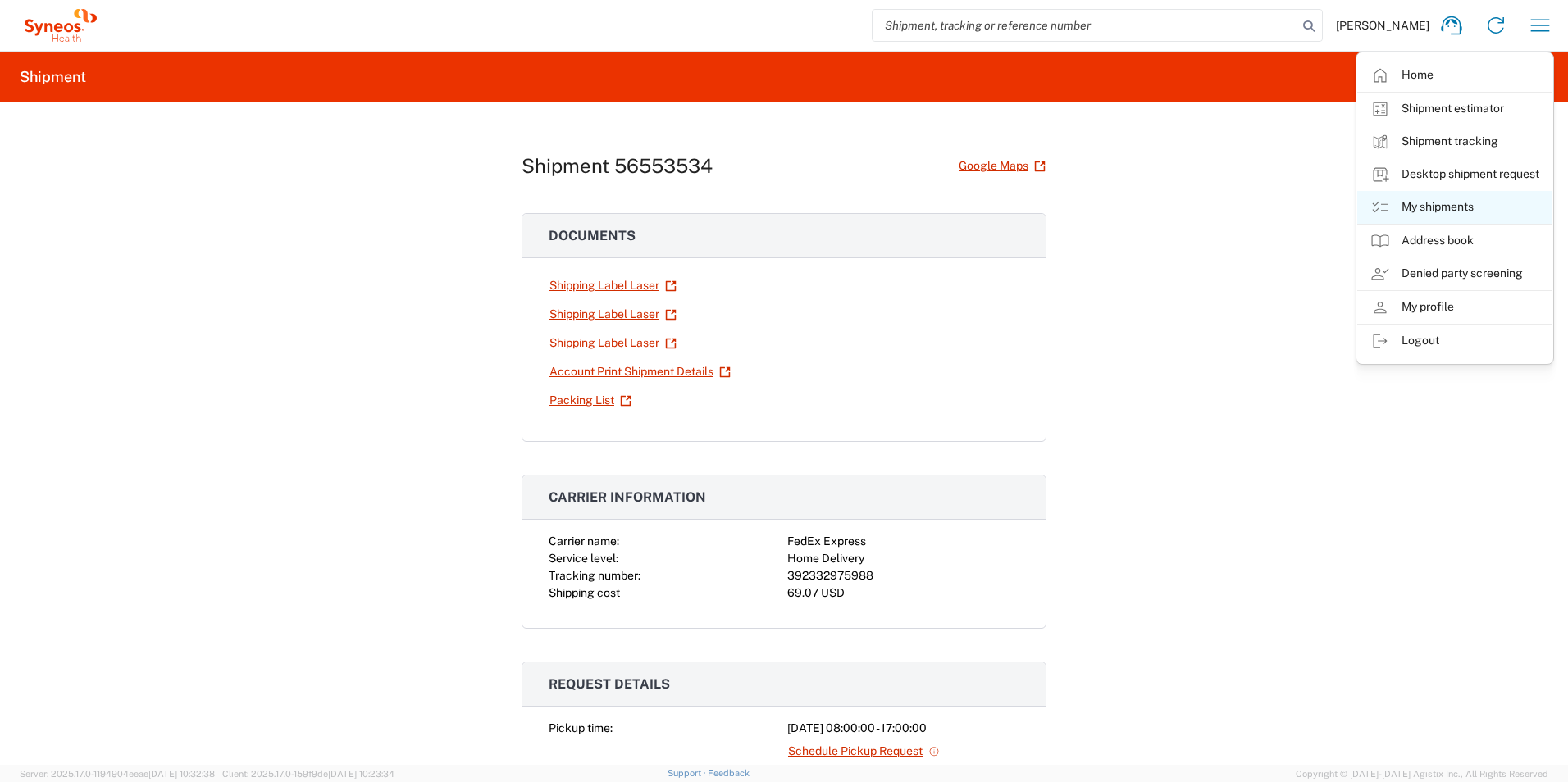
click at [1415, 208] on link "My shipments" at bounding box center [1454, 207] width 195 height 32
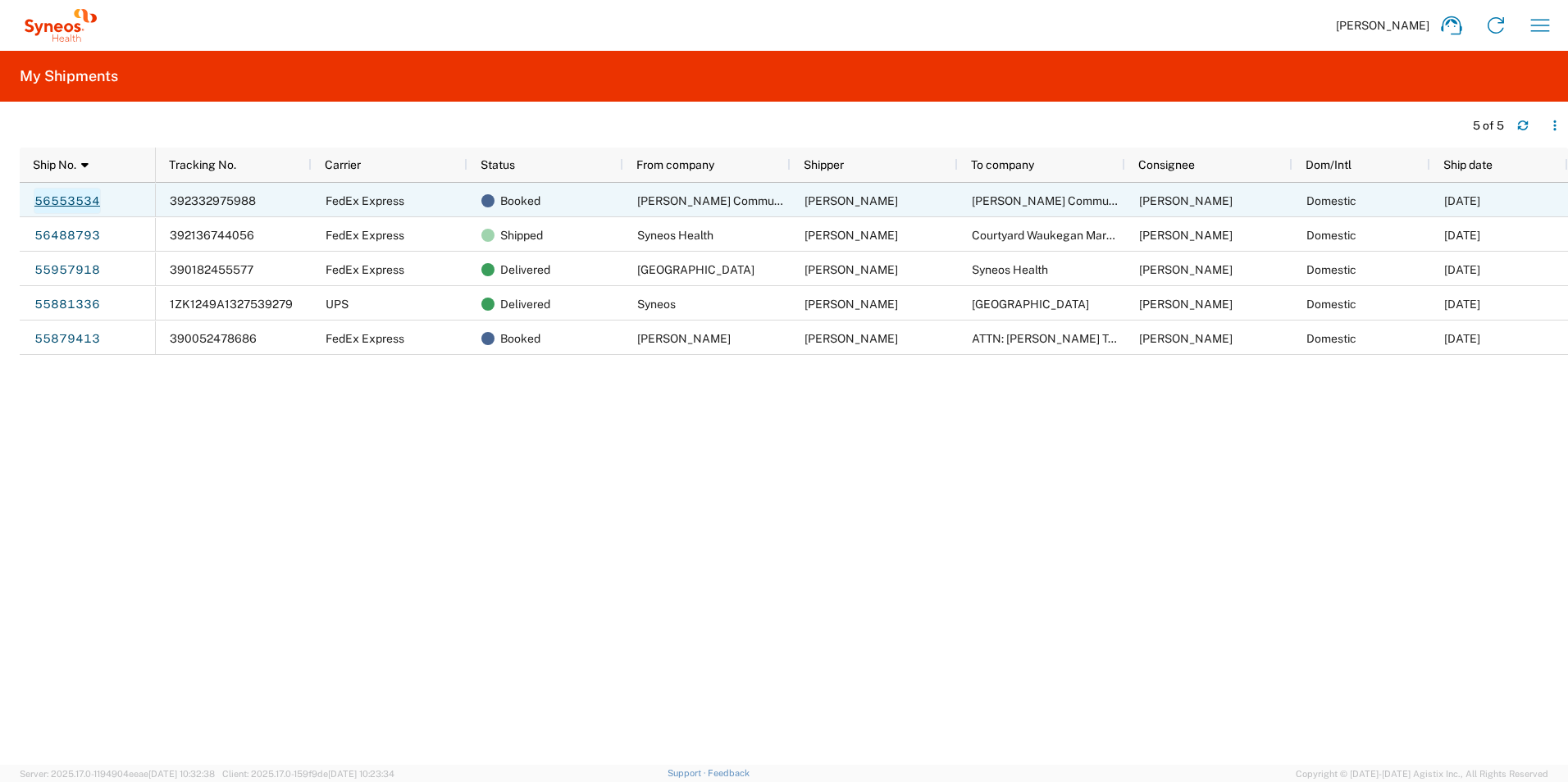
click at [79, 200] on link "56553534" at bounding box center [67, 201] width 67 height 26
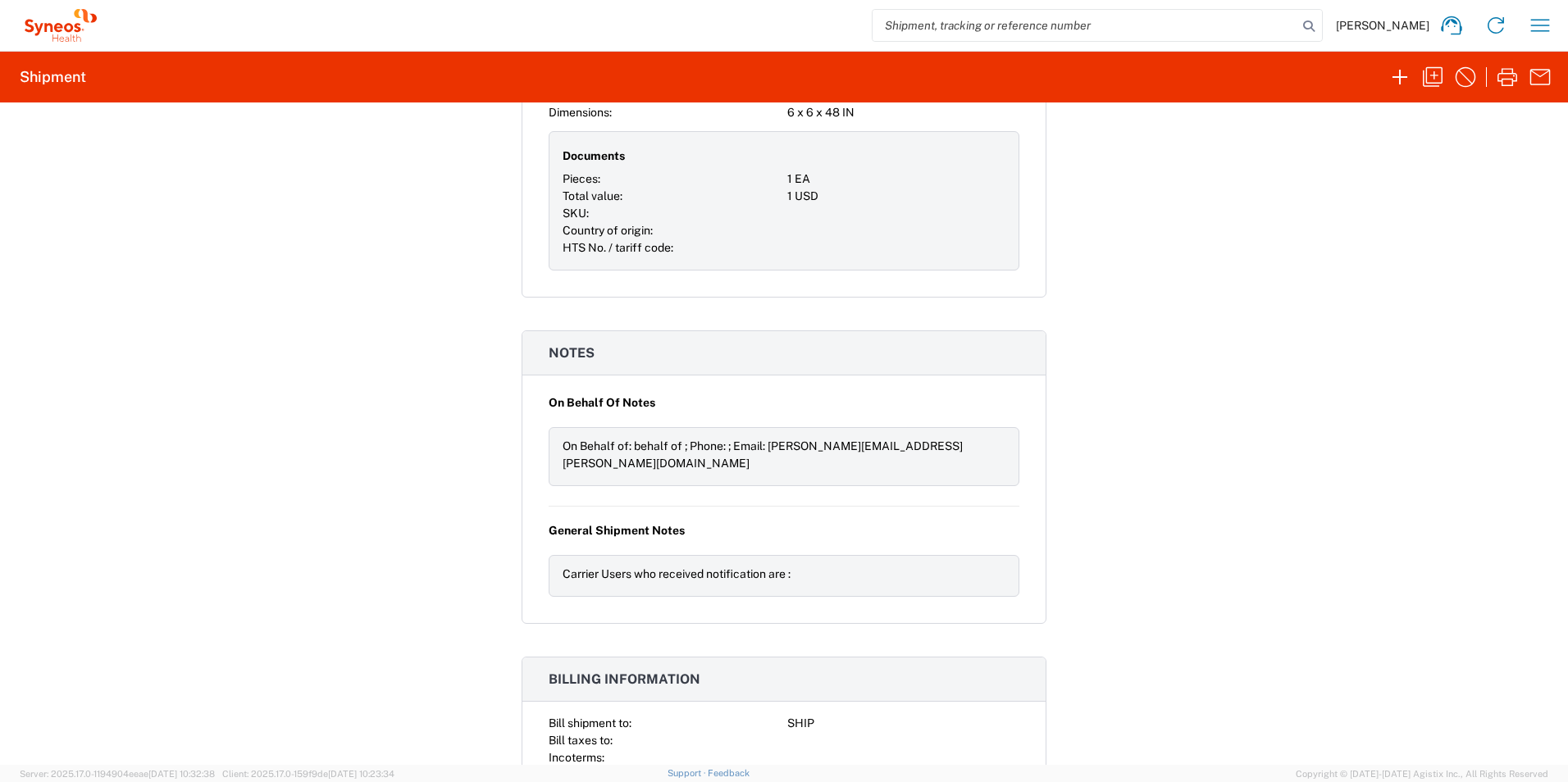
scroll to position [2042, 0]
